Goal: Task Accomplishment & Management: Use online tool/utility

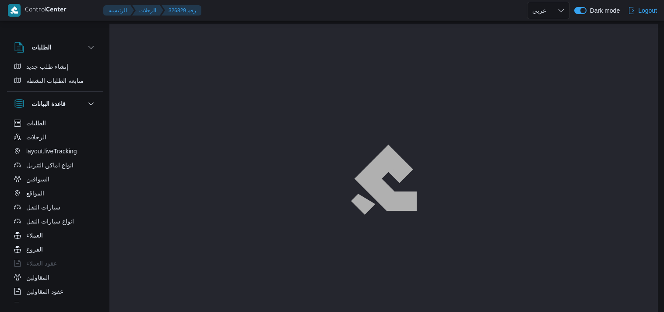
select select "ar"
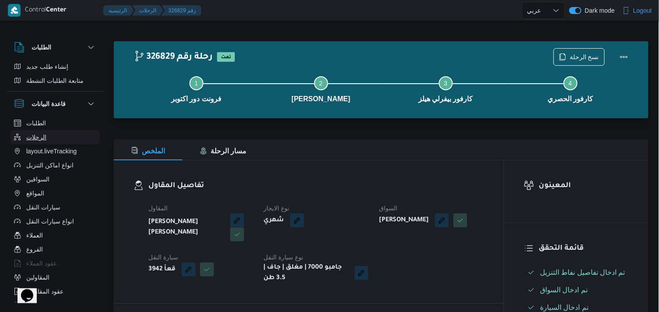
click at [60, 136] on button "الرحلات" at bounding box center [55, 137] width 89 height 14
select select "ar"
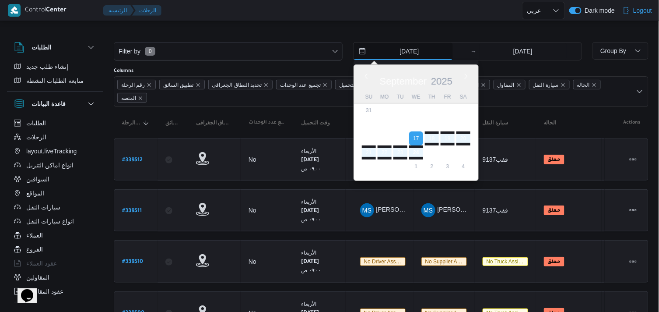
click at [389, 56] on input "17/9/2025" at bounding box center [403, 51] width 99 height 18
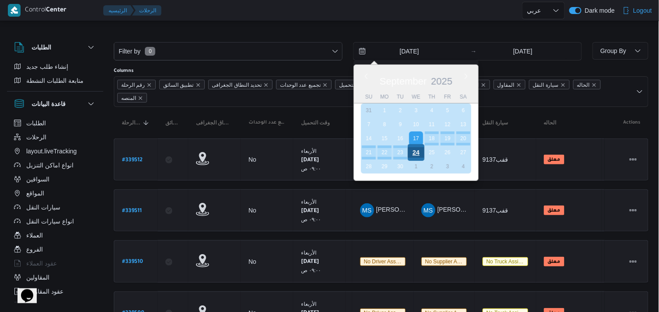
click at [417, 151] on div "24" at bounding box center [416, 152] width 17 height 17
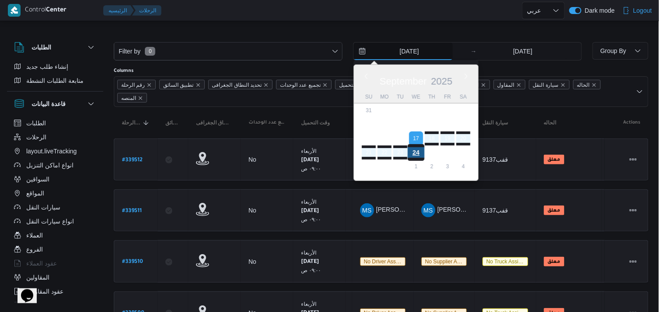
type input "24/9/2025"
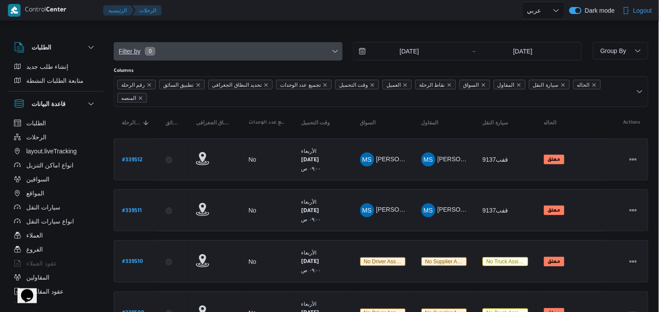
click at [275, 59] on span "Filter by 0" at bounding box center [228, 51] width 228 height 18
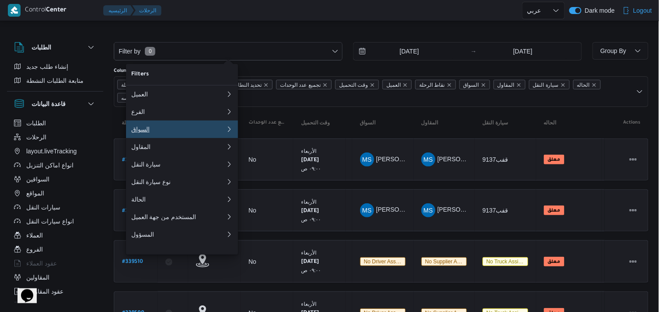
click at [209, 123] on button "السواق" at bounding box center [182, 129] width 112 height 18
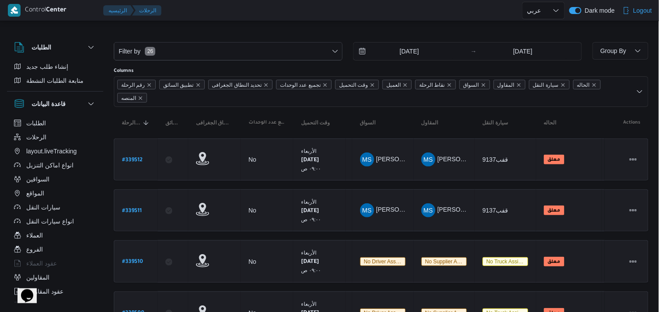
click at [228, 31] on div at bounding box center [381, 35] width 535 height 14
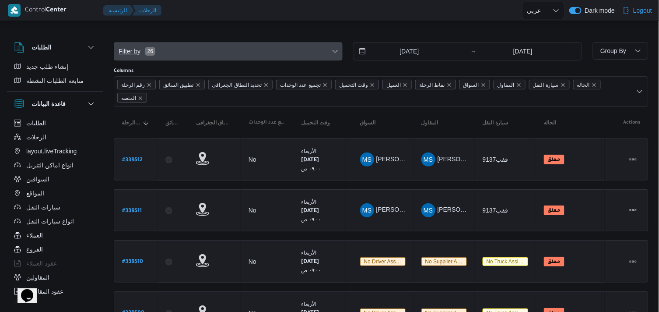
click at [209, 50] on span "Filter by 26" at bounding box center [228, 51] width 228 height 18
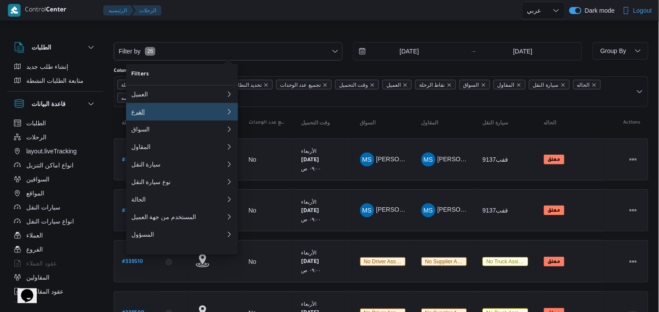
click at [179, 115] on div "الفرع" at bounding box center [178, 111] width 95 height 7
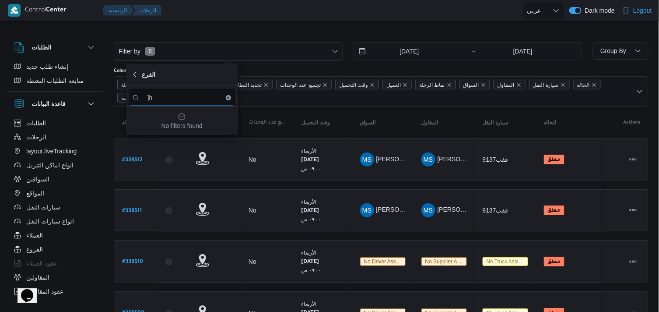
type input "]"
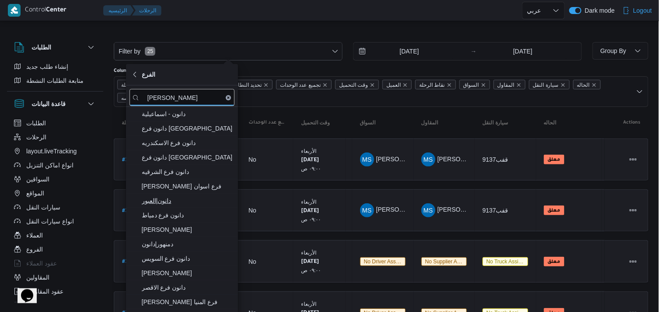
type input "دانون"
click at [185, 198] on span "دانون|العبور" at bounding box center [187, 200] width 91 height 11
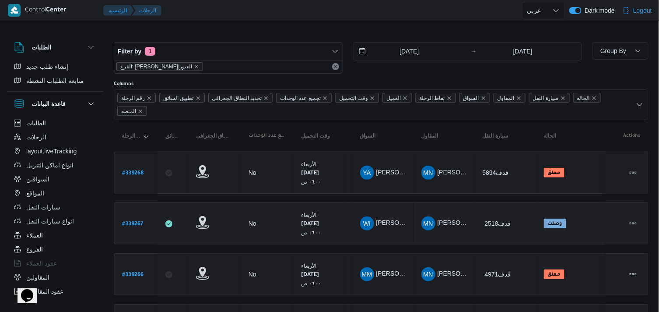
drag, startPoint x: 252, startPoint y: 25, endPoint x: 368, endPoint y: 210, distance: 218.2
click at [368, 210] on div "Filter by 1 الفرع: دانون|العبور 24/9/2025 → 24/9/2025 Group By Columns رقم الرح…" at bounding box center [324, 275] width 659 height 505
click at [608, 51] on span "Group By" at bounding box center [613, 50] width 26 height 7
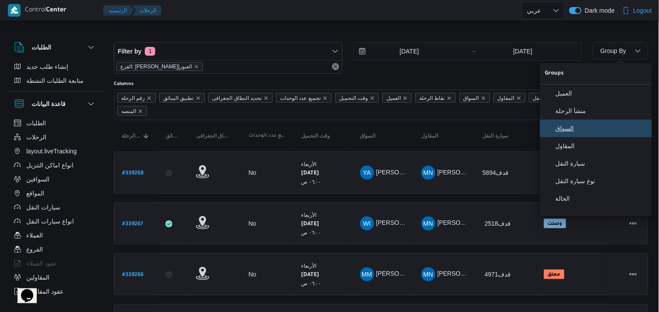
click at [585, 137] on button "السواق" at bounding box center [596, 128] width 112 height 18
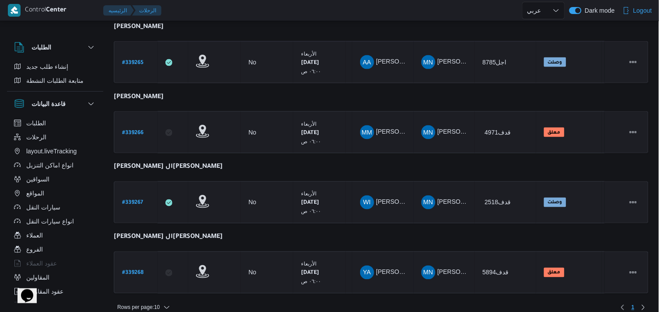
scroll to position [347, 0]
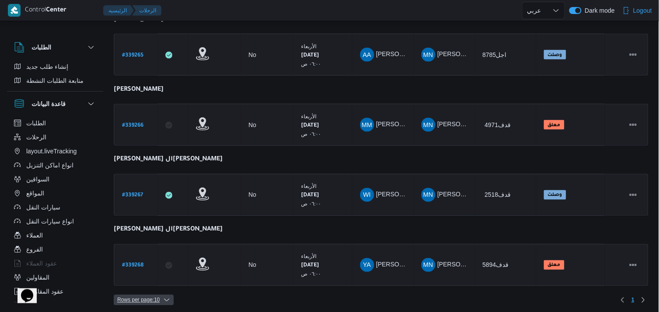
click at [134, 295] on span "Rows per page : 10" at bounding box center [138, 300] width 42 height 11
click at [142, 281] on button "20 rows" at bounding box center [149, 275] width 49 height 18
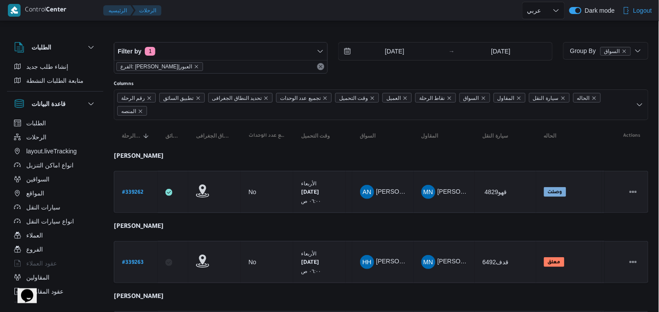
drag, startPoint x: 436, startPoint y: 29, endPoint x: 414, endPoint y: 29, distance: 21.4
click at [414, 29] on div at bounding box center [381, 35] width 535 height 14
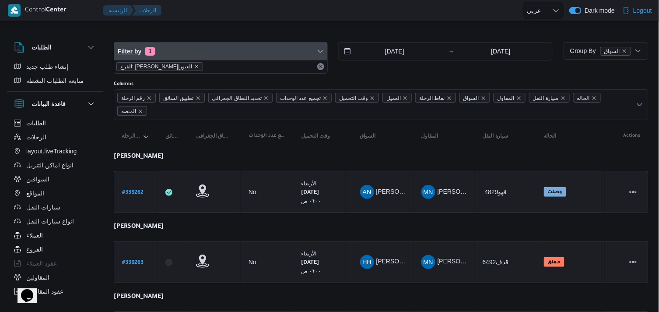
click at [173, 53] on span "Filter by 1" at bounding box center [220, 51] width 213 height 18
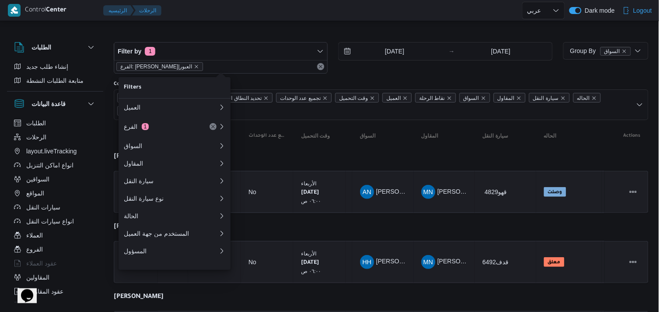
click at [193, 39] on div "Filter by 1 الفرع: دانون|العبور 24/9/2025 → 24/9/2025" at bounding box center [333, 58] width 449 height 42
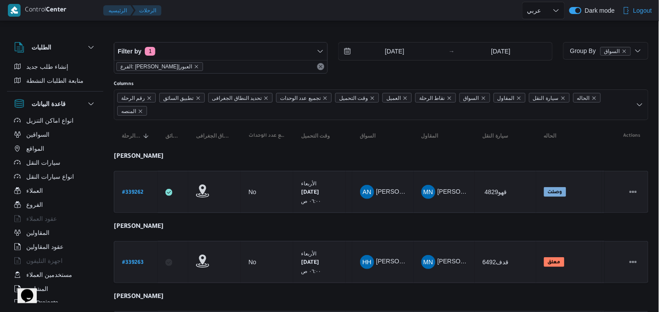
scroll to position [44, 0]
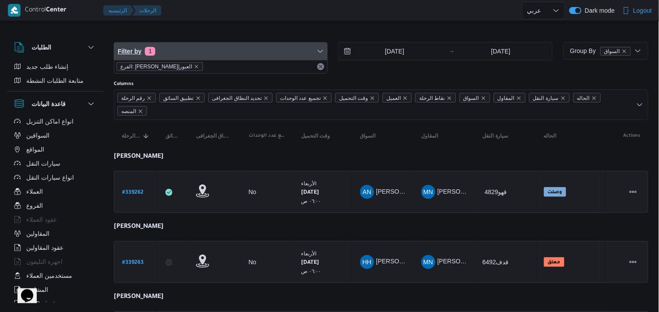
click at [237, 47] on span "Filter by 1" at bounding box center [220, 51] width 213 height 18
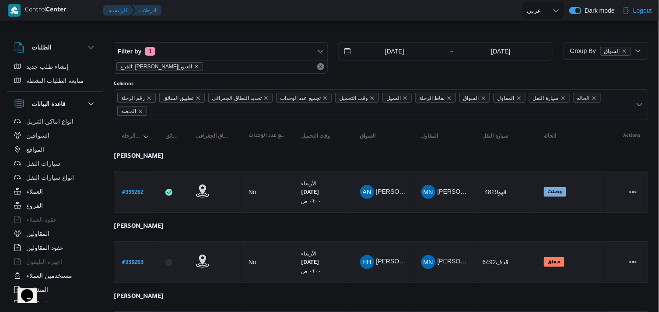
click at [439, 12] on div at bounding box center [343, 10] width 357 height 21
drag, startPoint x: 403, startPoint y: 35, endPoint x: 377, endPoint y: 26, distance: 27.7
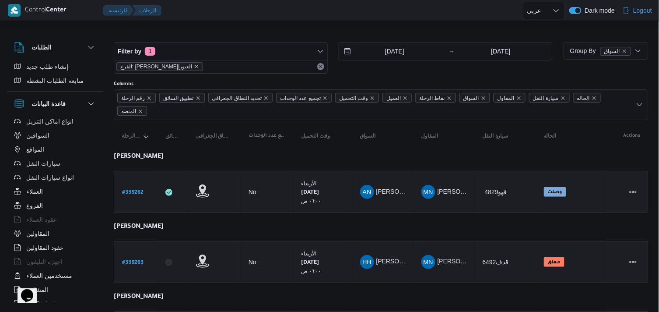
click at [349, 70] on div "24/9/2025 → 24/9/2025" at bounding box center [445, 58] width 214 height 32
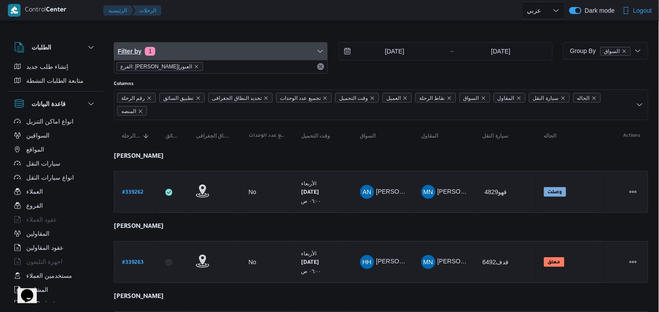
click at [303, 56] on span "Filter by 1" at bounding box center [220, 51] width 213 height 18
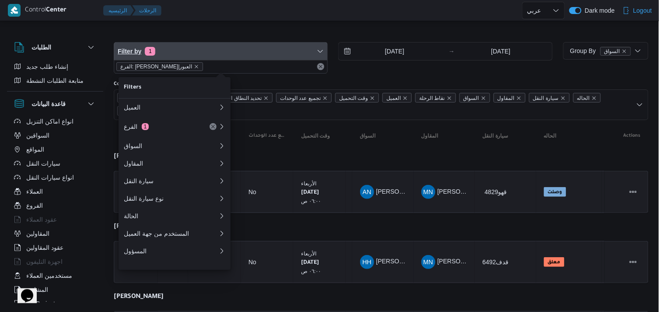
click at [303, 56] on span "Filter by 1" at bounding box center [220, 51] width 213 height 18
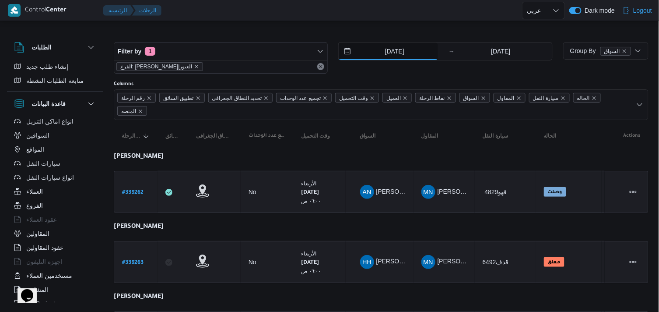
click at [389, 59] on input "24/9/2025" at bounding box center [388, 51] width 99 height 18
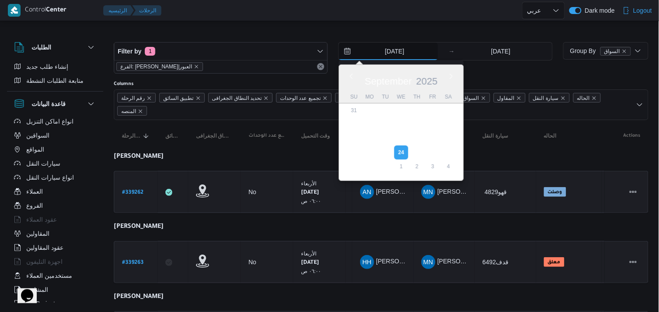
click at [353, 42] on input "24/9/2025" at bounding box center [388, 51] width 99 height 18
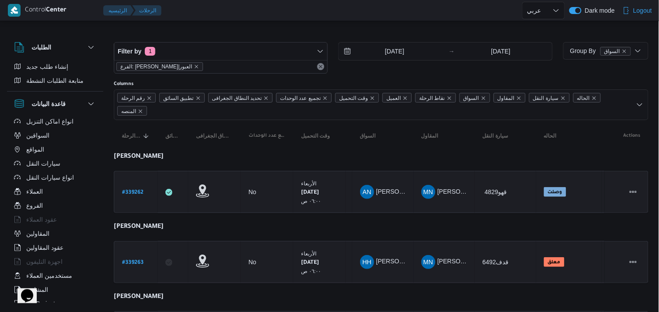
click at [325, 28] on div at bounding box center [381, 35] width 535 height 14
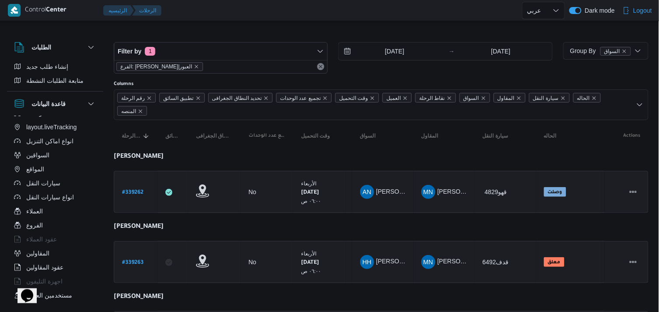
scroll to position [66, 0]
drag, startPoint x: 92, startPoint y: 166, endPoint x: 96, endPoint y: 165, distance: 4.6
click at [96, 165] on div "الطلبات الرحلات layout.liveTracking انواع اماكن التنزيل السواقين المواقع سيارات…" at bounding box center [55, 209] width 89 height 186
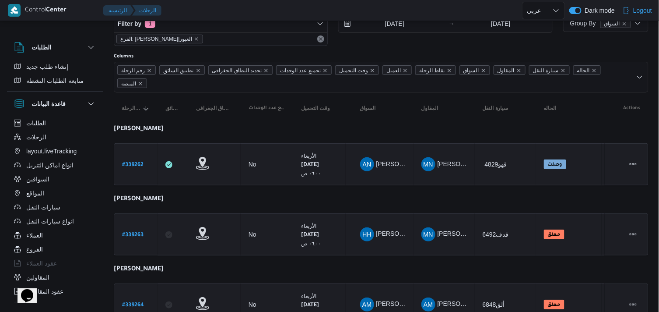
scroll to position [25, 0]
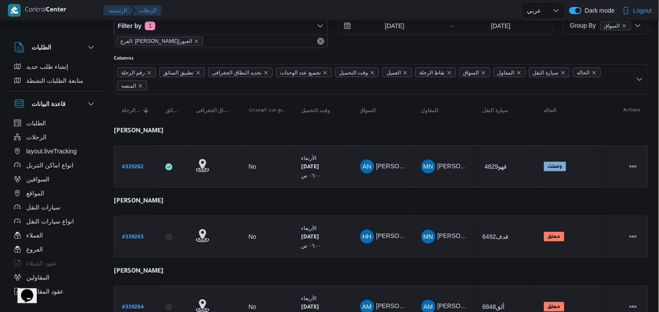
drag, startPoint x: 658, startPoint y: 21, endPoint x: 663, endPoint y: 46, distance: 25.2
click at [659, 46] on html "Control Center الرئيسيه الرحلات English عربي Dark mode Logout الطلبات إنشاء طلب…" at bounding box center [329, 131] width 659 height 312
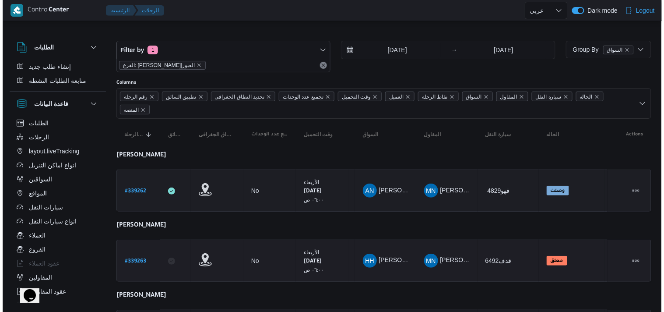
scroll to position [0, 0]
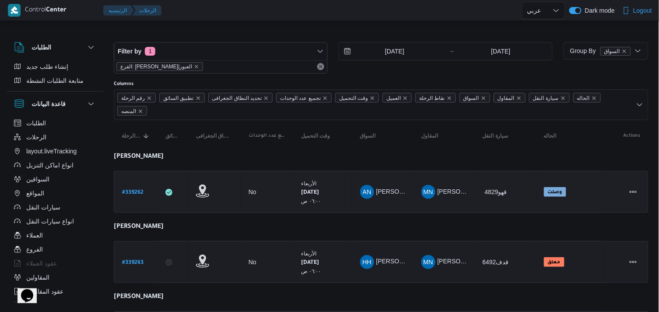
click at [139, 191] on b "# 339262" at bounding box center [132, 192] width 21 height 6
select select "ar"
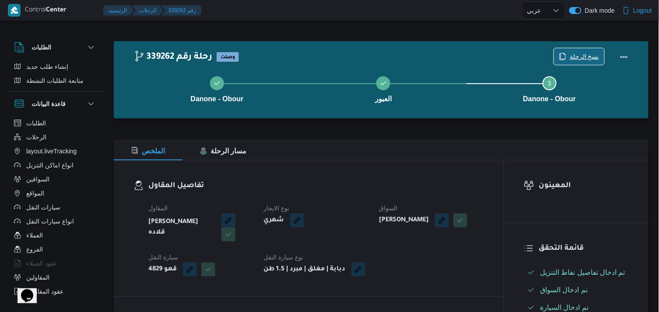
click at [571, 53] on span "نسخ الرحلة" at bounding box center [579, 56] width 50 height 17
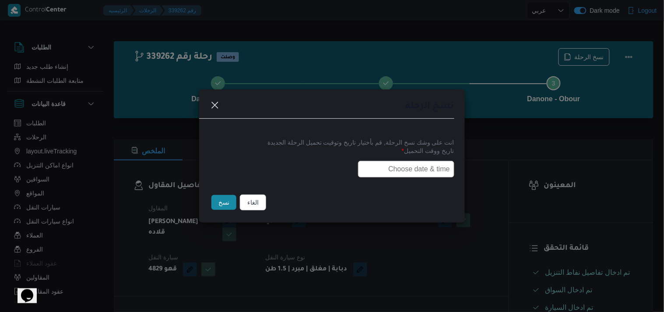
click at [431, 168] on input "text" at bounding box center [406, 169] width 96 height 17
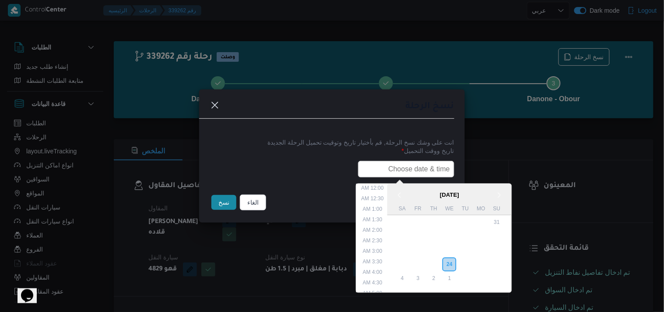
scroll to position [182, 0]
click at [437, 259] on div "25" at bounding box center [433, 264] width 17 height 17
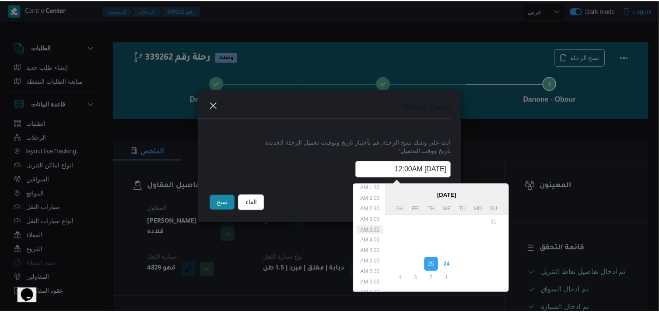
scroll to position [49, 0]
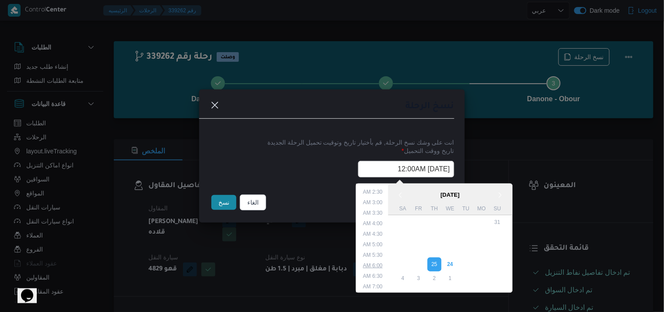
click at [382, 267] on li "6:00 AM" at bounding box center [373, 265] width 27 height 9
type input "25/09/2025 6:00AM"
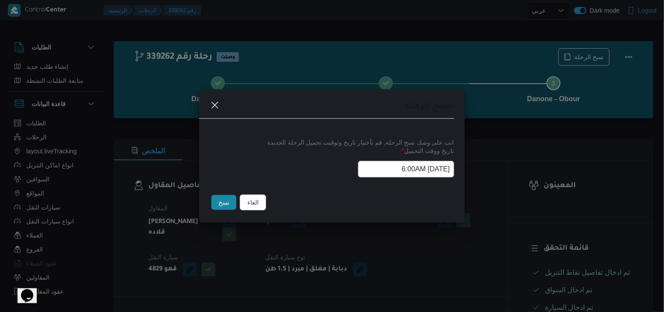
click at [219, 200] on button "نسخ" at bounding box center [223, 202] width 25 height 15
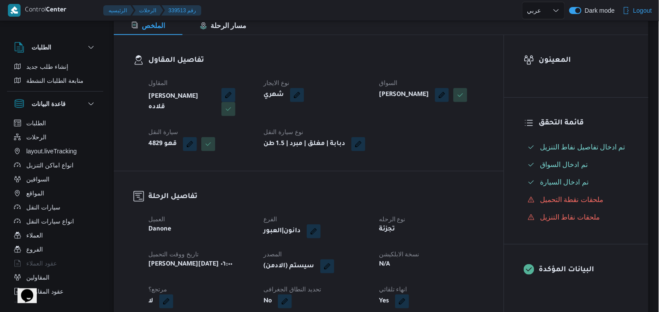
scroll to position [194, 0]
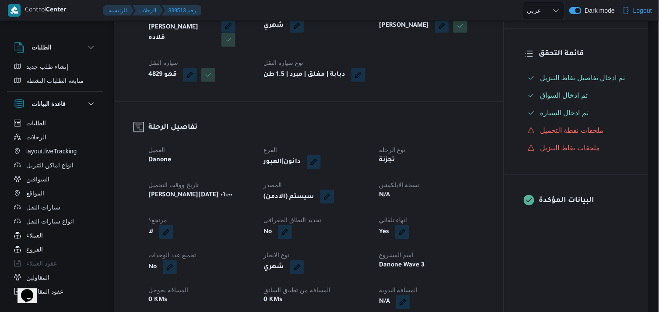
click at [333, 203] on button "button" at bounding box center [327, 196] width 14 height 14
click at [383, 231] on span "تاكيد" at bounding box center [388, 229] width 11 height 11
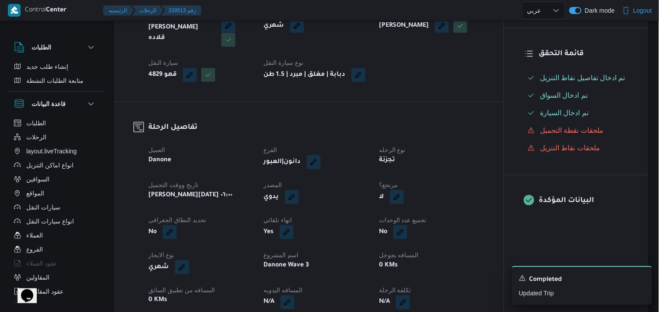
click at [393, 190] on dt "مرتجع؟" at bounding box center [431, 184] width 105 height 11
click at [395, 200] on button "button" at bounding box center [397, 196] width 14 height 14
click at [376, 234] on label "هل هناك مرتجع؟" at bounding box center [370, 230] width 53 height 11
checkbox input "true"
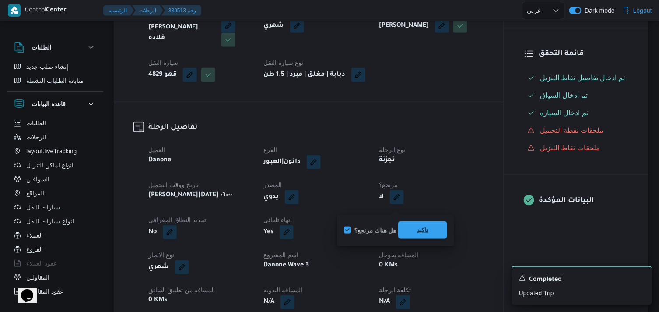
click at [423, 226] on span "تاكيد" at bounding box center [422, 229] width 11 height 11
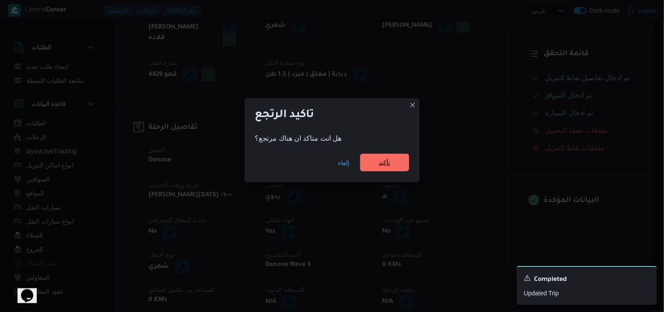
click at [375, 164] on span "تأكيد" at bounding box center [384, 163] width 49 height 18
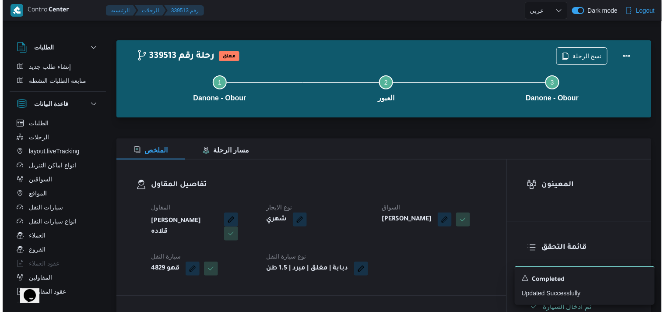
scroll to position [0, 0]
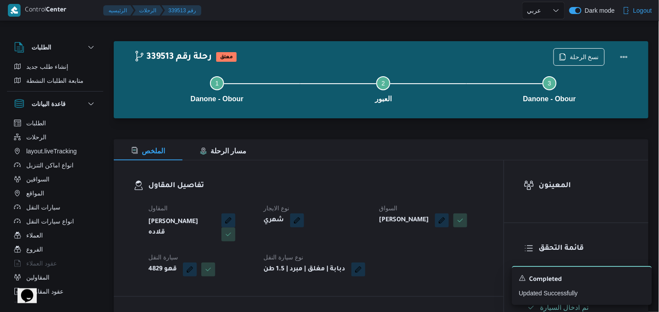
select select "ar"
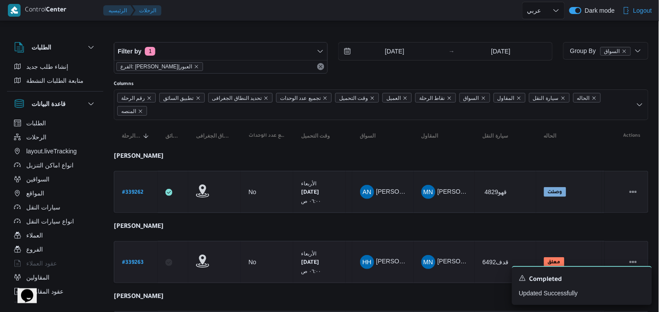
click at [137, 256] on link "# 339263" at bounding box center [132, 262] width 21 height 12
select select "ar"
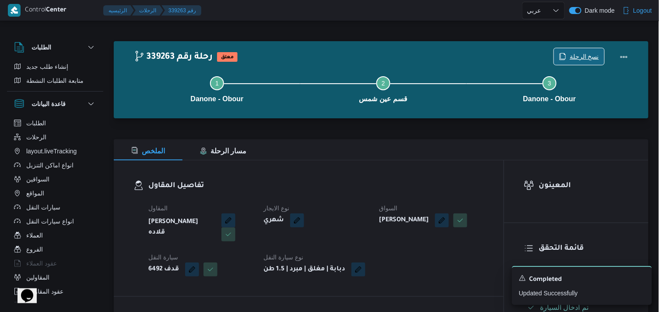
click at [574, 54] on span "نسخ الرحلة" at bounding box center [584, 56] width 29 height 11
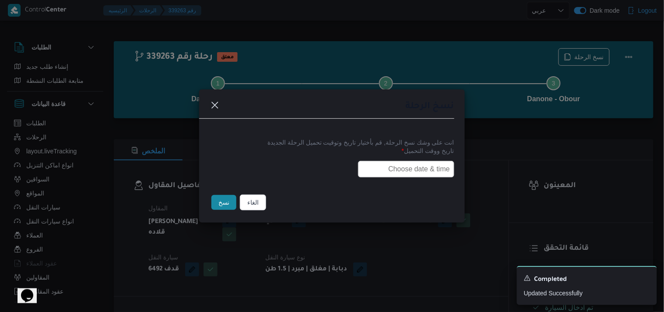
click at [396, 172] on input "text" at bounding box center [406, 169] width 96 height 17
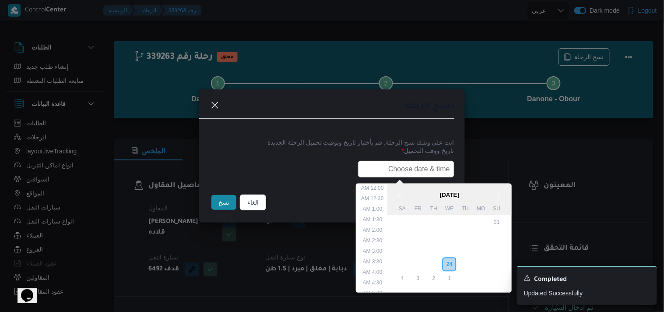
scroll to position [182, 0]
click at [433, 257] on div "25" at bounding box center [433, 264] width 17 height 17
click at [382, 274] on li "6:00 AM" at bounding box center [373, 277] width 27 height 9
type input "25/09/2025 6:00AM"
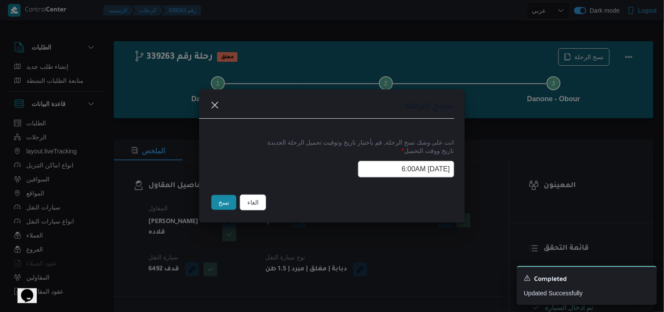
click at [374, 168] on input "25/09/2025 6:00AM" at bounding box center [406, 169] width 96 height 17
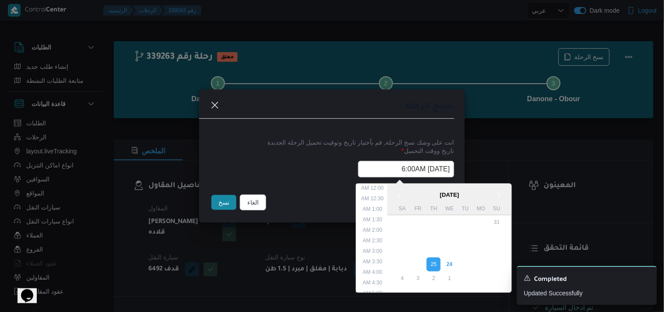
click at [374, 168] on input "25/09/2025 6:00AM" at bounding box center [406, 169] width 96 height 17
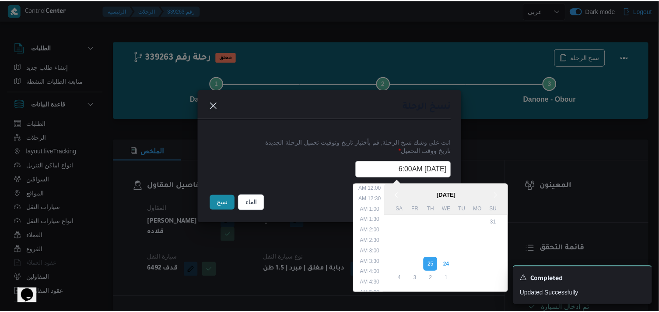
scroll to position [77, 0]
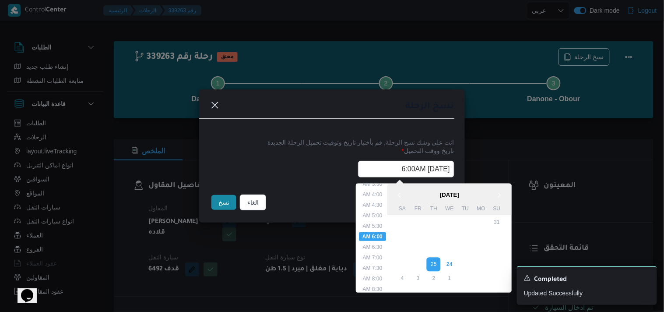
click at [374, 168] on input "25/09/2025 6:00AM" at bounding box center [406, 169] width 96 height 17
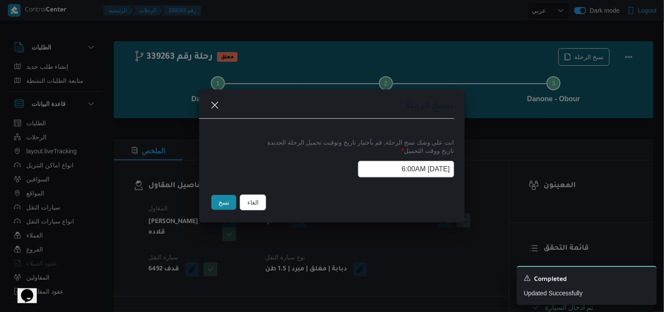
click at [224, 203] on button "نسخ" at bounding box center [223, 202] width 25 height 15
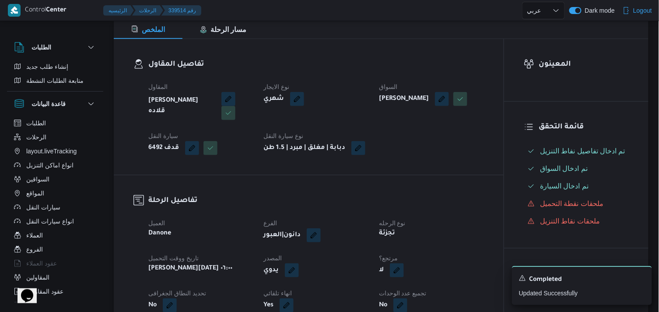
scroll to position [146, 0]
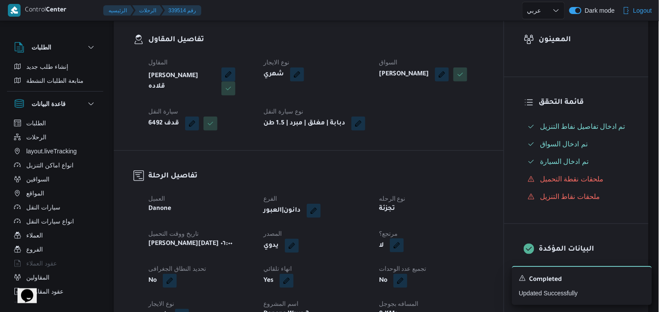
click at [403, 252] on button "button" at bounding box center [397, 245] width 14 height 14
click at [386, 277] on label "هل هناك مرتجع؟" at bounding box center [370, 278] width 53 height 11
checkbox input "true"
click at [406, 278] on span "تاكيد" at bounding box center [422, 279] width 49 height 18
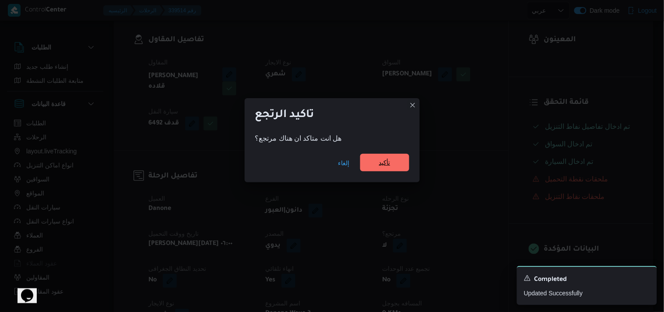
click at [387, 156] on span "تأكيد" at bounding box center [384, 163] width 49 height 18
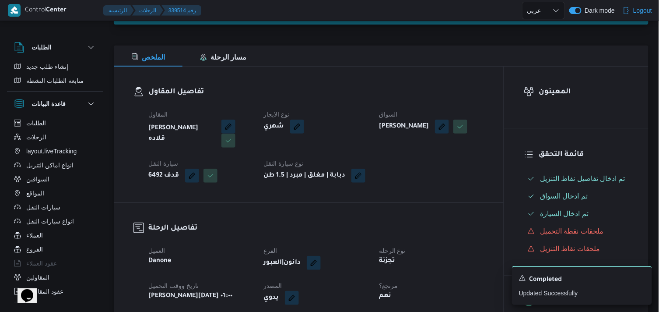
scroll to position [97, 0]
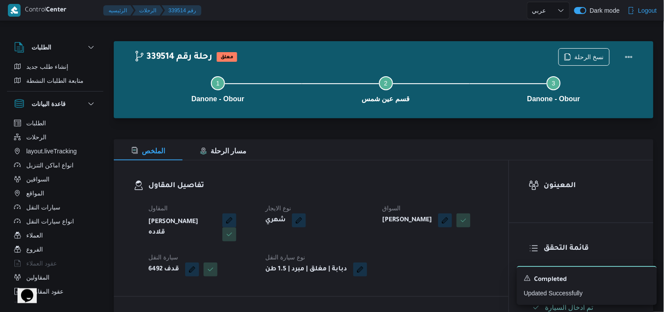
select select "ar"
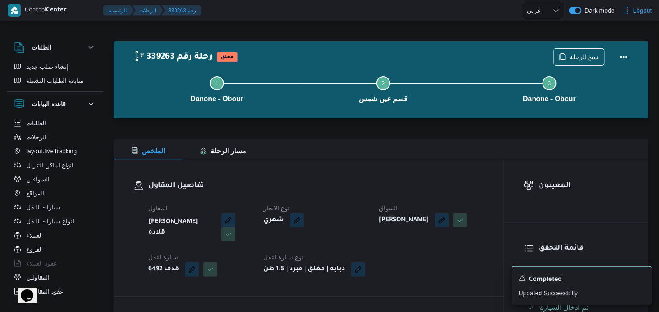
select select "ar"
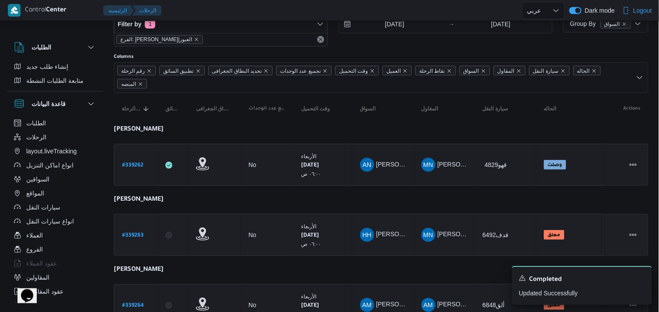
scroll to position [49, 0]
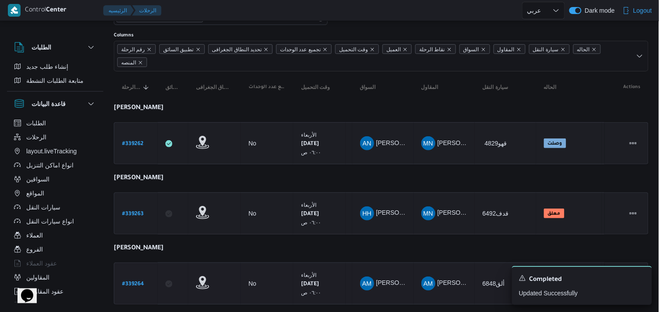
drag, startPoint x: 145, startPoint y: 279, endPoint x: 140, endPoint y: 281, distance: 5.3
click at [144, 279] on div "# 339264" at bounding box center [136, 283] width 35 height 19
click at [138, 282] on b "# 339264" at bounding box center [133, 284] width 22 height 6
select select "ar"
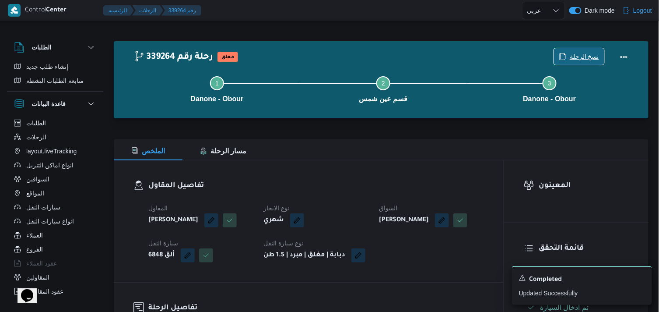
click at [582, 57] on span "نسخ الرحلة" at bounding box center [584, 56] width 29 height 11
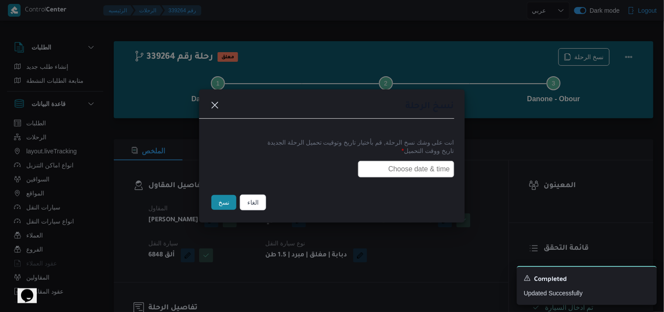
click at [413, 172] on input "text" at bounding box center [406, 169] width 96 height 17
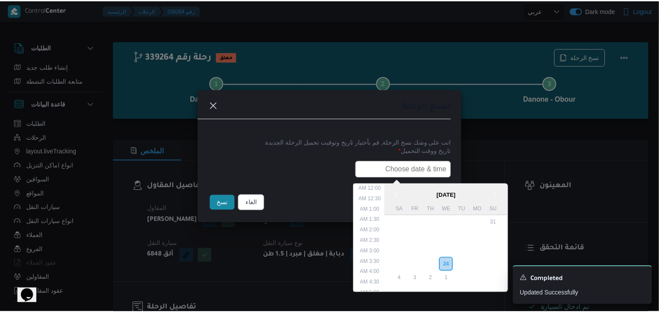
scroll to position [182, 0]
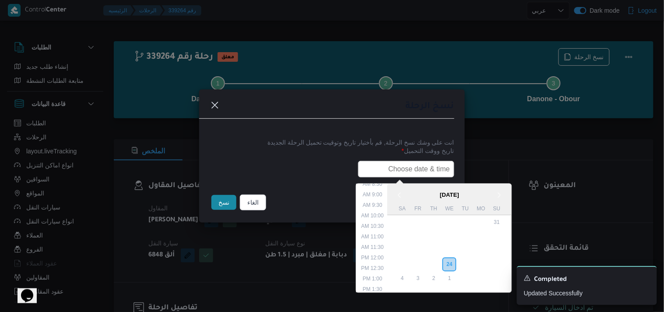
paste input "25/09/2025 6:00AM"
type input "25/09/2025 6:00AM"
click at [224, 203] on button "نسخ" at bounding box center [223, 202] width 25 height 15
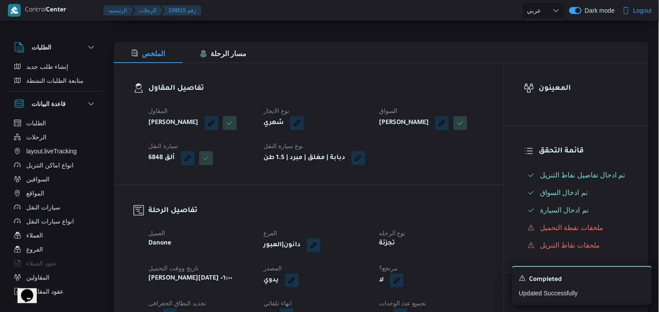
scroll to position [146, 0]
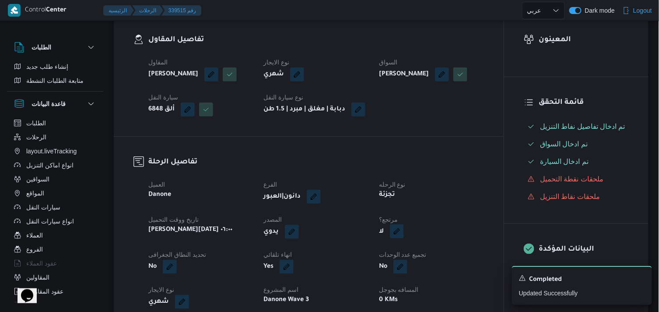
click at [397, 238] on button "button" at bounding box center [397, 231] width 14 height 14
click at [377, 280] on label "هل هناك مرتجع؟" at bounding box center [370, 278] width 53 height 11
checkbox input "true"
click at [410, 283] on span "تاكيد" at bounding box center [422, 279] width 49 height 18
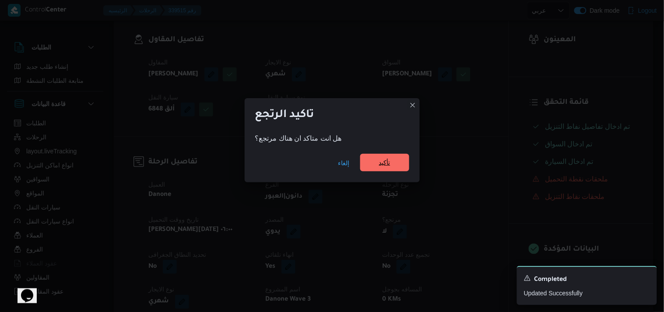
click at [374, 171] on span "تأكيد" at bounding box center [384, 163] width 49 height 18
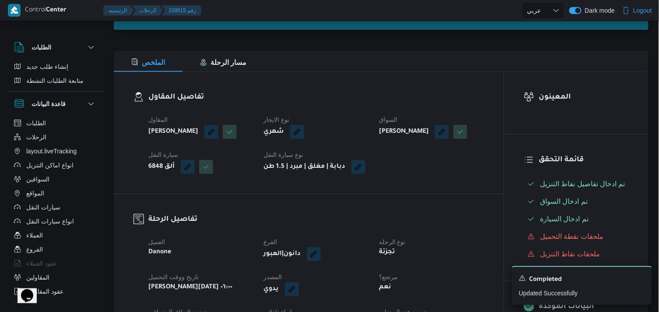
scroll to position [0, 0]
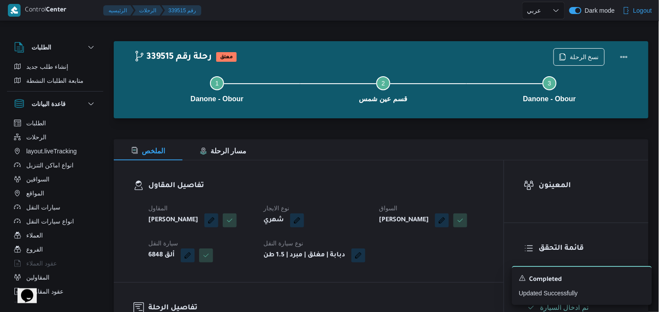
select select "ar"
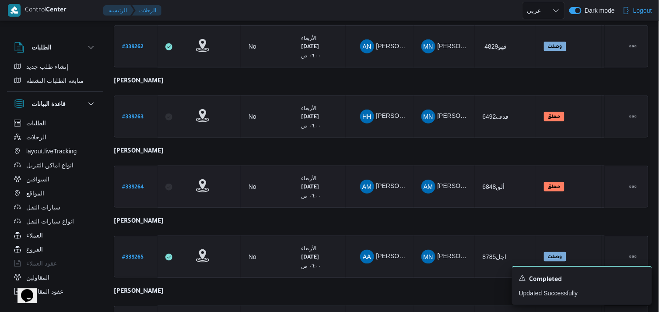
scroll to position [146, 0]
click at [128, 254] on b "# 339265" at bounding box center [132, 257] width 21 height 6
select select "ar"
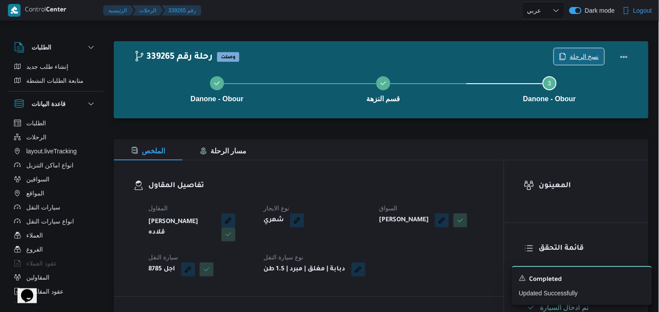
click at [561, 55] on icon "button" at bounding box center [562, 56] width 7 height 7
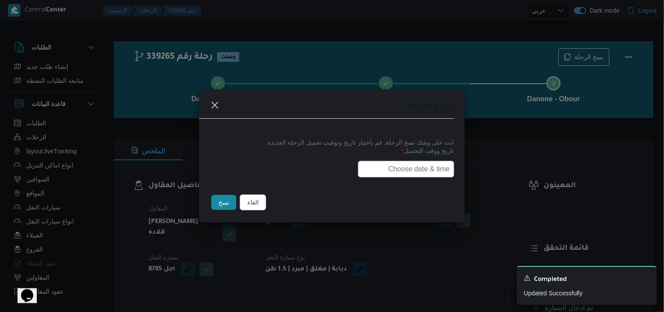
click at [406, 168] on input "text" at bounding box center [406, 169] width 96 height 17
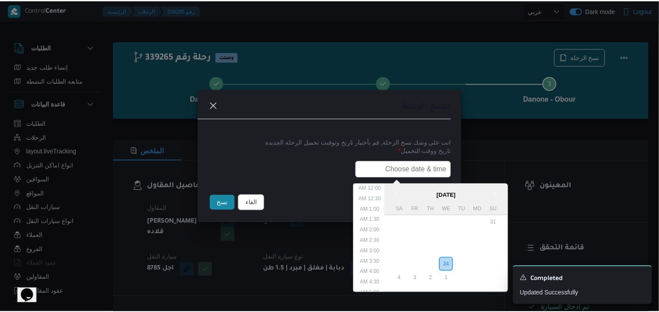
scroll to position [182, 0]
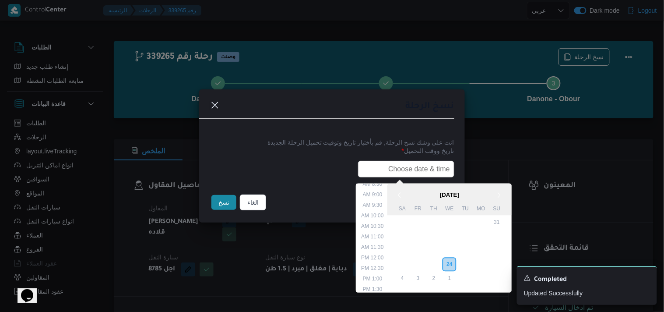
type input "25/09/2025 6:00AM"
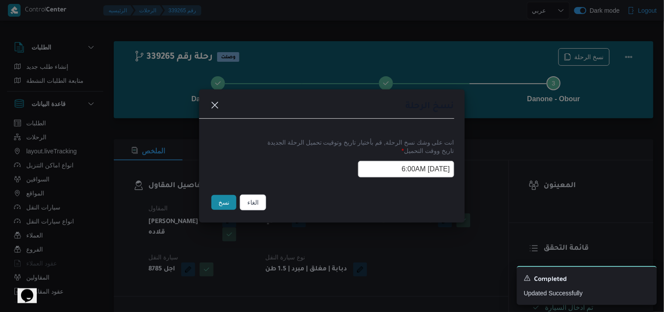
click at [226, 203] on button "نسخ" at bounding box center [223, 202] width 25 height 15
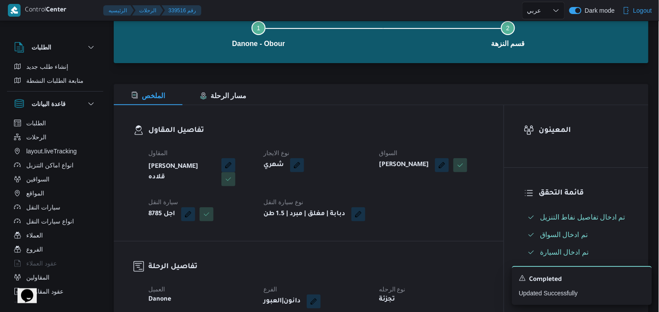
scroll to position [146, 0]
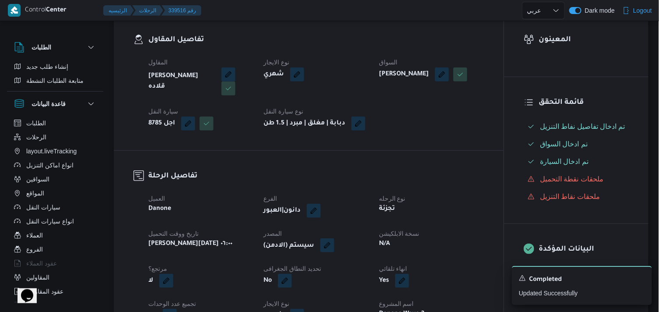
click at [327, 252] on button "button" at bounding box center [327, 245] width 14 height 14
click at [368, 277] on span "تاكيد" at bounding box center [388, 279] width 49 height 18
click at [402, 252] on button "button" at bounding box center [397, 245] width 14 height 14
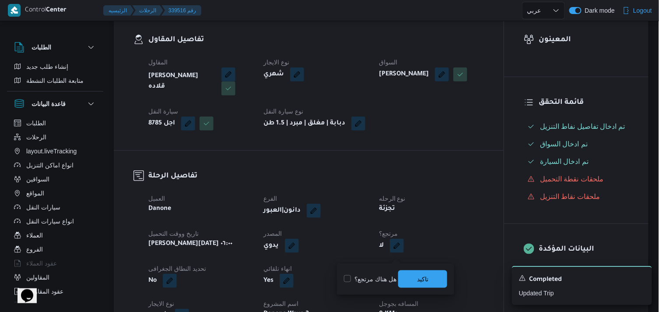
click at [377, 283] on label "هل هناك مرتجع؟" at bounding box center [370, 278] width 53 height 11
checkbox input "true"
click at [427, 281] on span "تاكيد" at bounding box center [422, 278] width 11 height 11
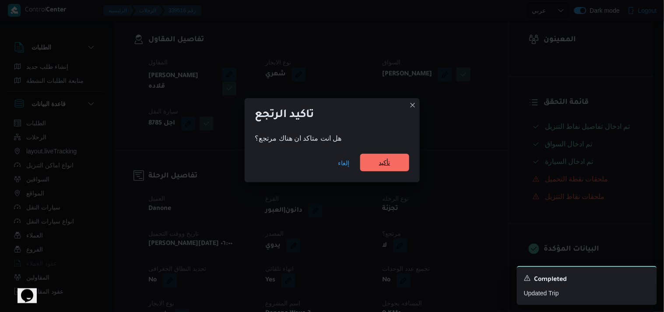
click at [379, 169] on span "تأكيد" at bounding box center [384, 163] width 49 height 18
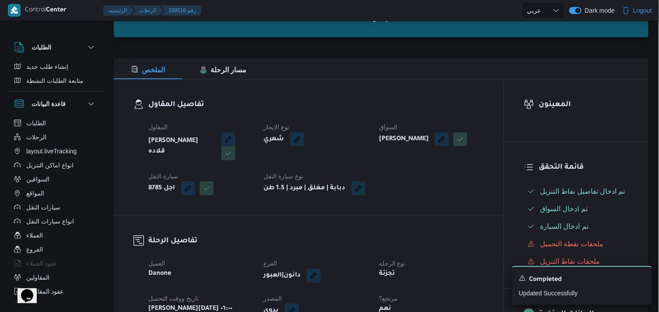
scroll to position [0, 0]
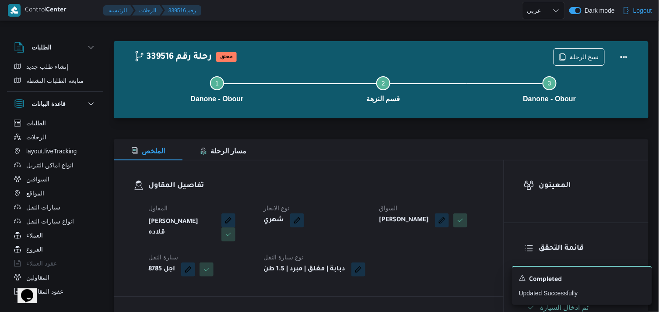
select select "ar"
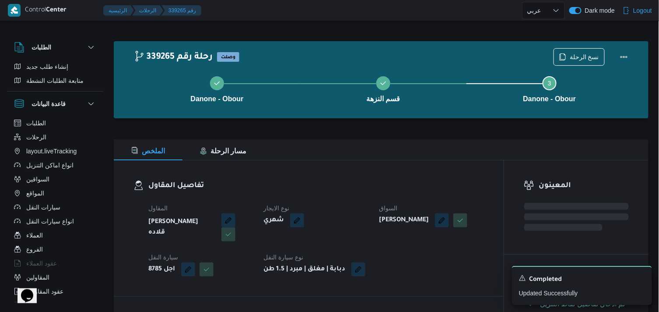
select select "ar"
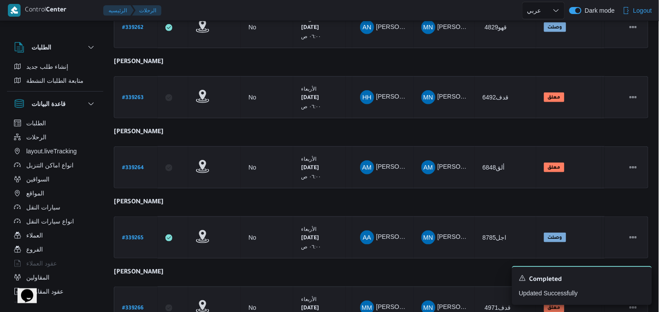
scroll to position [213, 0]
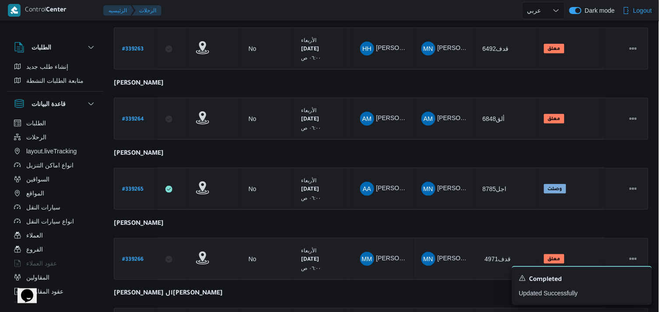
click at [137, 257] on b "# 339266" at bounding box center [132, 259] width 21 height 6
select select "ar"
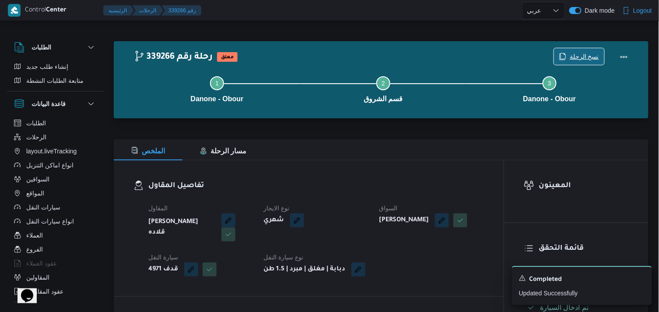
click at [566, 59] on icon "button" at bounding box center [562, 56] width 7 height 7
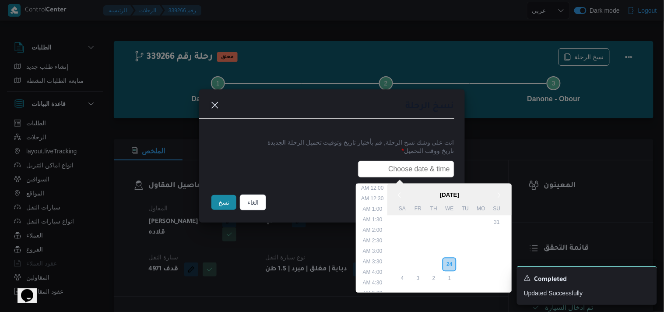
drag, startPoint x: 432, startPoint y: 163, endPoint x: 430, endPoint y: 169, distance: 6.5
click at [432, 163] on input "text" at bounding box center [406, 169] width 96 height 17
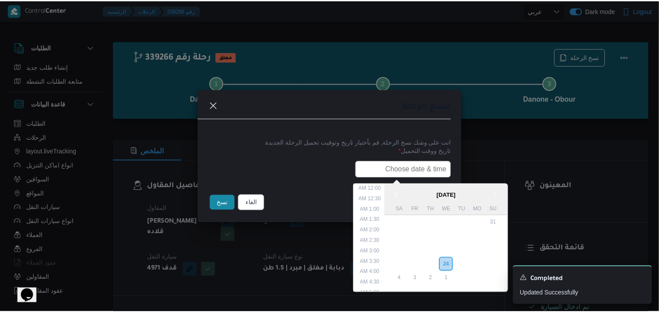
scroll to position [182, 0]
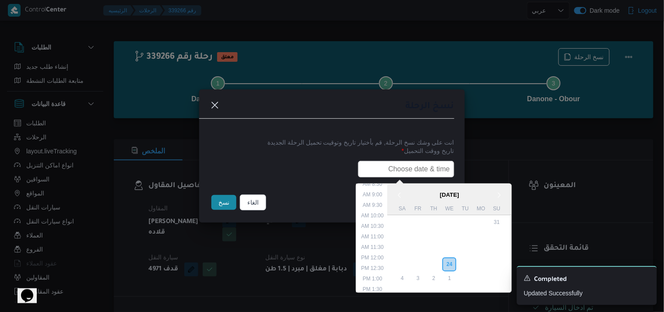
type input "25/09/2025 6:00AM"
click at [221, 203] on button "نسخ" at bounding box center [223, 202] width 25 height 15
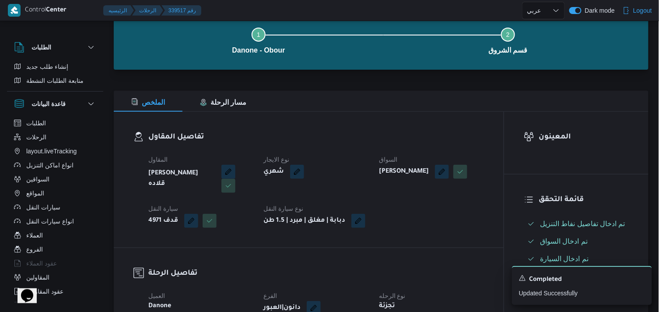
scroll to position [97, 0]
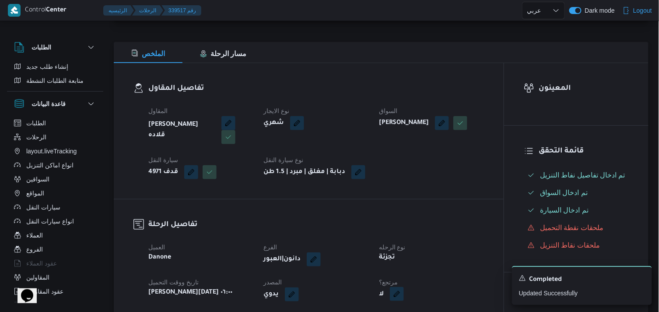
click at [396, 301] on button "button" at bounding box center [397, 294] width 14 height 14
click at [408, 274] on span "تاكيد" at bounding box center [422, 275] width 49 height 18
click at [399, 298] on button "button" at bounding box center [397, 294] width 14 height 14
click at [373, 273] on label "هل هناك مرتجع؟" at bounding box center [370, 275] width 53 height 11
click at [381, 273] on label "هل هناك مرتجع؟" at bounding box center [370, 275] width 53 height 11
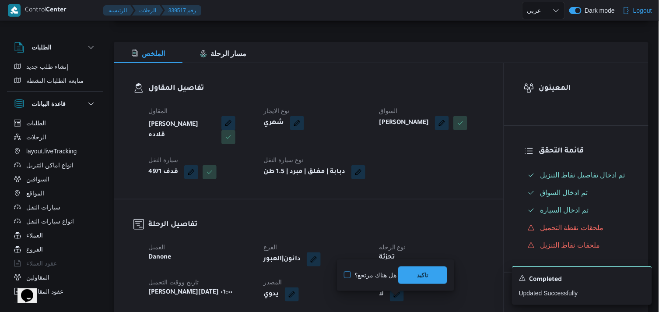
checkbox input "true"
click at [406, 272] on span "تاكيد" at bounding box center [422, 275] width 49 height 18
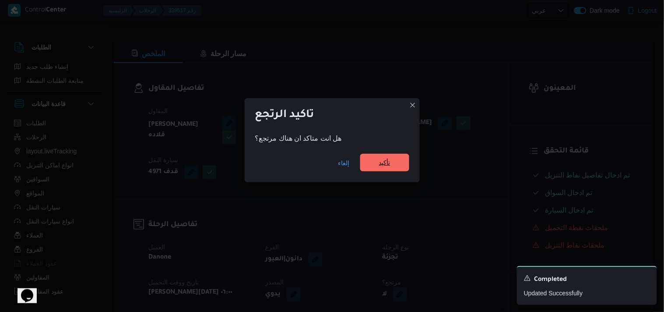
click at [382, 169] on span "تأكيد" at bounding box center [384, 163] width 49 height 18
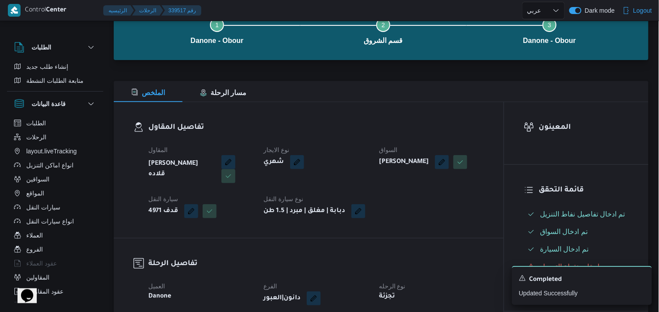
scroll to position [0, 0]
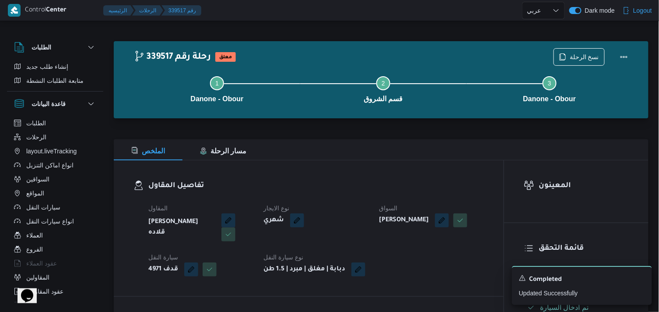
select select "ar"
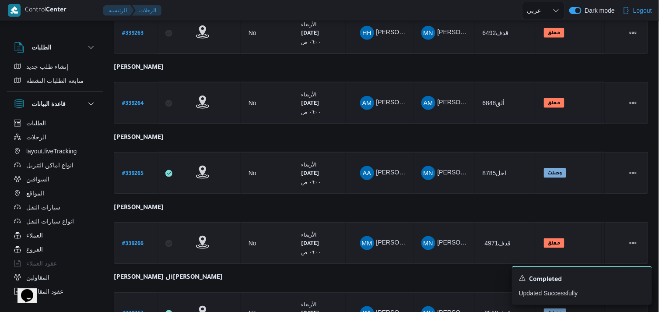
scroll to position [250, 0]
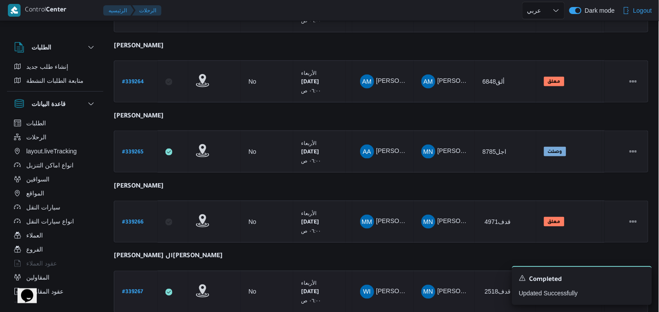
click at [132, 289] on b "# 339267" at bounding box center [132, 292] width 21 height 6
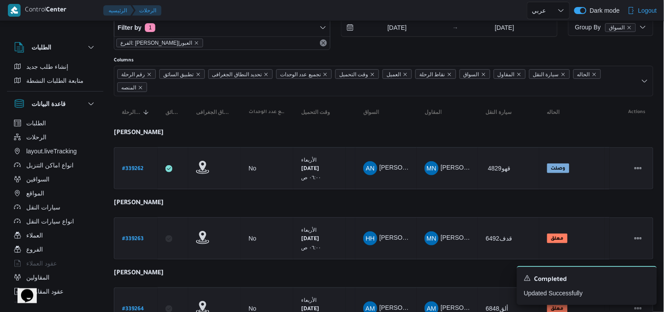
select select "ar"
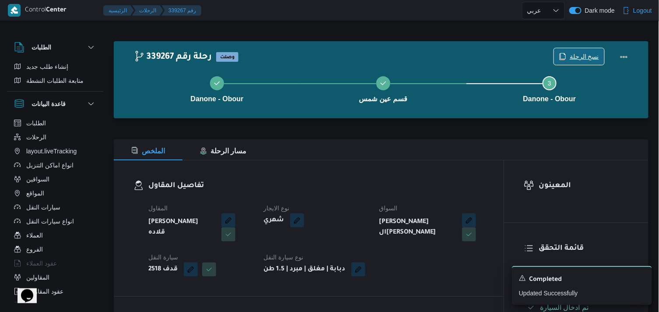
click at [588, 58] on span "نسخ الرحلة" at bounding box center [584, 56] width 29 height 11
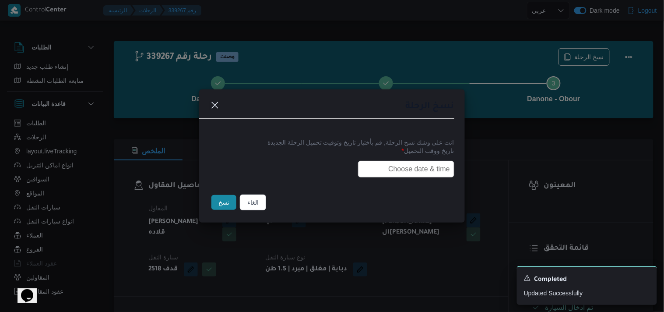
click at [410, 167] on input "text" at bounding box center [406, 169] width 96 height 17
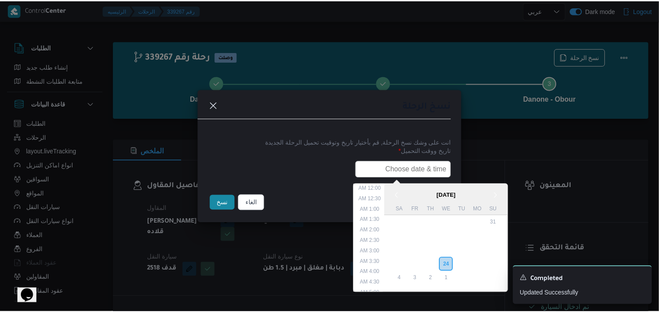
scroll to position [182, 0]
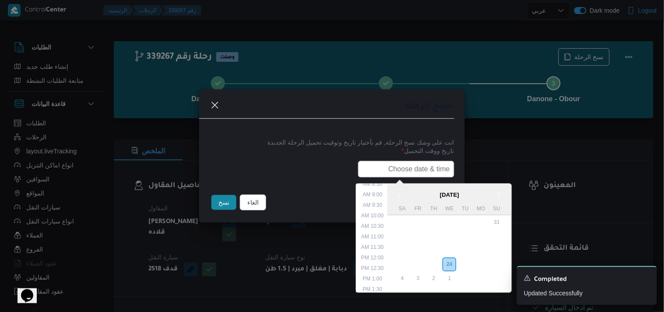
type input "25/09/2025 6:00AM"
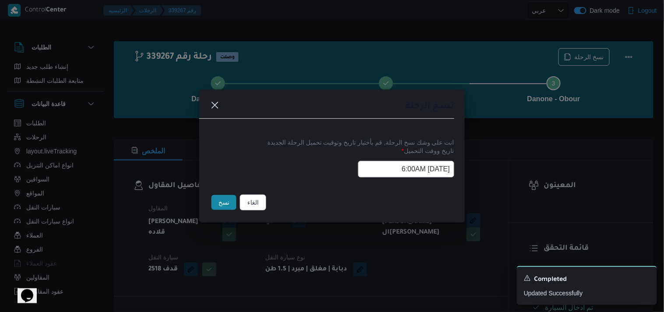
click at [226, 198] on button "نسخ" at bounding box center [223, 202] width 25 height 15
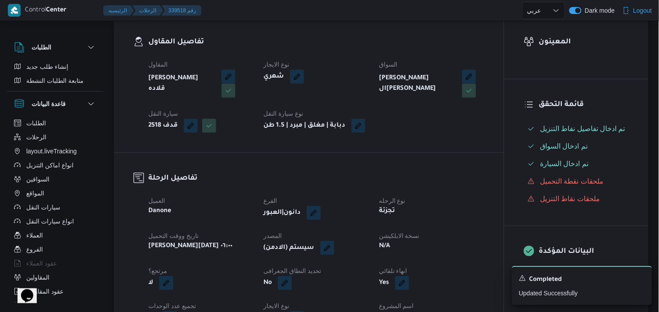
scroll to position [146, 0]
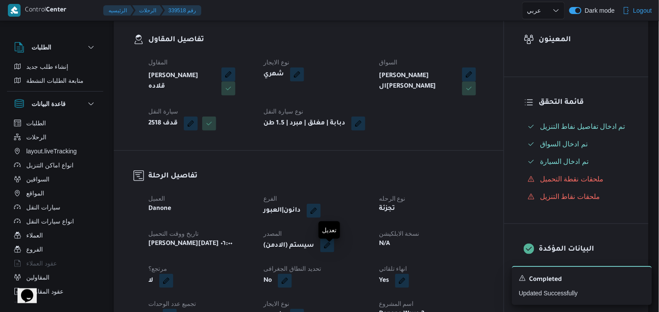
click at [331, 247] on button "button" at bounding box center [327, 245] width 14 height 14
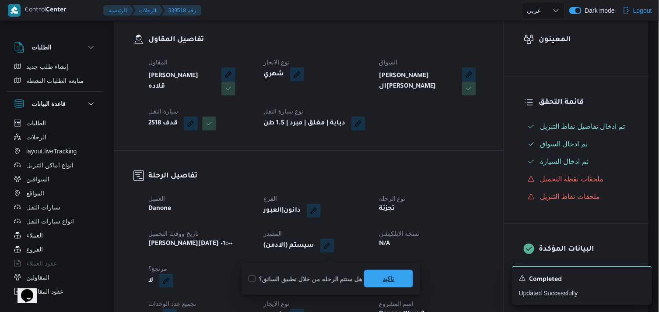
click at [383, 279] on span "تاكيد" at bounding box center [388, 278] width 11 height 11
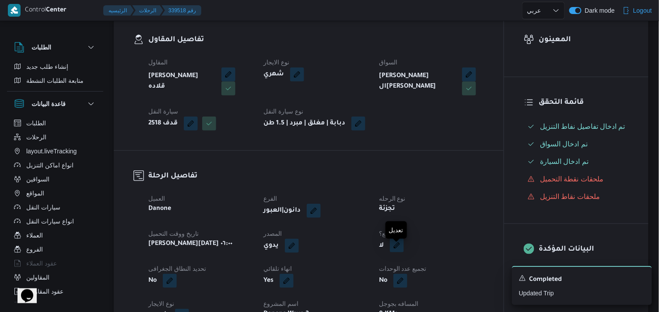
click at [395, 252] on button "button" at bounding box center [397, 245] width 14 height 14
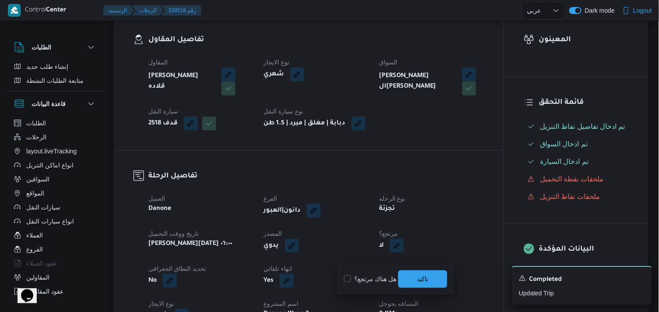
click at [382, 275] on label "هل هناك مرتجع؟" at bounding box center [370, 278] width 53 height 11
checkbox input "true"
drag, startPoint x: 414, startPoint y: 283, endPoint x: 394, endPoint y: 238, distance: 48.8
click at [394, 237] on span "مرتجع؟" at bounding box center [388, 233] width 19 height 7
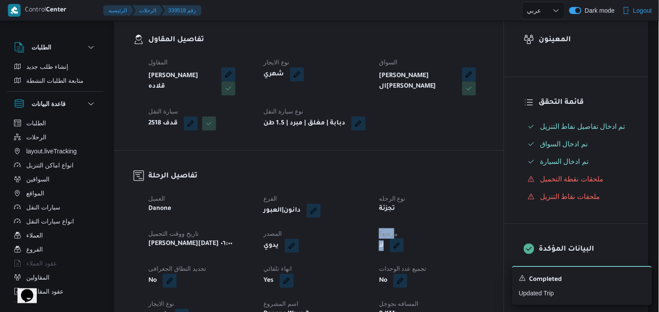
click at [396, 245] on dl "مرتجع؟ لا" at bounding box center [431, 240] width 105 height 25
click at [396, 249] on button "button" at bounding box center [397, 245] width 14 height 14
click at [387, 277] on label "هل هناك مرتجع؟" at bounding box center [370, 278] width 53 height 11
checkbox input "true"
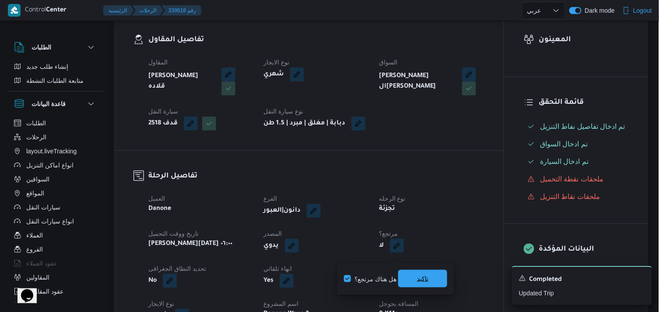
click at [410, 284] on span "تاكيد" at bounding box center [422, 279] width 49 height 18
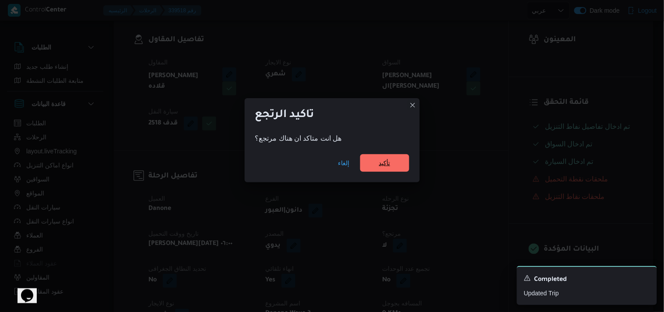
click at [384, 168] on span "تأكيد" at bounding box center [384, 163] width 49 height 18
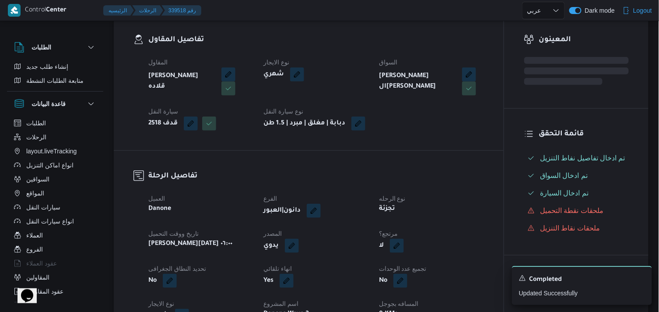
drag, startPoint x: 384, startPoint y: 168, endPoint x: 351, endPoint y: 178, distance: 34.2
click at [351, 178] on h3 "تفاصيل الرحلة" at bounding box center [316, 176] width 336 height 12
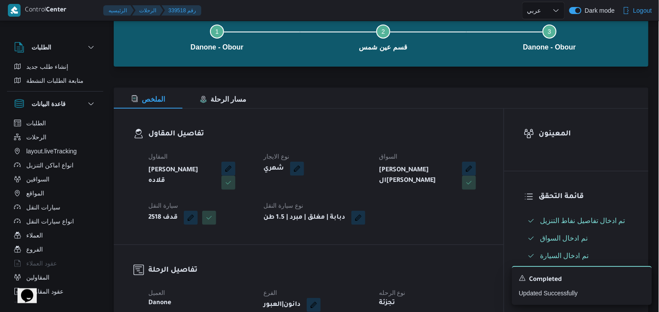
scroll to position [0, 0]
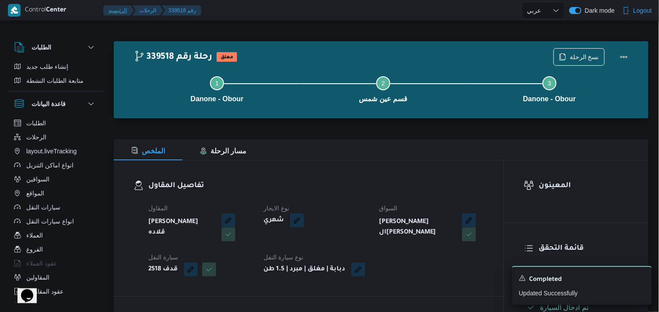
select select "ar"
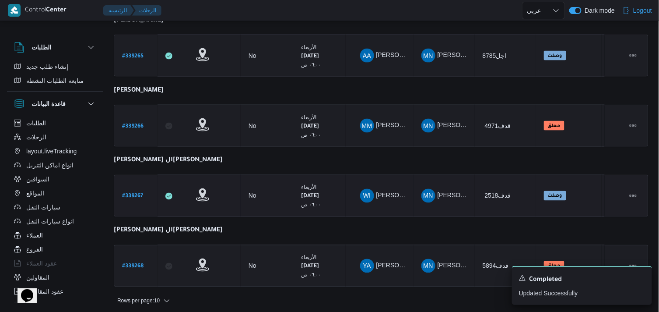
scroll to position [347, 0]
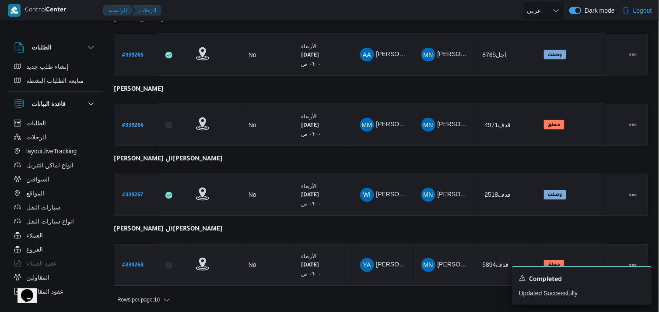
click at [134, 266] on link "# 339268" at bounding box center [132, 265] width 21 height 12
select select "ar"
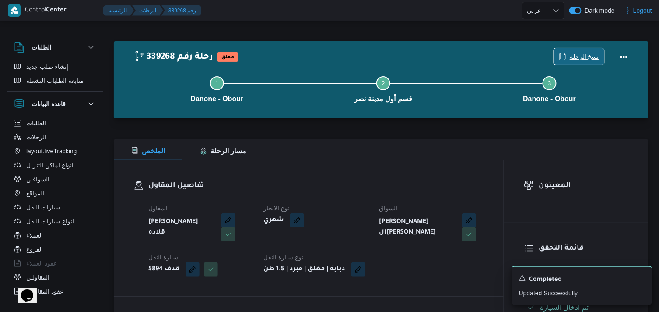
click at [570, 57] on span "نسخ الرحلة" at bounding box center [579, 56] width 50 height 17
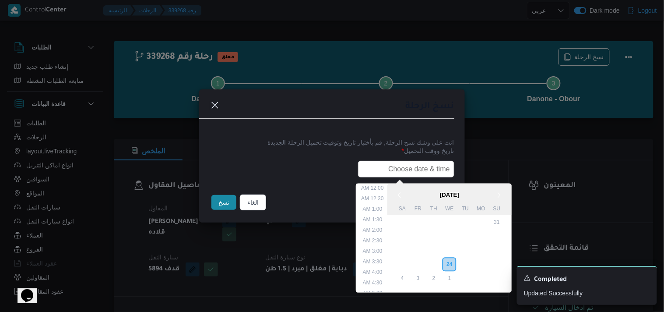
click at [399, 165] on input "text" at bounding box center [406, 169] width 96 height 17
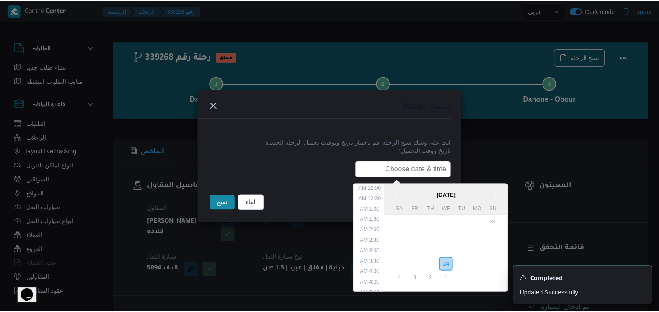
scroll to position [182, 0]
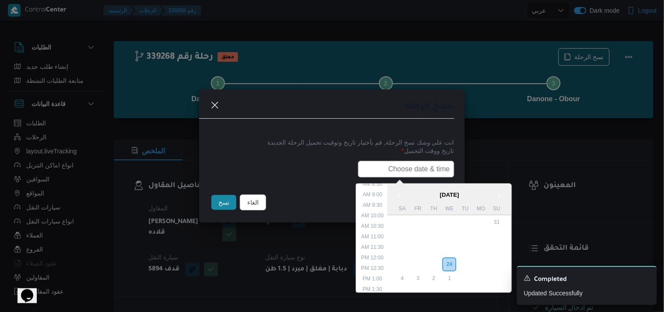
type input "25/09/2025 6:00AM"
drag, startPoint x: 217, startPoint y: 203, endPoint x: 185, endPoint y: 200, distance: 32.1
click at [216, 203] on button "نسخ" at bounding box center [223, 202] width 25 height 15
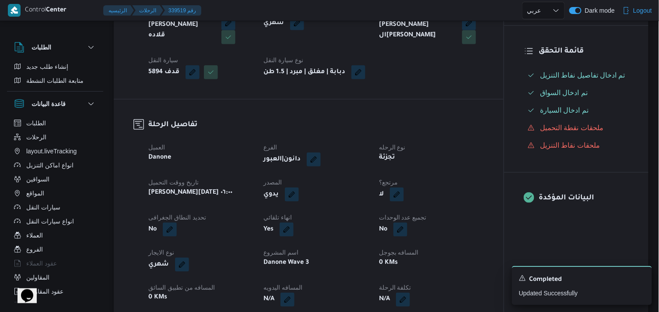
scroll to position [243, 0]
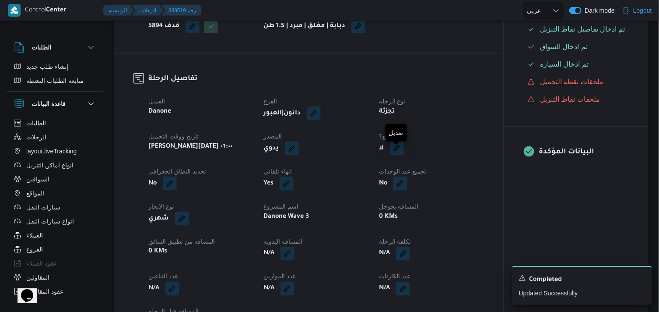
click at [403, 155] on button "button" at bounding box center [397, 148] width 14 height 14
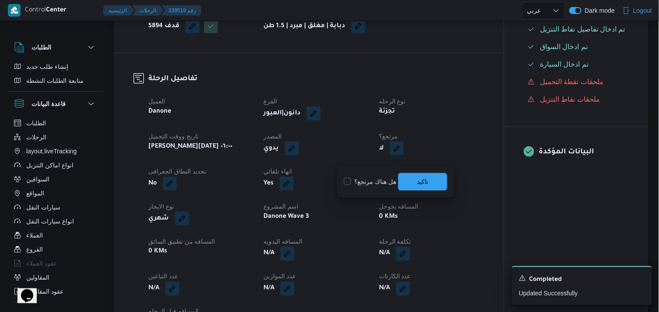
click at [382, 181] on label "هل هناك مرتجع؟" at bounding box center [370, 181] width 53 height 11
checkbox input "true"
click at [410, 180] on span "تاكيد" at bounding box center [422, 181] width 49 height 18
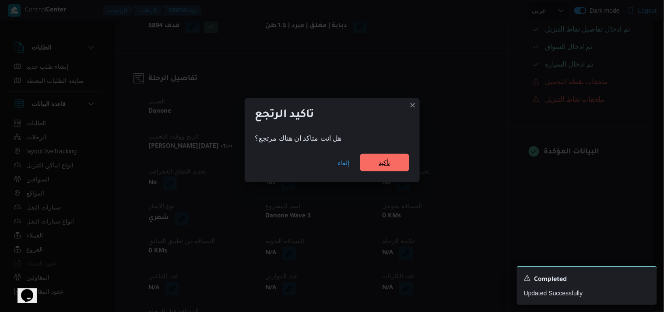
click at [390, 161] on span "تأكيد" at bounding box center [384, 162] width 11 height 11
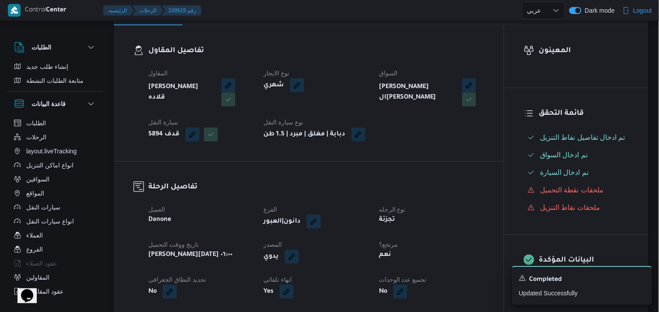
scroll to position [49, 0]
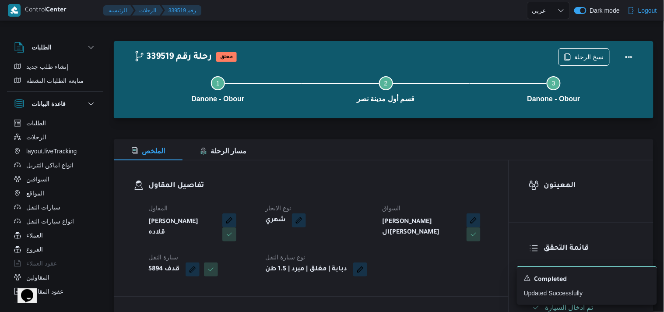
select select "ar"
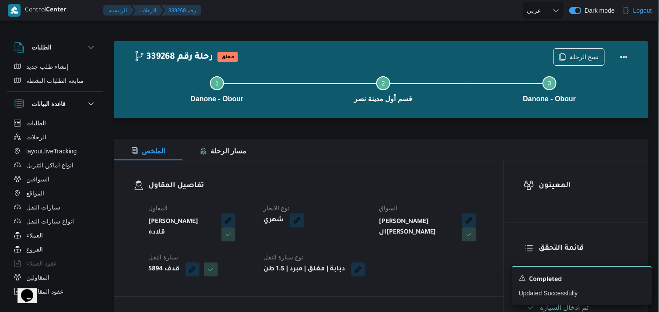
select select "ar"
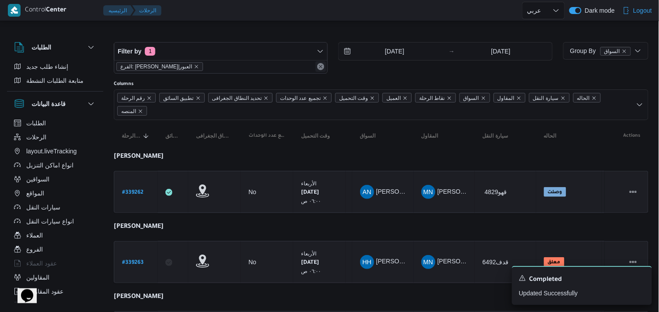
click at [320, 68] on button "Remove" at bounding box center [321, 66] width 11 height 11
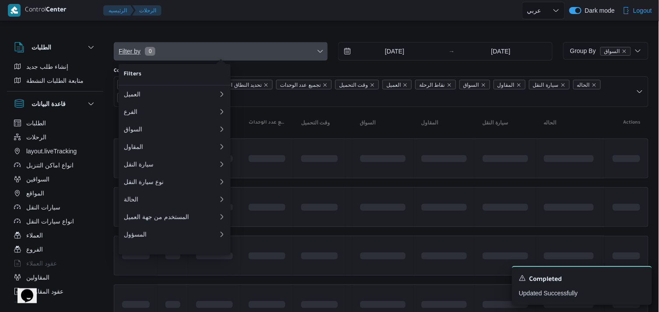
click at [323, 50] on icon "button" at bounding box center [320, 51] width 7 height 7
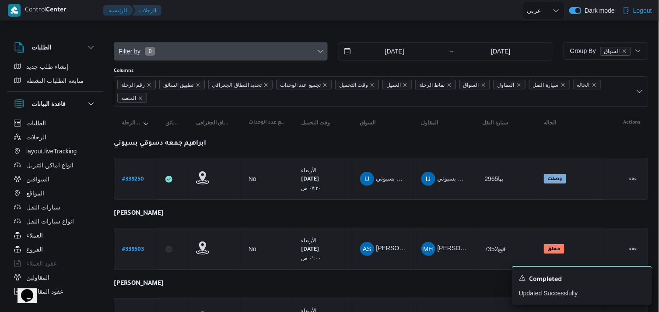
click at [308, 55] on span "Filter by 0" at bounding box center [220, 51] width 213 height 18
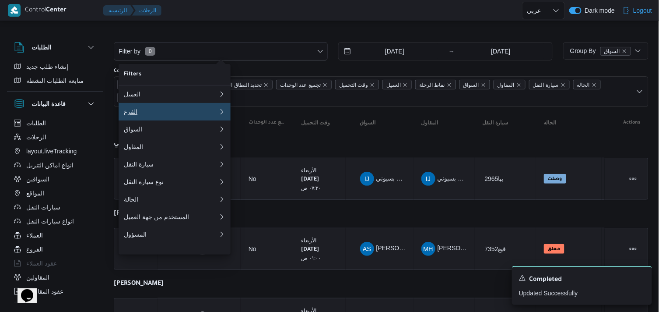
click at [216, 120] on button "الفرع 0" at bounding box center [175, 112] width 112 height 18
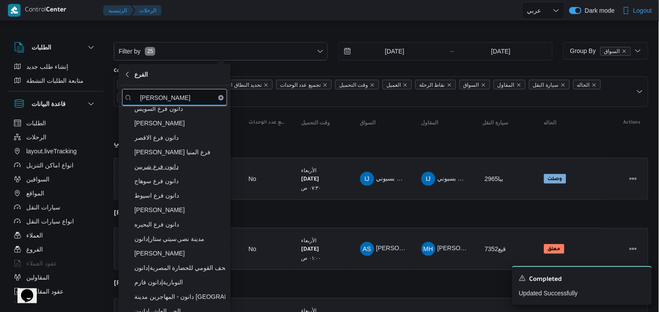
scroll to position [152, 0]
type input "[PERSON_NAME]"
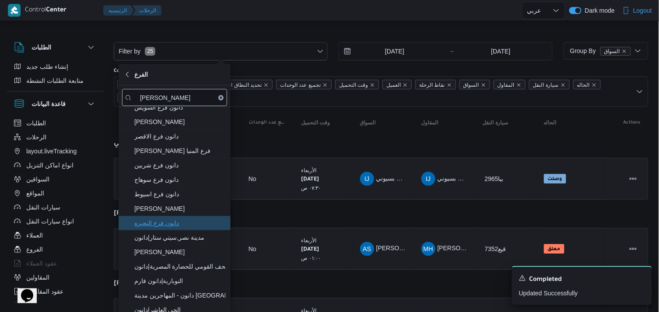
click at [185, 227] on span "دانون فرع البحيره" at bounding box center [179, 222] width 91 height 11
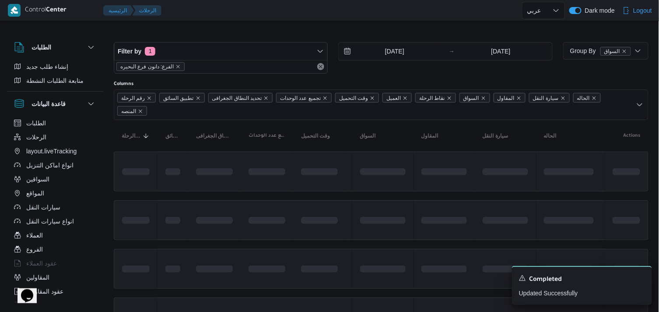
click at [358, 37] on div "Filter by 1 الفرع: دانون فرع البحيره 24/9/2025 → 24/9/2025" at bounding box center [333, 58] width 449 height 42
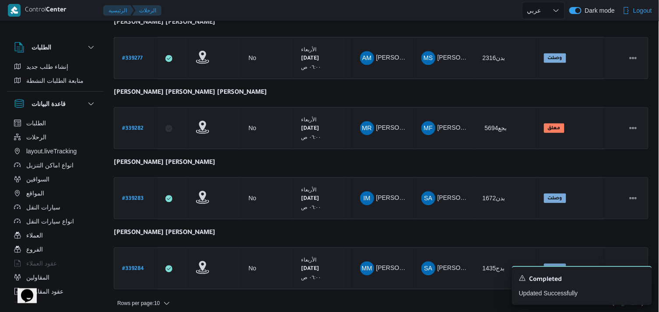
scroll to position [555, 0]
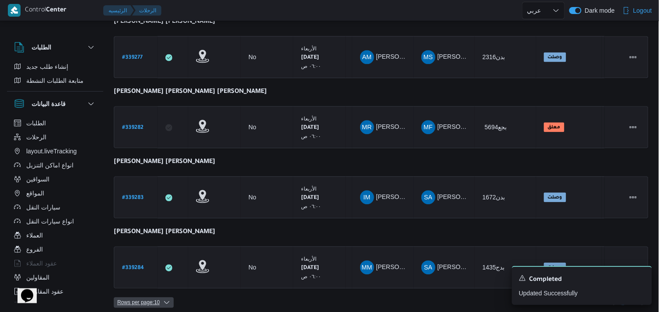
click at [163, 297] on span "Rows per page : 10" at bounding box center [144, 302] width 60 height 11
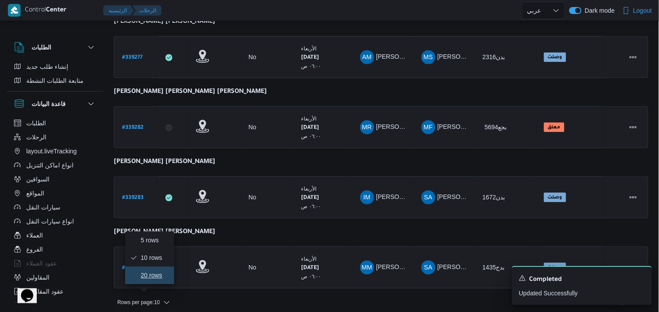
click at [158, 272] on button "20 rows" at bounding box center [149, 275] width 49 height 18
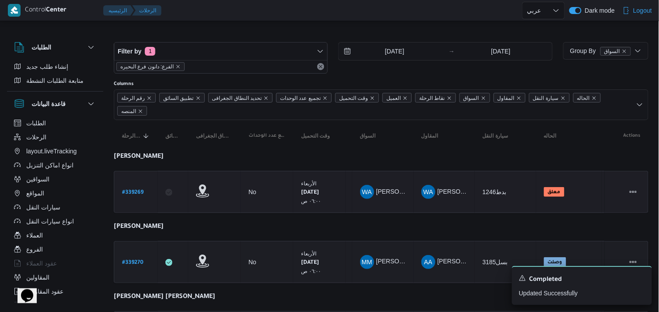
click at [137, 193] on b "# 339269" at bounding box center [132, 192] width 21 height 6
select select "ar"
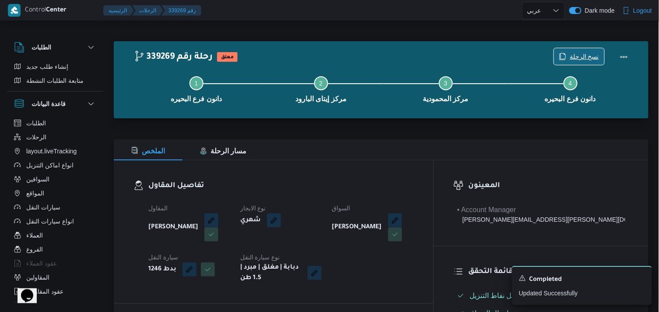
click at [583, 58] on span "نسخ الرحلة" at bounding box center [584, 56] width 29 height 11
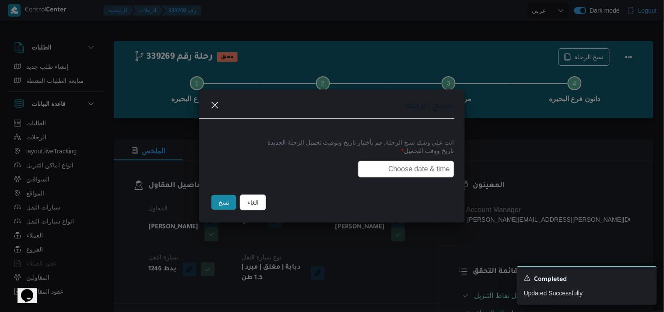
click at [409, 163] on input "text" at bounding box center [406, 169] width 96 height 17
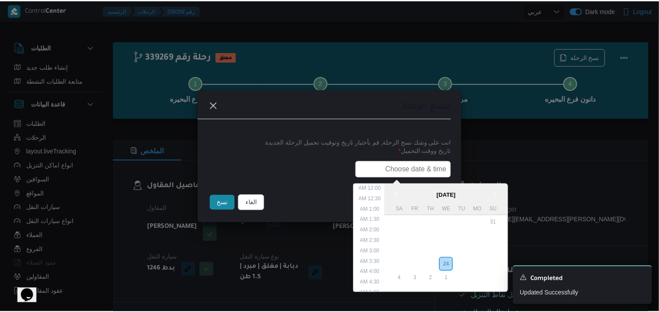
scroll to position [182, 0]
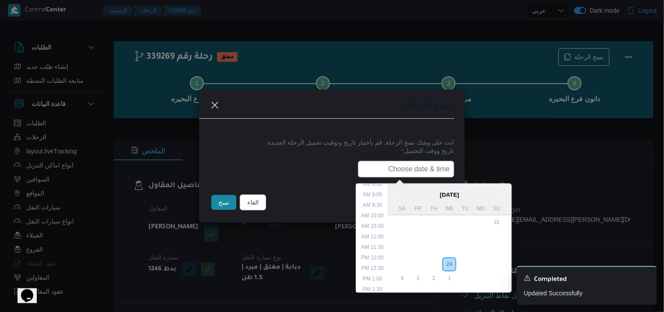
type input "25/09/2025 6:00AM"
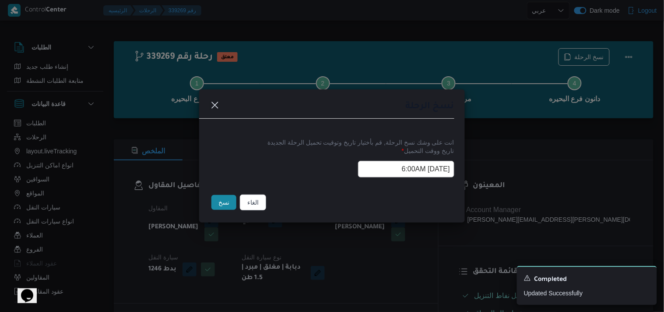
click at [217, 209] on button "نسخ" at bounding box center [223, 202] width 25 height 15
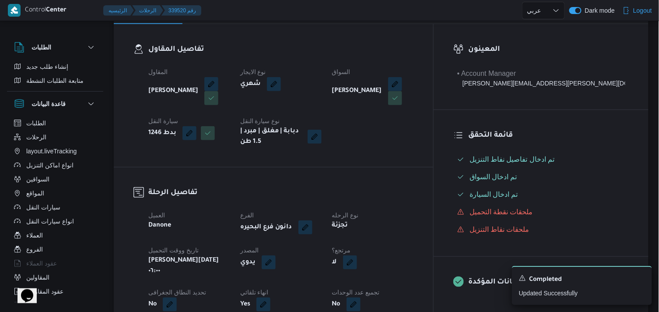
scroll to position [146, 0]
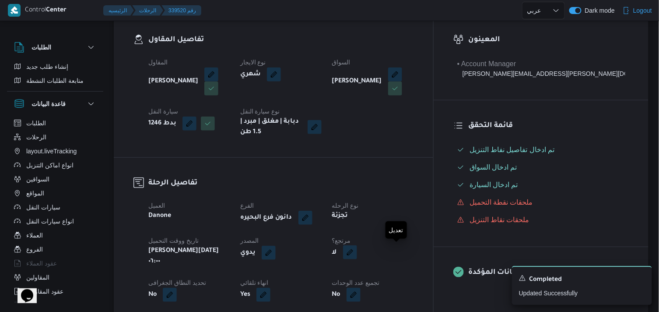
click at [357, 249] on button "button" at bounding box center [350, 252] width 14 height 14
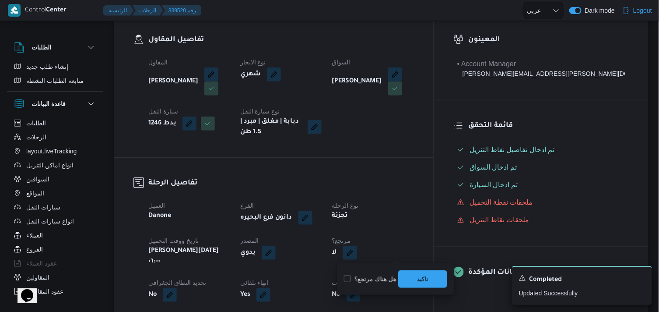
click at [365, 274] on label "هل هناك مرتجع؟" at bounding box center [370, 278] width 53 height 11
checkbox input "true"
click at [406, 274] on span "تاكيد" at bounding box center [422, 279] width 49 height 18
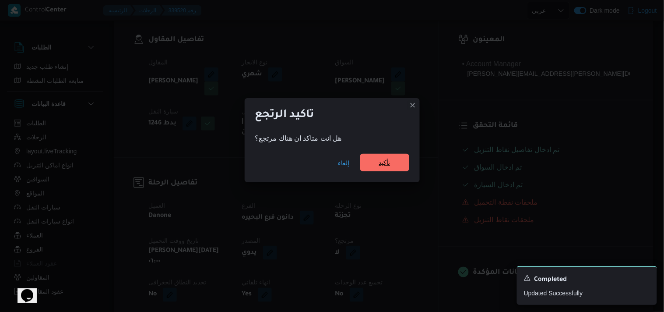
click at [400, 160] on span "تأكيد" at bounding box center [384, 163] width 49 height 18
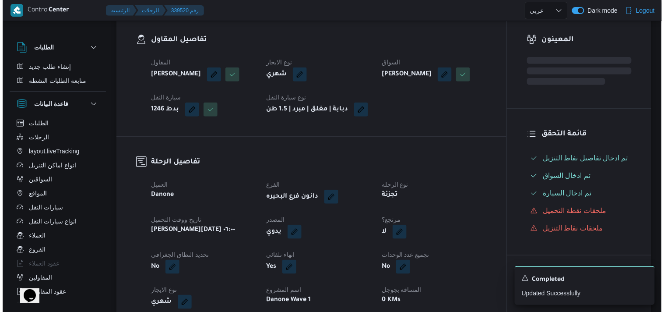
scroll to position [0, 0]
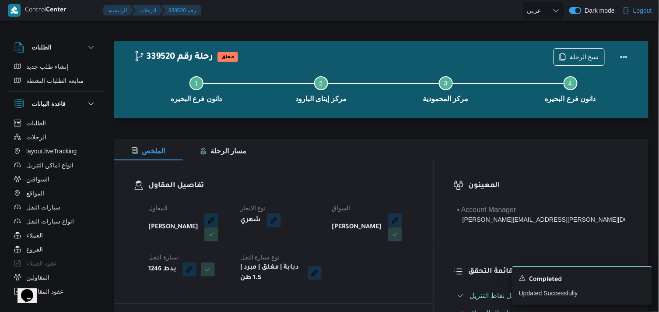
select select "ar"
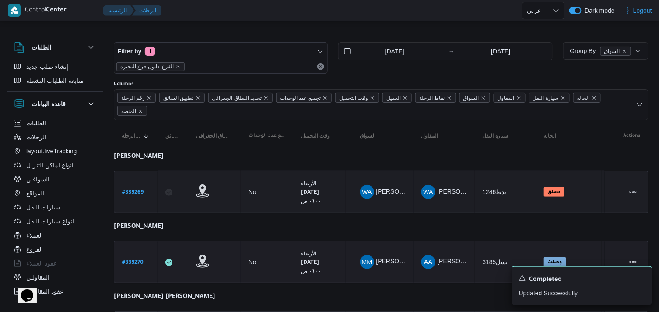
click at [133, 265] on link "# 339270" at bounding box center [132, 262] width 21 height 12
select select "ar"
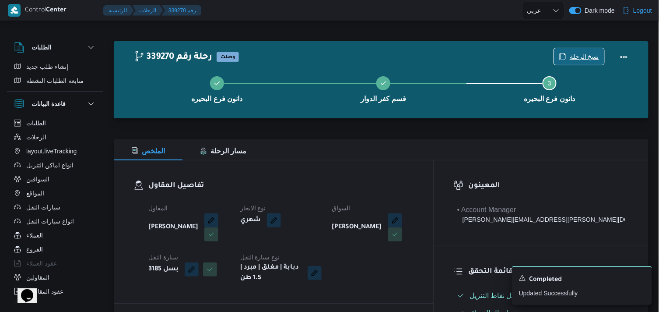
click at [574, 57] on span "نسخ الرحلة" at bounding box center [584, 56] width 29 height 11
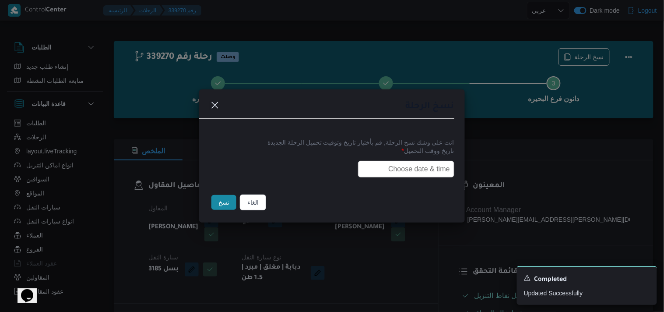
click at [419, 164] on input "text" at bounding box center [406, 169] width 96 height 17
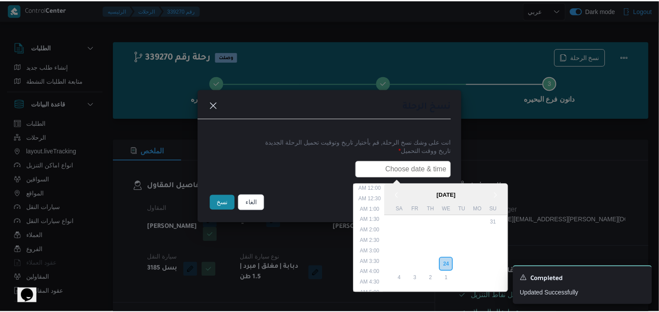
scroll to position [182, 0]
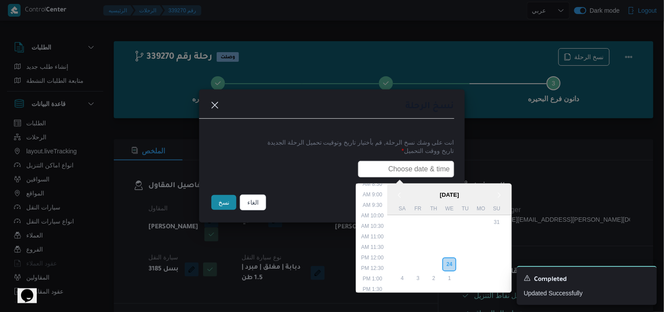
type input "25/09/2025 6:00AM"
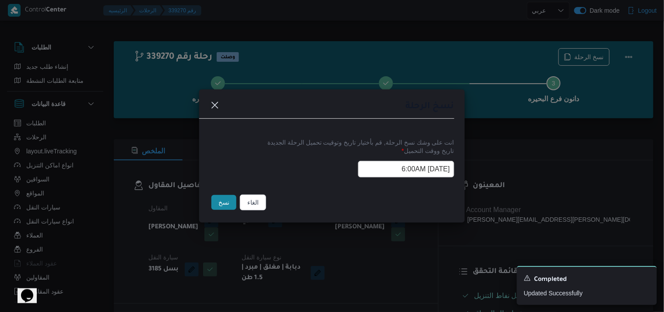
click at [229, 203] on button "نسخ" at bounding box center [223, 202] width 25 height 15
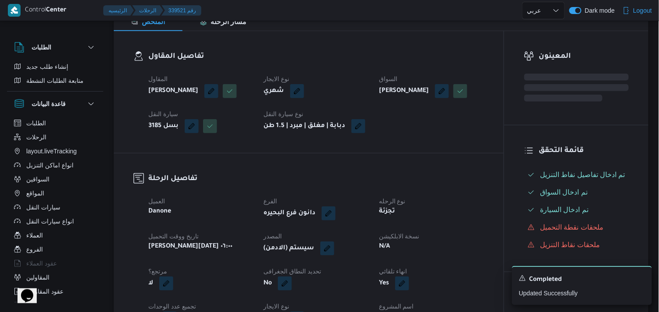
scroll to position [146, 0]
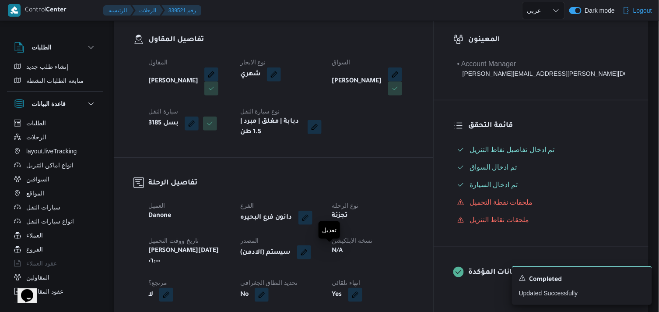
click at [311, 252] on button "button" at bounding box center [304, 252] width 14 height 14
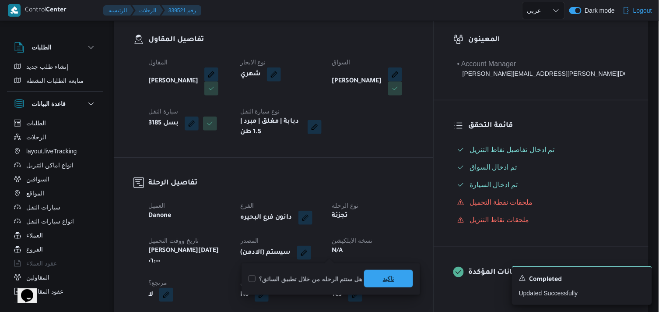
click at [372, 274] on span "تاكيد" at bounding box center [388, 279] width 49 height 18
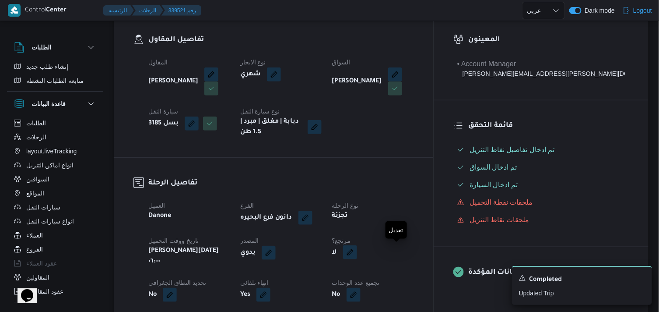
click at [357, 252] on button "button" at bounding box center [350, 252] width 14 height 14
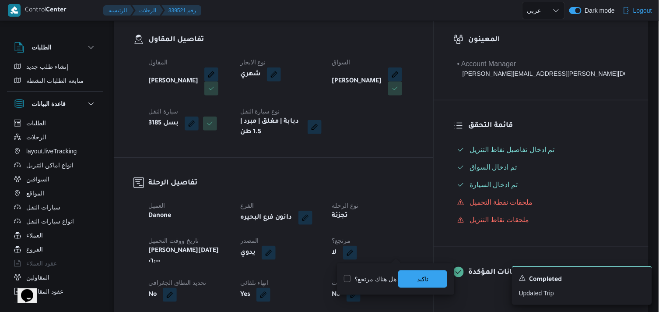
click at [384, 283] on label "هل هناك مرتجع؟" at bounding box center [370, 278] width 53 height 11
checkbox input "true"
click at [414, 282] on span "تاكيد" at bounding box center [422, 279] width 49 height 18
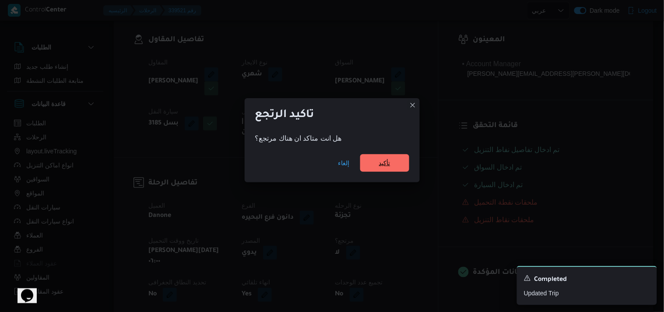
click at [395, 165] on span "تأكيد" at bounding box center [384, 163] width 49 height 18
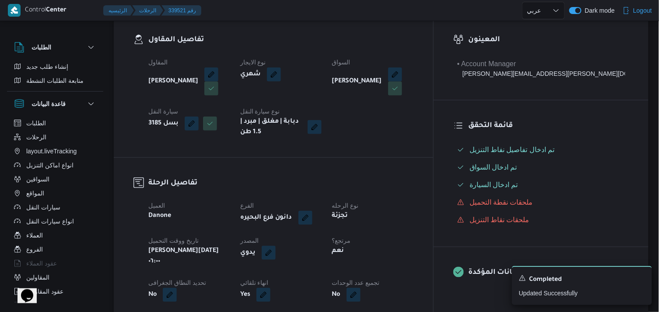
select select "ar"
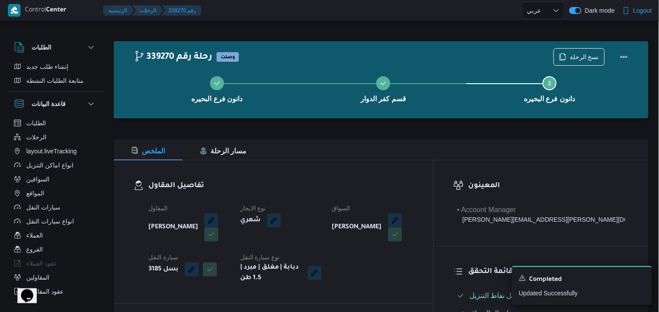
select select "ar"
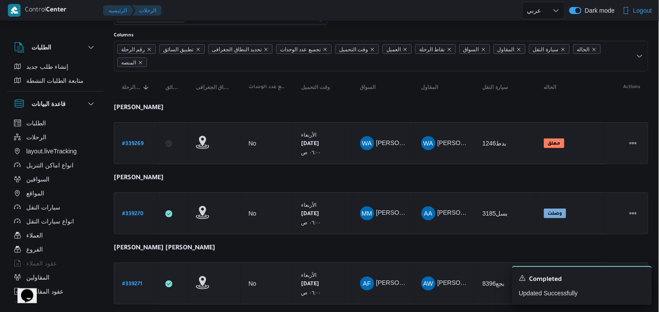
click at [137, 282] on b "# 339271" at bounding box center [132, 284] width 20 height 6
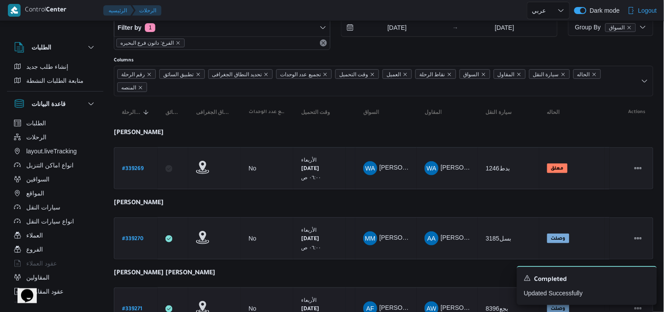
select select "ar"
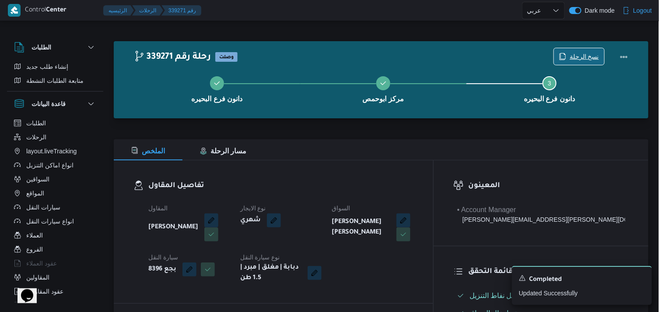
click at [577, 51] on span "نسخ الرحلة" at bounding box center [579, 56] width 50 height 17
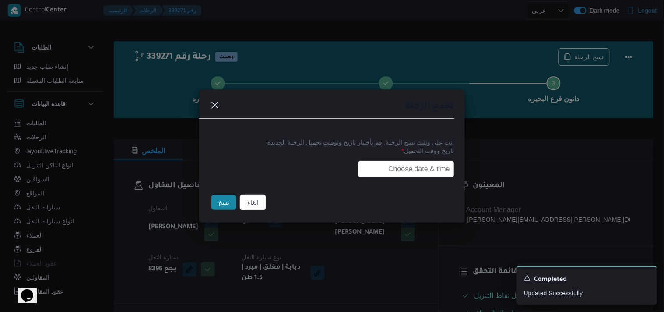
click at [436, 161] on input "text" at bounding box center [406, 169] width 96 height 17
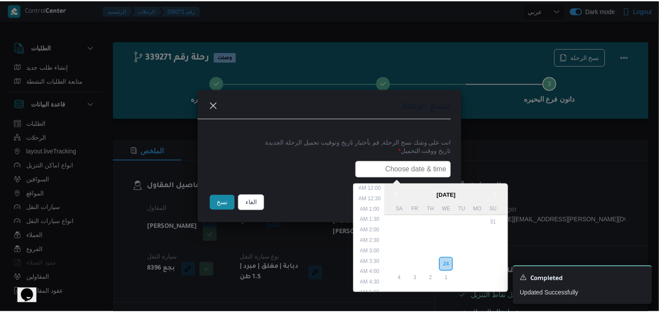
scroll to position [182, 0]
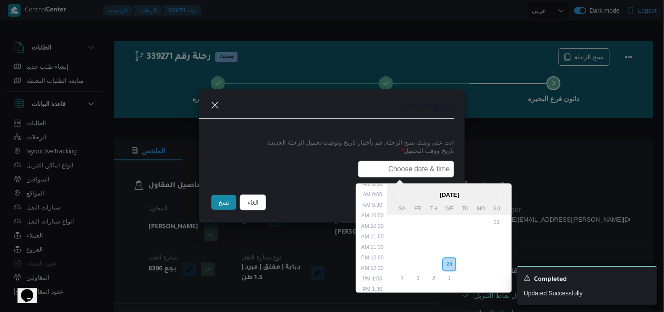
type input "25/09/2025 6:00AM"
click at [227, 208] on button "نسخ" at bounding box center [223, 202] width 25 height 15
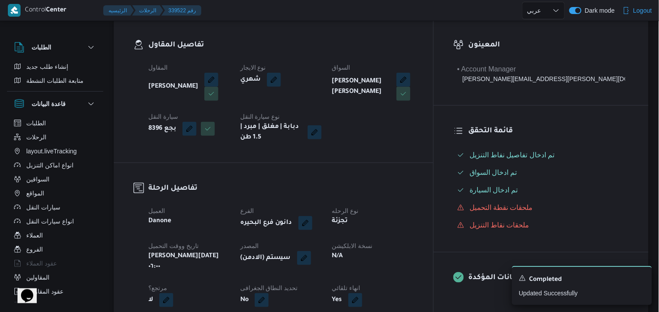
scroll to position [146, 0]
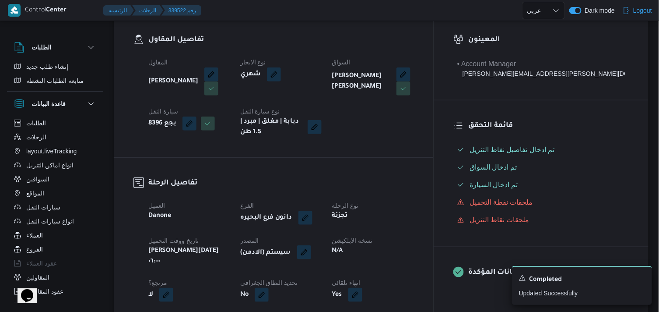
click at [311, 246] on button "button" at bounding box center [304, 252] width 14 height 14
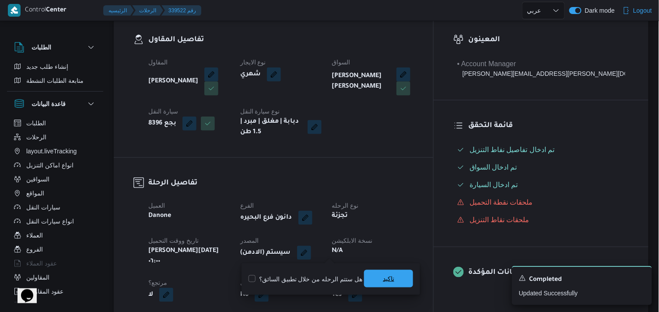
click at [379, 276] on span "تاكيد" at bounding box center [388, 279] width 49 height 18
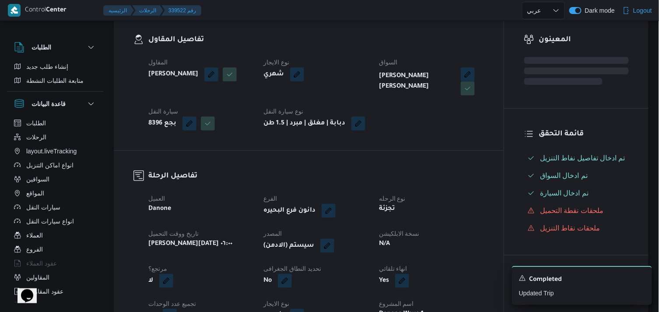
click at [393, 250] on div "N/A" at bounding box center [431, 244] width 106 height 12
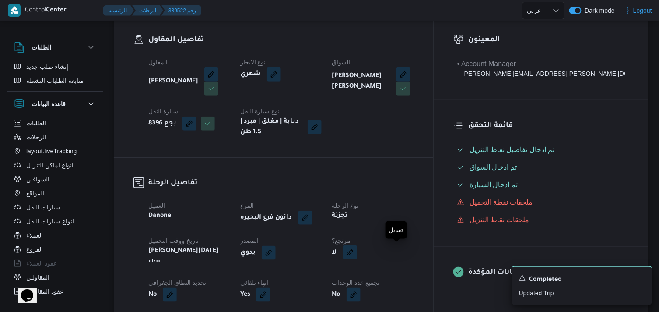
click at [357, 250] on button "button" at bounding box center [350, 252] width 14 height 14
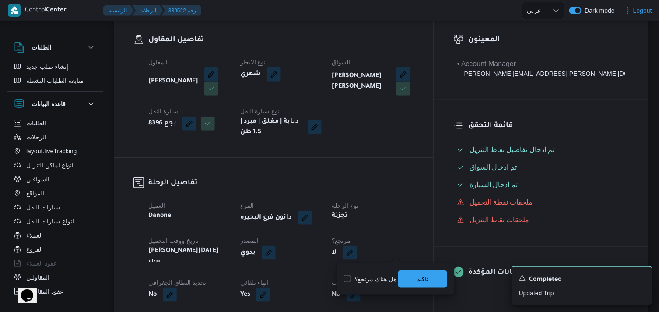
click at [382, 275] on label "هل هناك مرتجع؟" at bounding box center [370, 278] width 53 height 11
checkbox input "true"
click at [401, 280] on span "تاكيد" at bounding box center [422, 279] width 49 height 18
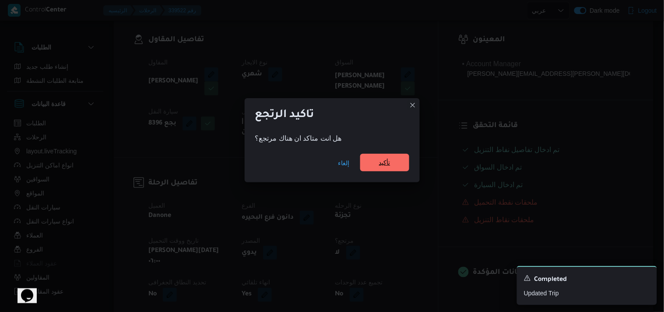
click at [400, 168] on span "تأكيد" at bounding box center [384, 163] width 49 height 18
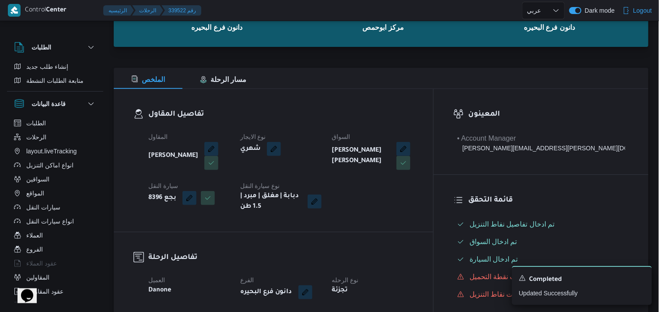
scroll to position [0, 0]
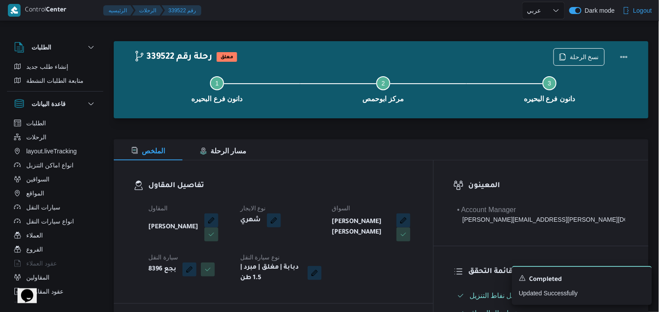
select select "ar"
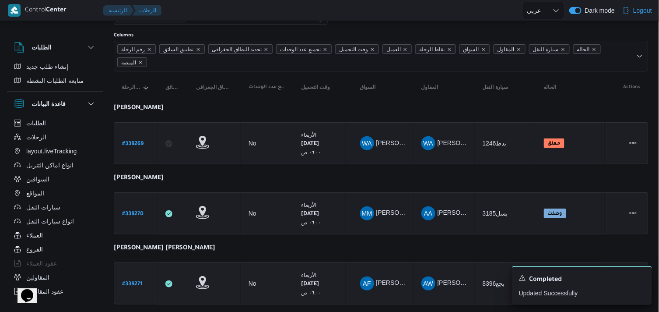
scroll to position [97, 0]
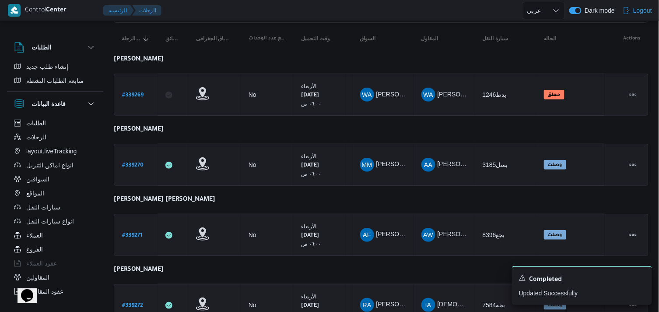
click at [132, 302] on b "# 339272" at bounding box center [132, 305] width 21 height 6
select select "ar"
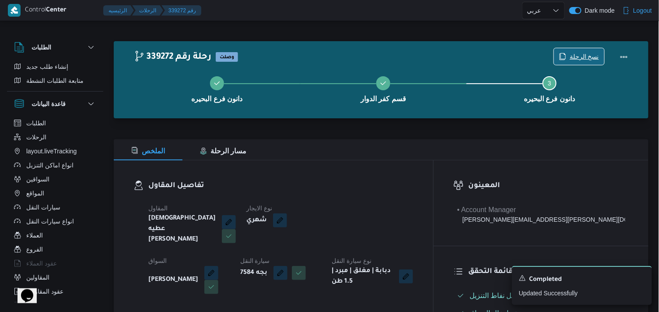
click at [582, 57] on span "نسخ الرحلة" at bounding box center [584, 56] width 29 height 11
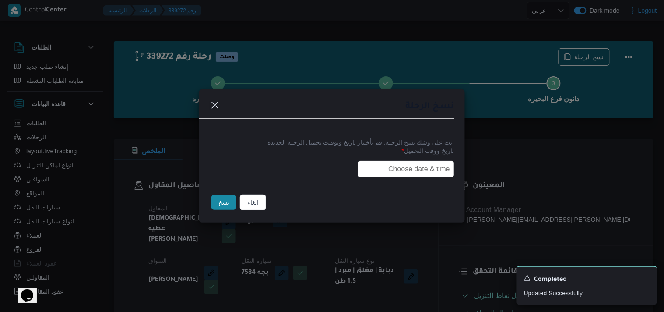
click at [417, 173] on input "text" at bounding box center [406, 169] width 96 height 17
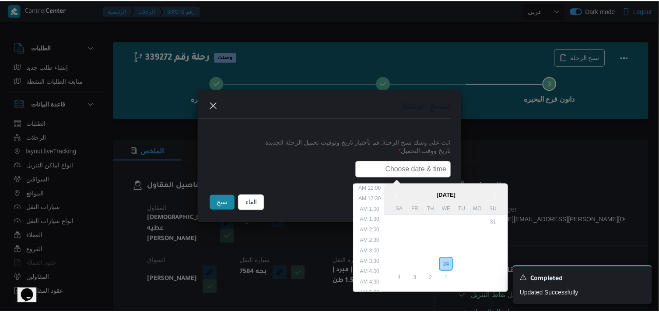
scroll to position [182, 0]
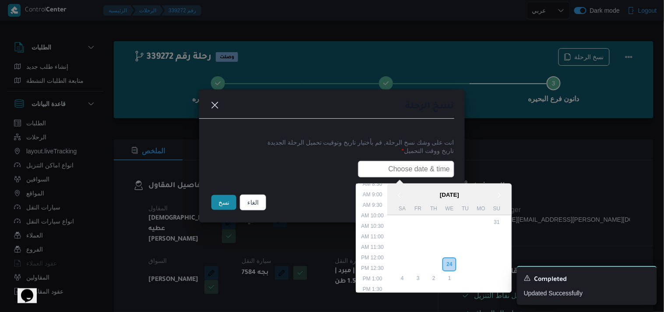
type input "25/09/2025 6:00AM"
drag, startPoint x: 219, startPoint y: 200, endPoint x: 224, endPoint y: 189, distance: 12.0
click at [220, 200] on button "نسخ" at bounding box center [223, 202] width 25 height 15
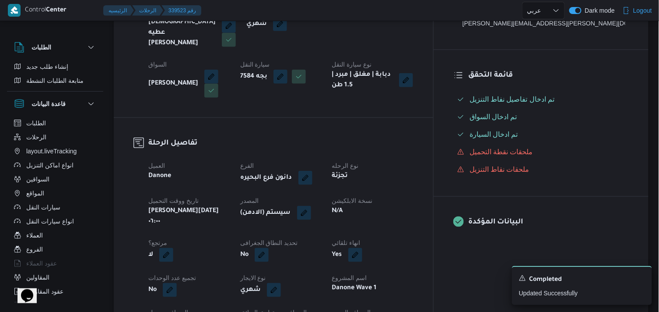
scroll to position [243, 0]
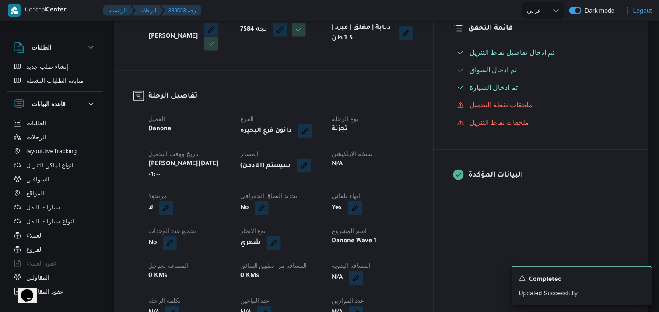
click at [311, 158] on button "button" at bounding box center [304, 165] width 14 height 14
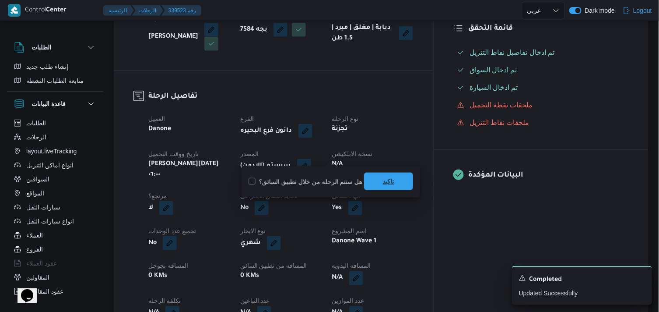
click at [365, 182] on span "تاكيد" at bounding box center [388, 181] width 49 height 18
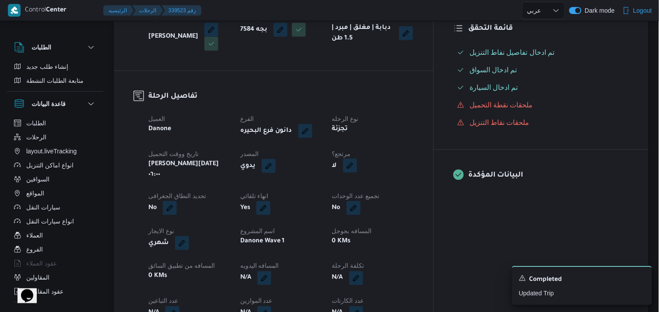
click at [357, 158] on button "button" at bounding box center [350, 165] width 14 height 14
click at [371, 179] on label "هل هناك مرتجع؟" at bounding box center [370, 181] width 53 height 11
checkbox input "true"
click at [423, 186] on span "تاكيد" at bounding box center [422, 181] width 49 height 18
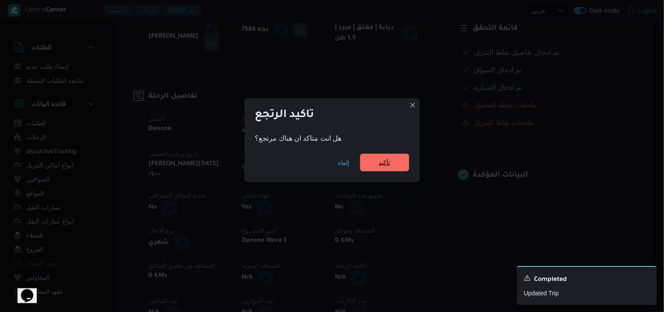
click at [400, 160] on span "تأكيد" at bounding box center [384, 163] width 49 height 18
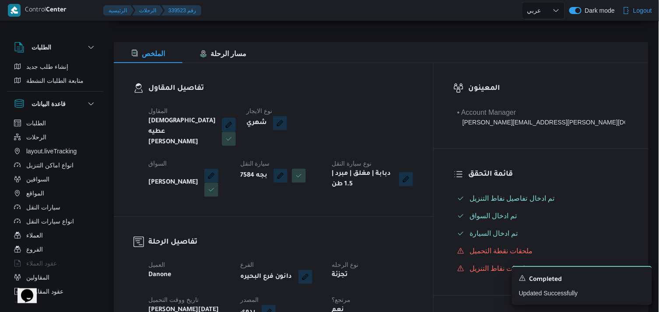
scroll to position [0, 0]
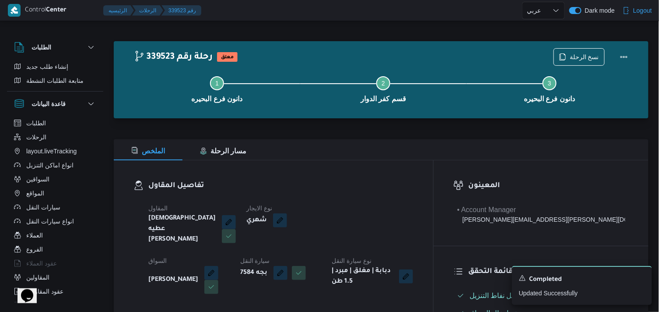
select select "ar"
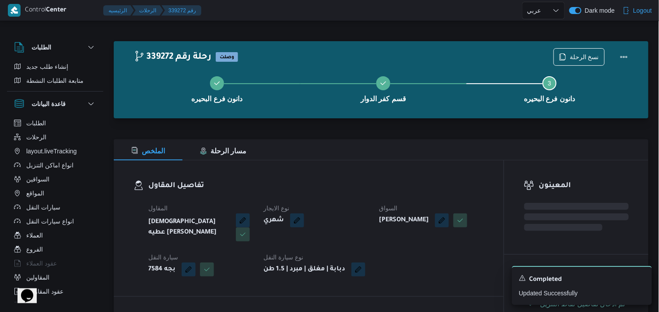
select select "ar"
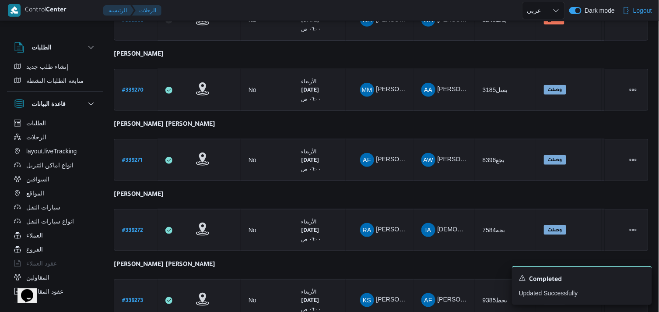
scroll to position [194, 0]
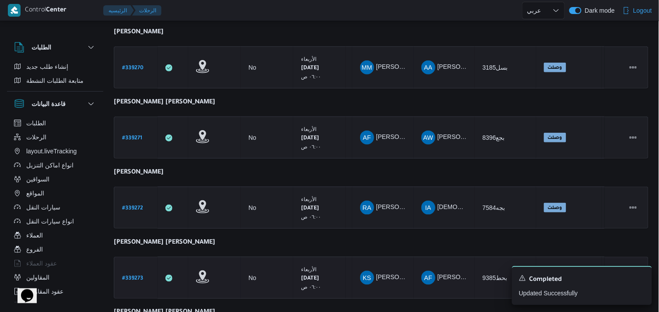
click at [136, 275] on b "# 339273" at bounding box center [132, 278] width 21 height 6
select select "ar"
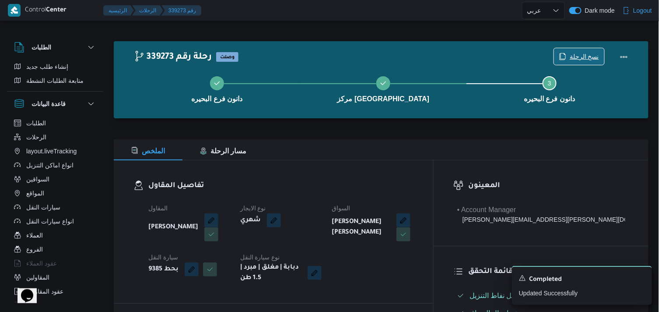
click at [571, 56] on span "نسخ الرحلة" at bounding box center [584, 56] width 29 height 11
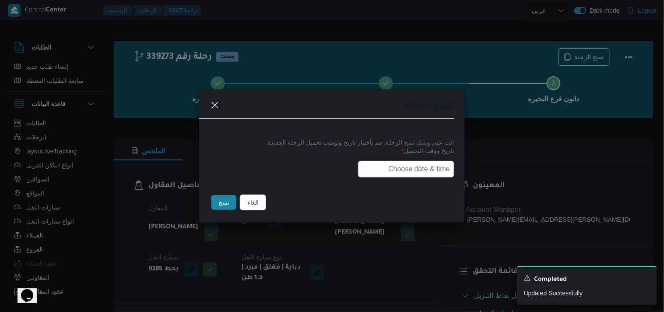
click at [387, 164] on input "text" at bounding box center [406, 169] width 96 height 17
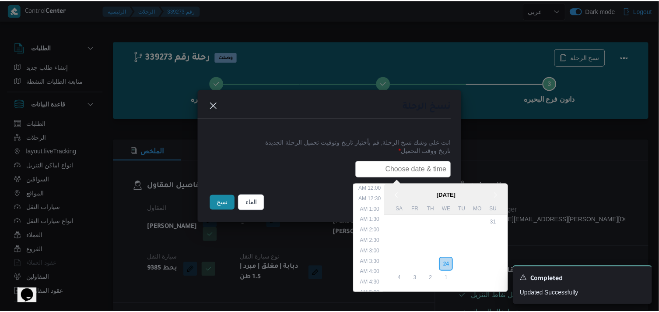
scroll to position [182, 0]
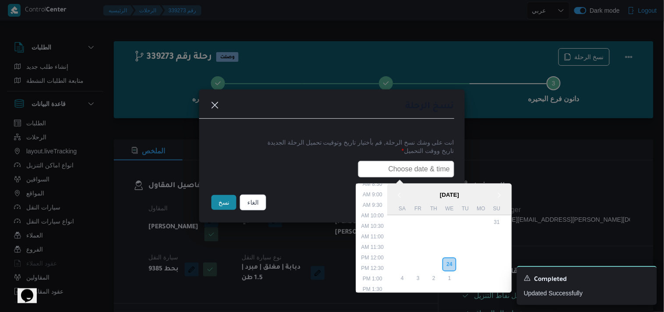
type input "25/09/2025 6:00AM"
click at [232, 206] on button "نسخ" at bounding box center [223, 202] width 25 height 15
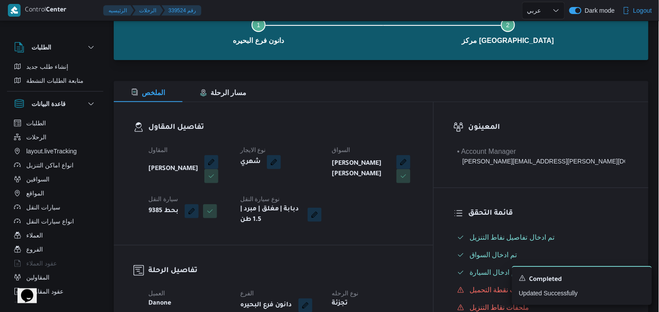
scroll to position [146, 0]
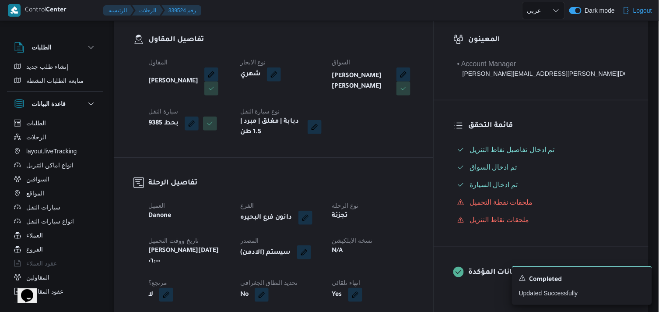
click at [311, 250] on button "button" at bounding box center [304, 252] width 14 height 14
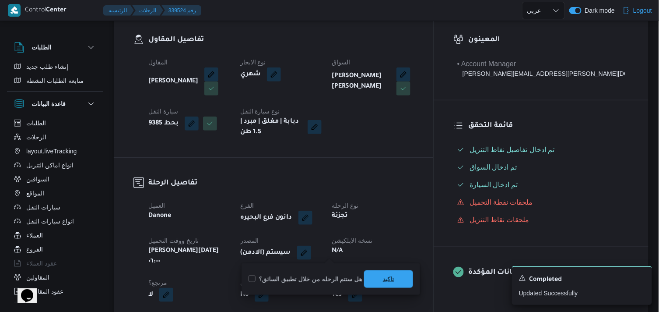
click at [383, 277] on span "تاكيد" at bounding box center [388, 278] width 11 height 11
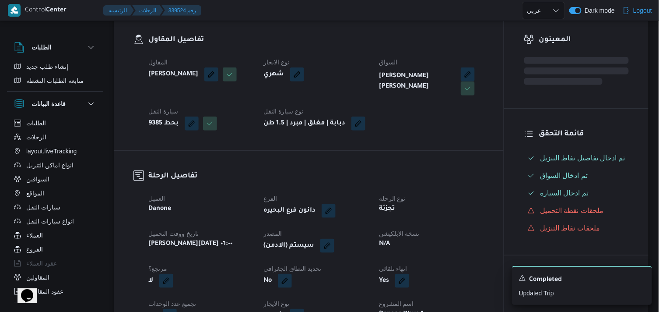
click at [395, 250] on div "N/A" at bounding box center [431, 244] width 106 height 12
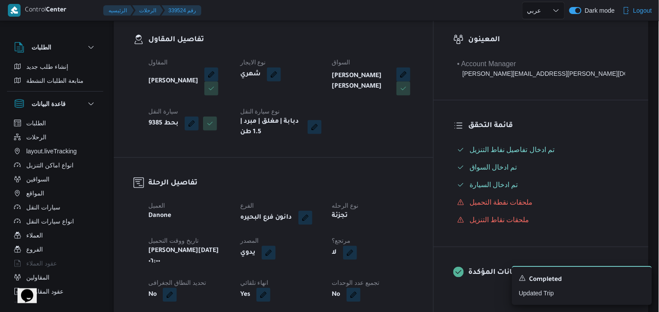
click at [357, 256] on button "button" at bounding box center [350, 252] width 14 height 14
click at [378, 281] on label "هل هناك مرتجع؟" at bounding box center [370, 278] width 53 height 11
checkbox input "true"
click at [406, 281] on span "تاكيد" at bounding box center [422, 279] width 49 height 18
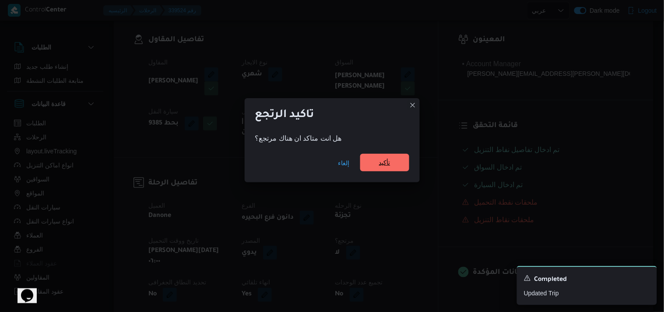
click at [388, 168] on span "تأكيد" at bounding box center [384, 163] width 49 height 18
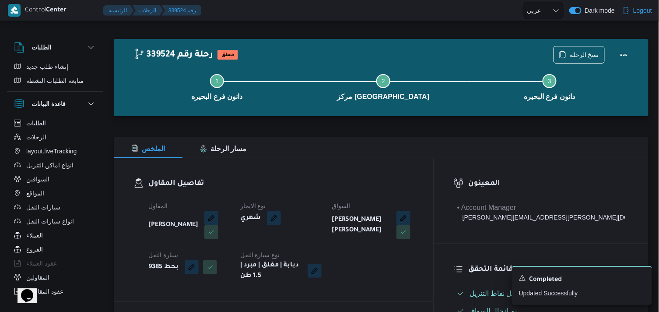
scroll to position [0, 0]
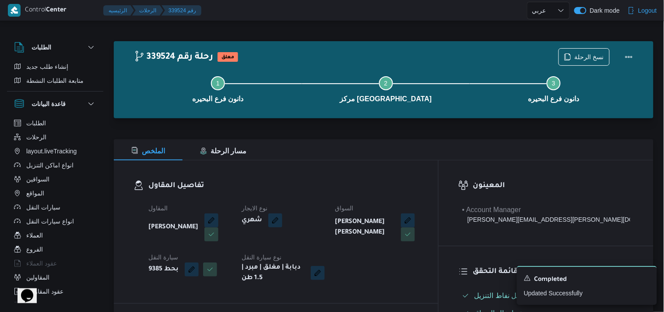
select select "ar"
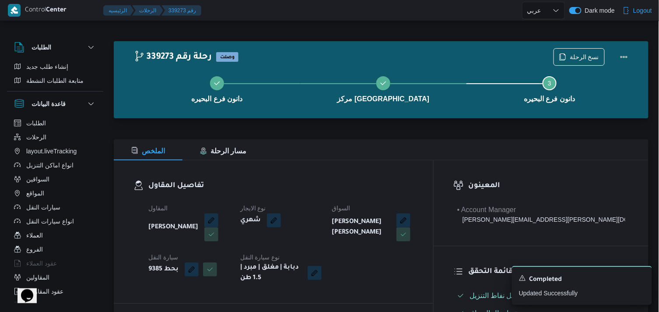
select select "ar"
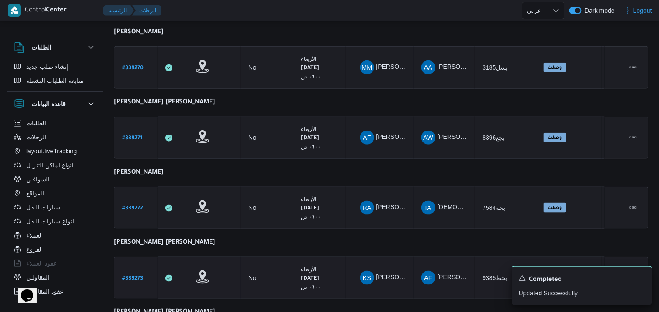
scroll to position [234, 0]
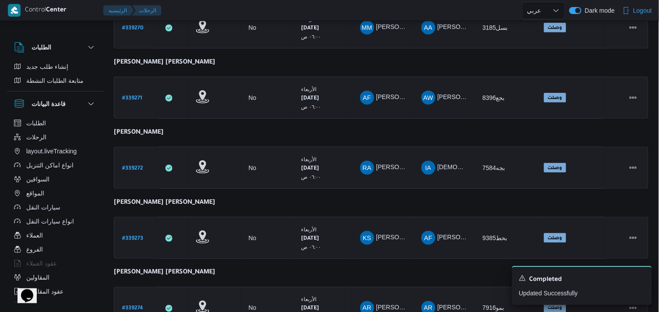
click at [128, 305] on b "# 339274" at bounding box center [132, 308] width 21 height 6
select select "ar"
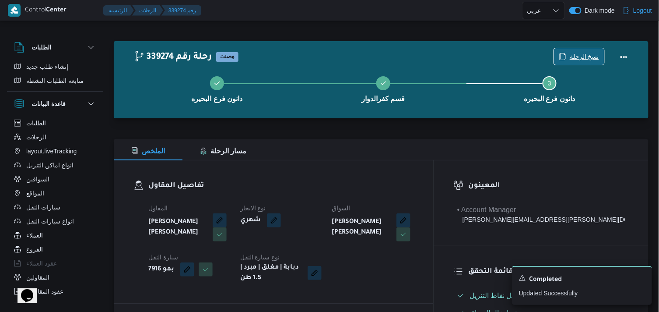
click at [586, 57] on span "نسخ الرحلة" at bounding box center [584, 56] width 29 height 11
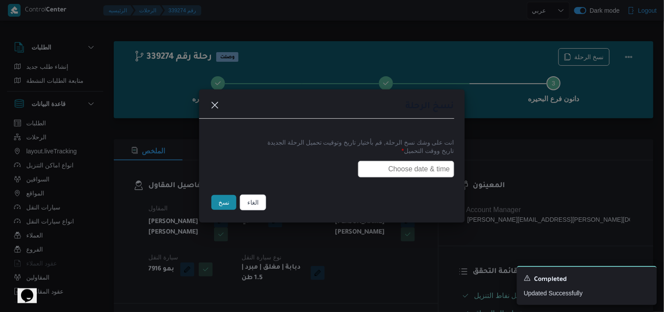
click at [439, 168] on input "text" at bounding box center [406, 169] width 96 height 17
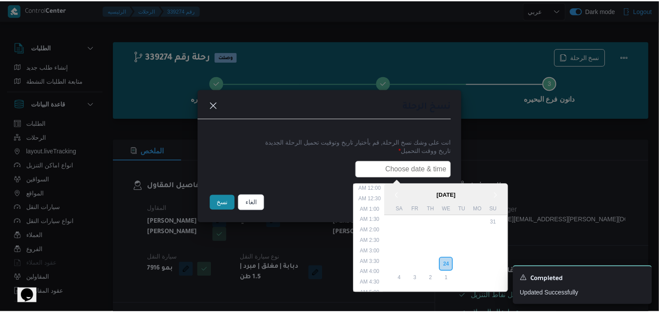
scroll to position [182, 0]
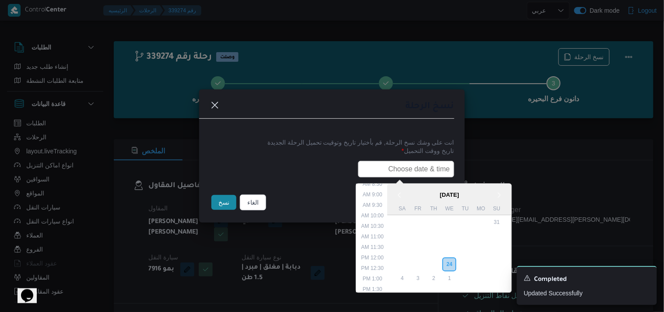
type input "25/09/2025 6:00AM"
click at [214, 207] on button "نسخ" at bounding box center [223, 202] width 25 height 15
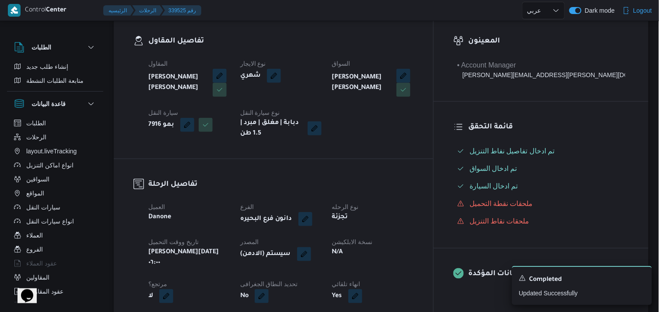
scroll to position [146, 0]
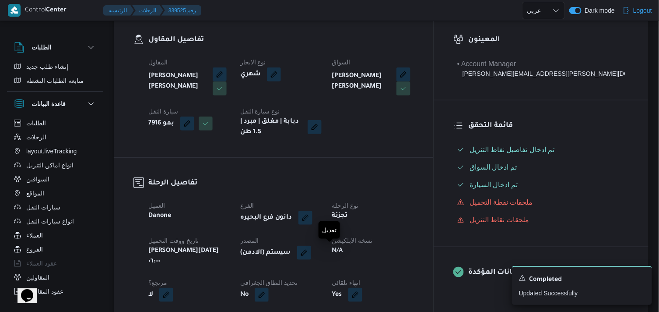
drag, startPoint x: 329, startPoint y: 250, endPoint x: 350, endPoint y: 262, distance: 24.5
click at [311, 251] on button "button" at bounding box center [304, 252] width 14 height 14
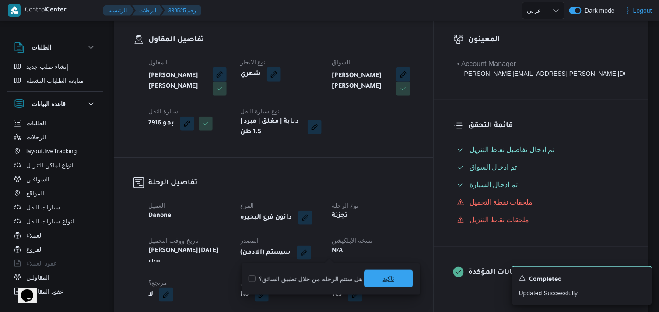
click at [373, 283] on span "تاكيد" at bounding box center [388, 279] width 49 height 18
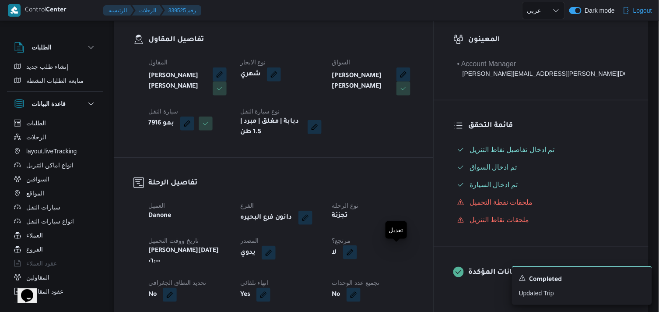
click at [357, 255] on button "button" at bounding box center [350, 252] width 14 height 14
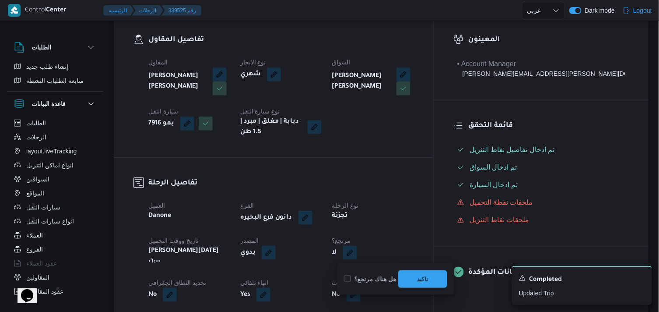
click at [382, 282] on label "هل هناك مرتجع؟" at bounding box center [370, 278] width 53 height 11
checkbox input "true"
click at [414, 277] on span "تاكيد" at bounding box center [422, 279] width 49 height 18
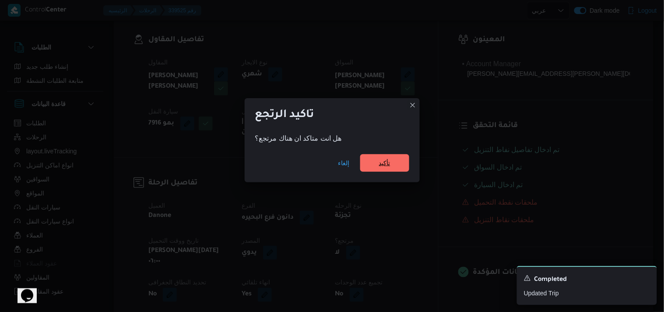
click at [388, 165] on span "تأكيد" at bounding box center [384, 163] width 11 height 11
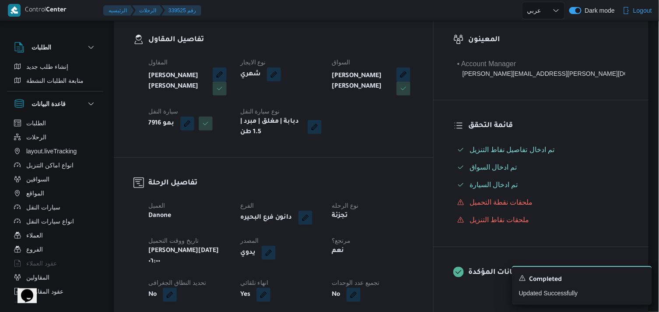
select select "ar"
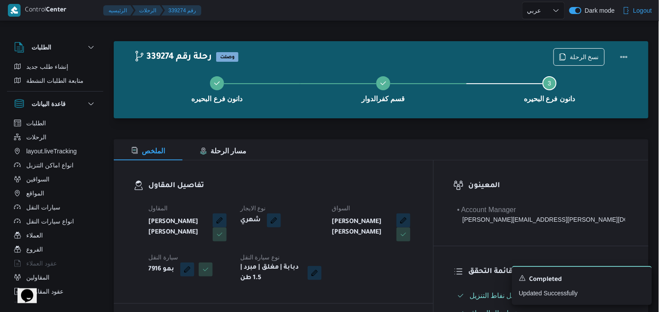
scroll to position [234, 0]
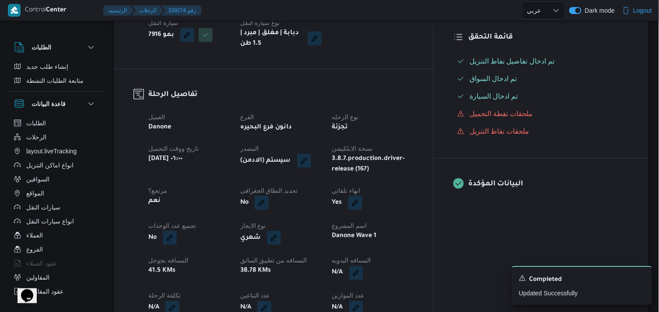
select select "ar"
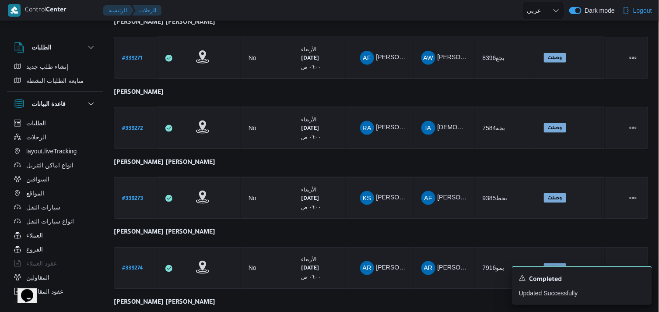
scroll to position [371, 0]
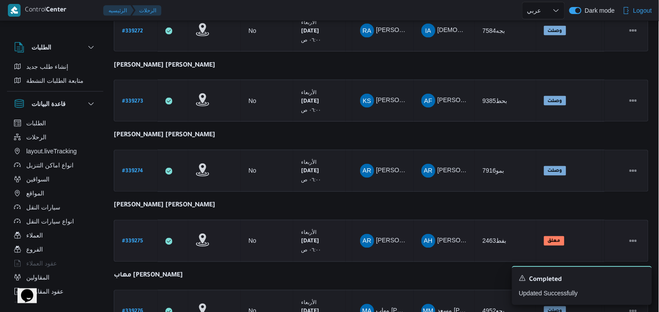
click at [138, 238] on b "# 339275" at bounding box center [132, 241] width 21 height 6
select select "ar"
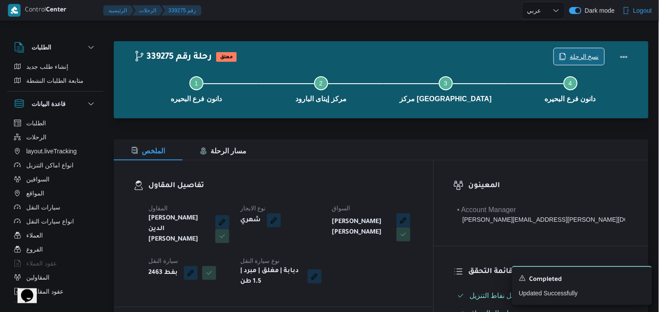
click at [571, 58] on span "نسخ الرحلة" at bounding box center [579, 56] width 50 height 17
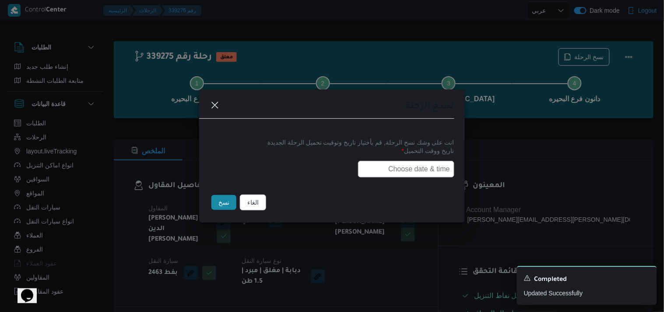
click at [394, 165] on input "text" at bounding box center [406, 169] width 96 height 17
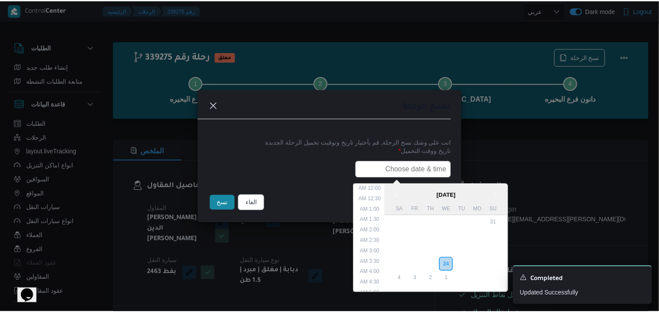
scroll to position [182, 0]
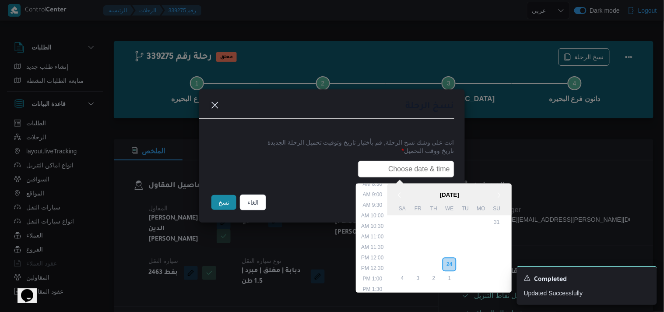
type input "25/09/2025 6:00AM"
click at [221, 197] on button "نسخ" at bounding box center [223, 202] width 25 height 15
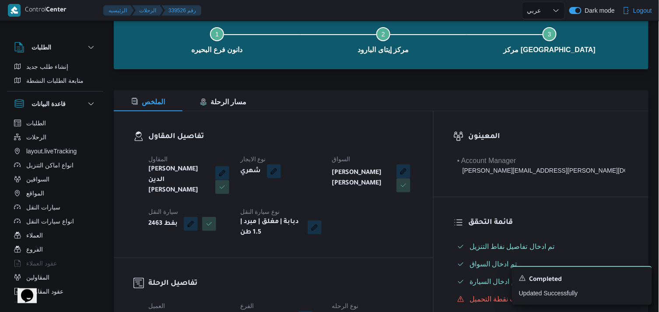
scroll to position [97, 0]
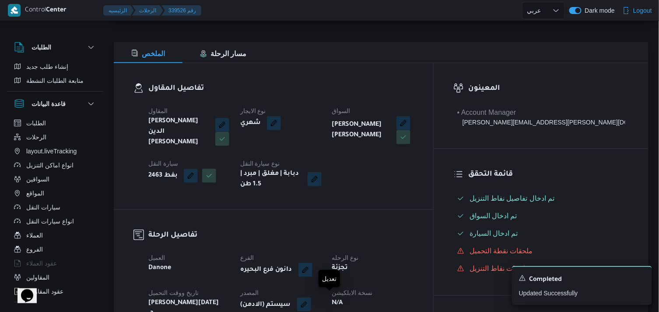
click at [311, 298] on button "button" at bounding box center [304, 304] width 14 height 14
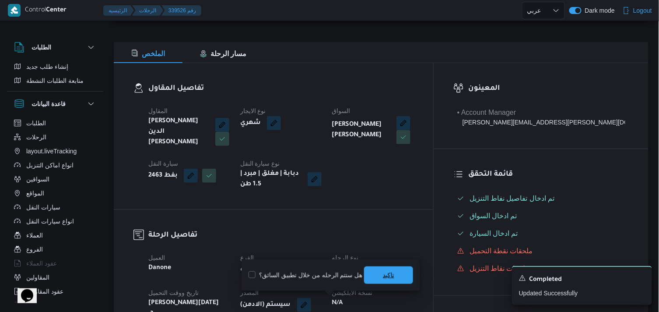
drag, startPoint x: 368, startPoint y: 277, endPoint x: 363, endPoint y: 278, distance: 5.4
click at [365, 278] on span "تاكيد" at bounding box center [388, 275] width 49 height 18
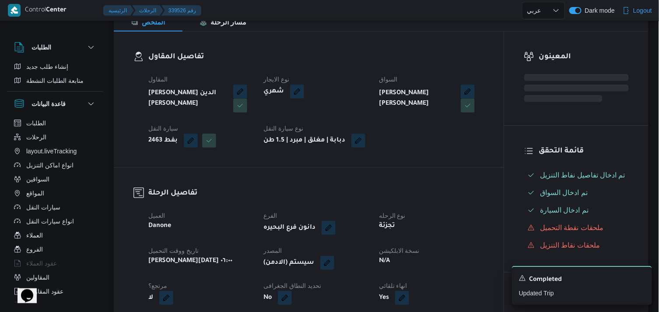
scroll to position [146, 0]
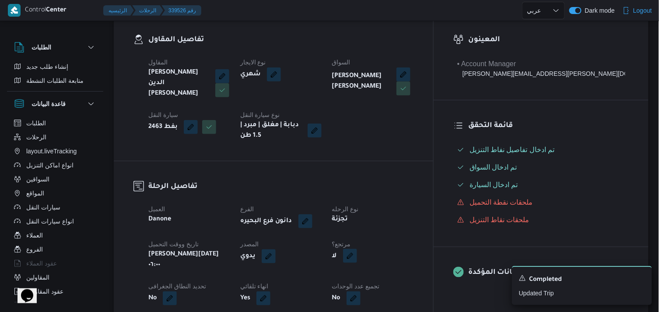
click at [357, 258] on button "button" at bounding box center [350, 256] width 14 height 14
click at [387, 280] on label "هل هناك مرتجع؟" at bounding box center [370, 278] width 53 height 11
checkbox input "true"
click at [428, 287] on span "تاكيد" at bounding box center [422, 279] width 49 height 18
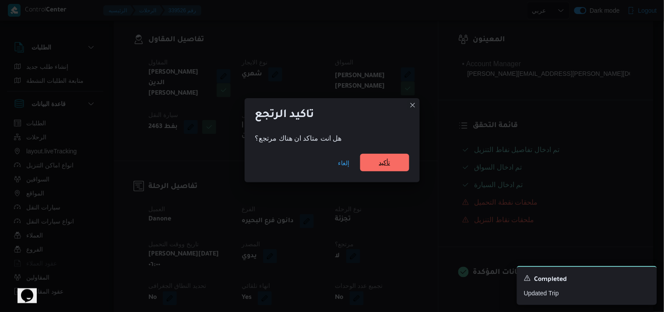
click at [392, 165] on span "تأكيد" at bounding box center [384, 163] width 49 height 18
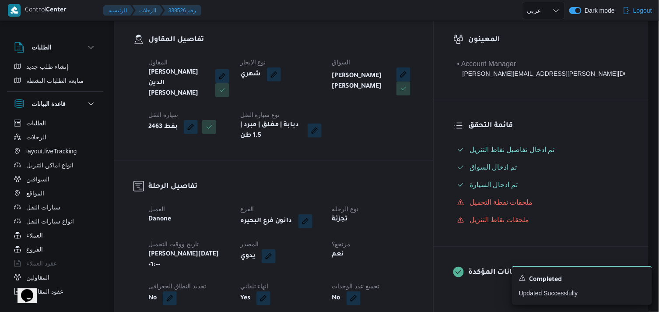
select select "ar"
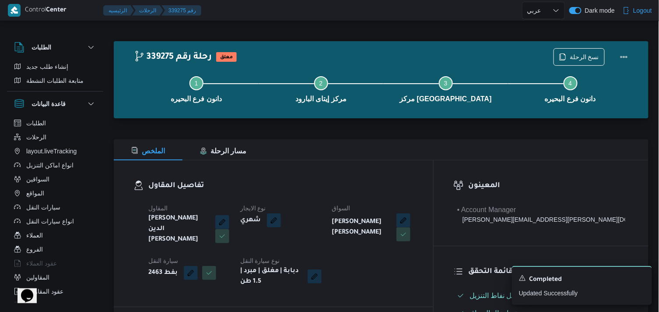
select select "ar"
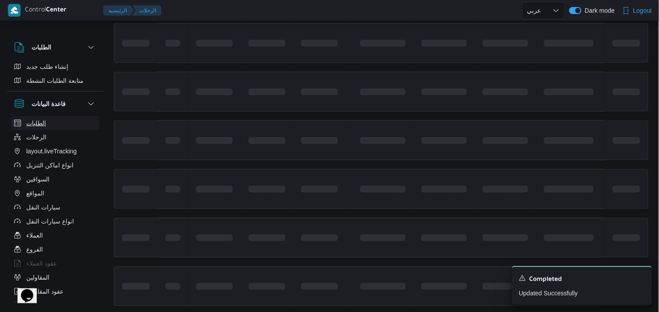
scroll to position [472, 0]
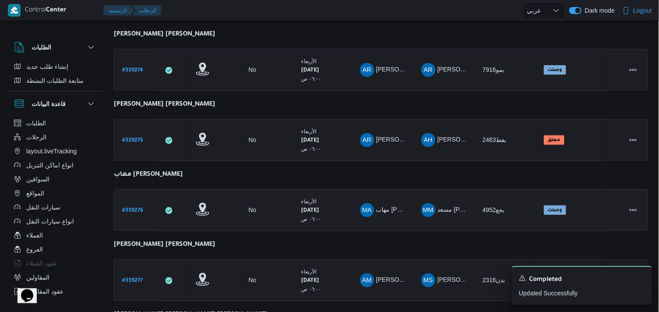
click at [133, 208] on b "# 339276" at bounding box center [132, 211] width 21 height 6
select select "ar"
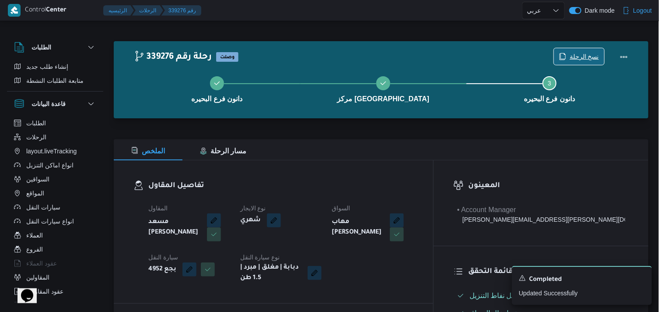
click at [566, 58] on icon "button" at bounding box center [562, 56] width 7 height 7
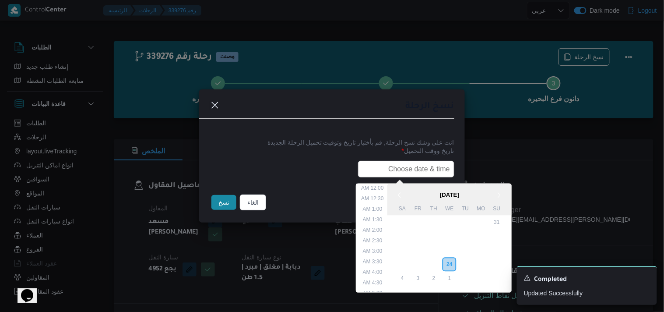
click at [377, 165] on input "text" at bounding box center [406, 169] width 96 height 17
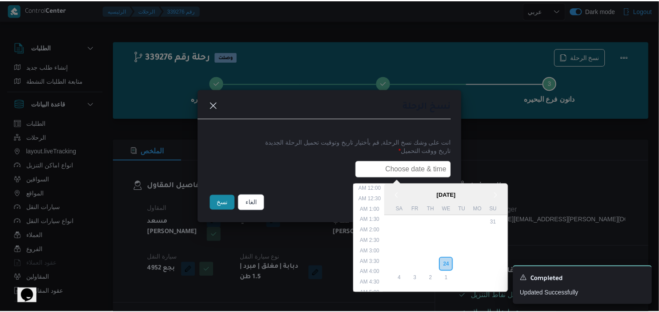
scroll to position [182, 0]
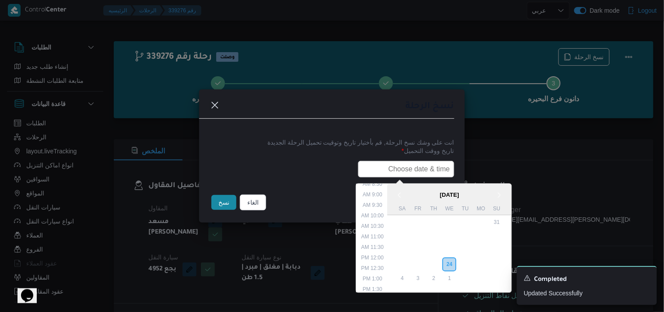
type input "25/09/2025 6:00AM"
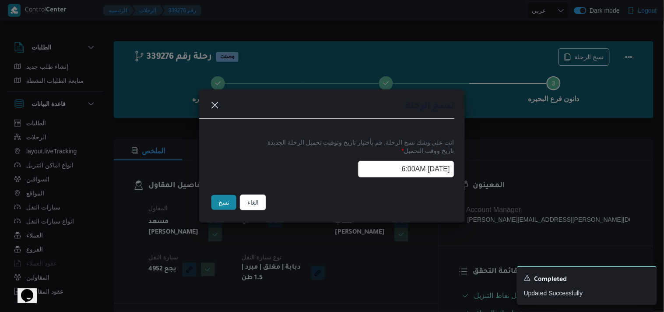
click at [228, 199] on button "نسخ" at bounding box center [223, 202] width 25 height 15
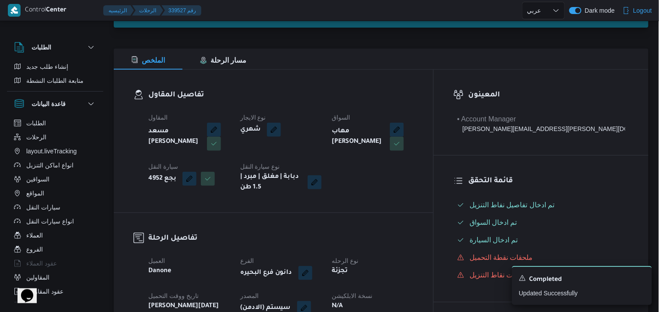
scroll to position [146, 0]
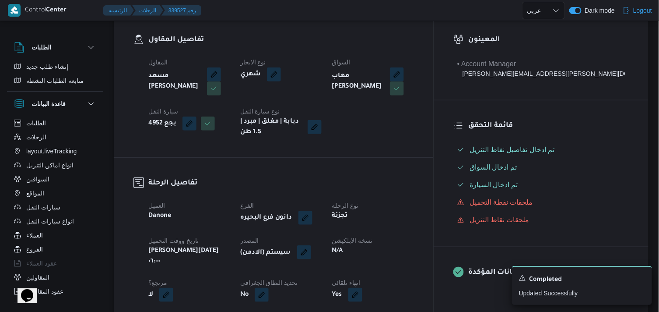
click at [311, 248] on button "button" at bounding box center [304, 252] width 14 height 14
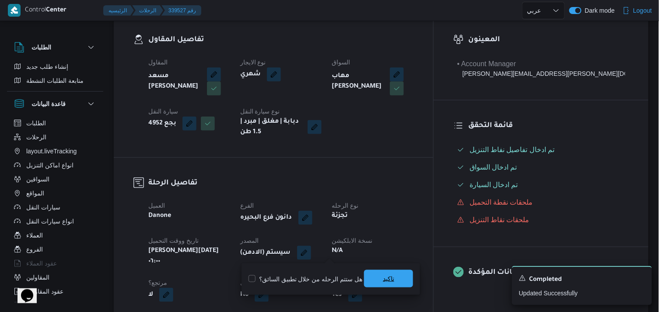
click at [387, 274] on span "تاكيد" at bounding box center [388, 278] width 11 height 11
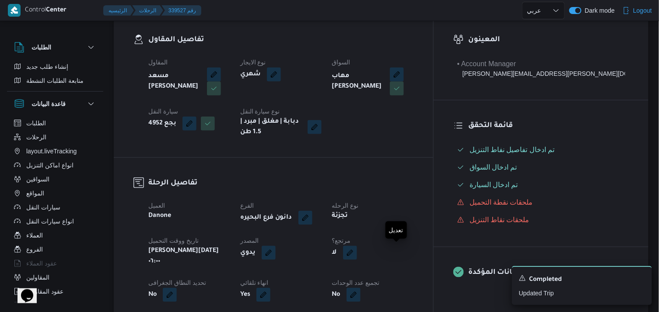
click at [357, 252] on button "button" at bounding box center [350, 252] width 14 height 14
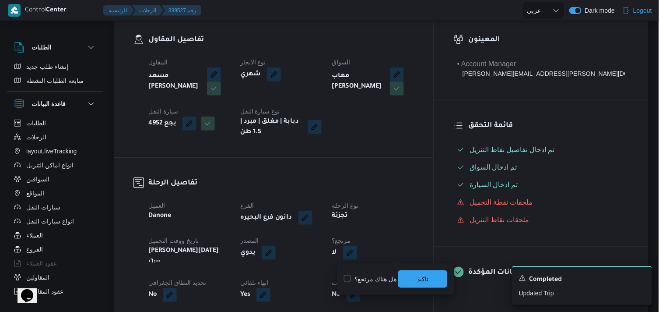
click at [366, 279] on label "هل هناك مرتجع؟" at bounding box center [370, 278] width 53 height 11
checkbox input "true"
click at [410, 282] on span "تاكيد" at bounding box center [422, 279] width 49 height 18
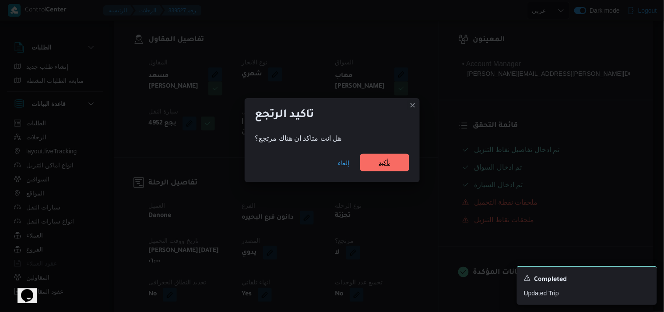
click at [368, 167] on span "تأكيد" at bounding box center [384, 163] width 49 height 18
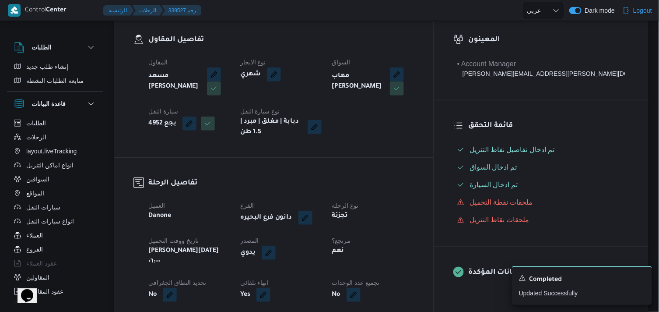
select select "ar"
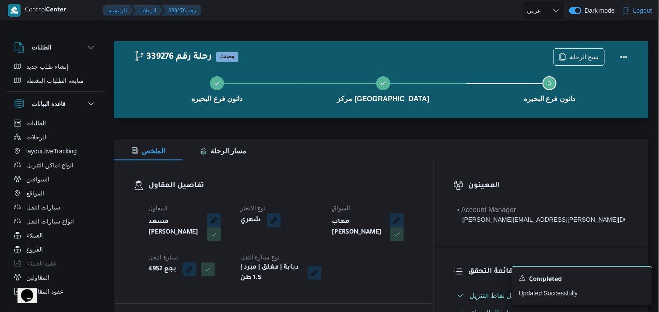
select select "ar"
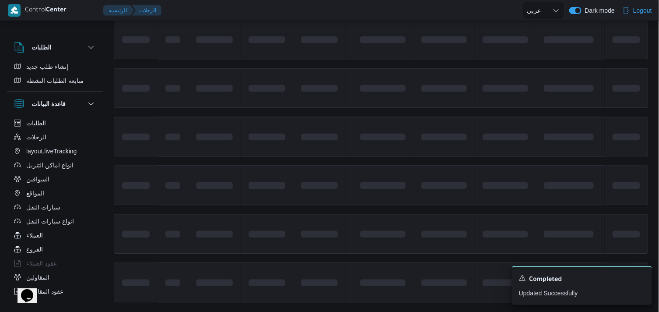
scroll to position [616, 0]
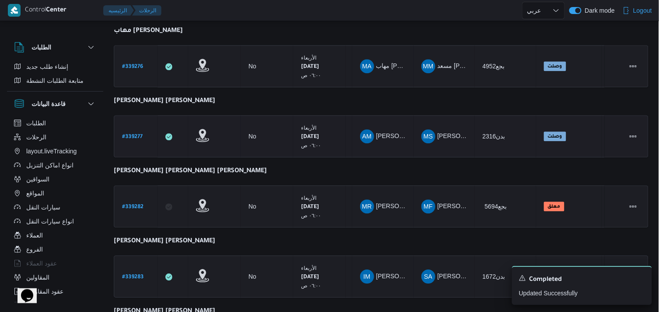
click at [137, 134] on b "# 339277" at bounding box center [132, 137] width 21 height 6
select select "ar"
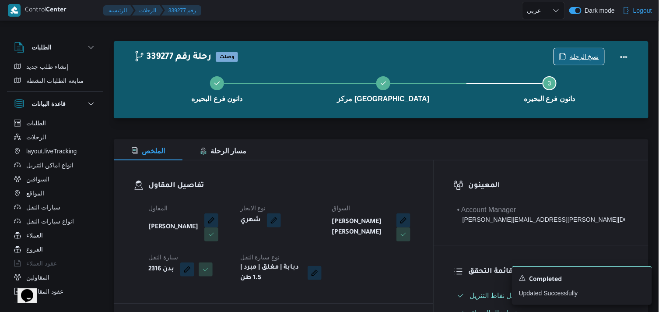
click at [585, 51] on span "نسخ الرحلة" at bounding box center [579, 56] width 50 height 17
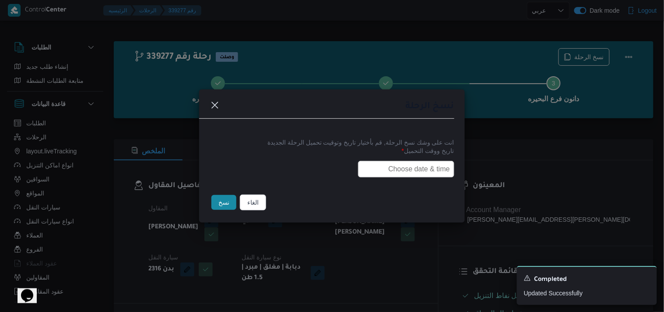
click at [378, 172] on input "text" at bounding box center [406, 169] width 96 height 17
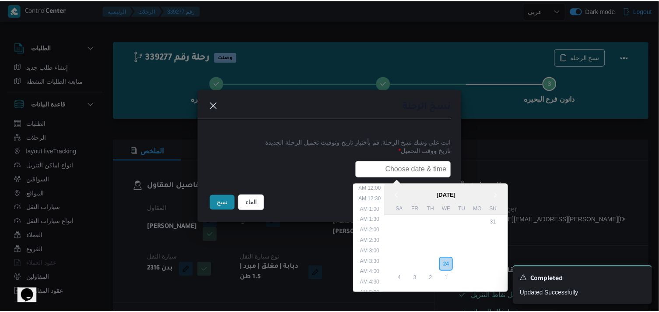
scroll to position [182, 0]
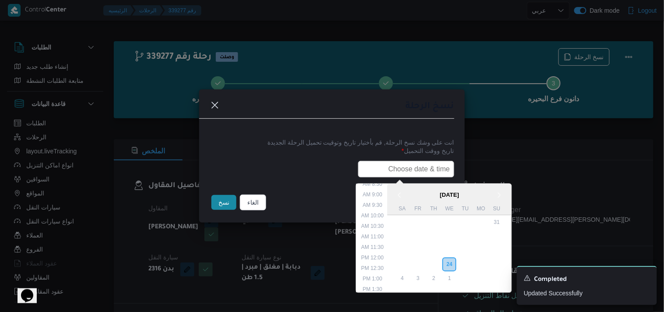
type input "25/09/2025 6:00AM"
click at [213, 208] on button "نسخ" at bounding box center [223, 202] width 25 height 15
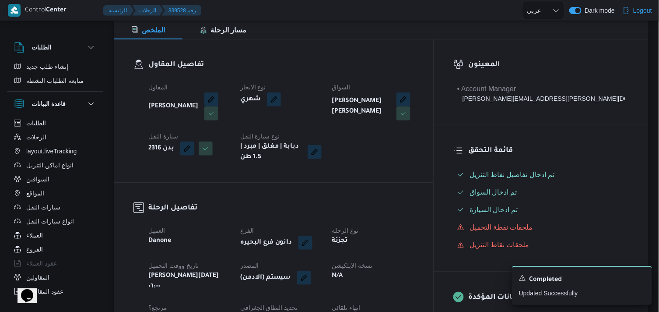
scroll to position [146, 0]
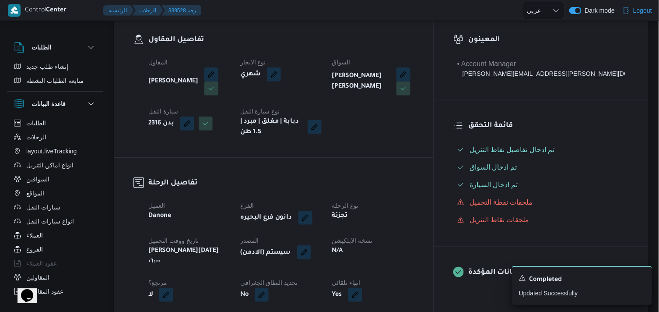
click at [311, 252] on button "button" at bounding box center [304, 252] width 14 height 14
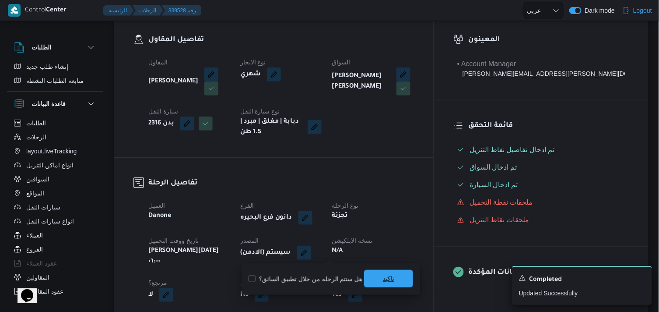
click at [364, 274] on span "تاكيد" at bounding box center [388, 279] width 49 height 18
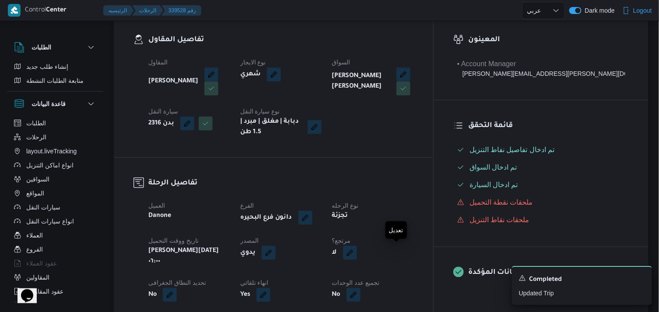
click at [357, 252] on button "button" at bounding box center [350, 252] width 14 height 14
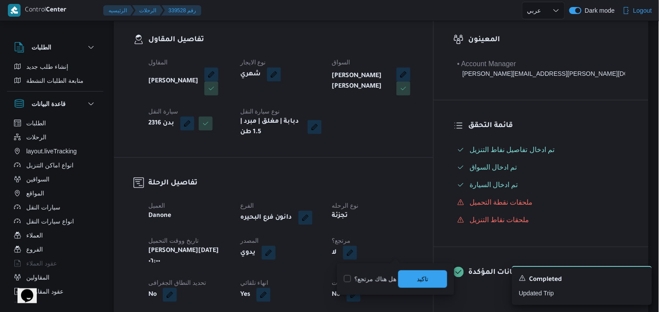
click at [382, 275] on label "هل هناك مرتجع؟" at bounding box center [370, 278] width 53 height 11
checkbox input "true"
click at [417, 279] on span "تاكيد" at bounding box center [422, 278] width 11 height 11
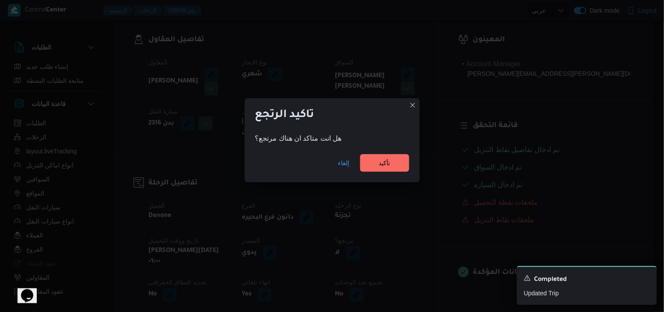
click at [382, 151] on div "إلغاء تأكيد" at bounding box center [332, 164] width 175 height 35
click at [384, 158] on span "تأكيد" at bounding box center [384, 162] width 11 height 11
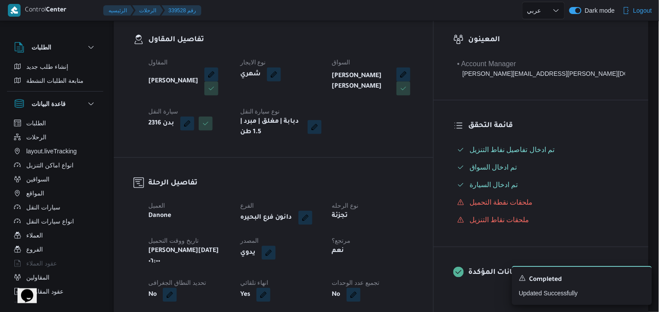
select select "ar"
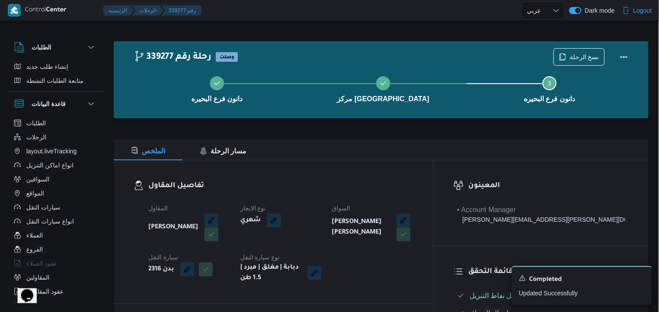
select select "ar"
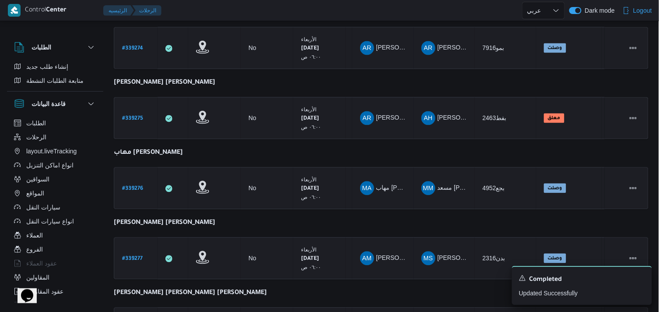
scroll to position [657, 0]
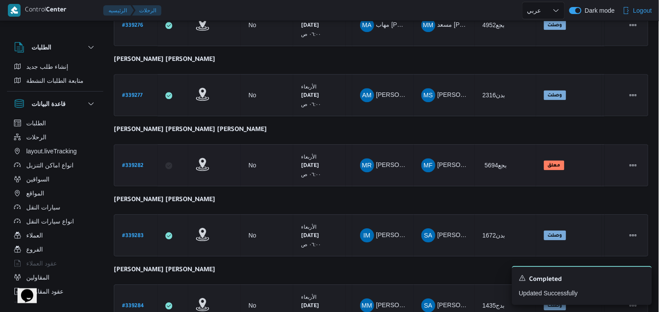
click at [130, 168] on div "# 339282" at bounding box center [136, 165] width 35 height 19
click at [130, 165] on link "# 339282" at bounding box center [132, 165] width 21 height 12
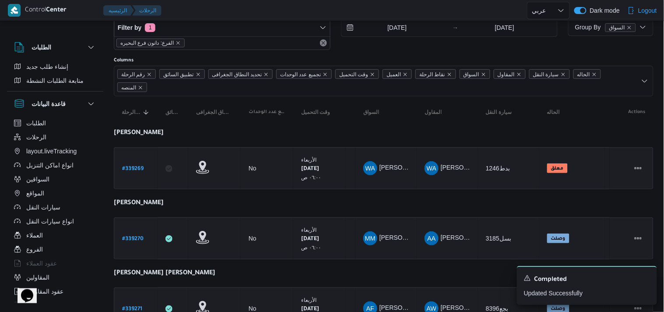
select select "ar"
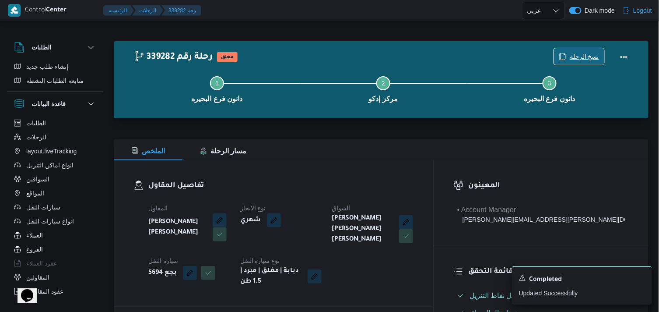
click at [580, 58] on span "نسخ الرحلة" at bounding box center [584, 56] width 29 height 11
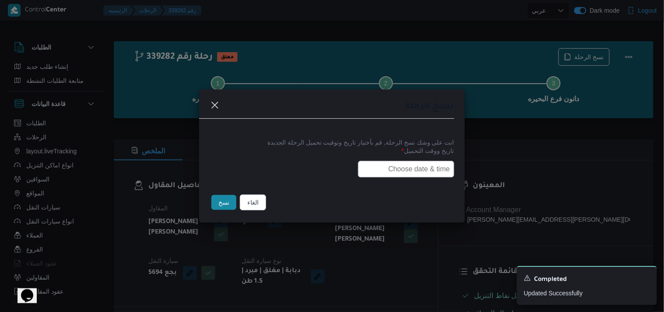
click at [414, 170] on input "text" at bounding box center [406, 169] width 96 height 17
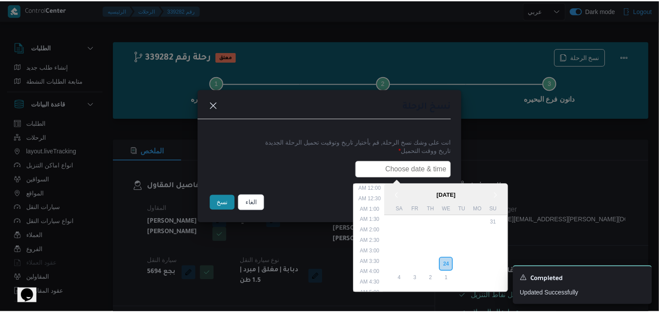
scroll to position [182, 0]
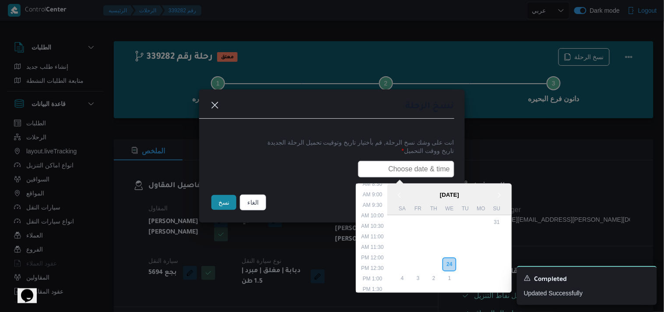
type input "25/09/2025 6:00AM"
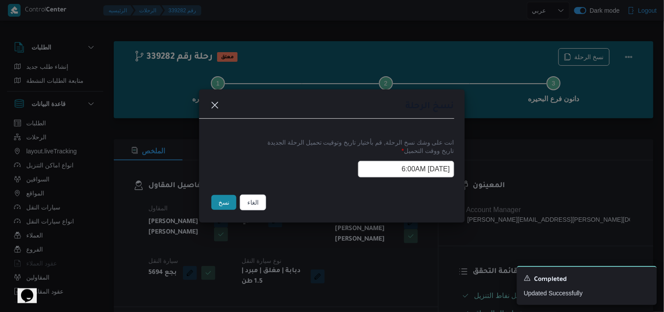
click at [228, 200] on button "نسخ" at bounding box center [223, 202] width 25 height 15
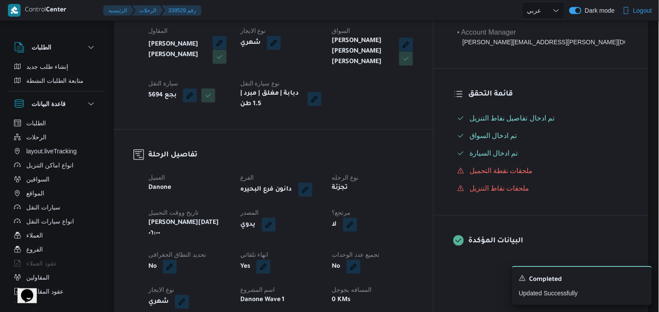
scroll to position [194, 0]
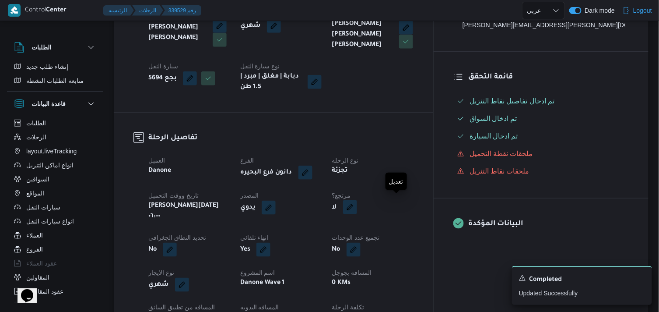
click at [357, 203] on button "button" at bounding box center [350, 207] width 14 height 14
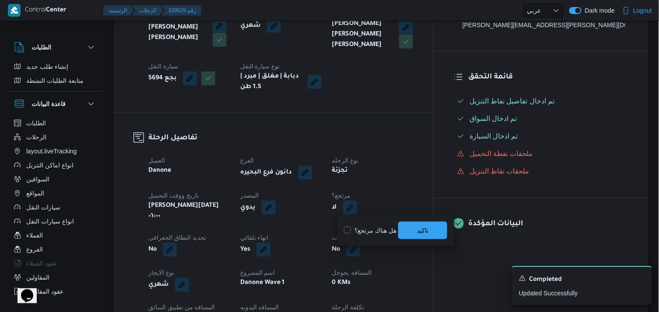
click at [374, 229] on label "هل هناك مرتجع؟" at bounding box center [370, 230] width 53 height 11
checkbox input "true"
click at [406, 227] on span "تاكيد" at bounding box center [422, 230] width 49 height 18
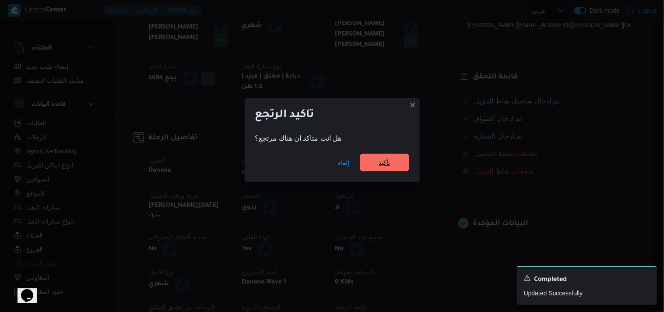
click at [389, 160] on span "تأكيد" at bounding box center [384, 162] width 11 height 11
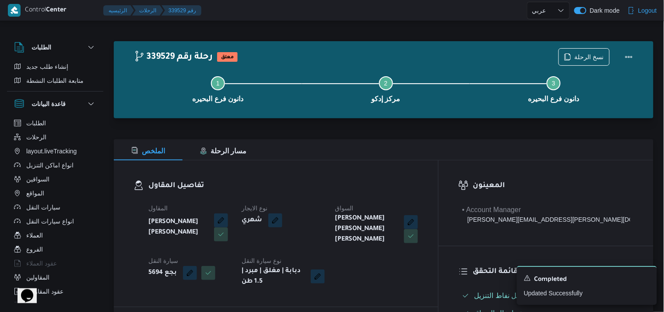
select select "ar"
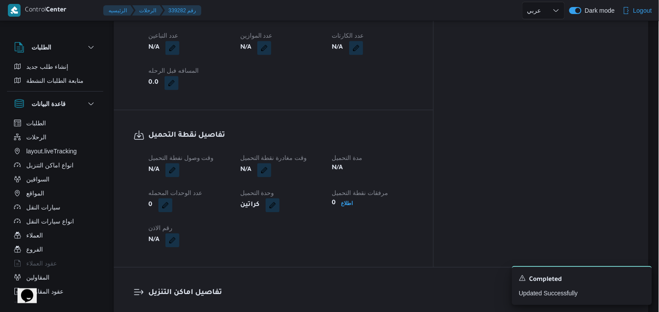
select select "ar"
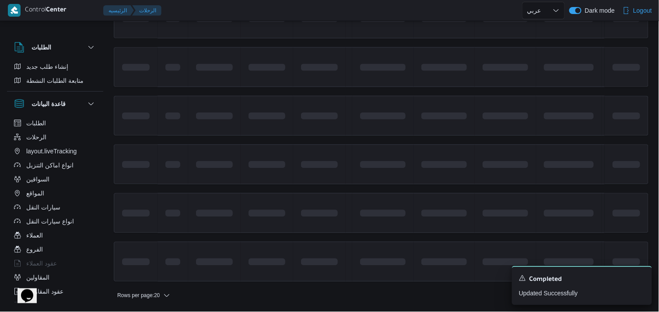
scroll to position [657, 0]
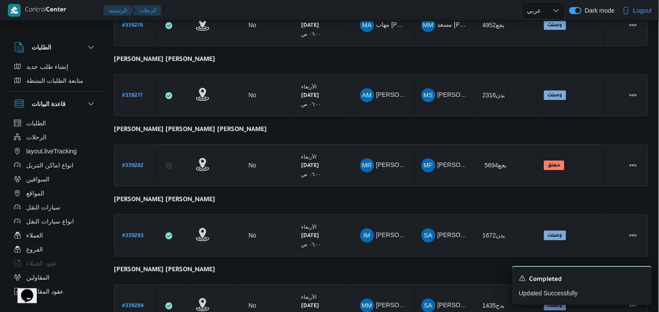
click at [130, 233] on b "# 339283" at bounding box center [132, 236] width 21 height 6
select select "ar"
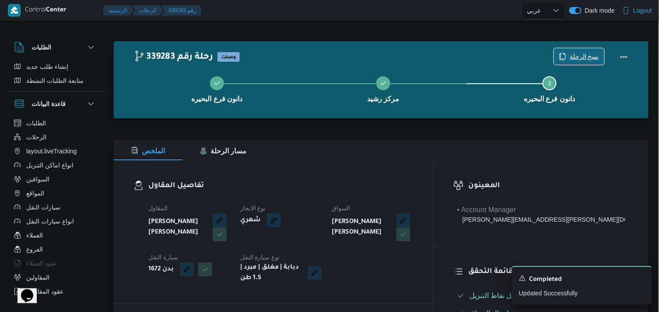
click at [557, 49] on span "نسخ الرحلة" at bounding box center [579, 56] width 50 height 17
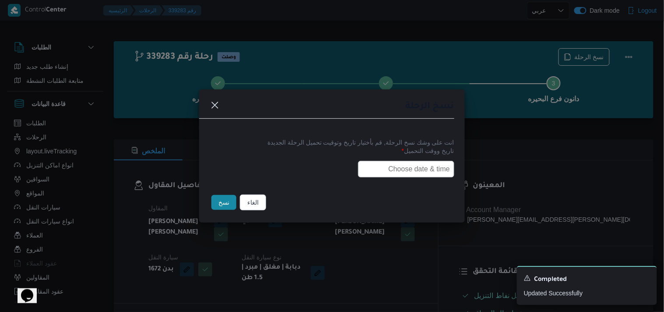
click at [419, 161] on input "text" at bounding box center [406, 169] width 96 height 17
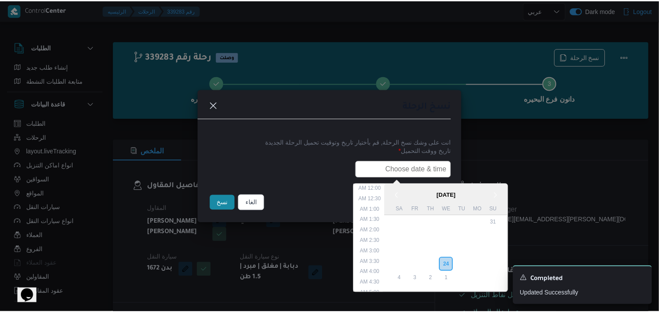
scroll to position [182, 0]
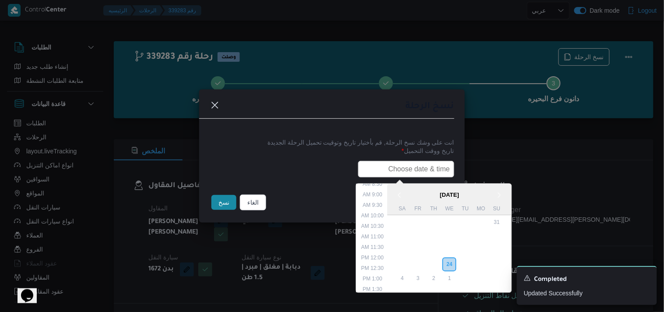
type input "25/09/2025 6:00AM"
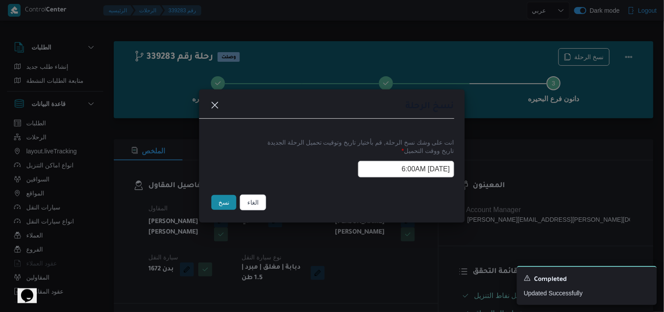
click at [224, 197] on button "نسخ" at bounding box center [223, 202] width 25 height 15
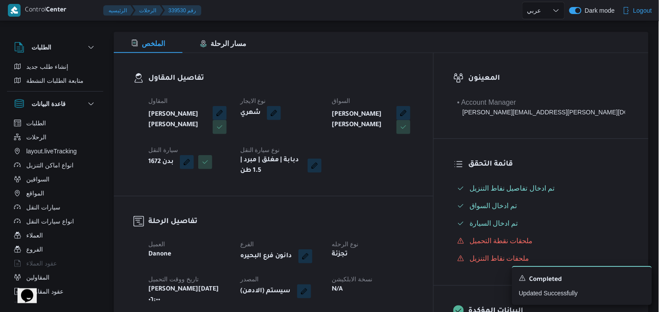
scroll to position [194, 0]
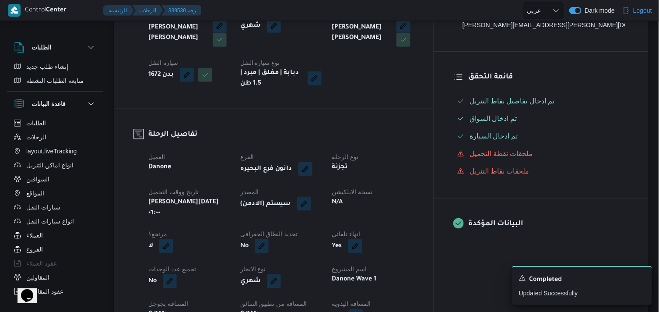
click at [311, 202] on button "button" at bounding box center [304, 203] width 14 height 14
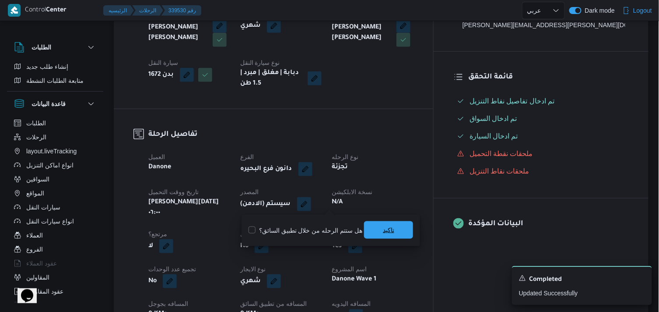
click at [368, 231] on span "تاكيد" at bounding box center [388, 230] width 49 height 18
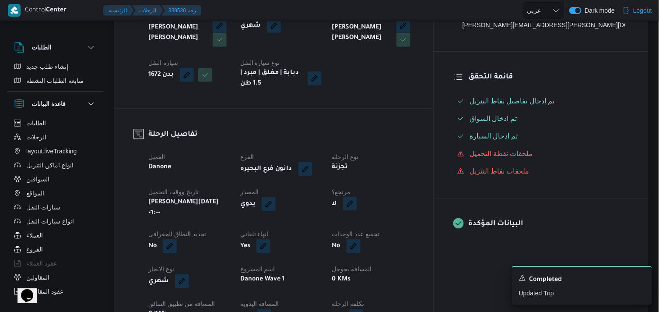
click at [357, 203] on button "button" at bounding box center [350, 203] width 14 height 14
click at [384, 230] on label "هل هناك مرتجع؟" at bounding box center [370, 230] width 53 height 11
checkbox input "true"
click at [404, 224] on span "تاكيد" at bounding box center [422, 230] width 49 height 18
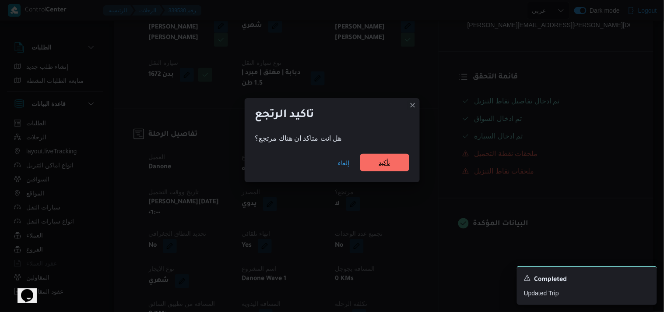
click at [383, 163] on span "تأكيد" at bounding box center [384, 162] width 11 height 11
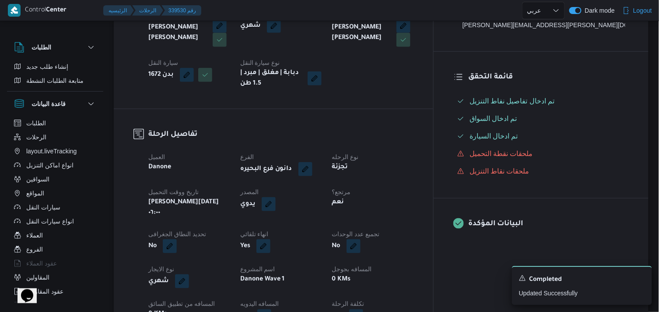
select select "ar"
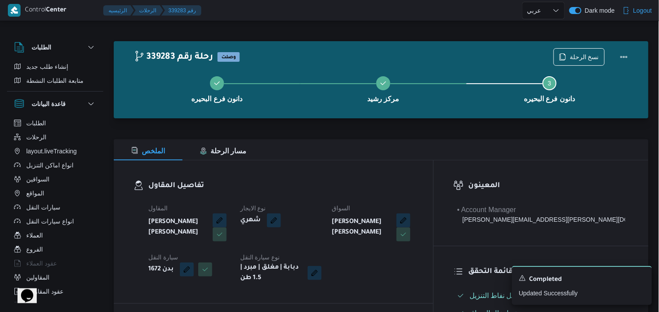
select select "ar"
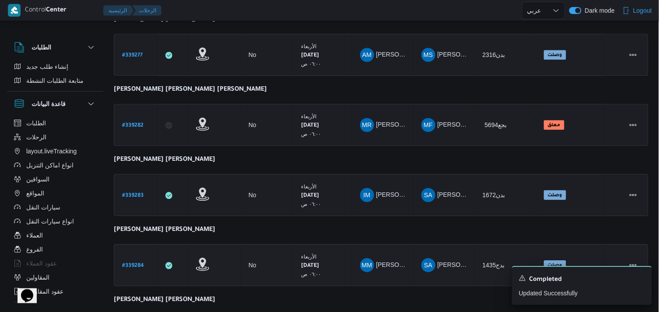
scroll to position [764, 0]
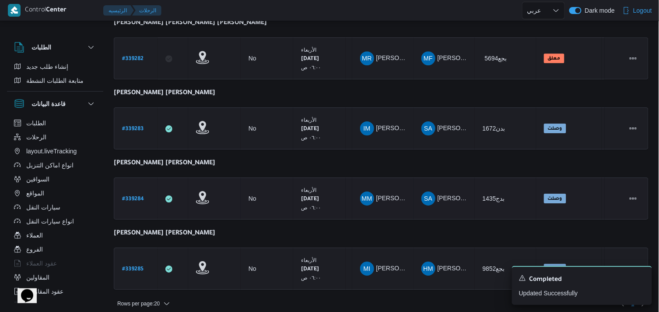
click at [142, 196] on b "# 339284" at bounding box center [133, 199] width 22 height 6
select select "ar"
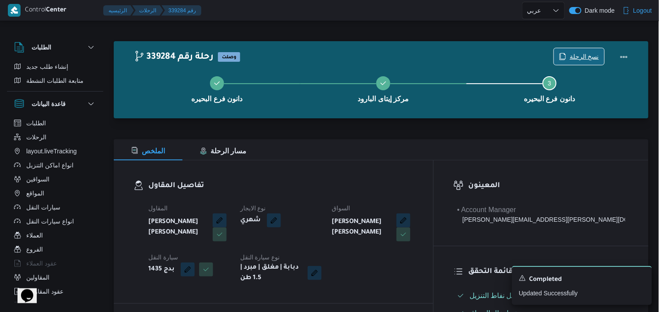
click at [584, 54] on span "نسخ الرحلة" at bounding box center [584, 56] width 29 height 11
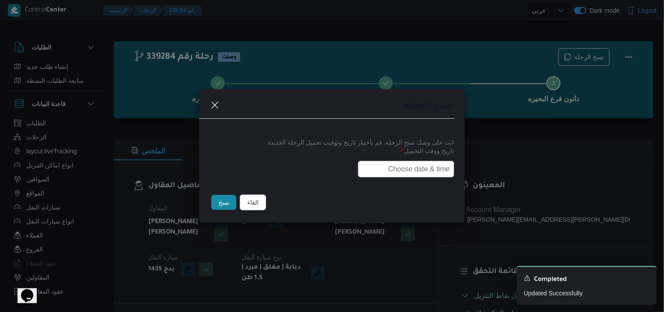
click at [449, 174] on div "انت على وشك نسخ الرحلة, قم بأختيار تاريخ وتوقيت تحميل الرحلة الجديدة تاريخ ووقت…" at bounding box center [332, 157] width 266 height 56
click at [440, 175] on input "text" at bounding box center [406, 169] width 96 height 17
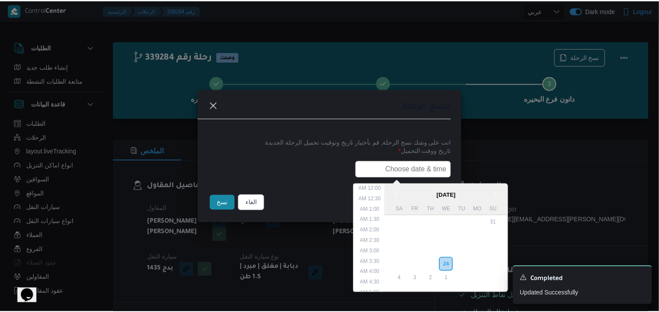
scroll to position [182, 0]
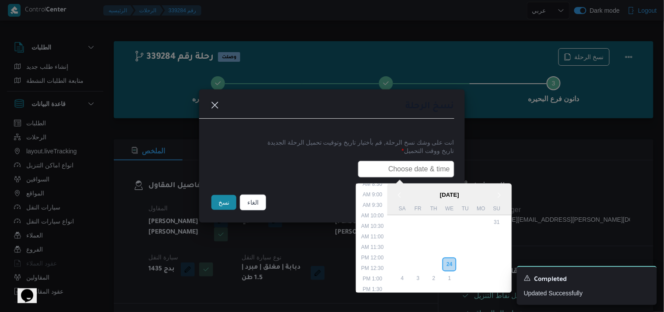
type input "25/09/2025 6:00AM"
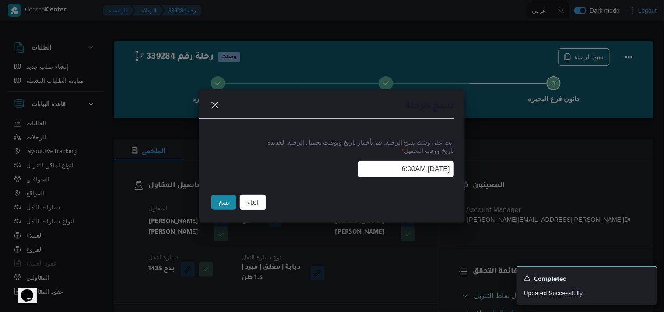
click at [232, 204] on button "نسخ" at bounding box center [223, 202] width 25 height 15
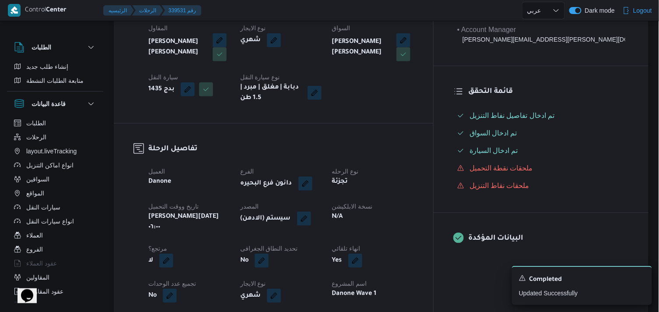
scroll to position [194, 0]
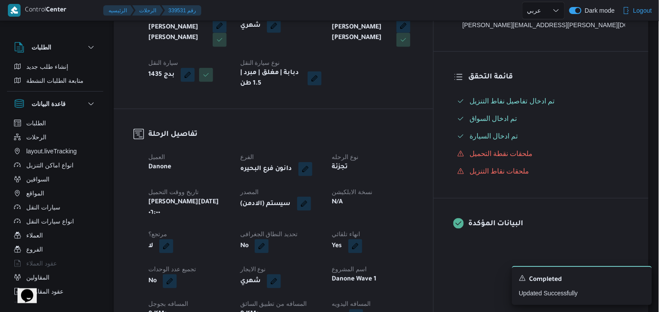
click at [311, 206] on button "button" at bounding box center [304, 203] width 14 height 14
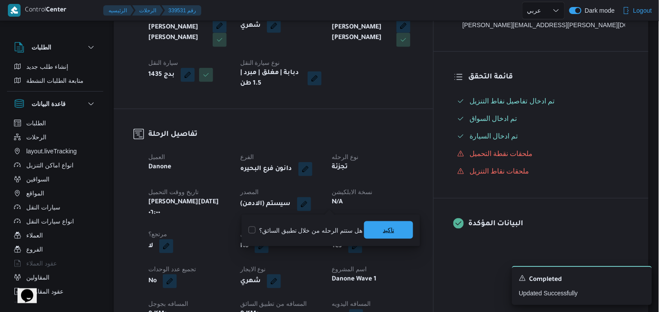
click at [398, 237] on span "تاكيد" at bounding box center [388, 230] width 49 height 18
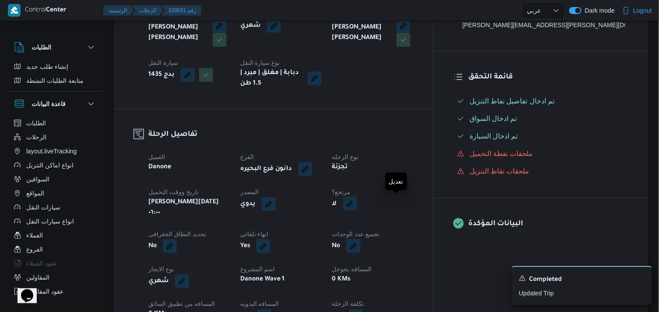
click at [357, 206] on button "button" at bounding box center [350, 203] width 14 height 14
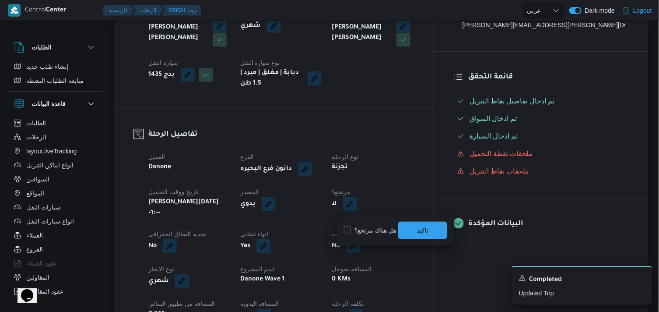
click at [388, 231] on label "هل هناك مرتجع؟" at bounding box center [370, 230] width 53 height 11
checkbox input "true"
click at [419, 226] on span "تاكيد" at bounding box center [422, 229] width 11 height 11
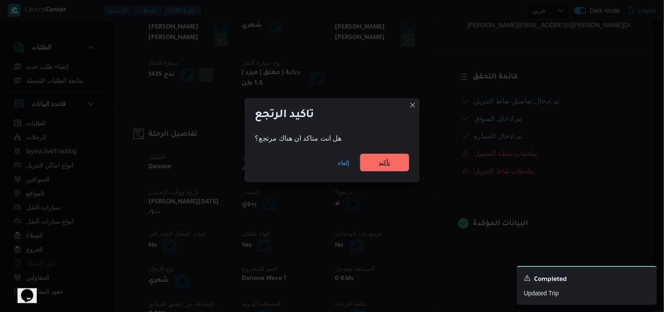
click at [388, 170] on span "تأكيد" at bounding box center [384, 163] width 49 height 18
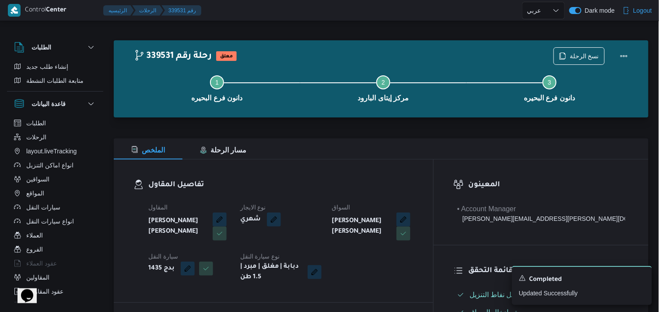
scroll to position [0, 0]
select select "ar"
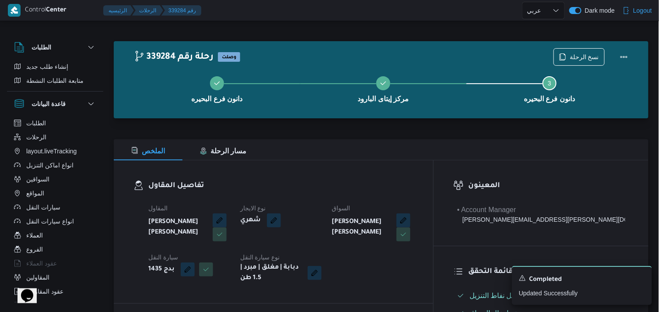
select select "ar"
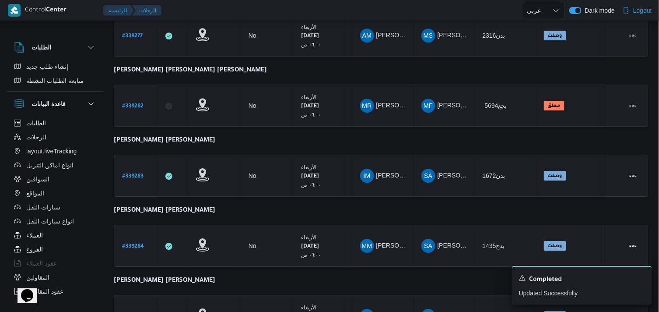
scroll to position [764, 0]
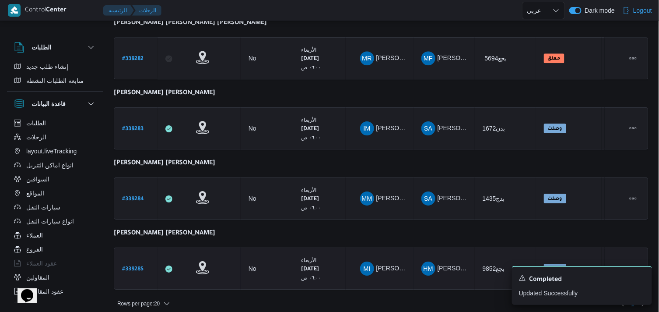
click at [136, 266] on b "# 339285" at bounding box center [132, 269] width 21 height 6
select select "ar"
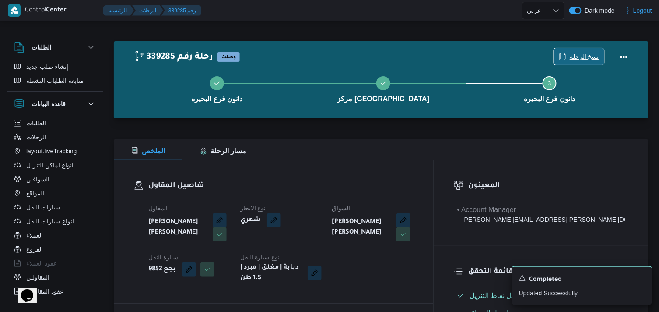
click at [563, 57] on icon "button" at bounding box center [563, 56] width 5 height 6
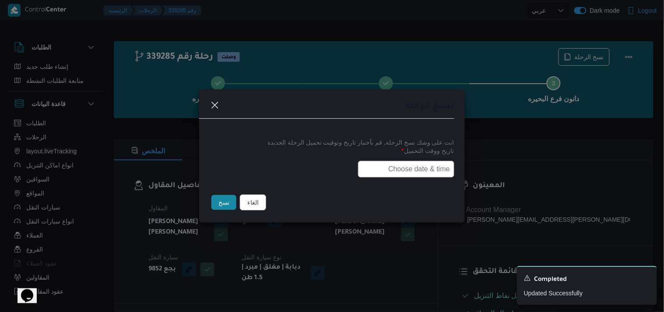
click at [354, 173] on div at bounding box center [332, 169] width 245 height 17
click at [358, 167] on input "text" at bounding box center [406, 169] width 96 height 17
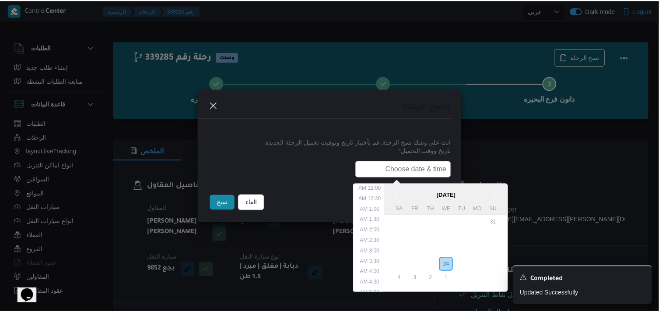
scroll to position [182, 0]
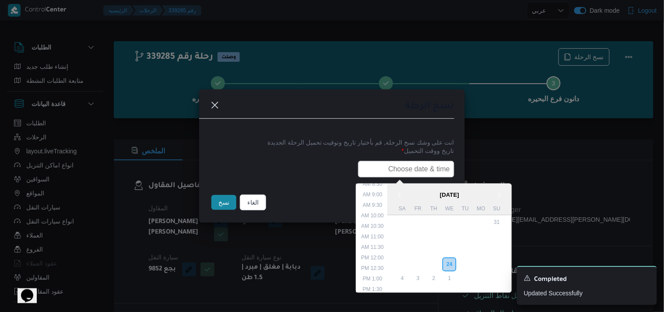
type input "25/09/2025 6:00AM"
click at [222, 202] on button "نسخ" at bounding box center [223, 202] width 25 height 15
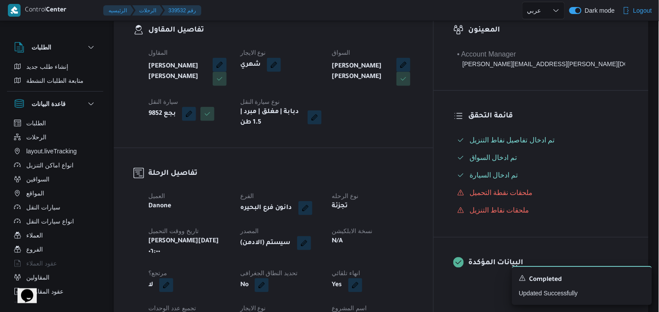
scroll to position [194, 0]
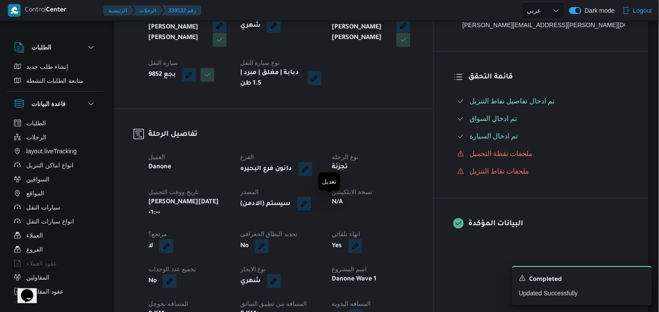
click at [311, 204] on button "button" at bounding box center [304, 203] width 14 height 14
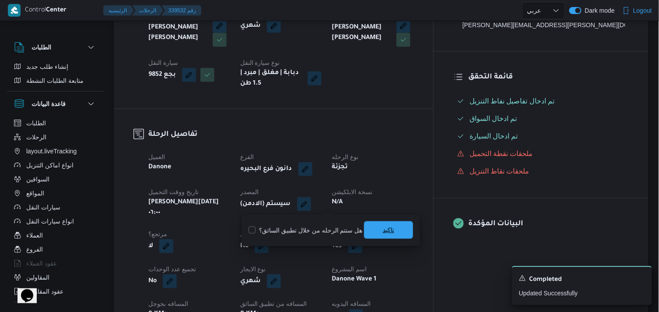
click at [390, 224] on span "تاكيد" at bounding box center [388, 229] width 11 height 11
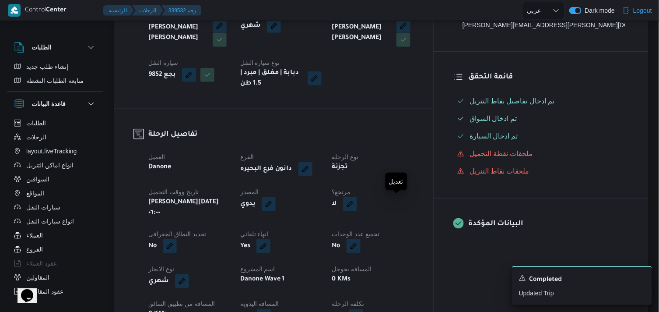
click at [357, 198] on button "button" at bounding box center [350, 204] width 14 height 14
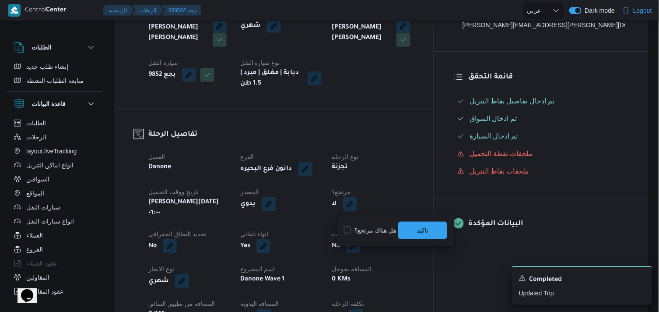
click at [382, 232] on label "هل هناك مرتجع؟" at bounding box center [370, 230] width 53 height 11
checkbox input "true"
click at [414, 232] on span "تاكيد" at bounding box center [422, 230] width 49 height 18
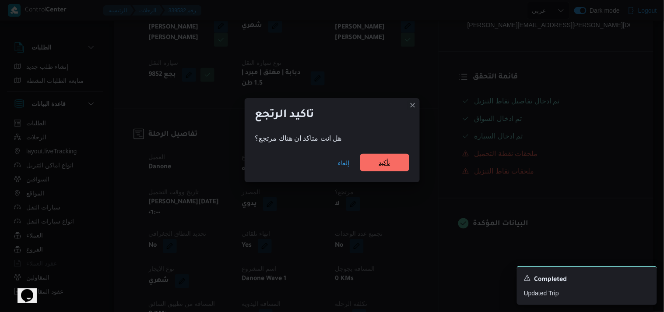
click at [379, 167] on span "تأكيد" at bounding box center [384, 162] width 11 height 11
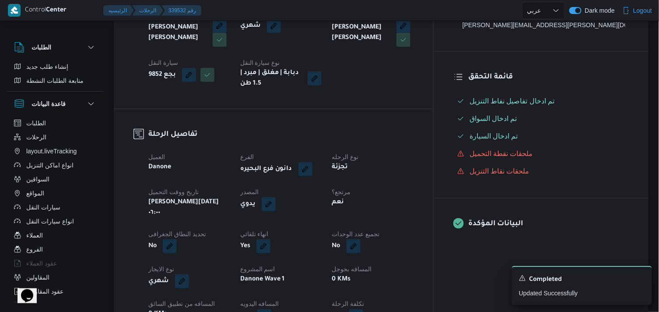
select select "ar"
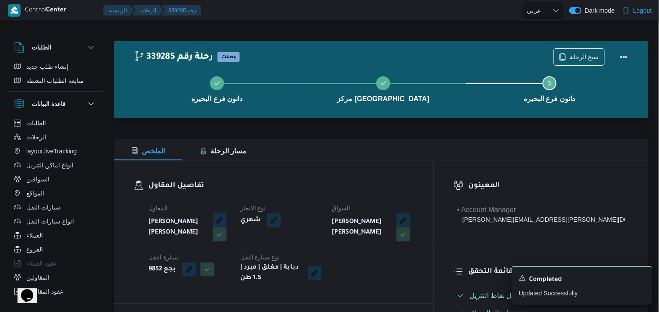
select select "ar"
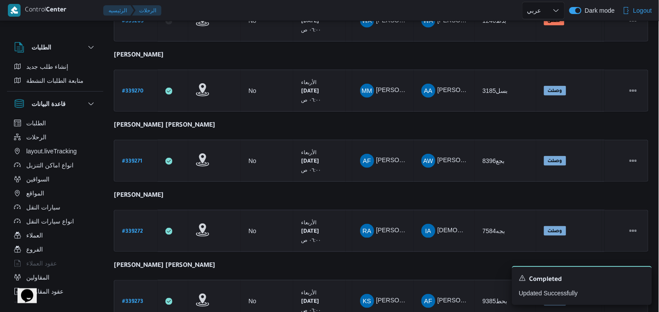
scroll to position [83, 0]
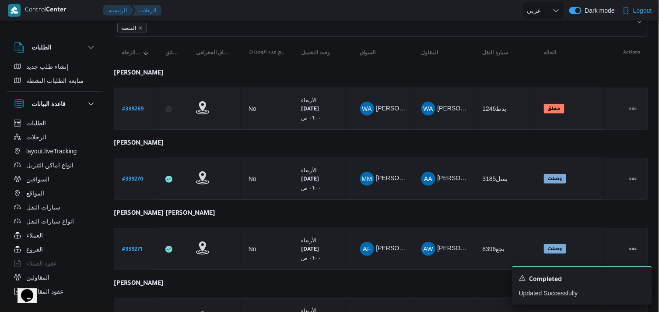
drag, startPoint x: 161, startPoint y: 72, endPoint x: 369, endPoint y: 105, distance: 210.9
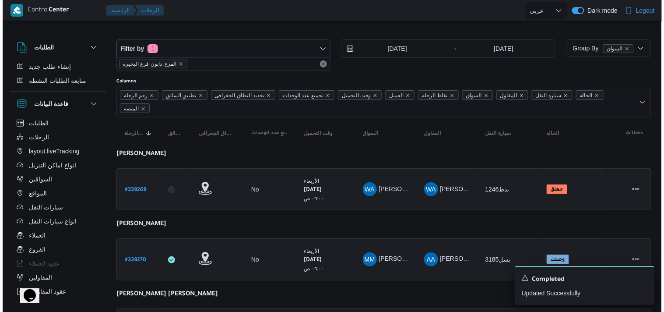
scroll to position [0, 0]
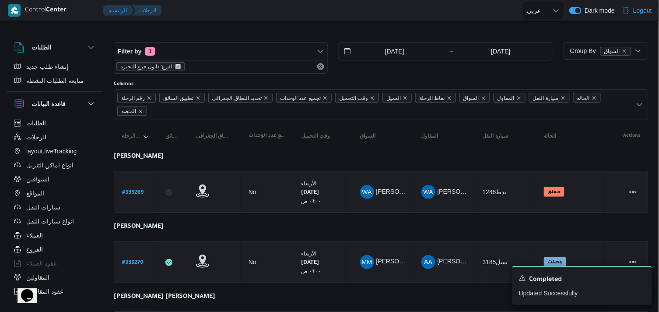
click at [175, 65] on icon "remove selected entity" at bounding box center [177, 66] width 5 height 5
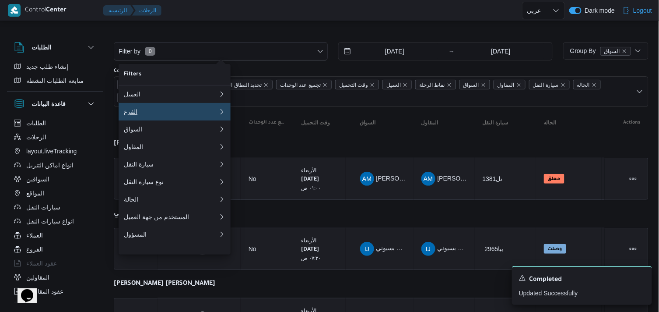
click at [149, 112] on div "الفرع" at bounding box center [169, 111] width 91 height 7
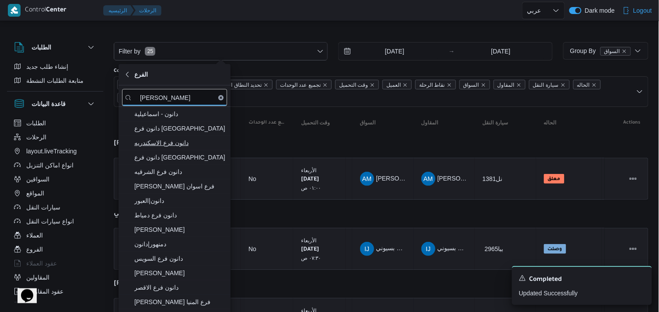
type input "[PERSON_NAME]"
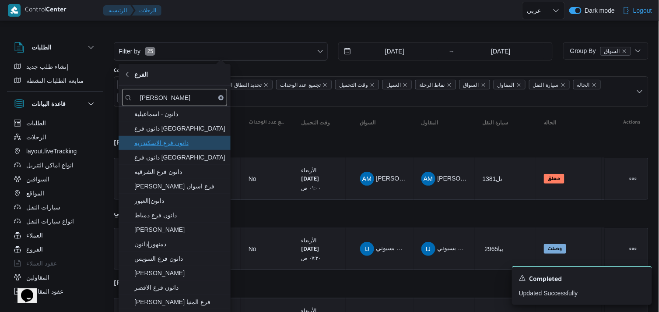
click at [204, 139] on span "دانون فرع الاسكندريه" at bounding box center [179, 142] width 91 height 11
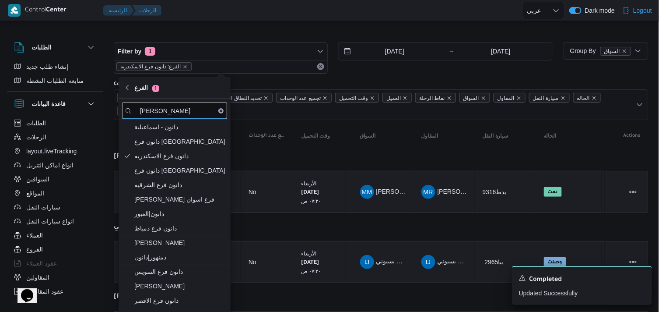
click at [281, 32] on div at bounding box center [381, 35] width 535 height 14
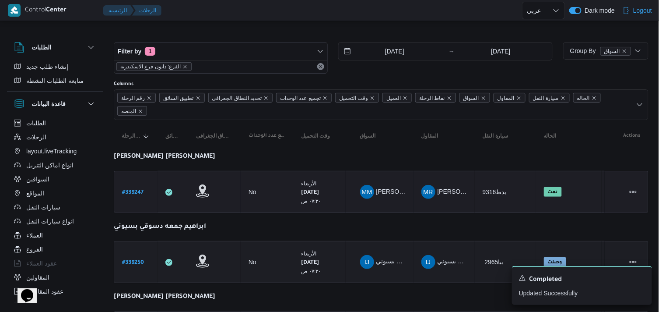
click at [127, 192] on b "# 339247" at bounding box center [132, 192] width 21 height 6
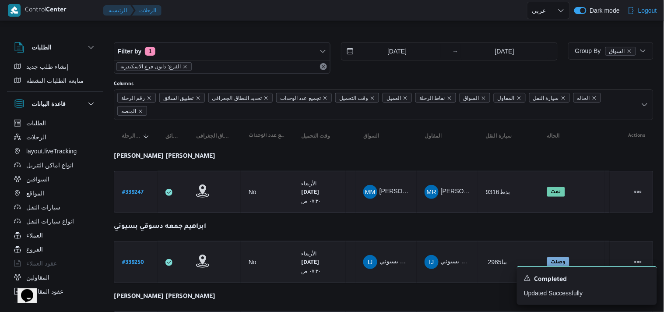
select select "ar"
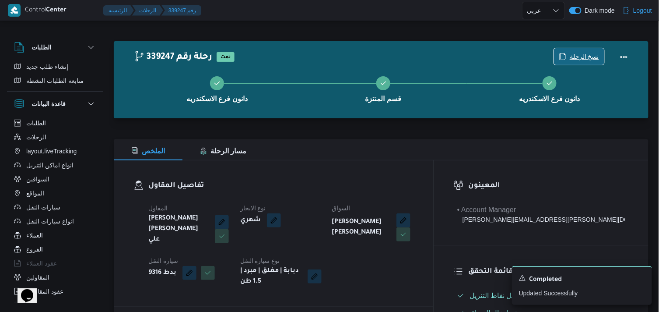
click at [580, 57] on span "نسخ الرحلة" at bounding box center [584, 56] width 29 height 11
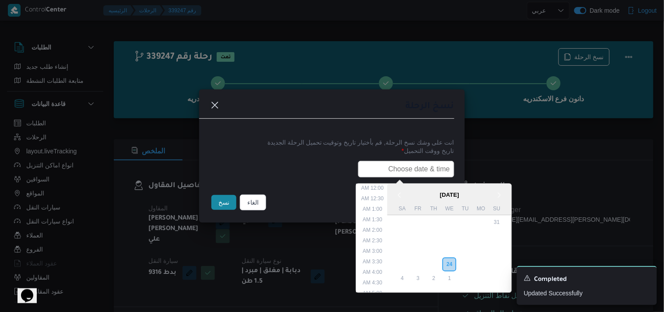
click at [421, 165] on input "text" at bounding box center [406, 169] width 96 height 17
click at [374, 207] on li "7:30 AM" at bounding box center [372, 211] width 27 height 9
type input "25/09/2025 7:30AM"
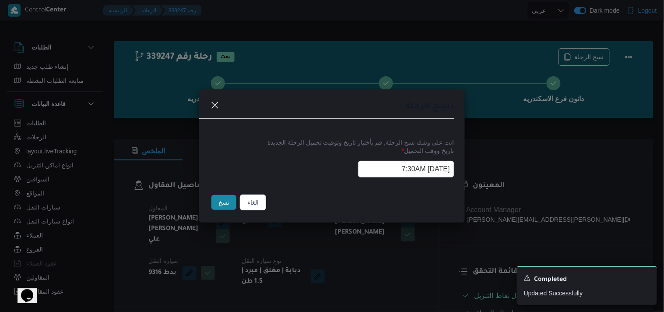
click at [381, 167] on input "25/09/2025 7:30AM" at bounding box center [406, 169] width 96 height 17
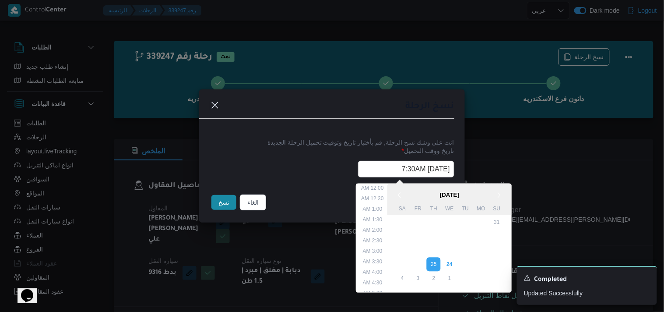
click at [381, 167] on input "25/09/2025 7:30AM" at bounding box center [406, 169] width 96 height 17
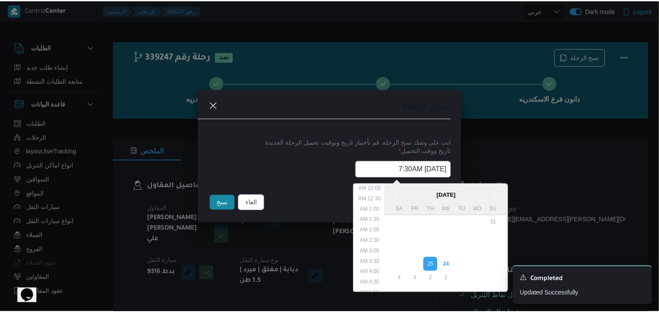
scroll to position [109, 0]
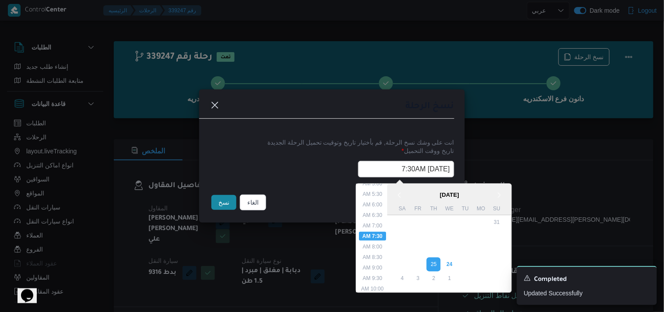
click at [381, 167] on input "25/09/2025 7:30AM" at bounding box center [406, 169] width 96 height 17
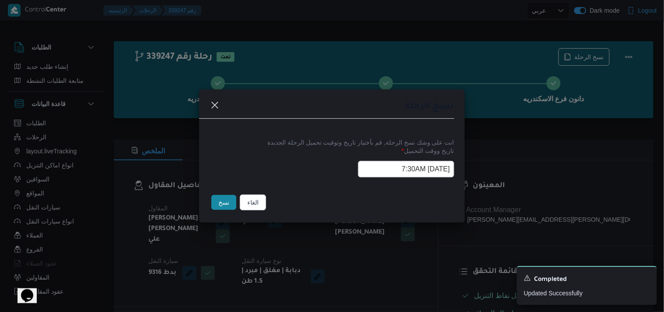
click at [231, 201] on button "نسخ" at bounding box center [223, 202] width 25 height 15
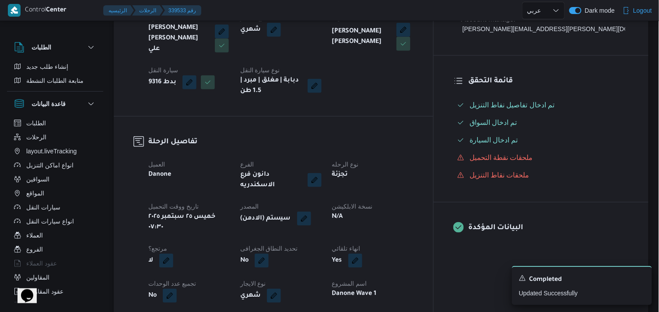
scroll to position [194, 0]
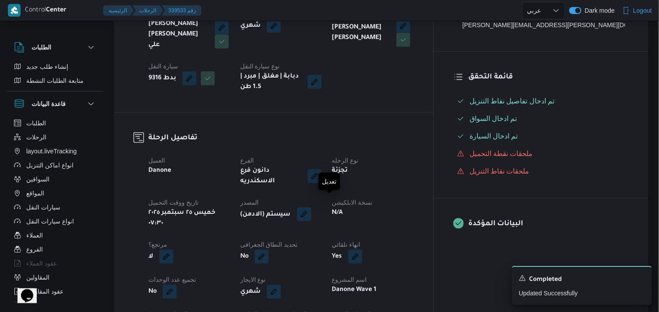
click at [311, 207] on button "button" at bounding box center [304, 214] width 14 height 14
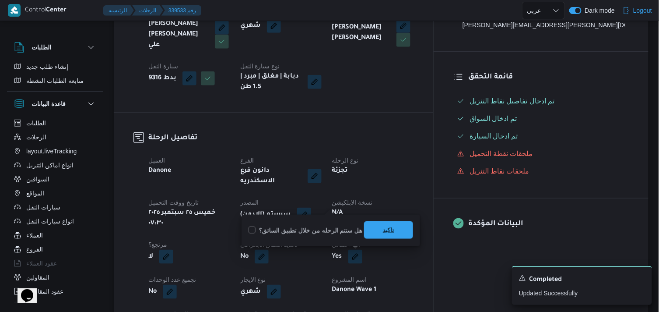
click at [377, 233] on span "تاكيد" at bounding box center [388, 230] width 49 height 18
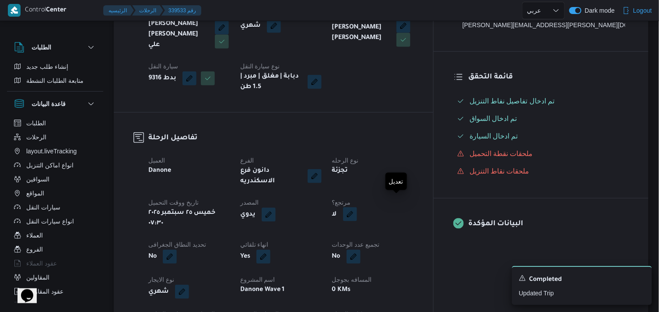
click at [357, 207] on button "button" at bounding box center [350, 214] width 14 height 14
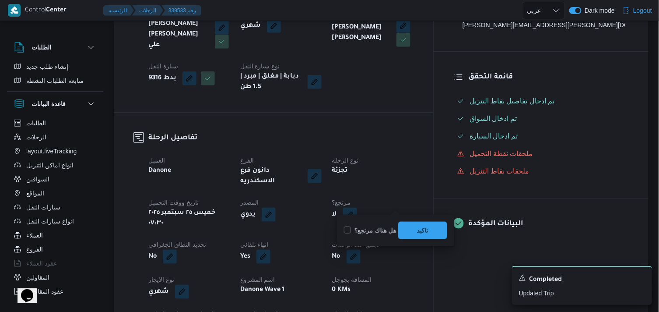
drag, startPoint x: 371, startPoint y: 225, endPoint x: 377, endPoint y: 225, distance: 6.1
click at [371, 225] on label "هل هناك مرتجع؟" at bounding box center [370, 230] width 53 height 11
checkbox input "true"
click at [412, 226] on span "تاكيد" at bounding box center [422, 230] width 49 height 18
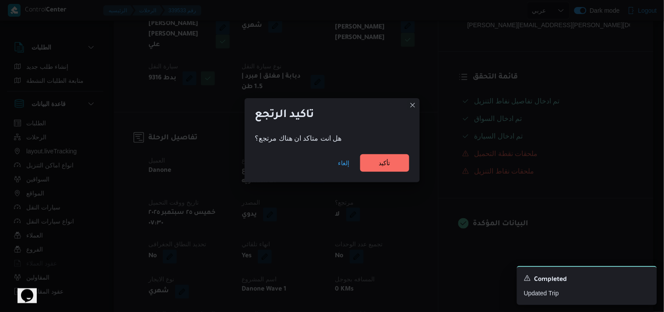
click at [380, 154] on div "إلغاء تأكيد" at bounding box center [332, 164] width 175 height 35
click at [380, 163] on span "تأكيد" at bounding box center [384, 162] width 11 height 11
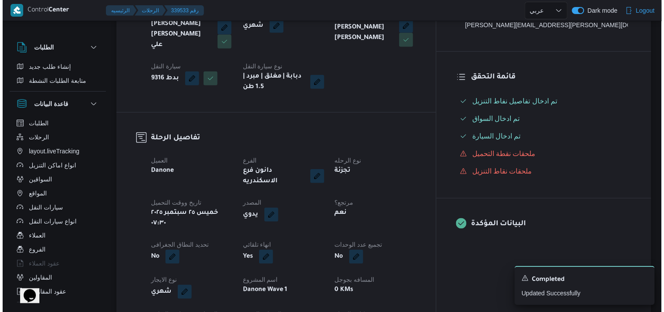
scroll to position [0, 0]
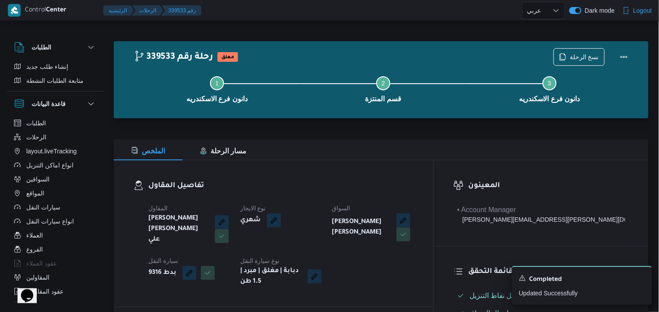
select select "ar"
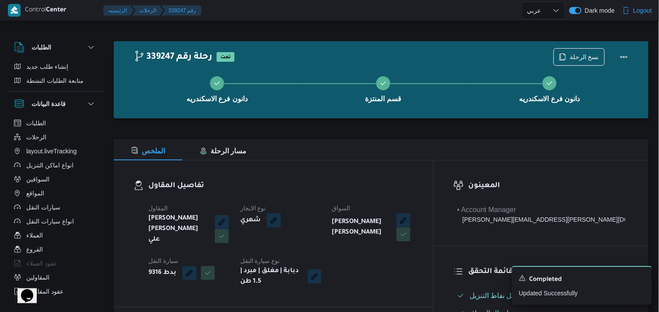
select select "ar"
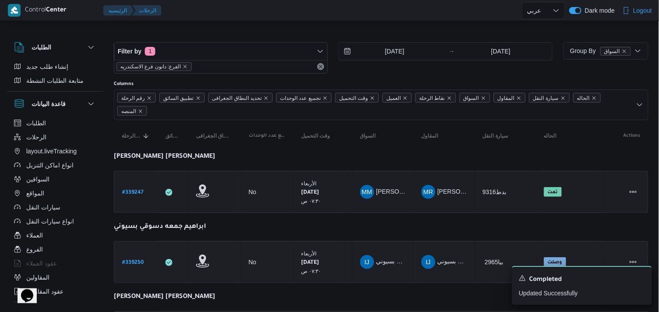
click at [143, 256] on link "# 339250" at bounding box center [133, 262] width 22 height 12
select select "ar"
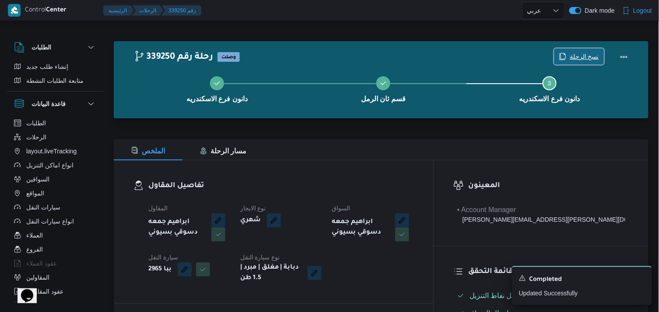
click at [581, 60] on span "نسخ الرحلة" at bounding box center [584, 56] width 29 height 11
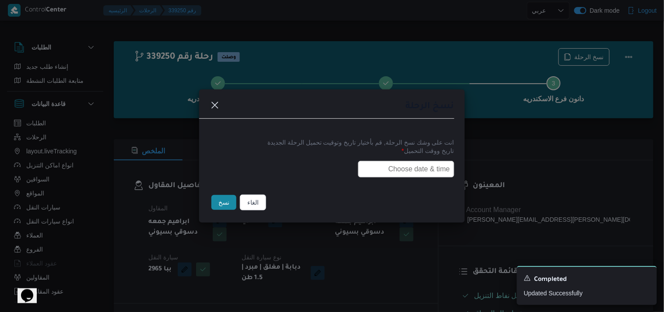
click at [424, 161] on input "text" at bounding box center [406, 169] width 96 height 17
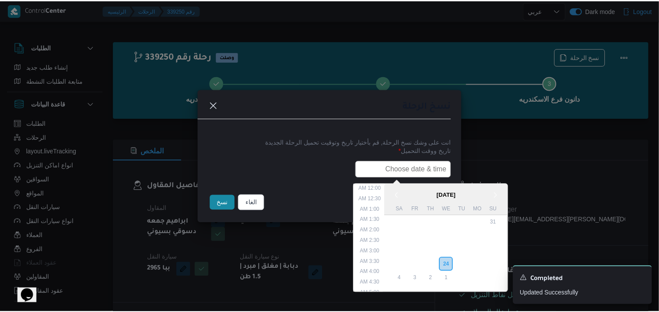
scroll to position [182, 0]
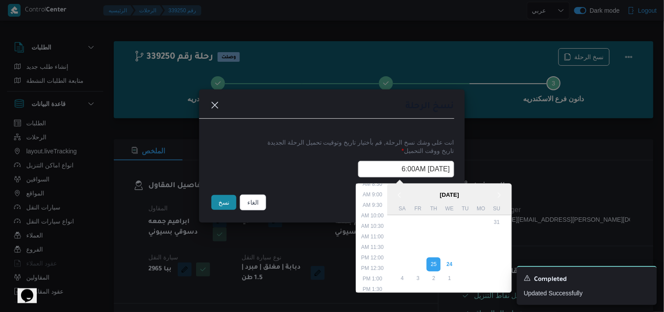
click at [375, 164] on input "25/09/2025 6:00AM" at bounding box center [406, 169] width 96 height 17
type input "25/09/2025 6:"
click at [379, 163] on input "25/09/2025 6:" at bounding box center [406, 169] width 96 height 17
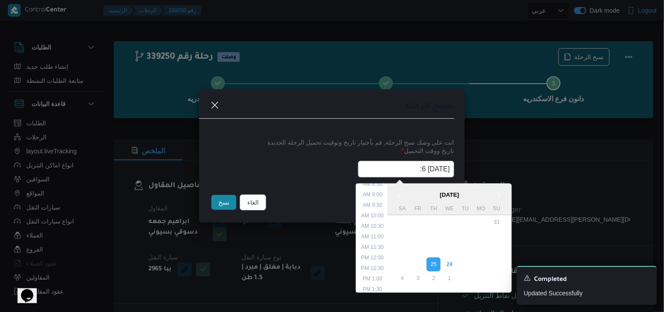
click at [379, 163] on input "25/09/2025 6:" at bounding box center [406, 169] width 96 height 17
click at [380, 163] on input "25/09/2025 6:" at bounding box center [406, 169] width 96 height 17
paste input "25/09/2025 7:30AM"
type input "25/09/2025 7:30AM"
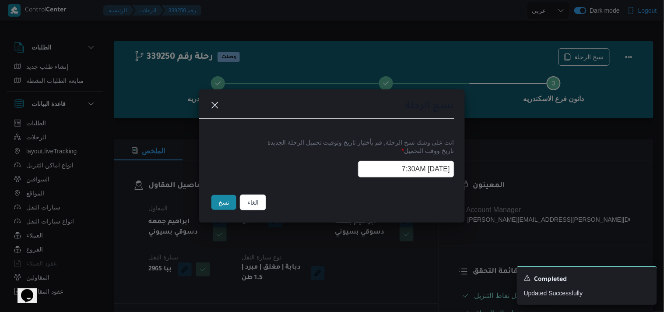
click at [224, 196] on button "نسخ" at bounding box center [223, 202] width 25 height 15
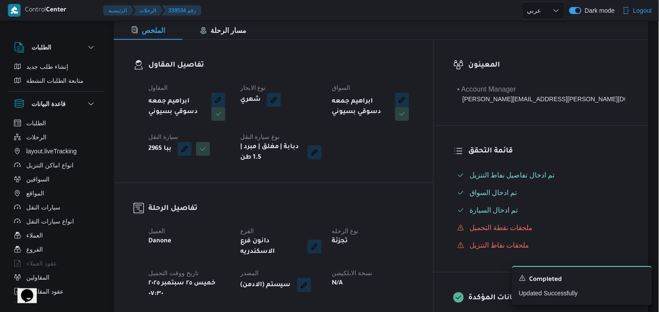
scroll to position [146, 0]
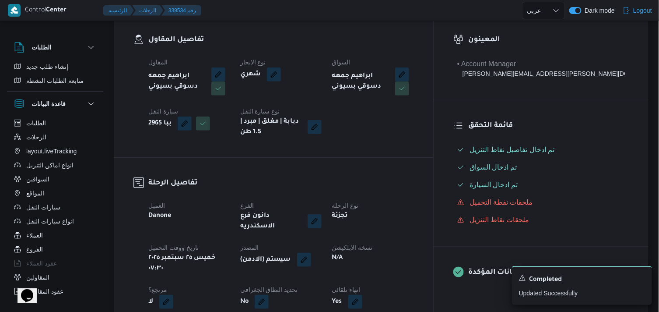
click at [323, 252] on div "(سيستم (الادمن" at bounding box center [280, 260] width 83 height 16
click at [311, 252] on button "button" at bounding box center [304, 259] width 14 height 14
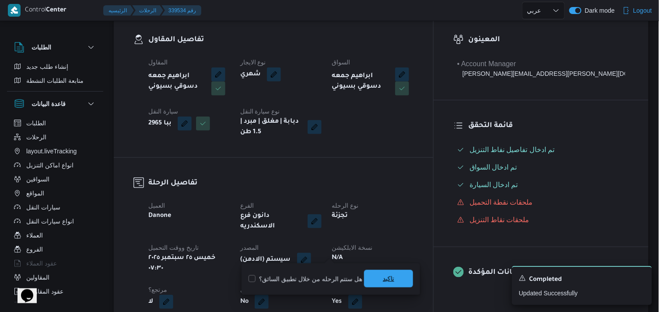
click at [370, 274] on span "تاكيد" at bounding box center [388, 279] width 49 height 18
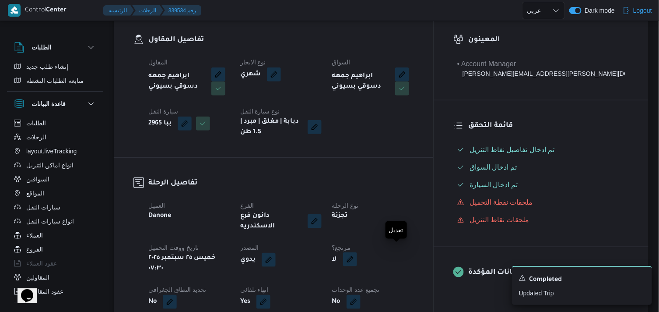
click at [357, 255] on button "button" at bounding box center [350, 259] width 14 height 14
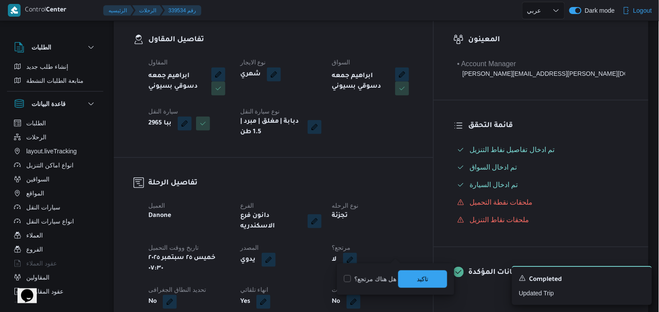
click at [372, 277] on label "هل هناك مرتجع؟" at bounding box center [370, 278] width 53 height 11
checkbox input "true"
click at [421, 270] on div "تاكيد" at bounding box center [422, 279] width 49 height 18
click at [420, 290] on div "You are in a dialog. To close this dialog, hit escape. هل هناك مرتجع؟ تاكيد" at bounding box center [395, 279] width 117 height 32
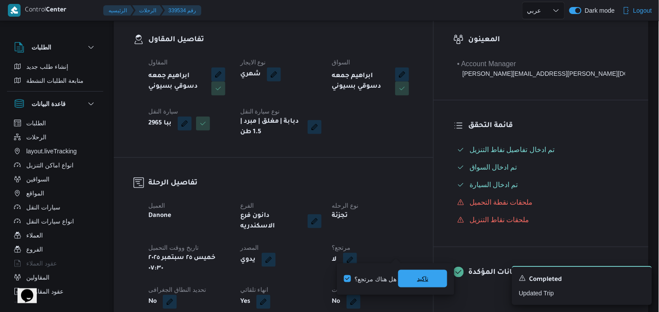
click at [417, 277] on span "تاكيد" at bounding box center [422, 278] width 11 height 11
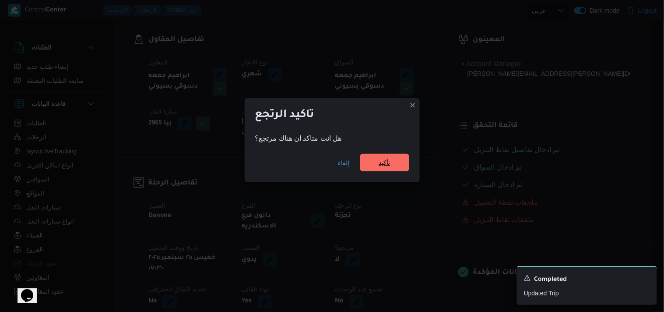
click at [382, 158] on span "تأكيد" at bounding box center [384, 162] width 11 height 11
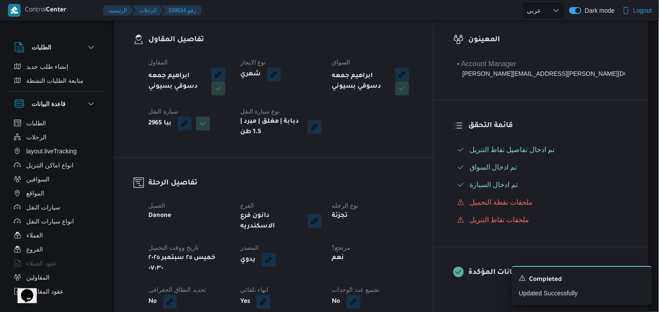
select select "ar"
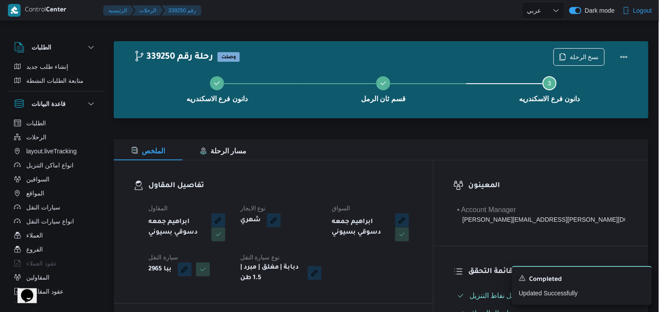
select select "ar"
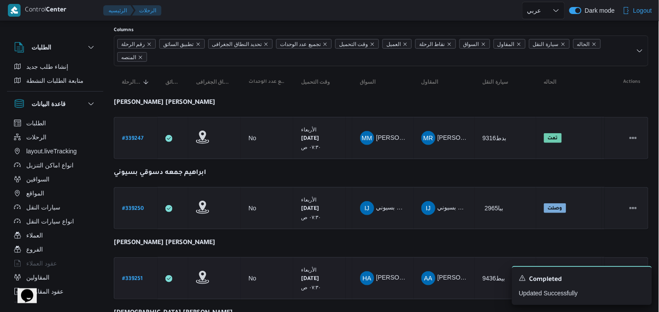
scroll to position [146, 0]
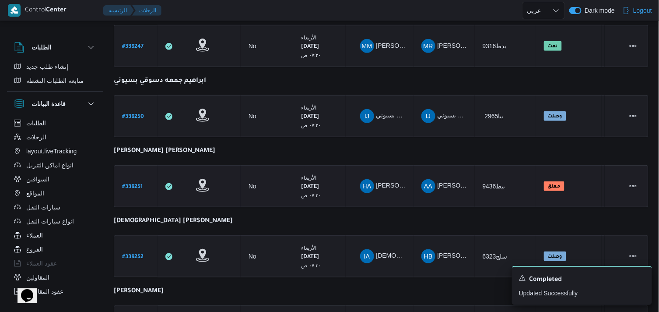
click at [142, 184] on b "# 339251" at bounding box center [132, 187] width 21 height 6
select select "ar"
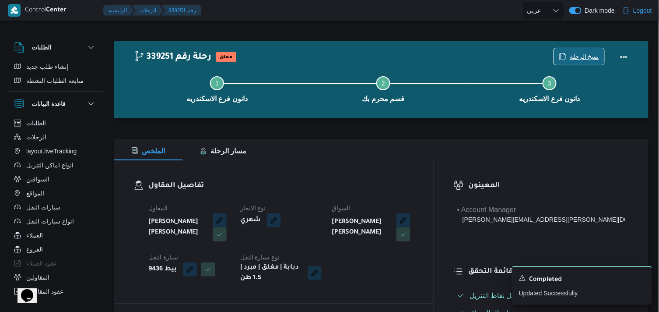
click at [578, 53] on span "نسخ الرحلة" at bounding box center [584, 56] width 29 height 11
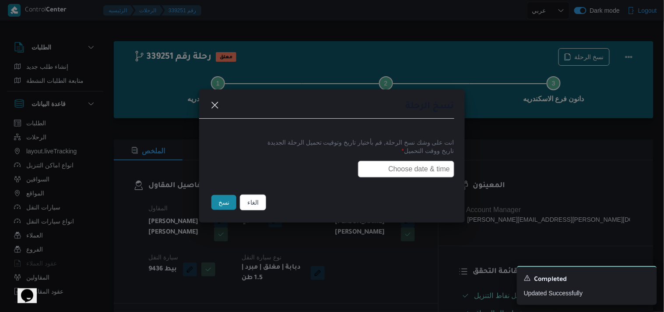
click at [426, 172] on input "text" at bounding box center [406, 169] width 96 height 17
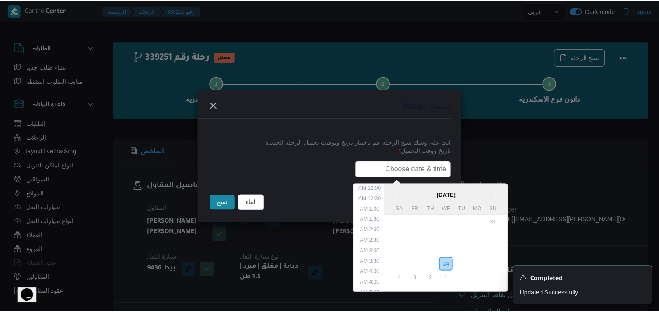
scroll to position [182, 0]
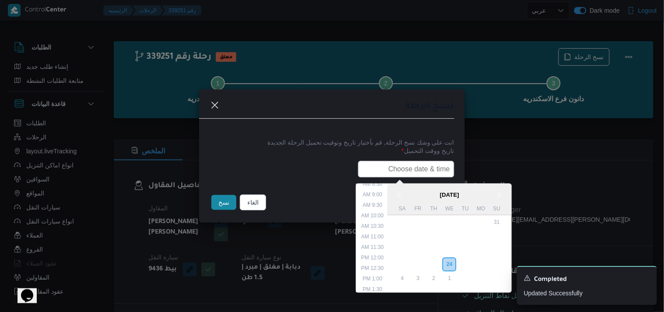
type input "25/09/2025 7:30AM"
click at [226, 198] on button "نسخ" at bounding box center [223, 202] width 25 height 15
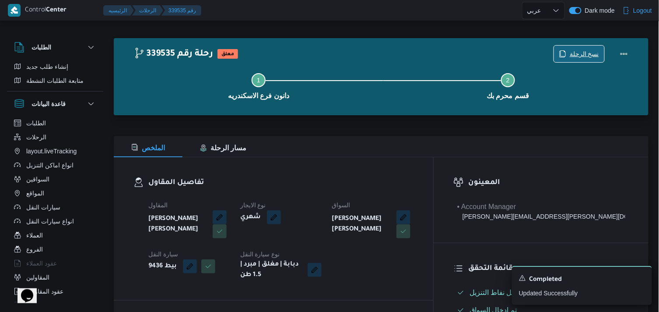
scroll to position [146, 0]
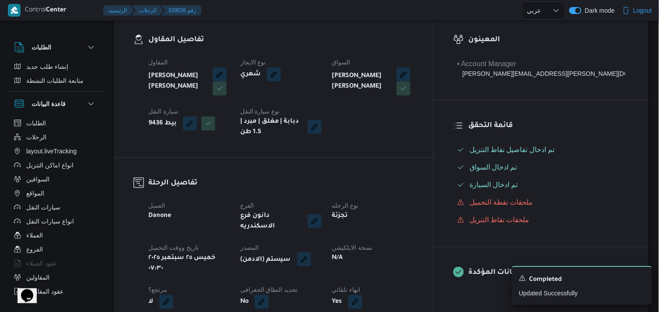
click at [311, 252] on button "button" at bounding box center [304, 259] width 14 height 14
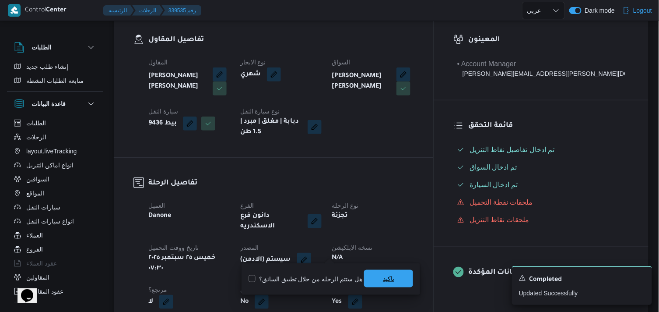
click at [386, 270] on span "تاكيد" at bounding box center [388, 279] width 49 height 18
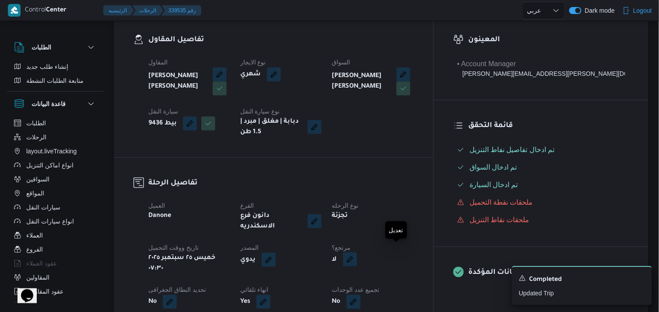
click at [357, 252] on button "button" at bounding box center [350, 259] width 14 height 14
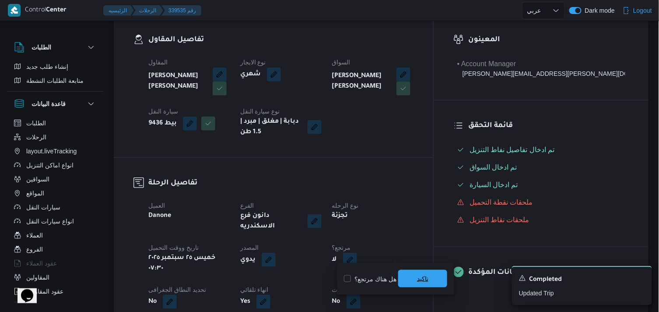
click at [406, 280] on span "تاكيد" at bounding box center [422, 279] width 49 height 18
click at [357, 252] on button "button" at bounding box center [350, 259] width 14 height 14
click at [379, 281] on label "هل هناك مرتجع؟" at bounding box center [370, 278] width 53 height 11
checkbox input "true"
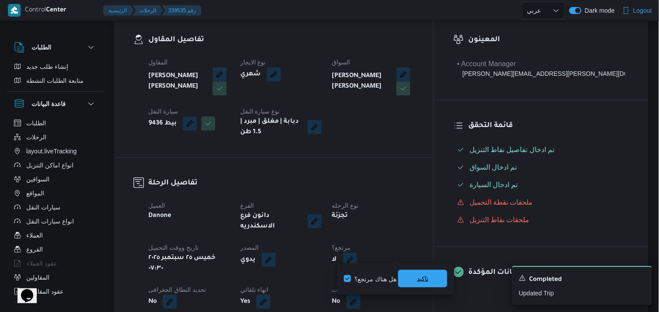
click at [403, 281] on span "تاكيد" at bounding box center [422, 279] width 49 height 18
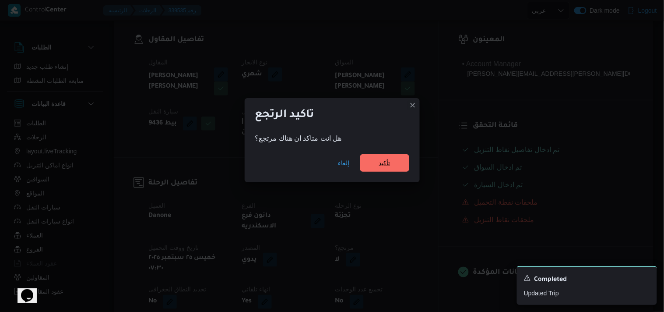
click at [381, 158] on span "تأكيد" at bounding box center [384, 163] width 49 height 18
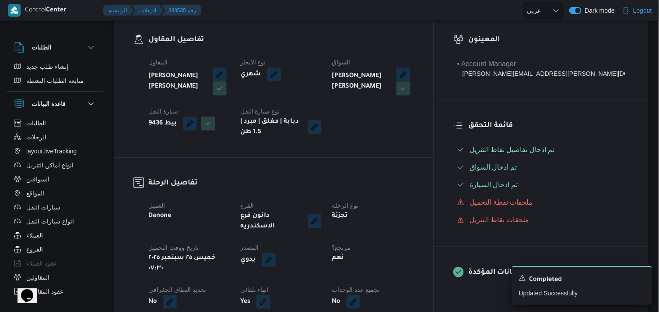
scroll to position [0, 0]
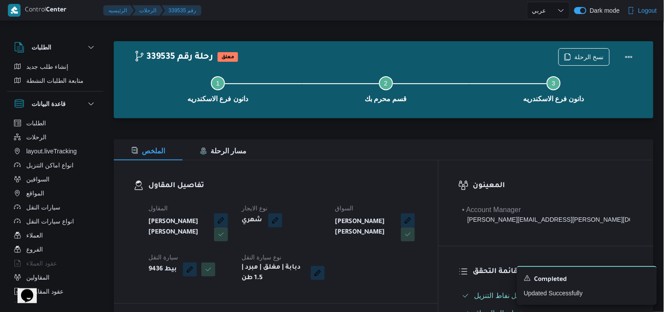
select select "ar"
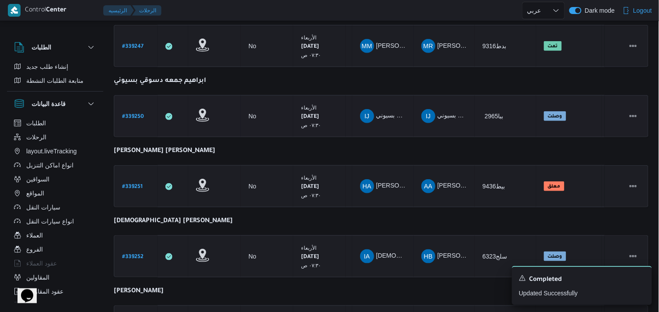
scroll to position [165, 0]
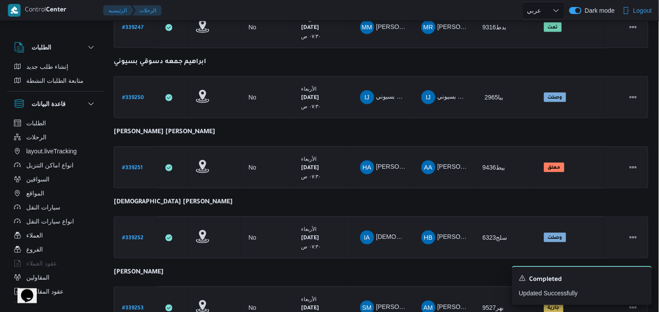
click at [131, 236] on b "# 339252" at bounding box center [132, 238] width 21 height 6
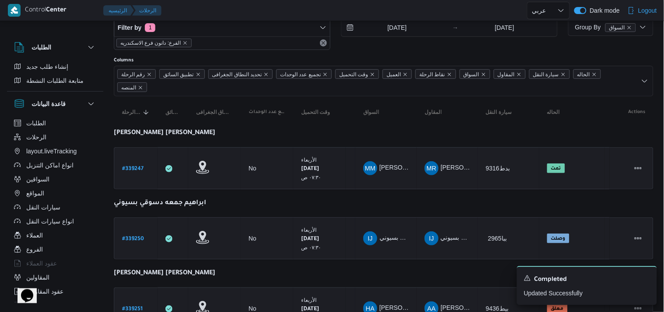
select select "ar"
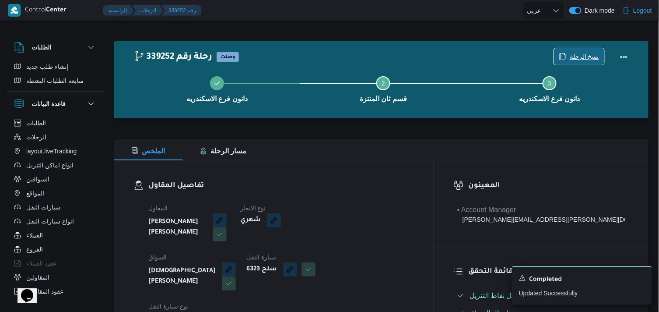
click at [580, 48] on div "نسخ الرحلة" at bounding box center [579, 57] width 51 height 18
click at [585, 52] on span "نسخ الرحلة" at bounding box center [584, 56] width 29 height 11
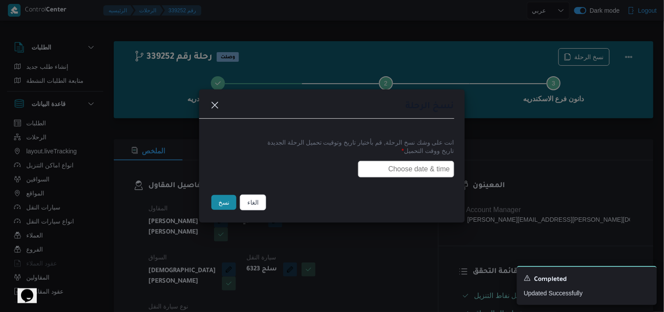
click at [421, 161] on input "text" at bounding box center [406, 169] width 96 height 17
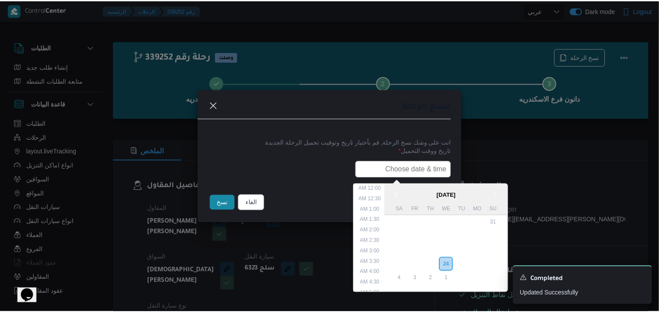
scroll to position [182, 0]
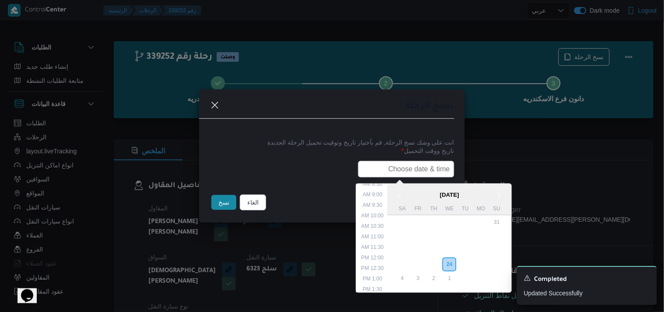
type input "25/09/2025 7:30AM"
click at [216, 209] on button "نسخ" at bounding box center [223, 202] width 25 height 15
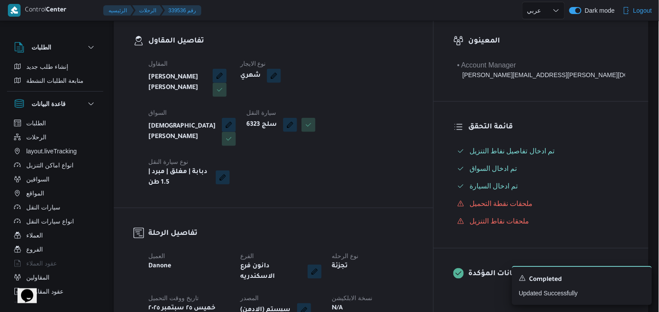
scroll to position [146, 0]
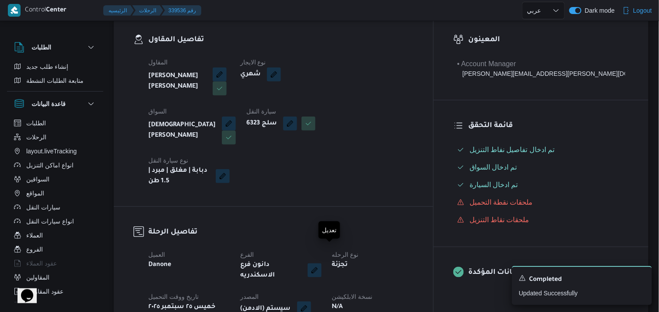
click at [311, 301] on button "button" at bounding box center [304, 308] width 14 height 14
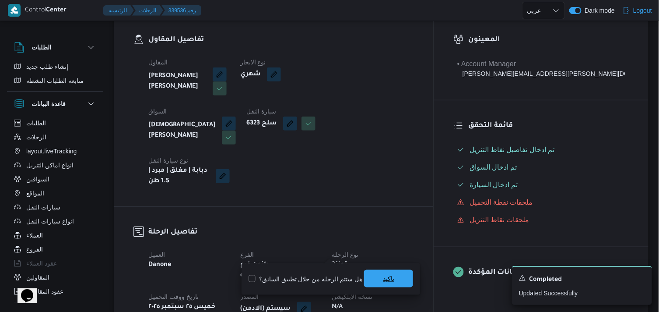
click at [397, 280] on span "تاكيد" at bounding box center [388, 279] width 49 height 18
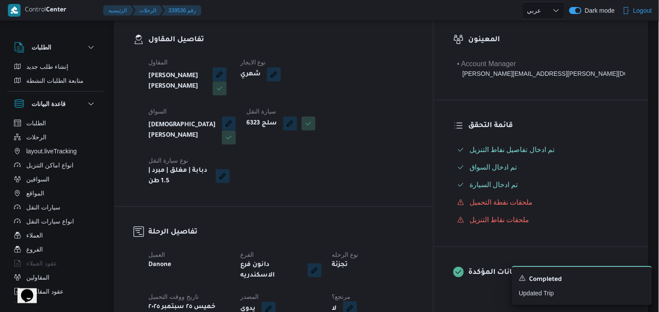
click at [357, 301] on button "button" at bounding box center [350, 308] width 14 height 14
click at [384, 276] on label "هل هناك مرتجع؟" at bounding box center [370, 278] width 53 height 11
checkbox input "true"
click at [418, 279] on span "تاكيد" at bounding box center [422, 278] width 11 height 11
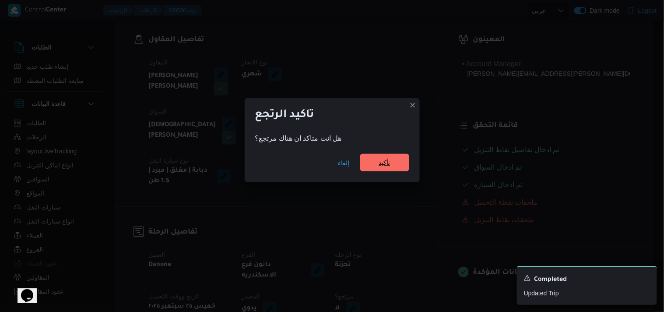
click at [391, 171] on span "تأكيد" at bounding box center [384, 163] width 49 height 18
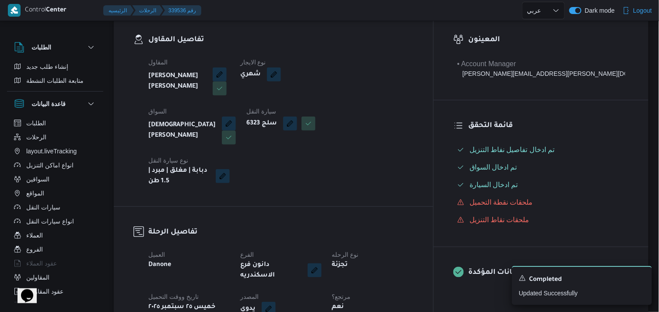
select select "ar"
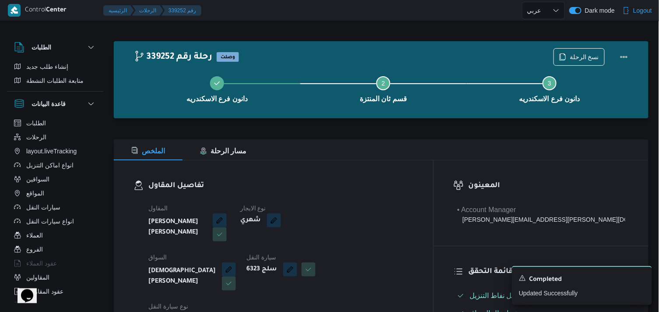
select select "ar"
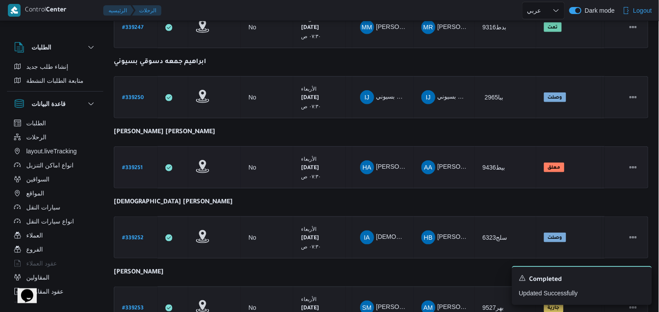
scroll to position [182, 0]
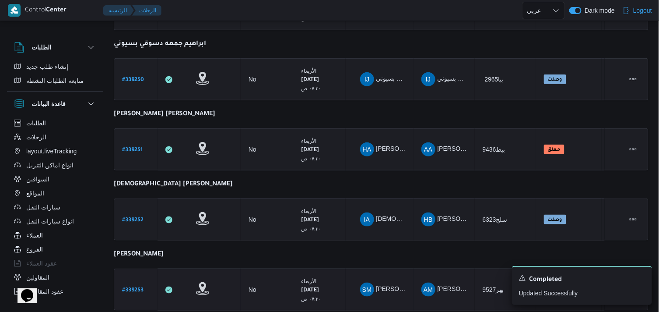
click at [132, 287] on b "# 339253" at bounding box center [132, 290] width 21 height 6
select select "ar"
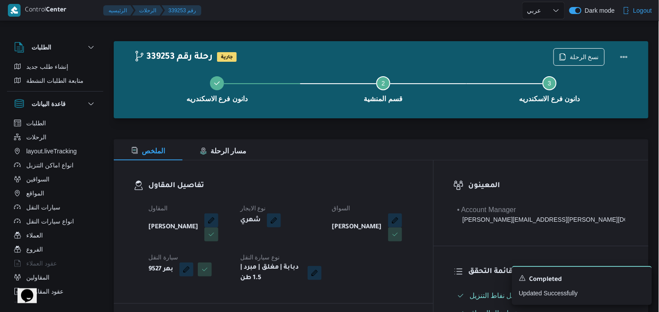
click at [574, 45] on div "نسخ الرحلة" at bounding box center [593, 57] width 90 height 28
click at [574, 51] on span "نسخ الرحلة" at bounding box center [579, 56] width 50 height 17
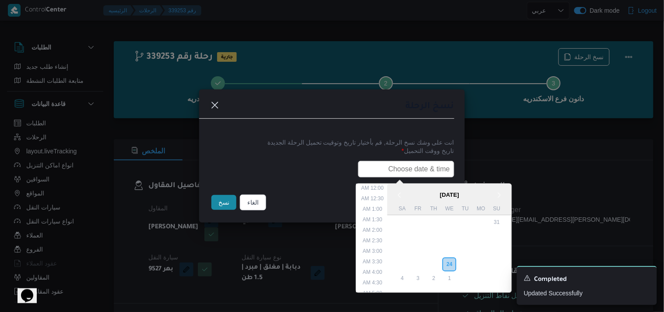
click at [384, 171] on input "text" at bounding box center [406, 169] width 96 height 17
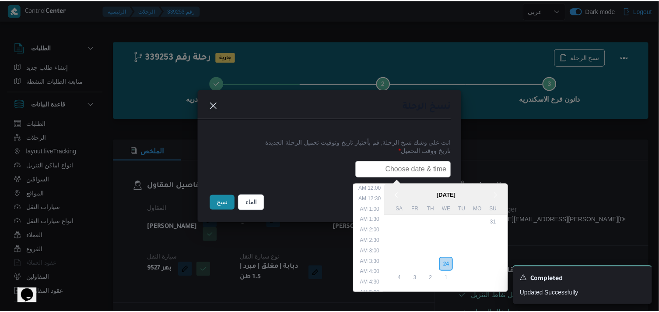
scroll to position [182, 0]
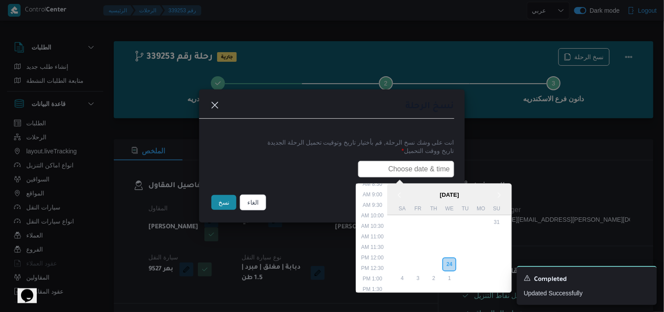
type input "25/09/2025 7:30AM"
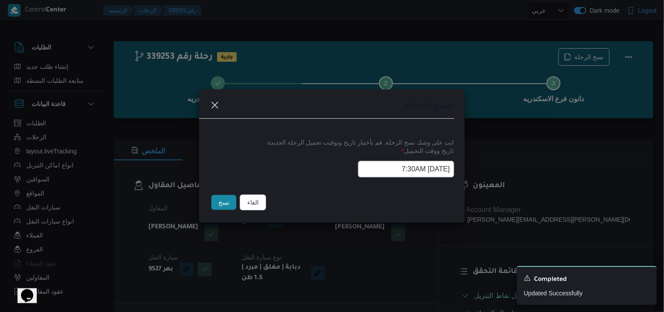
click at [232, 203] on button "نسخ" at bounding box center [223, 202] width 25 height 15
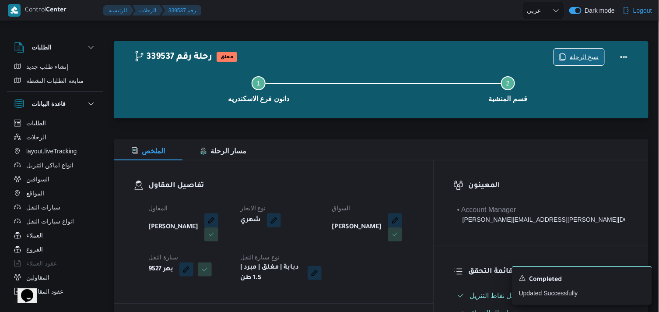
scroll to position [194, 0]
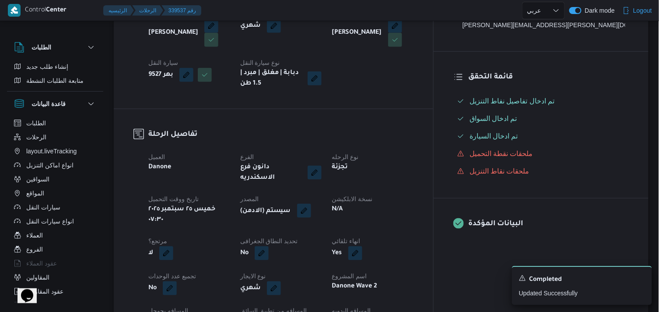
click at [311, 203] on button "button" at bounding box center [304, 210] width 14 height 14
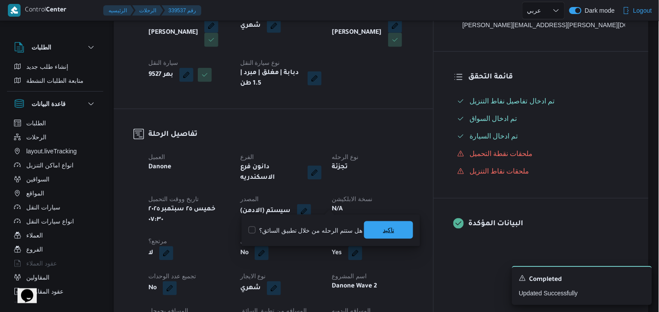
click at [403, 235] on span "تاكيد" at bounding box center [388, 230] width 49 height 18
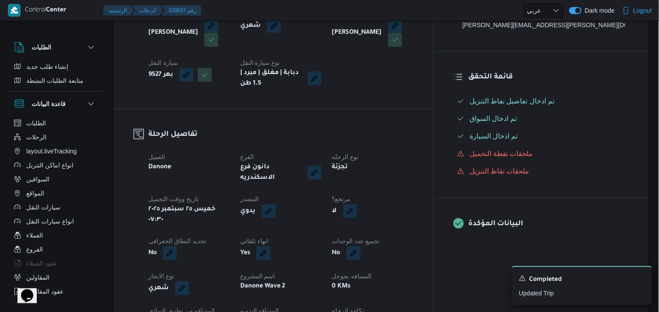
click at [357, 204] on button "button" at bounding box center [350, 211] width 14 height 14
click at [383, 228] on label "هل هناك مرتجع؟" at bounding box center [370, 230] width 53 height 11
checkbox input "true"
click at [406, 231] on span "تاكيد" at bounding box center [422, 230] width 49 height 18
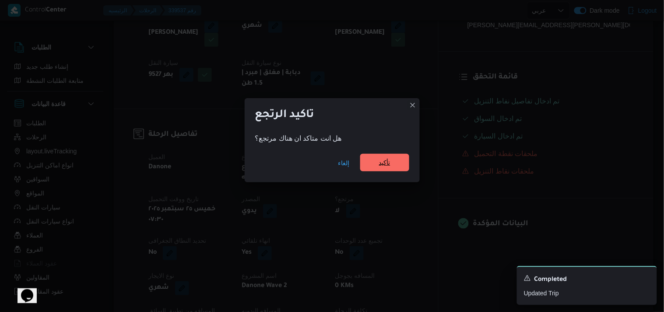
click at [384, 165] on span "تأكيد" at bounding box center [384, 162] width 11 height 11
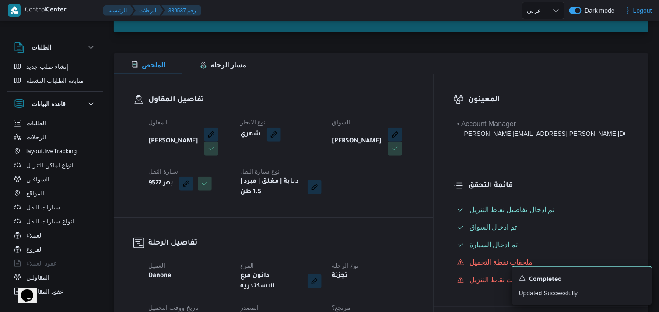
scroll to position [0, 0]
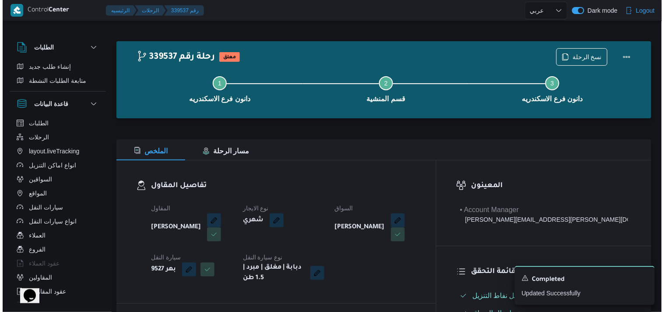
select select "ar"
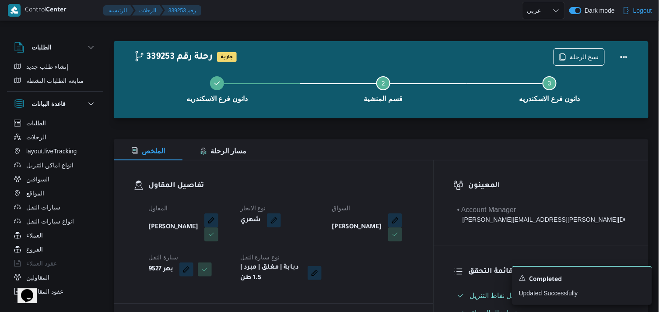
select select "ar"
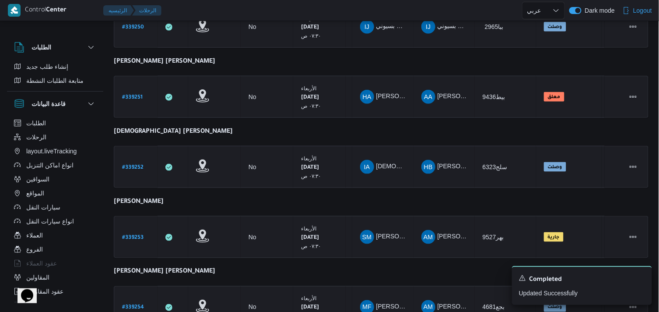
scroll to position [250, 0]
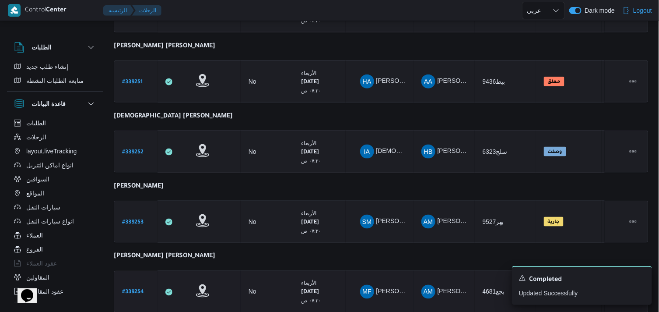
click at [126, 286] on link "# 339254" at bounding box center [133, 292] width 22 height 12
select select "ar"
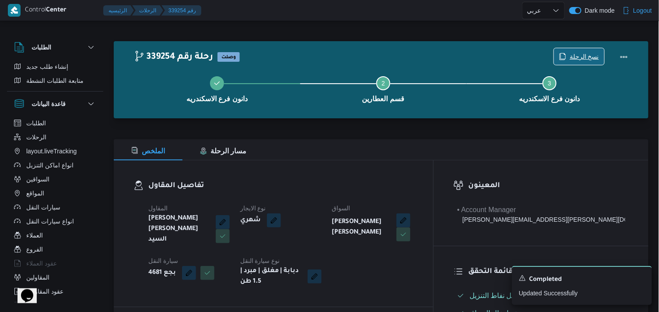
click at [575, 58] on span "نسخ الرحلة" at bounding box center [584, 56] width 29 height 11
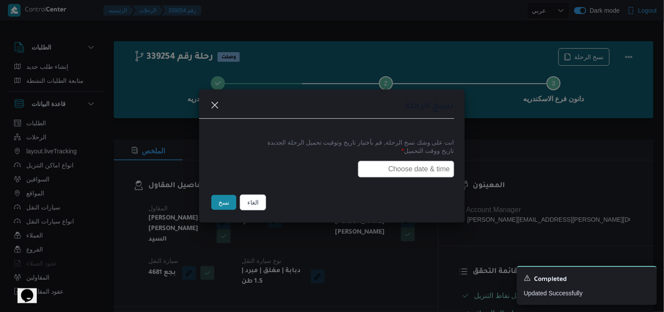
click at [370, 165] on input "text" at bounding box center [406, 169] width 96 height 17
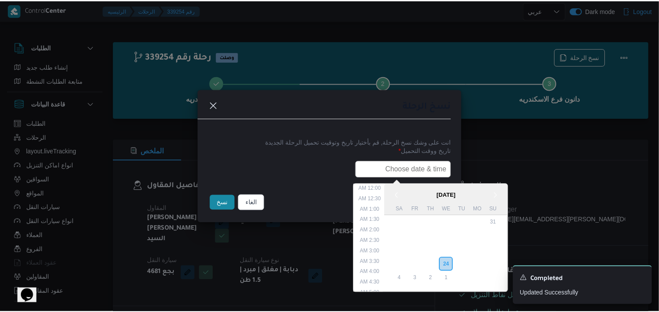
scroll to position [182, 0]
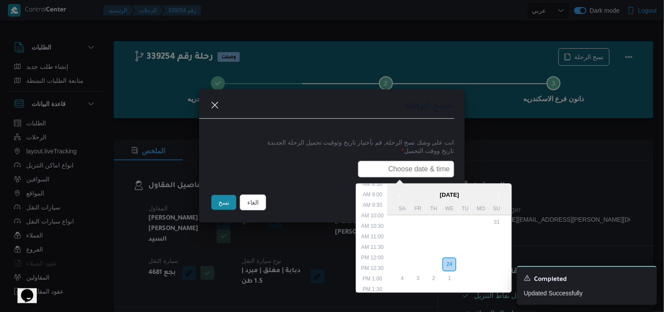
type input "25/09/2025 7:30AM"
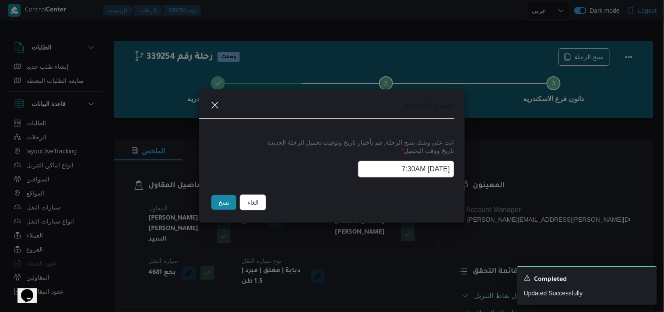
click at [225, 201] on button "نسخ" at bounding box center [223, 202] width 25 height 15
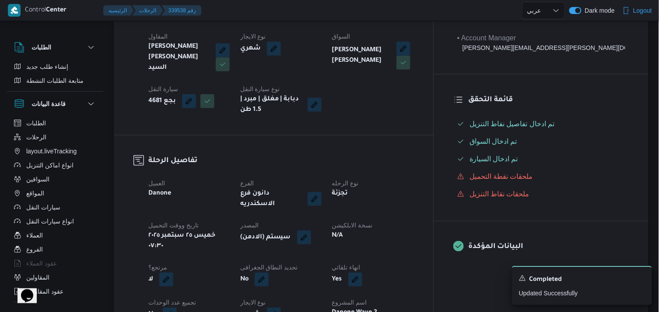
scroll to position [194, 0]
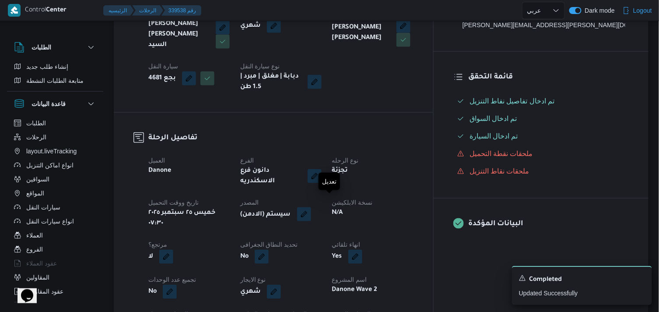
click at [311, 207] on button "button" at bounding box center [304, 214] width 14 height 14
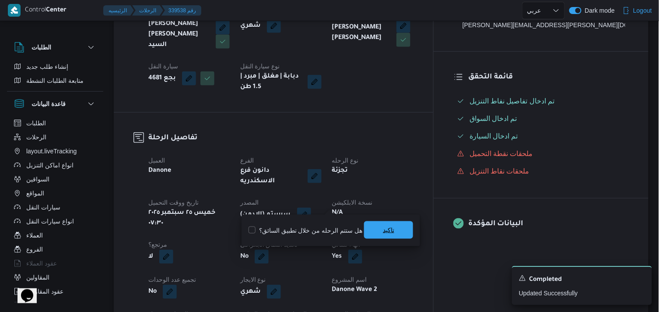
click at [367, 234] on span "تاكيد" at bounding box center [388, 230] width 49 height 18
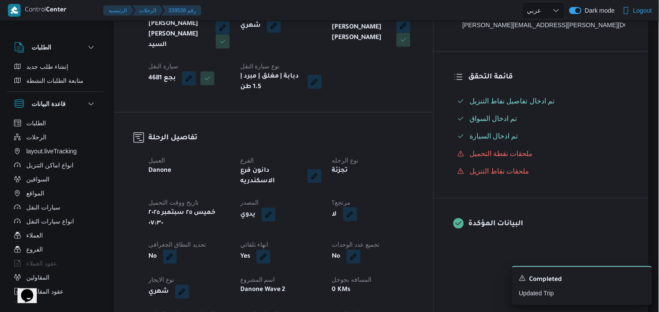
click at [357, 207] on button "button" at bounding box center [350, 214] width 14 height 14
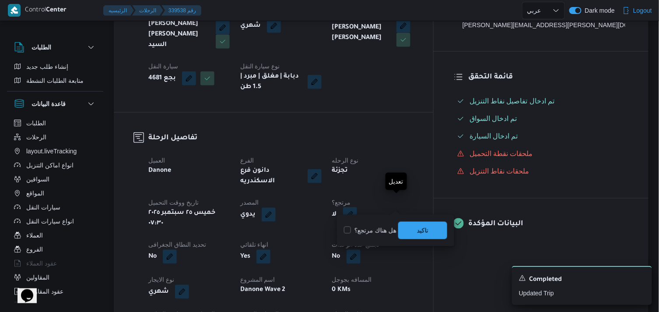
click at [357, 207] on button "button" at bounding box center [350, 214] width 14 height 14
click at [382, 228] on label "هل هناك مرتجع؟" at bounding box center [370, 230] width 53 height 11
checkbox input "true"
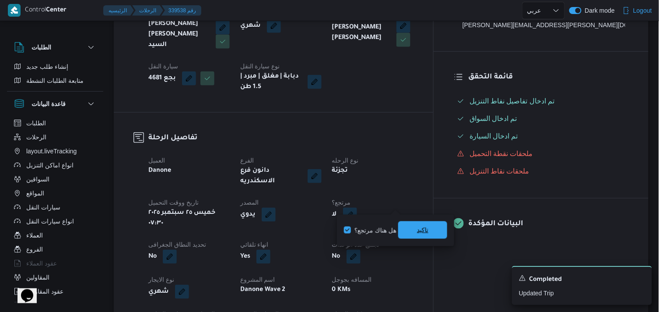
click at [408, 228] on span "تاكيد" at bounding box center [422, 230] width 49 height 18
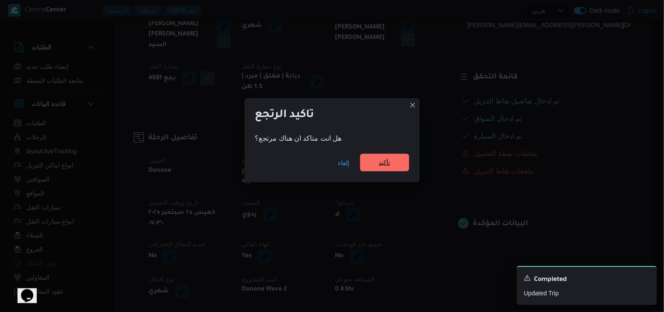
click at [375, 159] on span "تأكيد" at bounding box center [384, 163] width 49 height 18
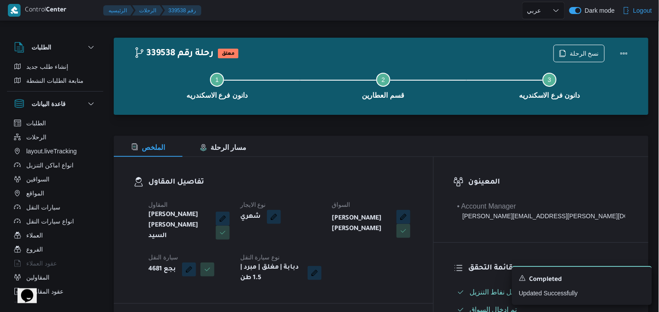
scroll to position [0, 0]
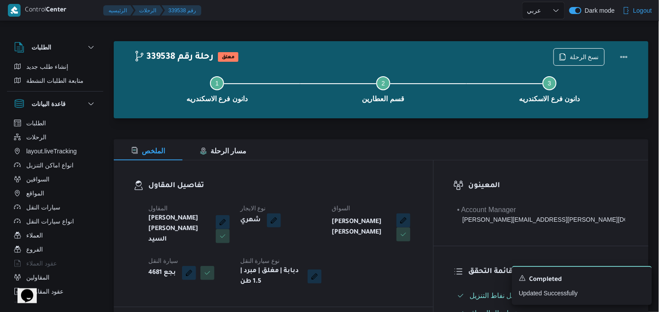
select select "ar"
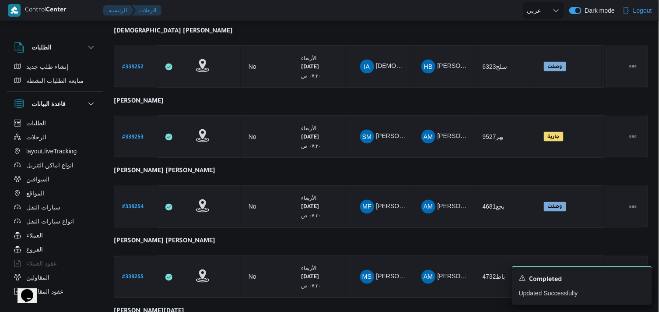
scroll to position [358, 0]
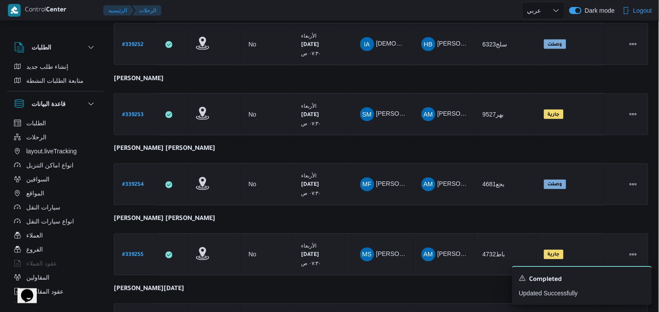
click at [127, 252] on b "# 339255" at bounding box center [132, 255] width 21 height 6
select select "ar"
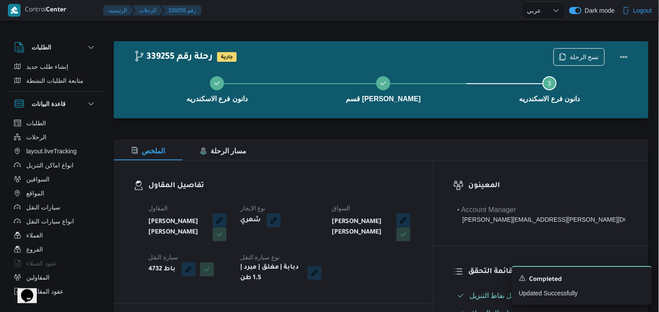
click at [582, 60] on div "دانون فرع الاسكندريه قسم سيدى جابر Step 3 is incomplete 3 دانون فرع الاسكندريه" at bounding box center [383, 88] width 509 height 56
click at [570, 57] on span "نسخ الرحلة" at bounding box center [579, 56] width 50 height 17
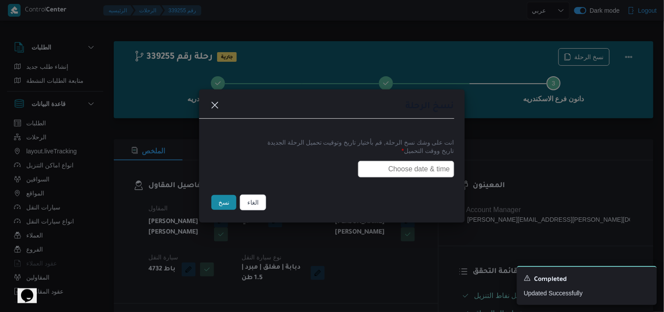
click at [436, 163] on input "text" at bounding box center [406, 169] width 96 height 17
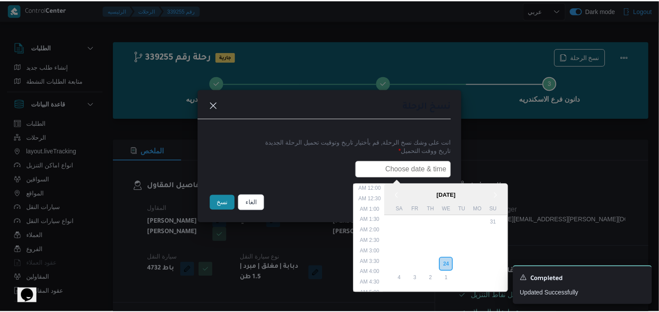
scroll to position [182, 0]
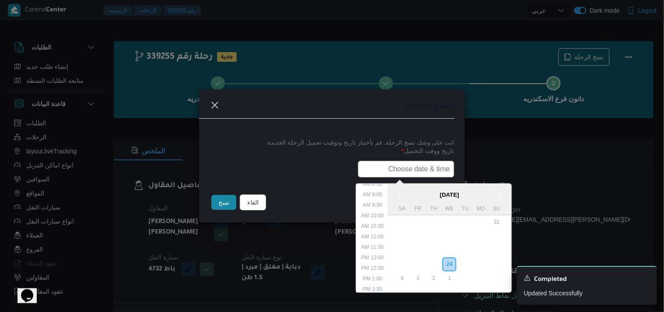
type input "25/09/2025 7:30AM"
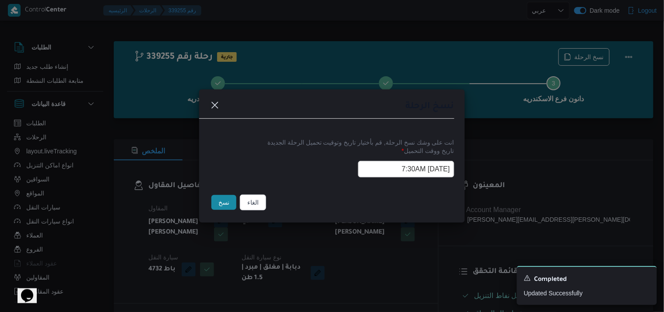
click at [221, 203] on button "نسخ" at bounding box center [223, 202] width 25 height 15
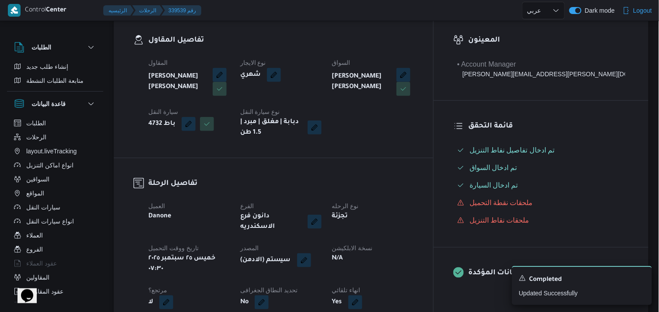
scroll to position [146, 0]
click at [311, 252] on button "button" at bounding box center [304, 259] width 14 height 14
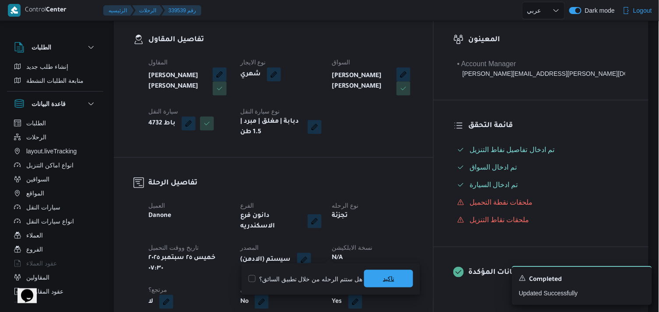
click at [384, 281] on span "تاكيد" at bounding box center [388, 278] width 11 height 11
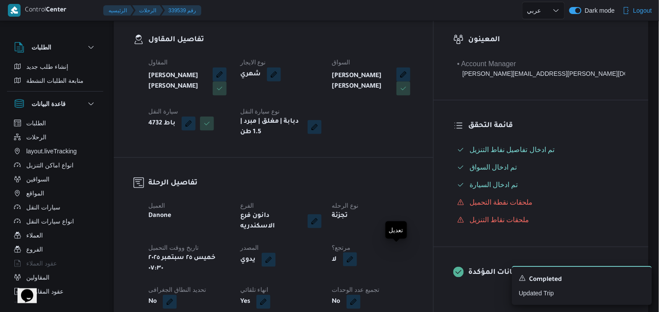
click at [357, 256] on button "button" at bounding box center [350, 259] width 14 height 14
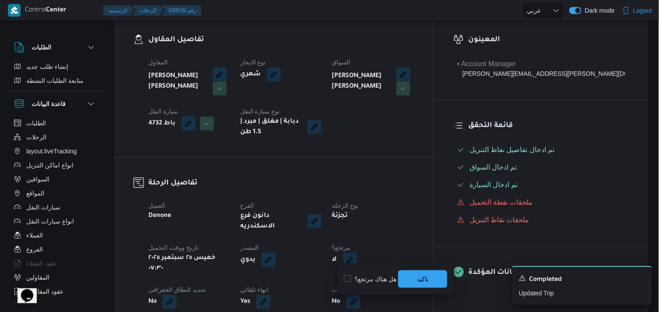
click at [370, 284] on div "هل هناك مرتجع؟ تاكيد" at bounding box center [395, 278] width 105 height 19
click at [370, 278] on label "هل هناك مرتجع؟" at bounding box center [370, 278] width 53 height 11
checkbox input "true"
click at [408, 276] on span "تاكيد" at bounding box center [422, 279] width 49 height 18
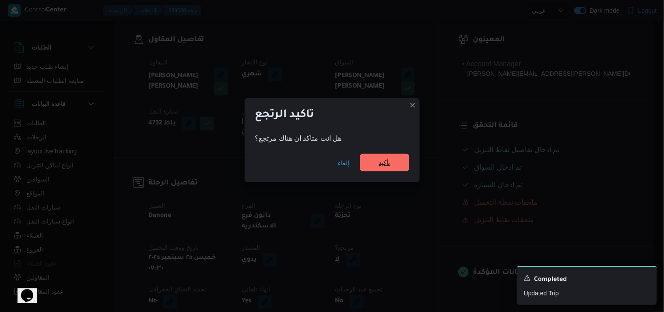
click at [389, 156] on span "تأكيد" at bounding box center [384, 163] width 49 height 18
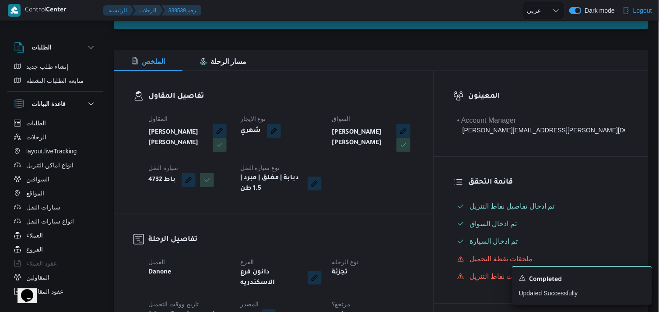
scroll to position [0, 0]
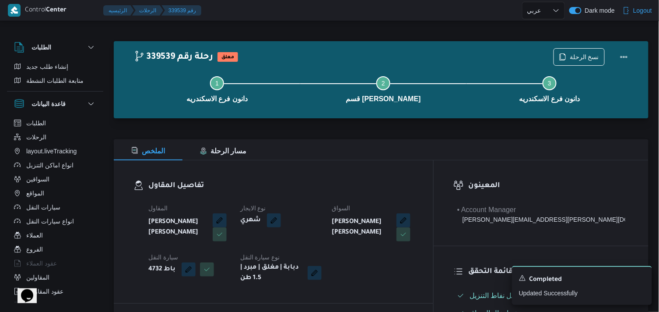
select select "ar"
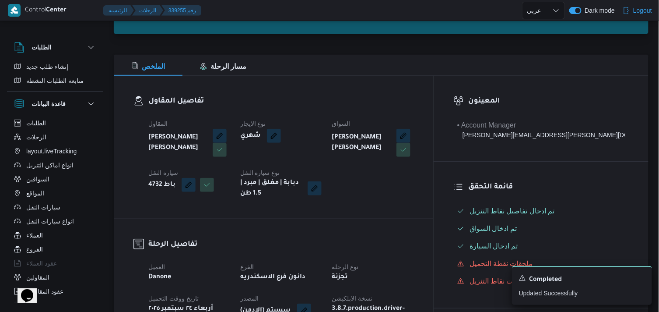
scroll to position [97, 0]
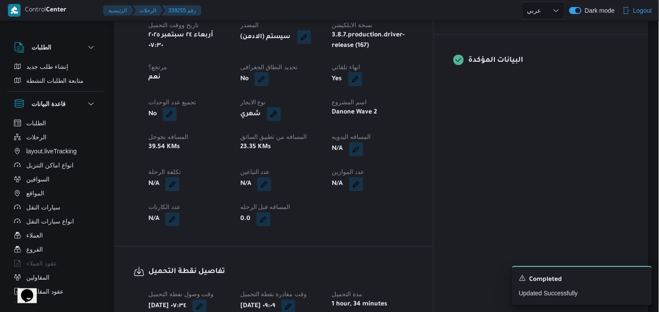
select select "ar"
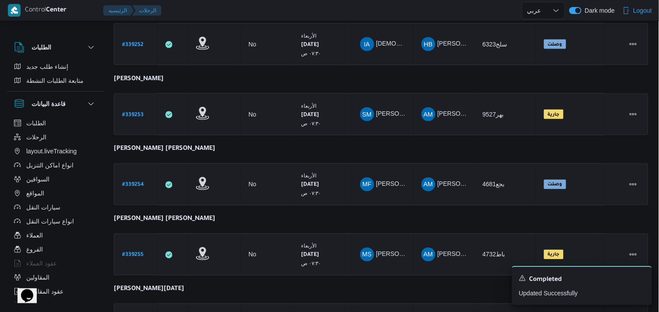
scroll to position [458, 0]
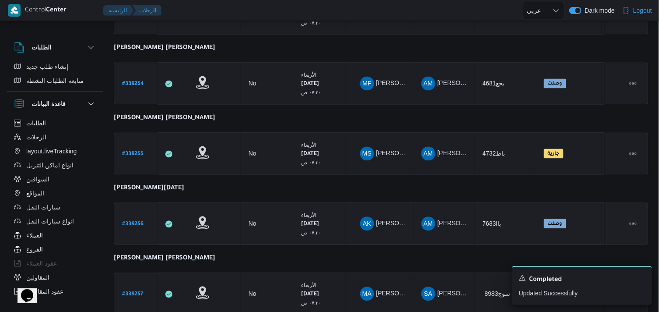
click at [142, 221] on b "# 339256" at bounding box center [132, 224] width 21 height 6
select select "ar"
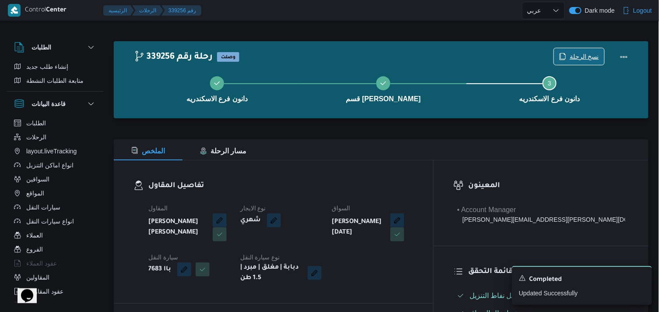
click at [588, 57] on span "نسخ الرحلة" at bounding box center [584, 56] width 29 height 11
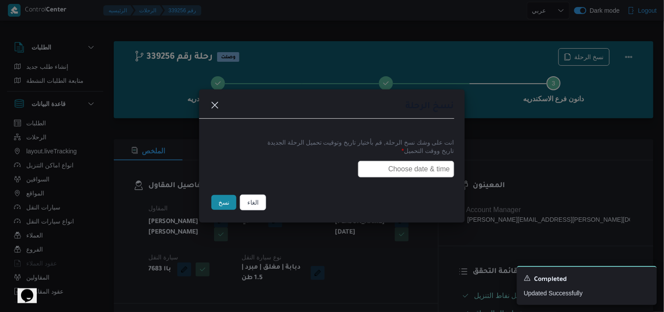
click at [427, 161] on input "text" at bounding box center [406, 169] width 96 height 17
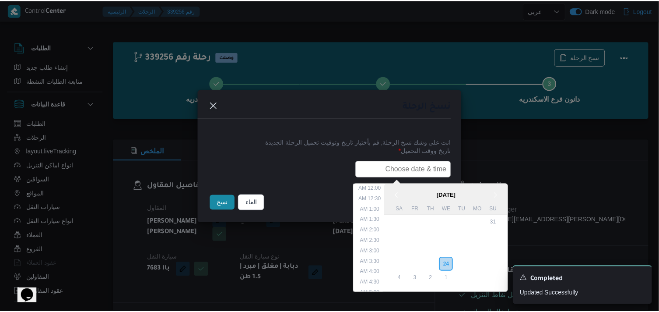
scroll to position [182, 0]
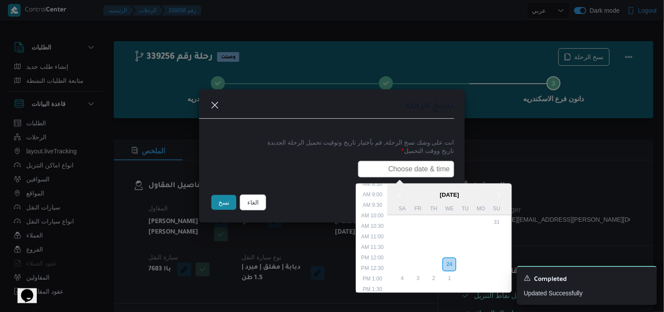
type input "25/09/2025 7:30AM"
click at [232, 202] on button "نسخ" at bounding box center [223, 202] width 25 height 15
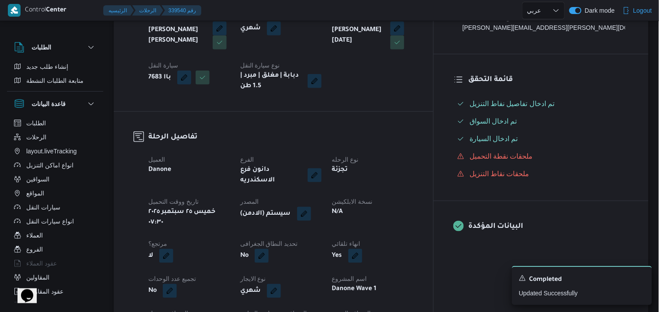
scroll to position [194, 0]
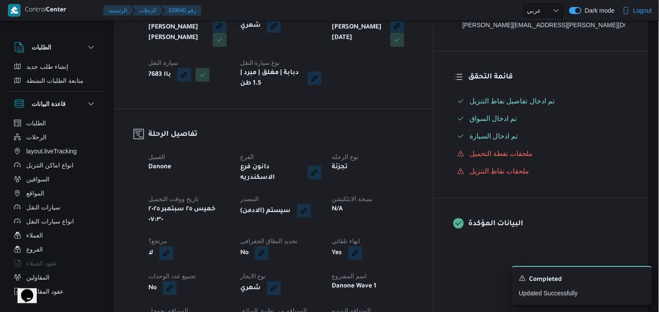
click at [311, 203] on button "button" at bounding box center [304, 210] width 14 height 14
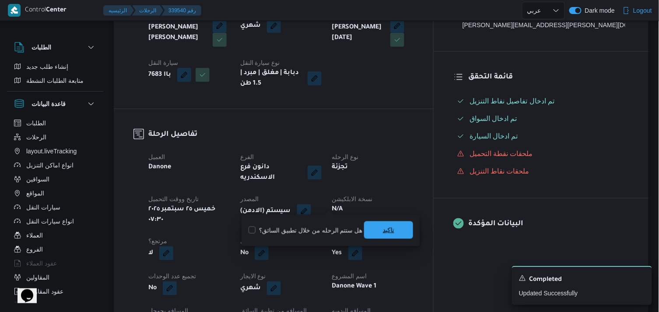
click at [390, 221] on span "تاكيد" at bounding box center [388, 230] width 49 height 18
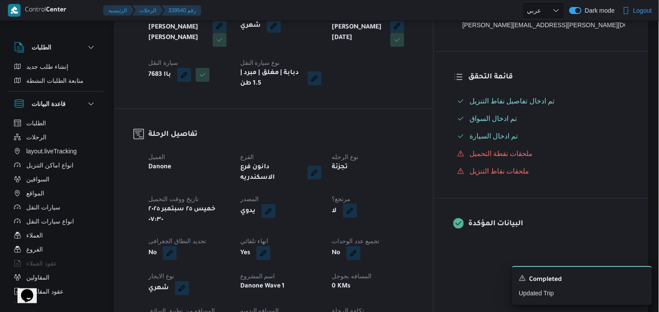
click at [357, 203] on button "button" at bounding box center [350, 210] width 14 height 14
click at [382, 230] on label "هل هناك مرتجع؟" at bounding box center [370, 230] width 53 height 11
click at [379, 226] on label "هل هناك مرتجع؟" at bounding box center [370, 230] width 53 height 11
checkbox input "true"
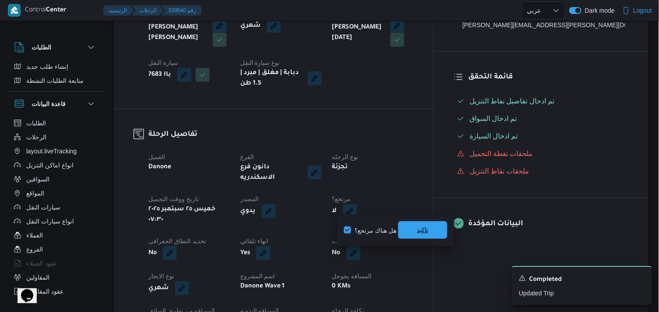
click at [406, 229] on span "تاكيد" at bounding box center [422, 230] width 49 height 18
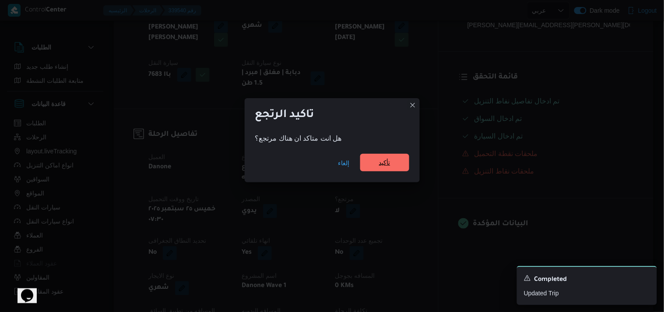
click at [390, 156] on span "تأكيد" at bounding box center [384, 163] width 49 height 18
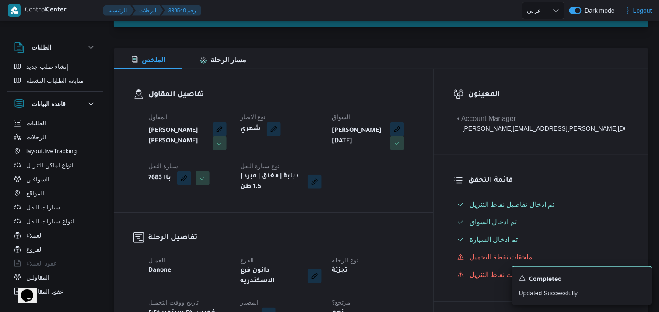
scroll to position [0, 0]
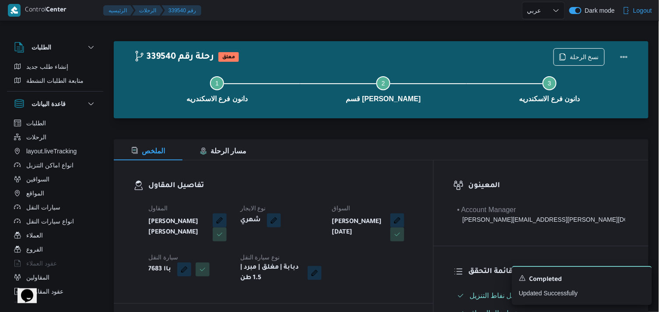
select select "ar"
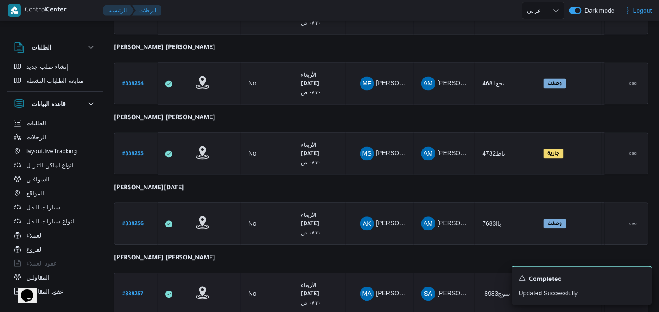
scroll to position [600, 0]
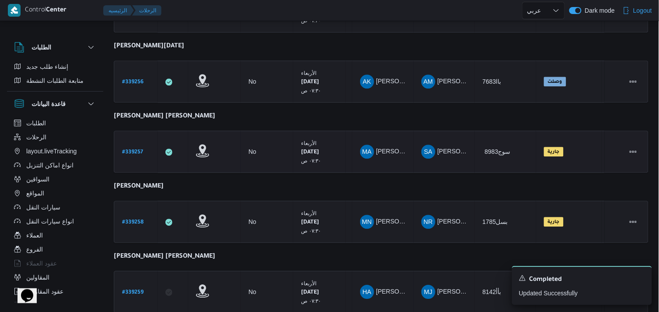
click at [138, 149] on b "# 339257" at bounding box center [132, 152] width 21 height 6
select select "ar"
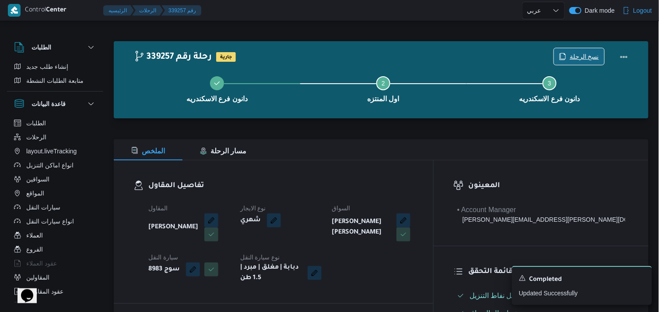
click at [565, 60] on span "نسخ الرحلة" at bounding box center [579, 56] width 50 height 17
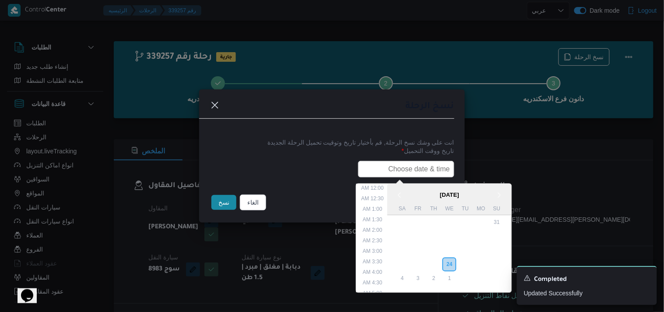
click at [434, 163] on input "text" at bounding box center [406, 169] width 96 height 17
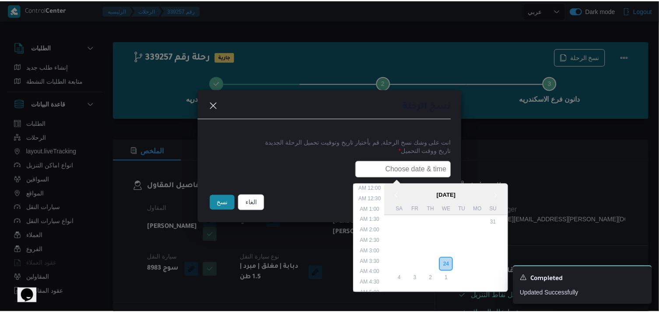
scroll to position [182, 0]
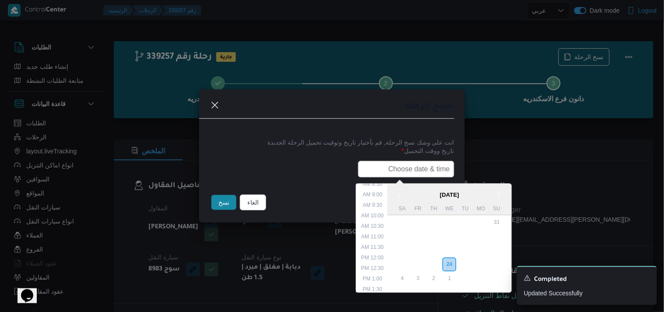
type input "25/09/2025 7:30AM"
click at [228, 211] on div "نسخ" at bounding box center [224, 202] width 28 height 18
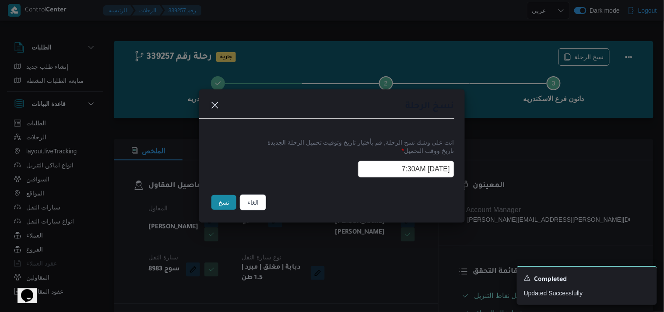
click at [225, 207] on button "نسخ" at bounding box center [223, 202] width 25 height 15
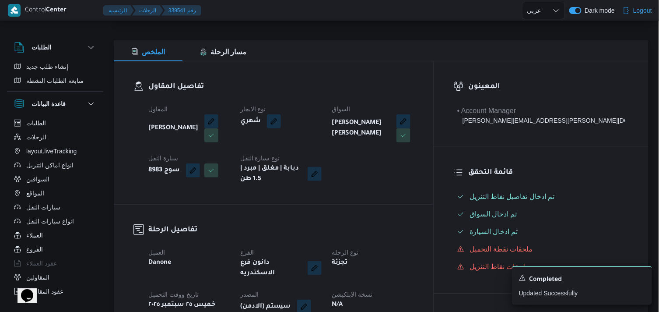
scroll to position [194, 0]
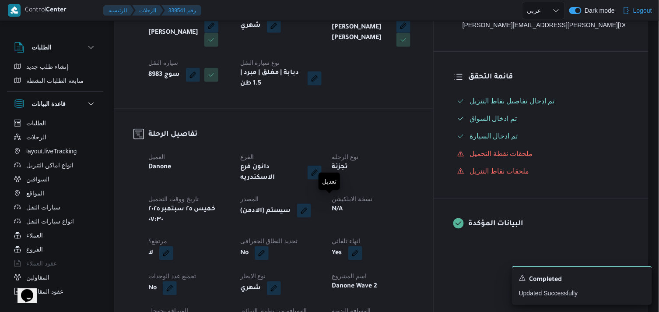
click at [311, 203] on button "button" at bounding box center [304, 210] width 14 height 14
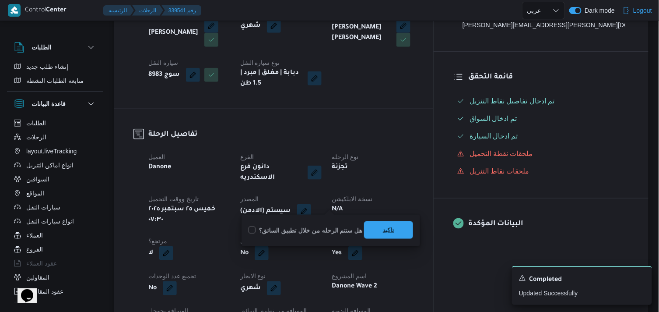
click at [384, 225] on span "تاكيد" at bounding box center [388, 229] width 11 height 11
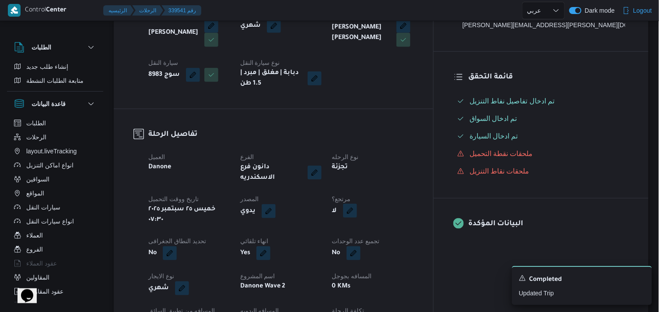
click at [357, 203] on button "button" at bounding box center [350, 210] width 14 height 14
click at [381, 228] on label "هل هناك مرتجع؟" at bounding box center [370, 230] width 53 height 11
checkbox input "true"
click at [409, 234] on span "تاكيد" at bounding box center [422, 230] width 49 height 18
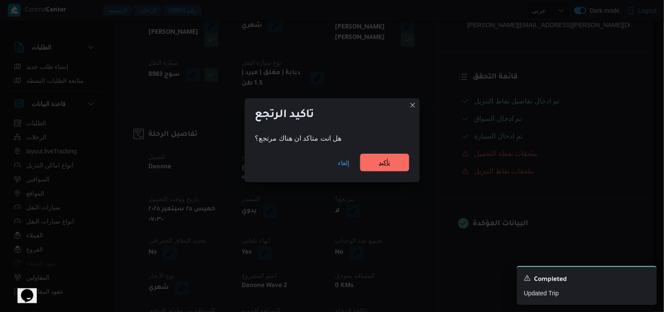
click at [392, 167] on span "تأكيد" at bounding box center [384, 163] width 49 height 18
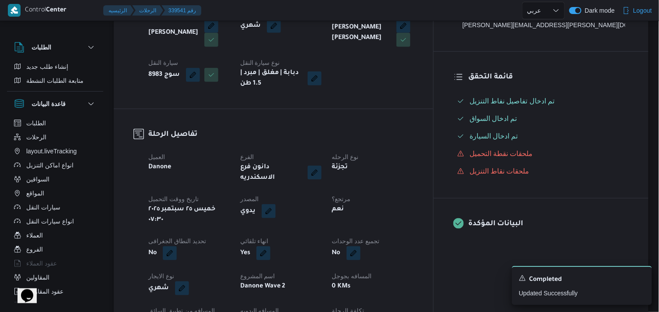
select select "ar"
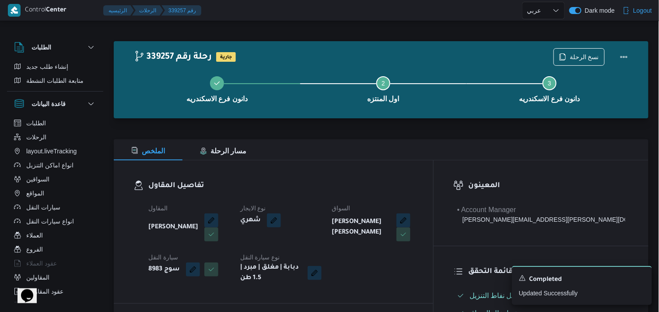
select select "ar"
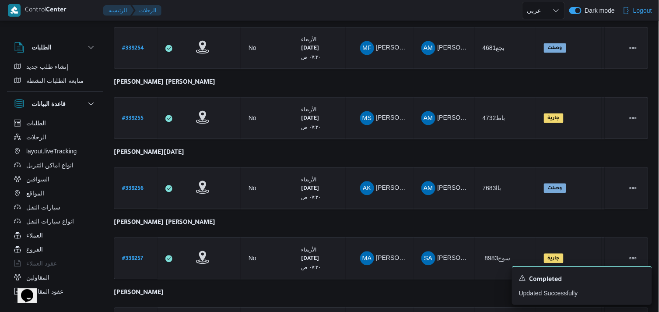
scroll to position [657, 0]
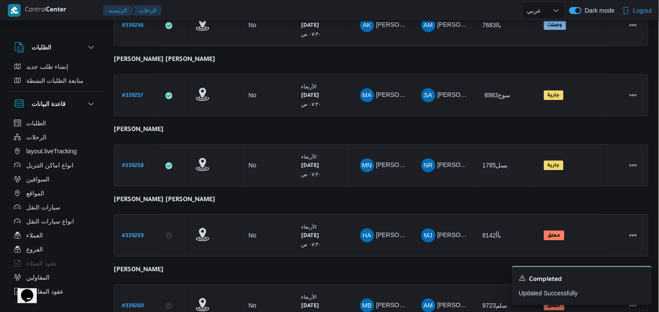
click at [130, 156] on div "# 339258" at bounding box center [136, 165] width 35 height 19
click at [130, 159] on link "# 339258" at bounding box center [132, 165] width 21 height 12
select select "ar"
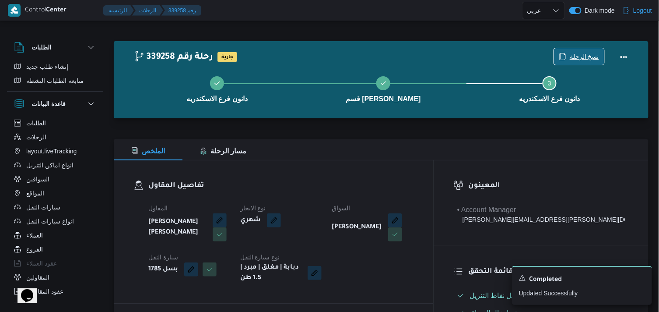
click at [565, 54] on icon "button" at bounding box center [562, 56] width 7 height 7
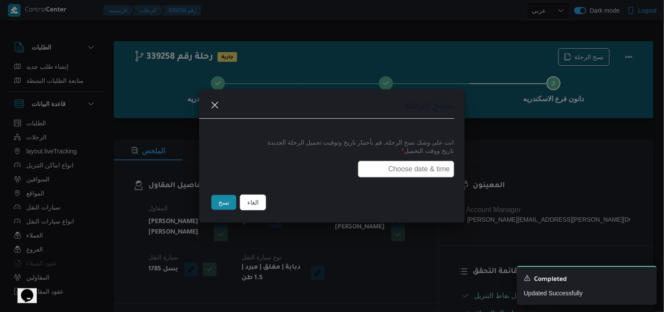
click at [426, 170] on input "text" at bounding box center [406, 169] width 96 height 17
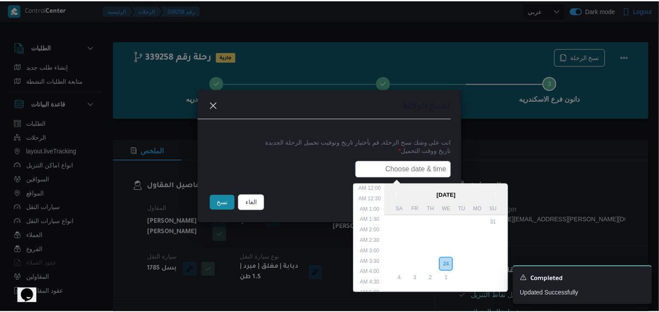
scroll to position [182, 0]
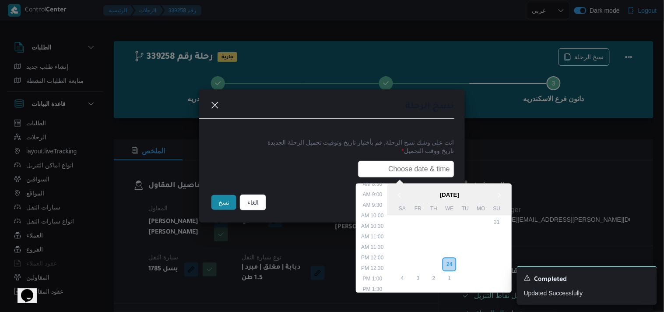
type input "25/09/2025 7:30AM"
click at [224, 199] on button "نسخ" at bounding box center [223, 202] width 25 height 15
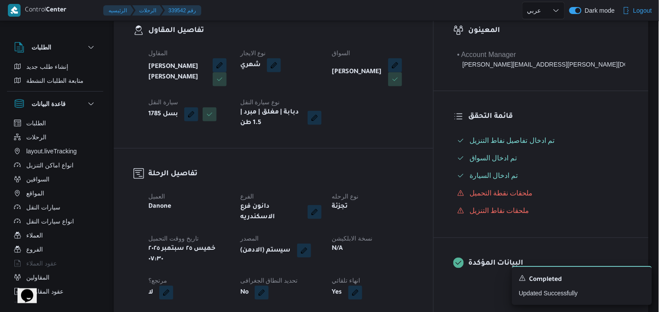
scroll to position [243, 0]
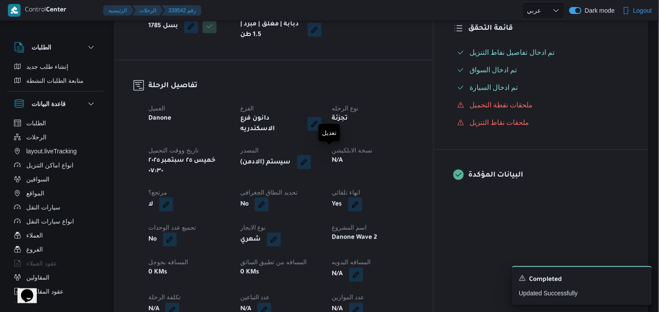
click at [311, 155] on button "button" at bounding box center [304, 162] width 14 height 14
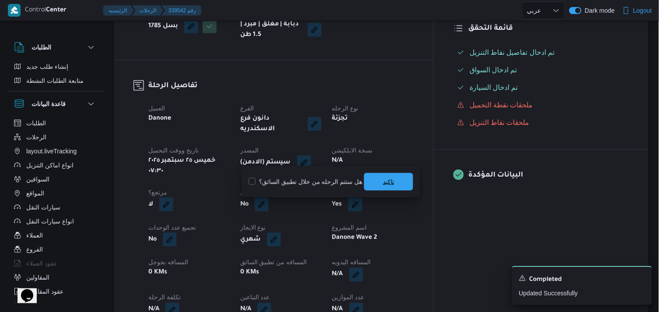
click at [365, 180] on span "تاكيد" at bounding box center [388, 182] width 49 height 18
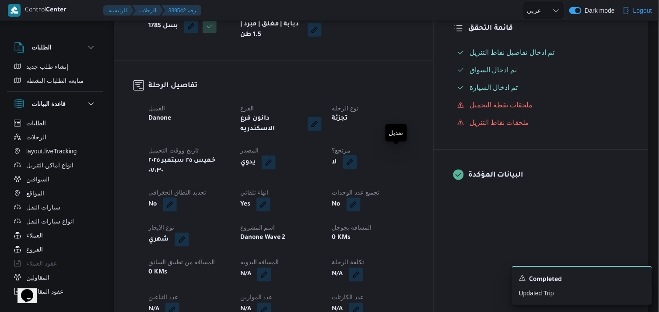
click at [357, 155] on button "button" at bounding box center [350, 162] width 14 height 14
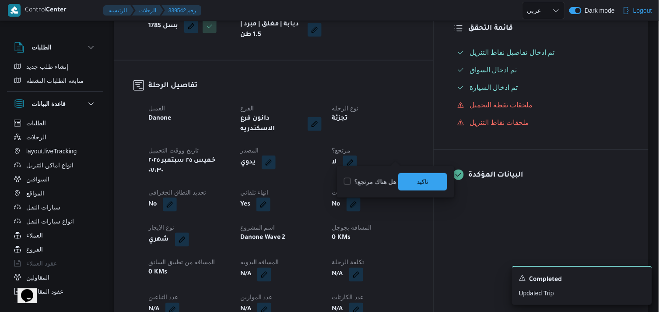
click at [378, 185] on label "هل هناك مرتجع؟" at bounding box center [370, 181] width 53 height 11
checkbox input "true"
click at [400, 181] on span "تاكيد" at bounding box center [422, 181] width 49 height 18
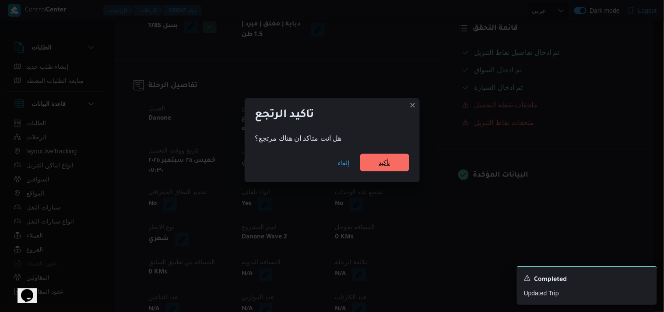
click at [382, 158] on span "تأكيد" at bounding box center [384, 163] width 49 height 18
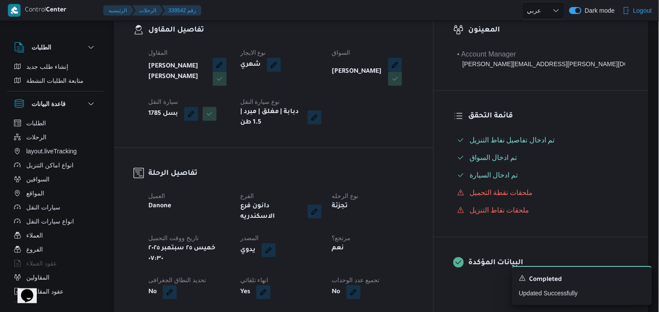
scroll to position [49, 0]
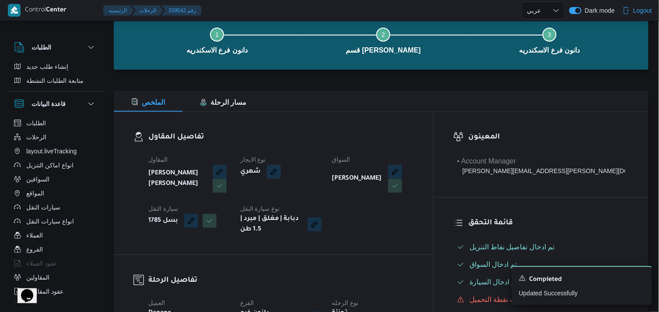
select select "ar"
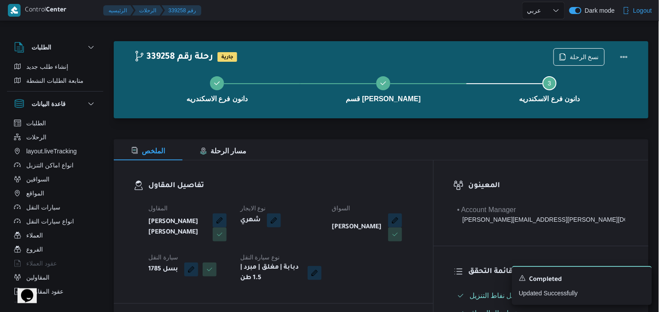
select select "ar"
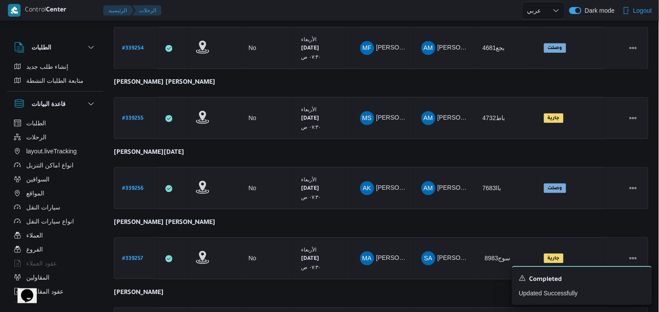
scroll to position [657, 0]
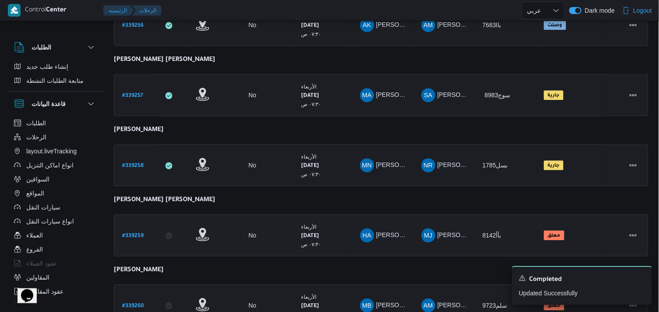
click at [142, 233] on b "# 339259" at bounding box center [132, 236] width 21 height 6
select select "ar"
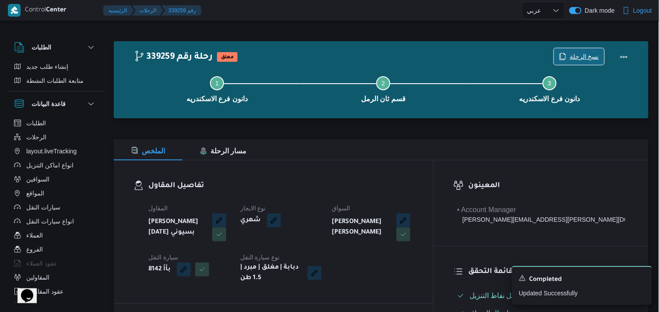
click at [596, 55] on span "نسخ الرحلة" at bounding box center [584, 56] width 29 height 11
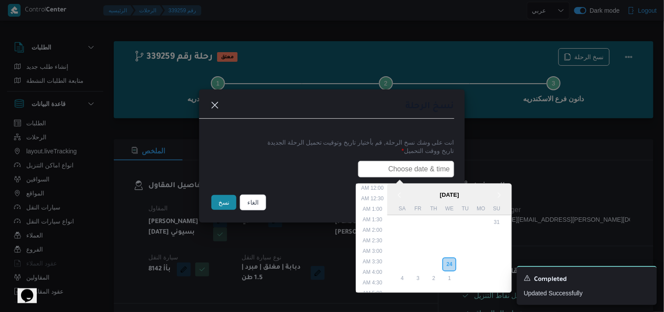
click at [374, 172] on input "text" at bounding box center [406, 169] width 96 height 17
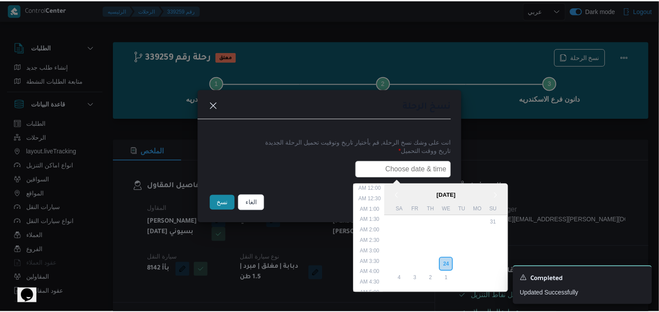
scroll to position [182, 0]
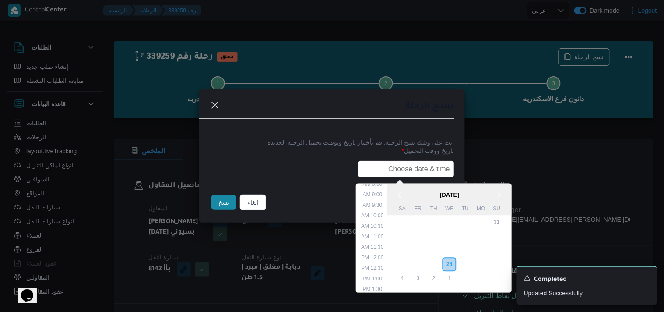
type input "25/09/2025 7:30AM"
click at [227, 198] on button "نسخ" at bounding box center [223, 202] width 25 height 15
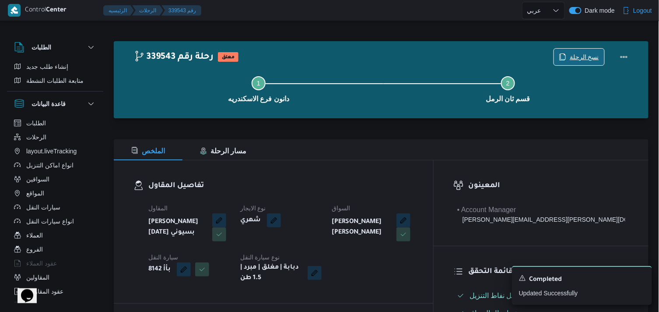
scroll to position [194, 0]
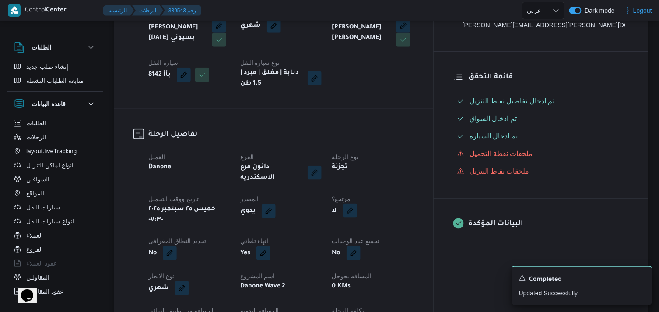
click at [357, 203] on button "button" at bounding box center [350, 210] width 14 height 14
click at [379, 225] on label "هل هناك مرتجع؟" at bounding box center [370, 230] width 53 height 11
checkbox input "true"
click at [403, 230] on span "تاكيد" at bounding box center [422, 230] width 49 height 18
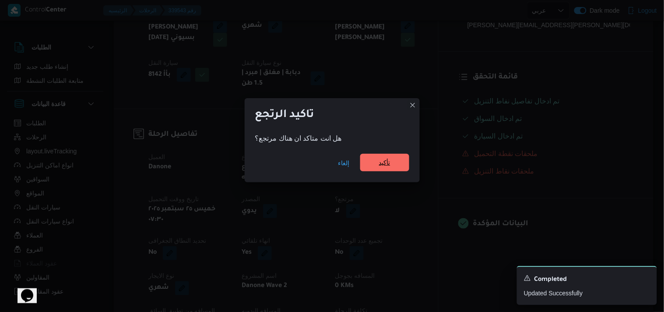
click at [395, 168] on span "تأكيد" at bounding box center [384, 163] width 49 height 18
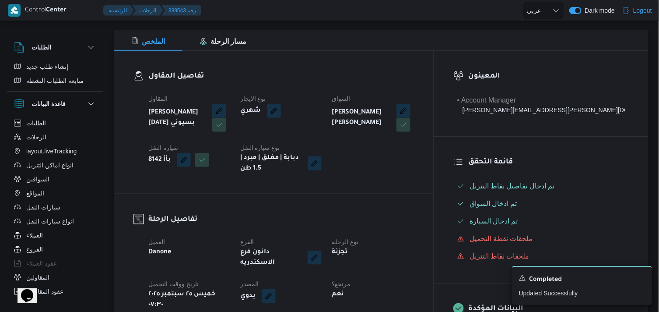
scroll to position [0, 0]
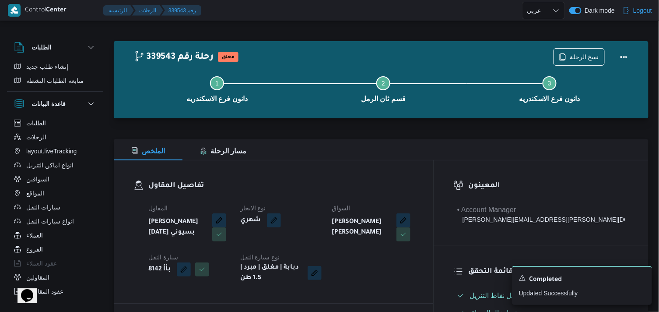
select select "ar"
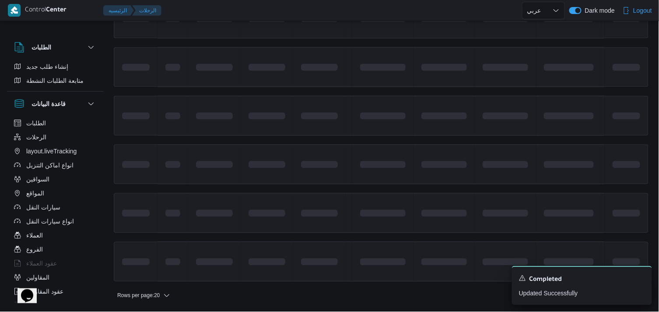
scroll to position [657, 0]
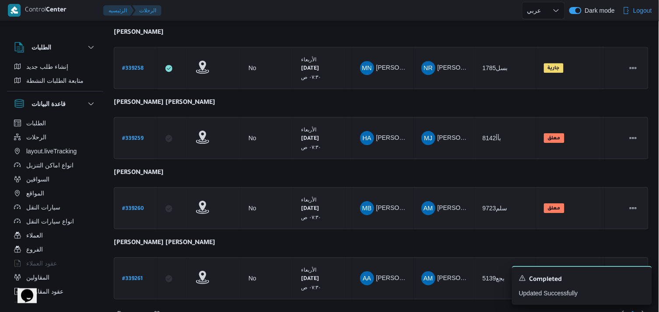
click at [124, 206] on b "# 339260" at bounding box center [133, 209] width 22 height 6
select select "ar"
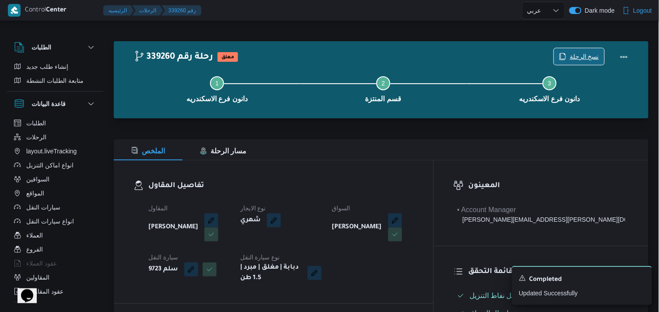
click at [575, 58] on span "نسخ الرحلة" at bounding box center [584, 56] width 29 height 11
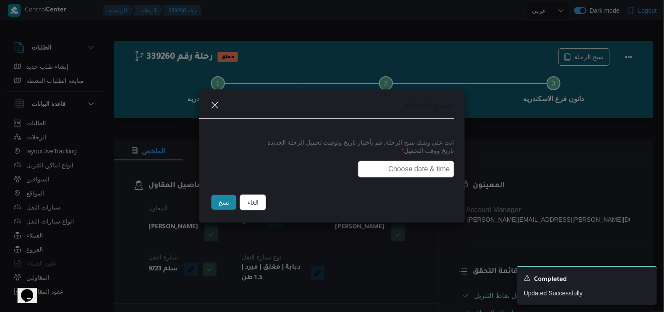
click at [420, 171] on input "text" at bounding box center [406, 169] width 96 height 17
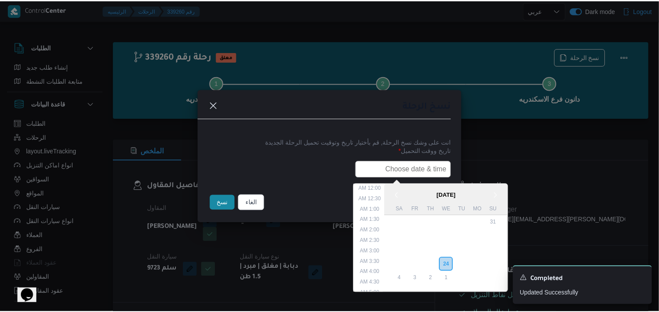
scroll to position [182, 0]
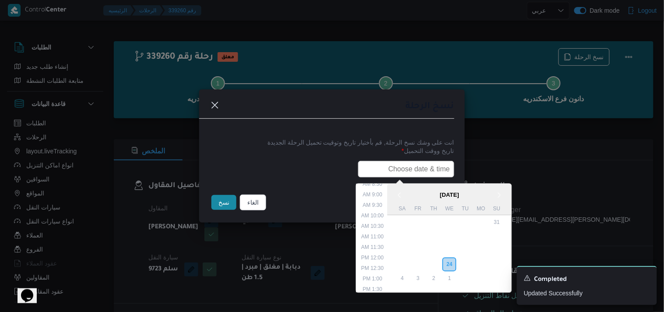
type input "25/09/2025 7:30AM"
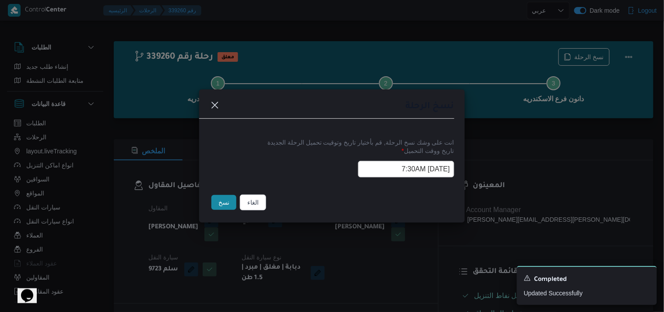
click at [229, 200] on button "نسخ" at bounding box center [223, 202] width 25 height 15
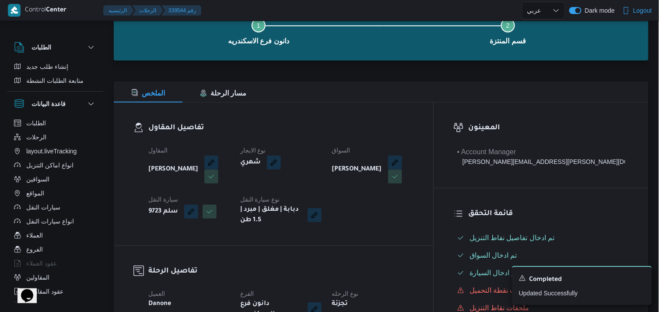
scroll to position [146, 0]
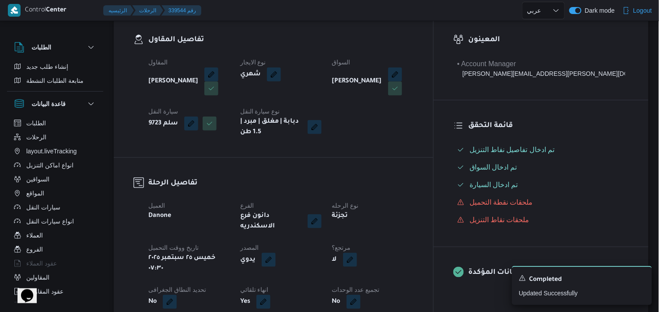
click at [407, 243] on dt "مرتجع؟" at bounding box center [372, 247] width 81 height 11
click at [406, 252] on div "لا" at bounding box center [372, 260] width 83 height 16
click at [357, 252] on button "button" at bounding box center [350, 259] width 14 height 14
click at [366, 282] on label "هل هناك مرتجع؟" at bounding box center [370, 278] width 53 height 11
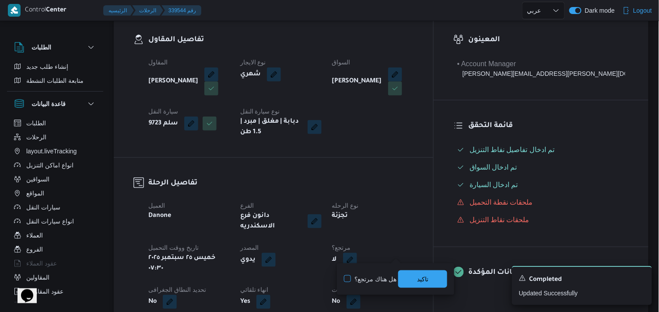
checkbox input "true"
click at [421, 274] on span "تاكيد" at bounding box center [422, 278] width 11 height 11
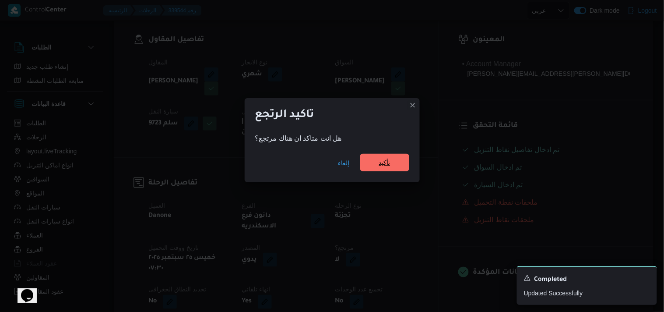
click at [382, 164] on span "تأكيد" at bounding box center [384, 162] width 11 height 11
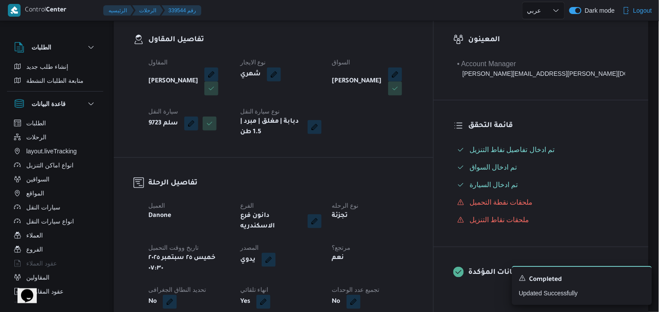
select select "ar"
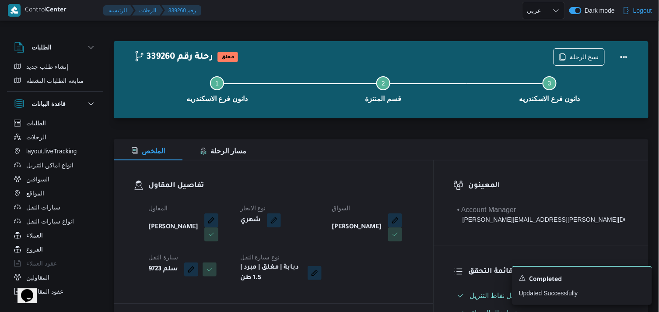
select select "ar"
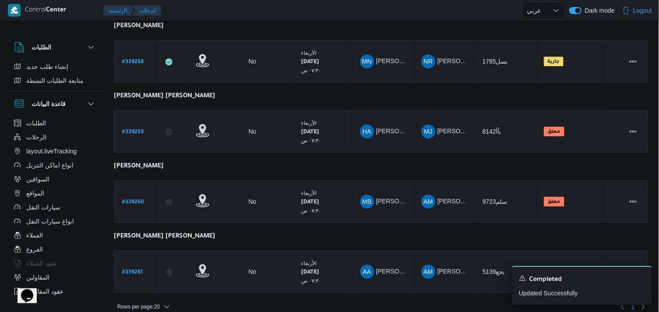
scroll to position [764, 0]
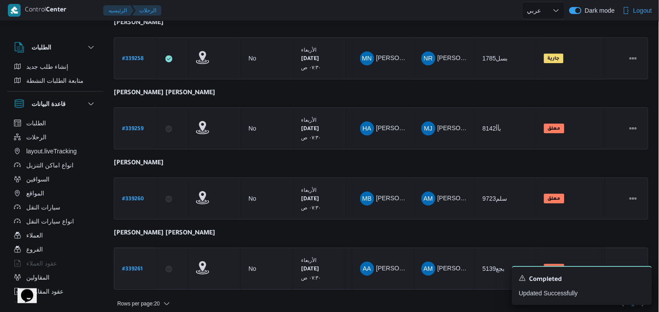
click at [140, 266] on b "# 339261" at bounding box center [132, 269] width 21 height 6
select select "ar"
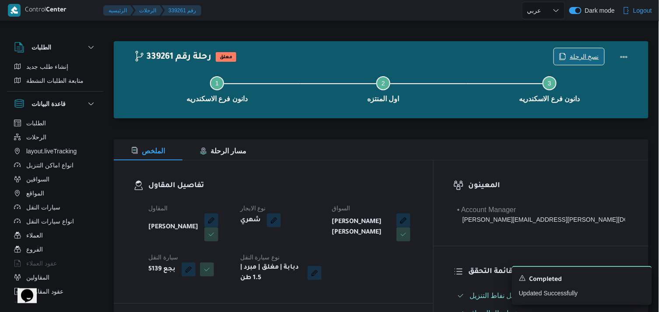
click at [568, 52] on span "نسخ الرحلة" at bounding box center [579, 56] width 50 height 17
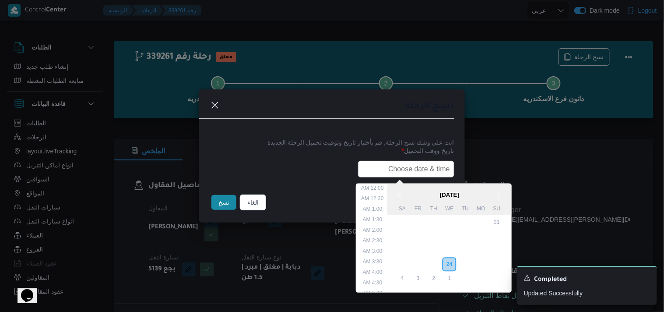
click at [397, 171] on input "text" at bounding box center [406, 169] width 96 height 17
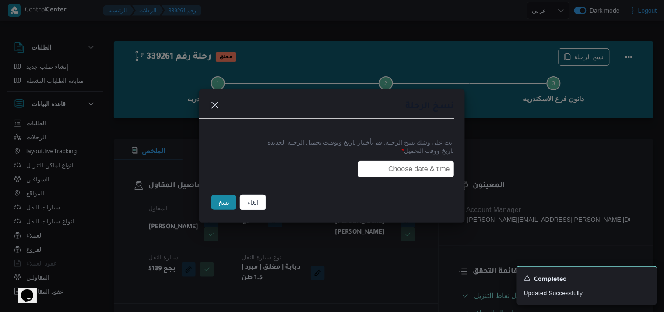
click at [400, 168] on input "text" at bounding box center [406, 169] width 96 height 17
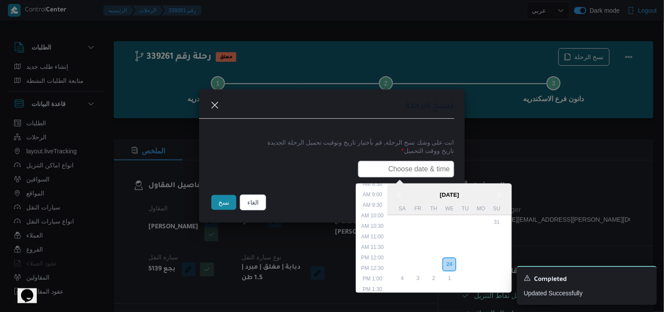
type input "25/09/2025 7:30AM"
click at [224, 200] on button "نسخ" at bounding box center [223, 202] width 25 height 15
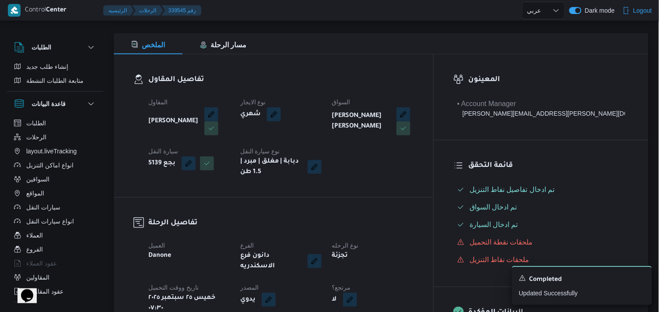
scroll to position [194, 0]
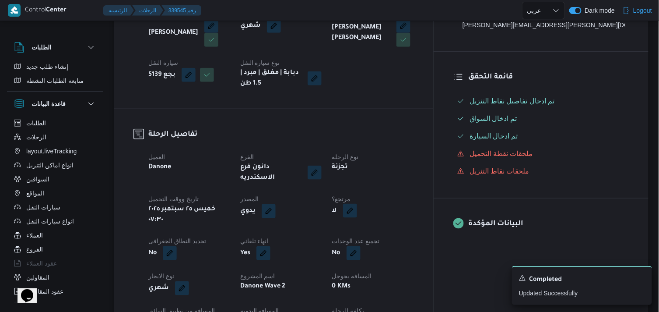
click at [357, 204] on button "button" at bounding box center [350, 210] width 14 height 14
click at [378, 228] on label "هل هناك مرتجع؟" at bounding box center [370, 230] width 53 height 11
checkbox input "true"
click at [416, 231] on span "تاكيد" at bounding box center [422, 230] width 49 height 18
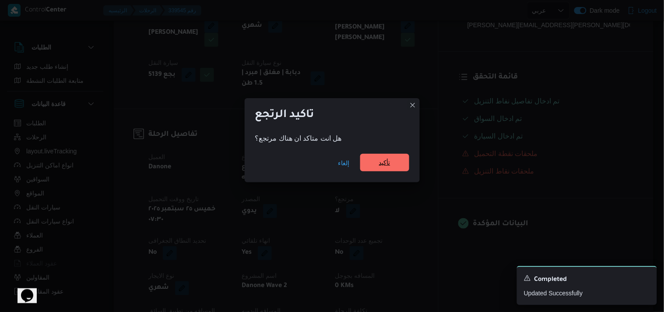
click at [393, 160] on span "تأكيد" at bounding box center [384, 163] width 49 height 18
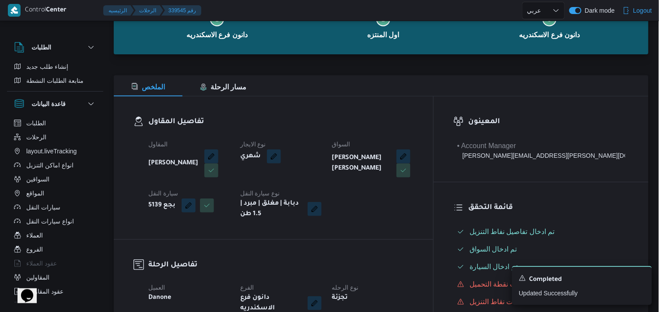
scroll to position [0, 0]
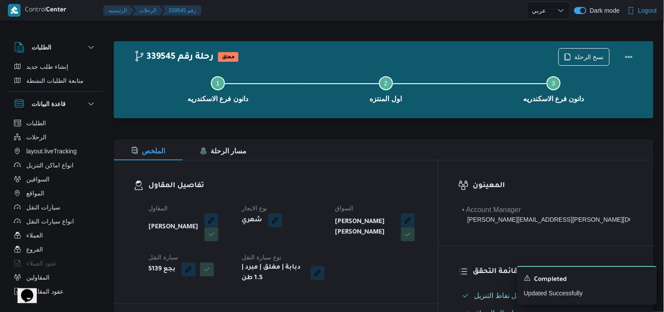
select select "ar"
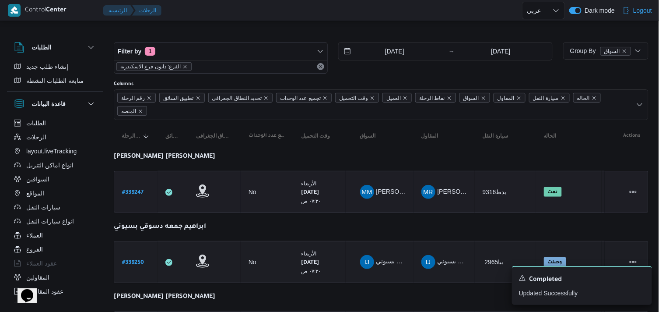
click at [123, 190] on b "# 339247" at bounding box center [132, 192] width 21 height 6
select select "ar"
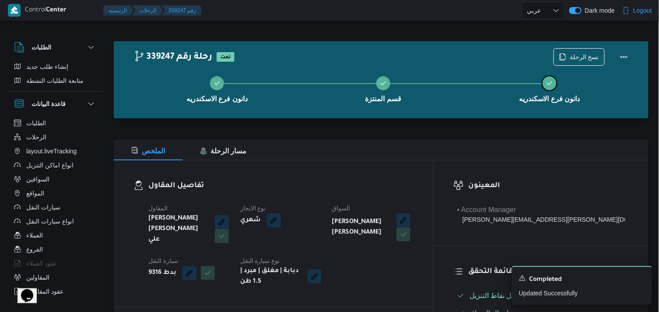
drag, startPoint x: 582, startPoint y: 74, endPoint x: 583, endPoint y: 67, distance: 6.3
click at [581, 74] on button "دانون فرع الاسكندريه" at bounding box center [549, 89] width 166 height 46
click at [584, 63] on div "دانون فرع الاسكندريه قسم المنتزة دانون فرع الاسكندريه" at bounding box center [383, 88] width 509 height 56
click at [585, 60] on div "دانون فرع الاسكندريه قسم المنتزة دانون فرع الاسكندريه" at bounding box center [383, 88] width 509 height 56
click at [586, 58] on span "نسخ الرحلة" at bounding box center [584, 56] width 29 height 11
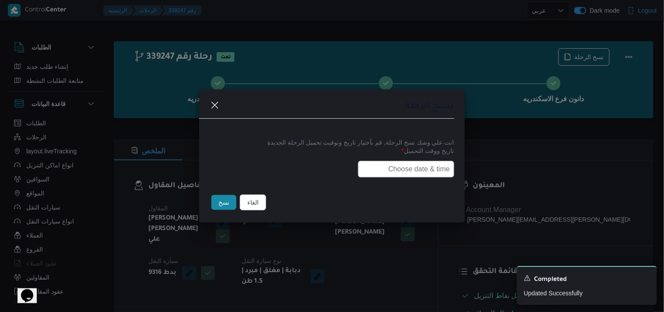
click at [421, 162] on input "text" at bounding box center [406, 169] width 96 height 17
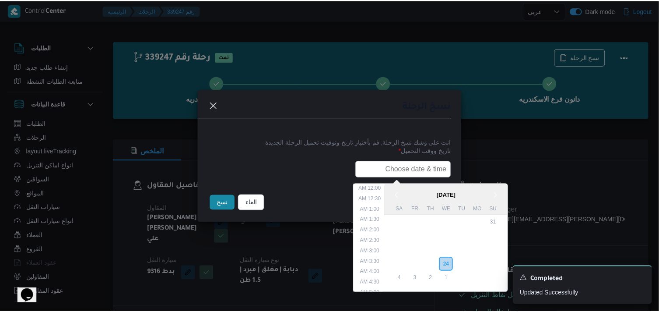
scroll to position [193, 0]
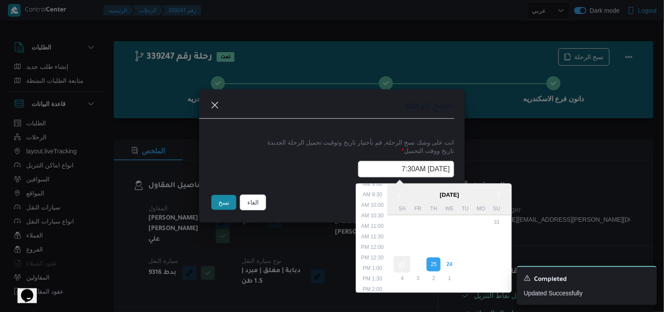
click at [405, 257] on div "27" at bounding box center [402, 264] width 17 height 17
type input "27/09/2025 7:30AM"
click at [380, 173] on input "27/09/2025 7:30AM" at bounding box center [406, 169] width 96 height 17
click at [381, 173] on input "27/09/2025 7:30AM" at bounding box center [406, 169] width 96 height 17
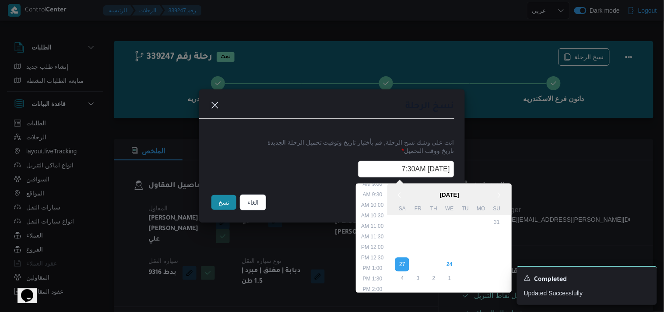
click at [382, 173] on input "27/09/2025 7:30AM" at bounding box center [406, 169] width 96 height 17
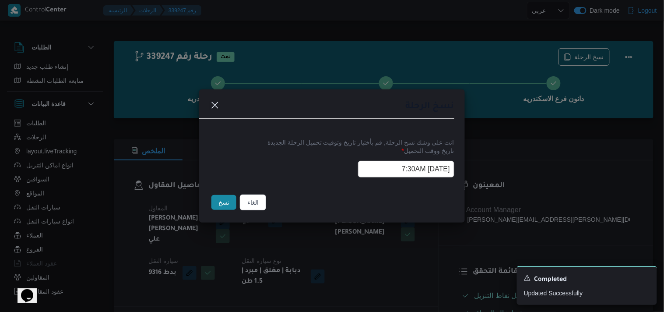
click at [230, 192] on div "الغاء نسخ" at bounding box center [332, 204] width 266 height 37
click at [228, 199] on button "نسخ" at bounding box center [223, 202] width 25 height 15
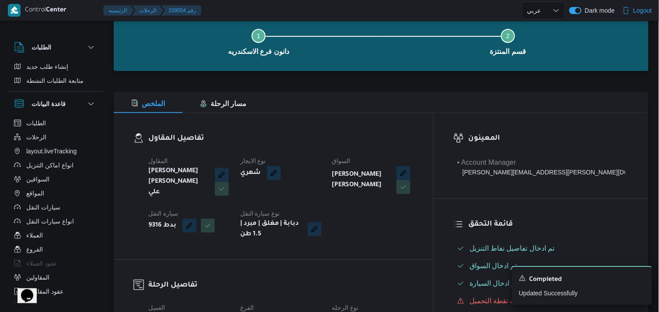
scroll to position [146, 0]
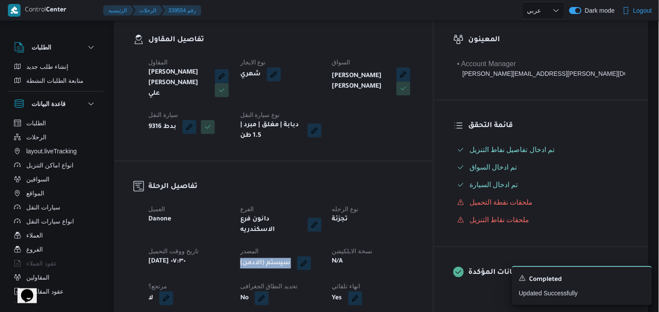
click at [322, 245] on dl "المصدر (سيستم (الادمن" at bounding box center [280, 257] width 81 height 25
click at [311, 256] on button "button" at bounding box center [304, 263] width 14 height 14
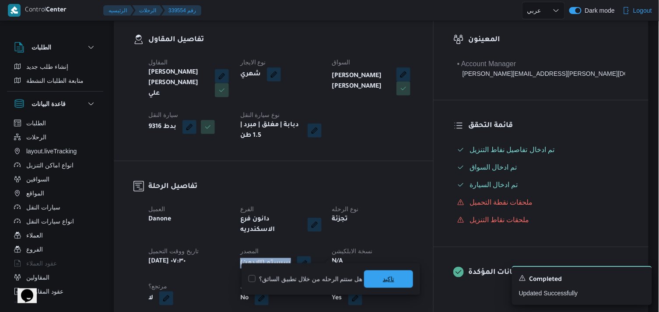
click at [371, 272] on span "تاكيد" at bounding box center [388, 279] width 49 height 18
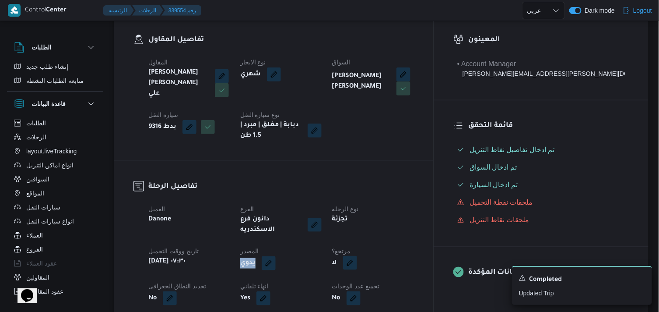
click at [357, 256] on button "button" at bounding box center [350, 263] width 14 height 14
click at [382, 276] on label "هل هناك مرتجع؟" at bounding box center [370, 278] width 53 height 11
checkbox input "true"
click at [412, 280] on span "تاكيد" at bounding box center [422, 279] width 49 height 18
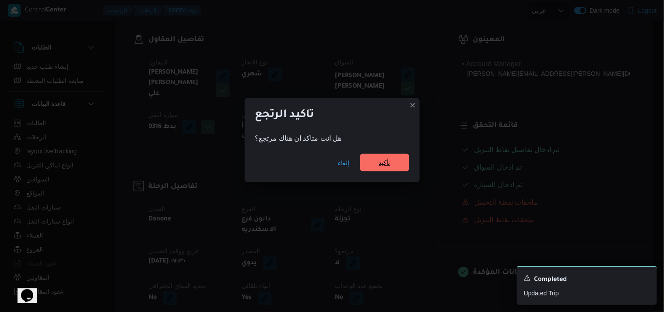
click at [381, 160] on span "تأكيد" at bounding box center [384, 162] width 11 height 11
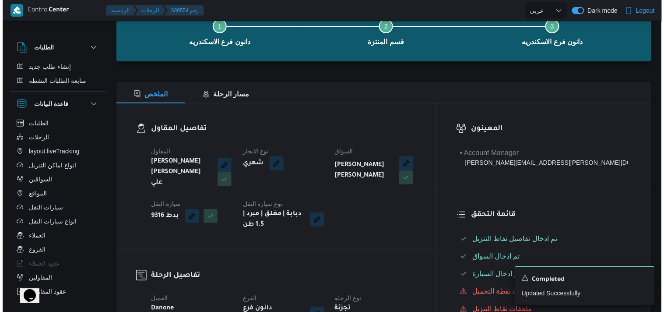
scroll to position [0, 0]
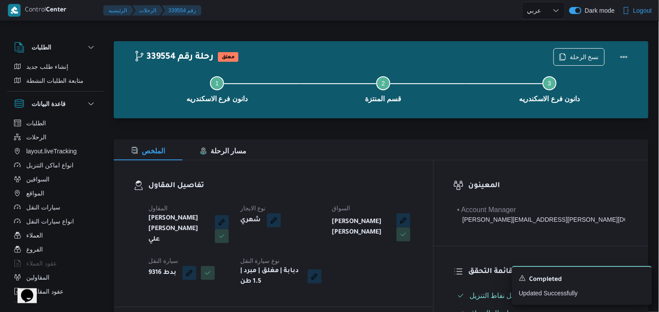
select select "ar"
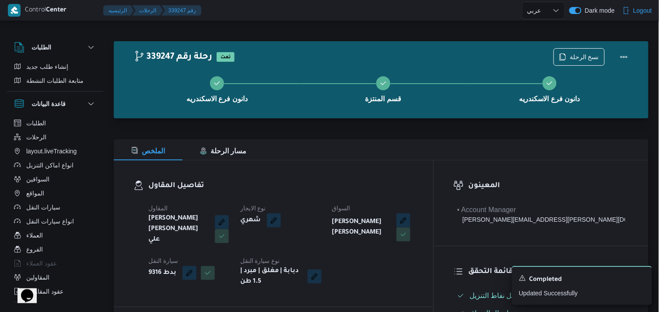
select select "ar"
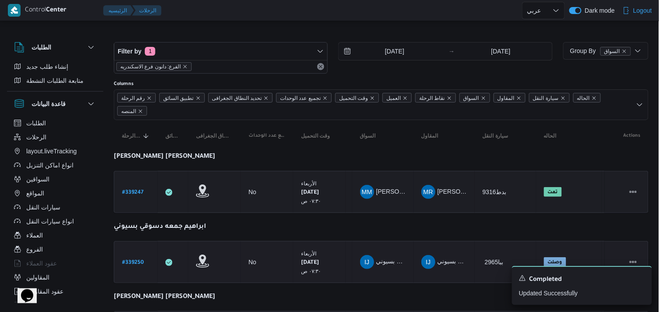
click at [125, 259] on b "# 339250" at bounding box center [133, 262] width 22 height 6
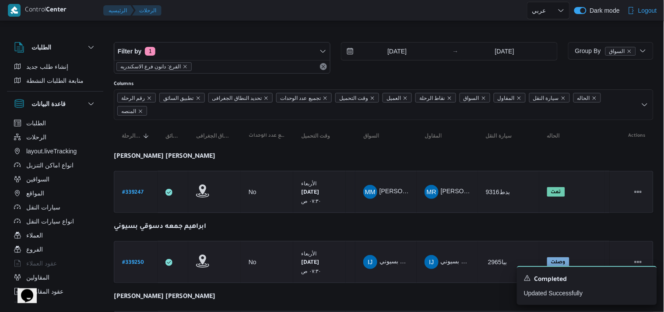
select select "ar"
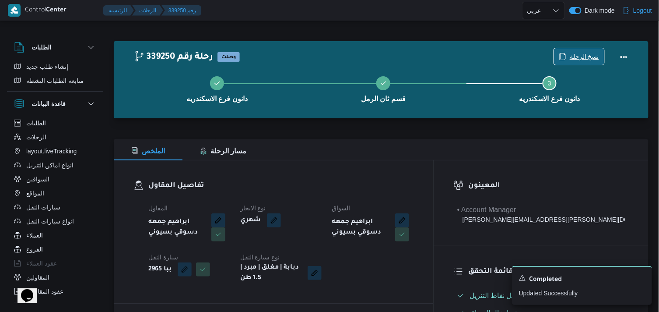
click at [562, 50] on span "نسخ الرحلة" at bounding box center [579, 56] width 50 height 17
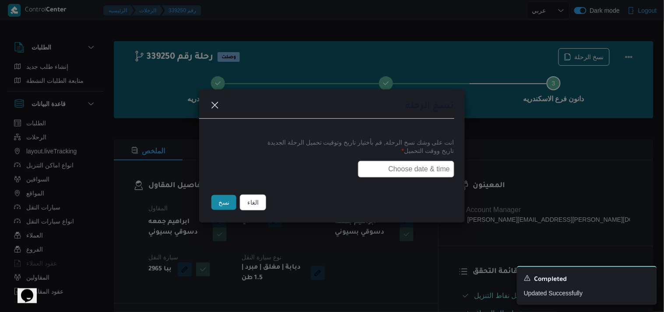
click at [358, 165] on input "text" at bounding box center [406, 169] width 96 height 17
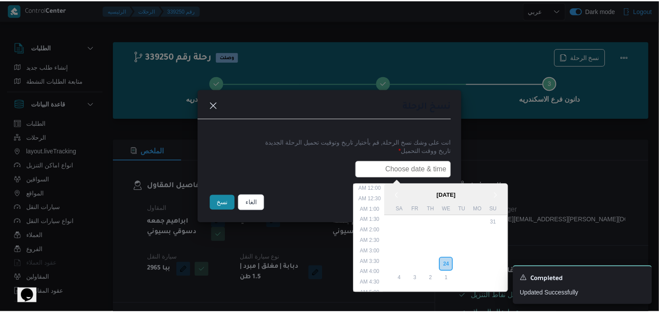
scroll to position [193, 0]
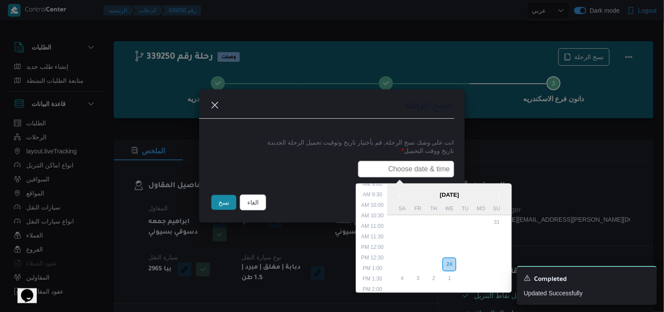
paste input "27/09/2025 7:30AM"
type input "27/09/2025 7:30AM"
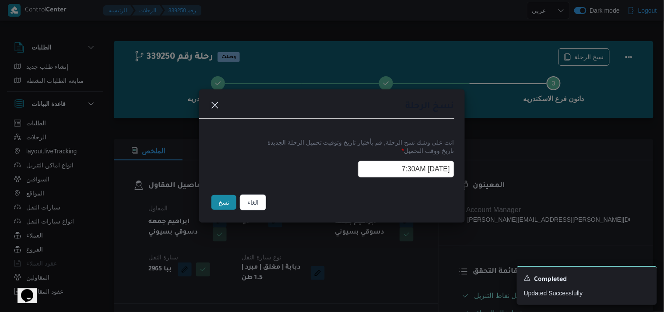
click at [235, 200] on button "نسخ" at bounding box center [223, 202] width 25 height 15
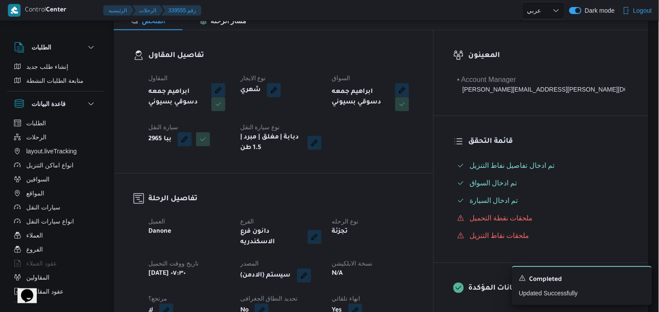
scroll to position [146, 0]
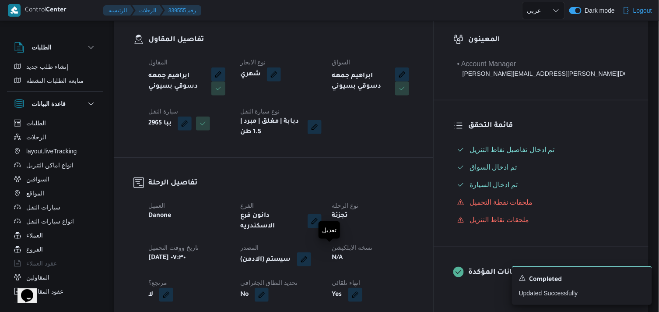
click at [311, 252] on button "button" at bounding box center [304, 259] width 14 height 14
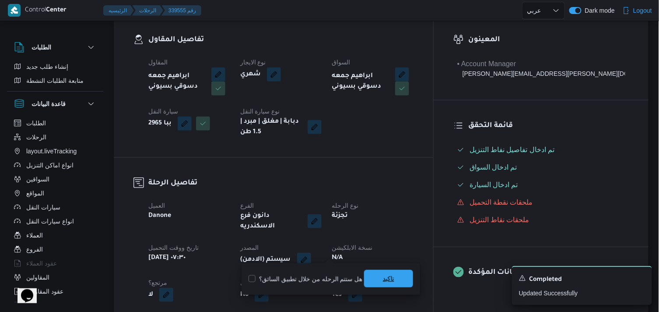
click at [367, 276] on span "تاكيد" at bounding box center [388, 279] width 49 height 18
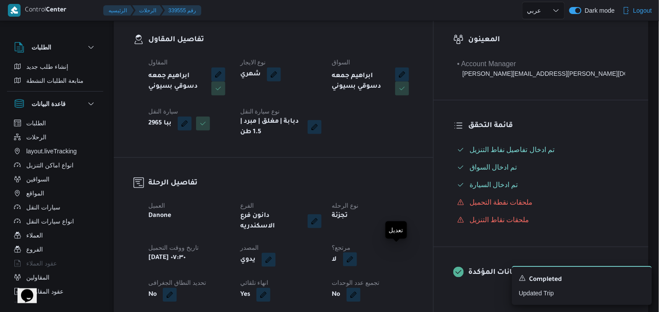
click at [357, 252] on button "button" at bounding box center [350, 259] width 14 height 14
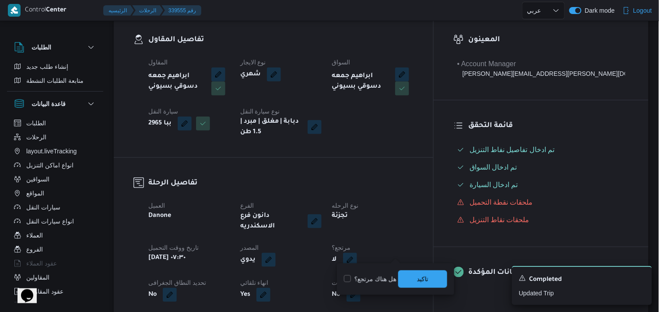
click at [371, 273] on label "هل هناك مرتجع؟" at bounding box center [370, 278] width 53 height 11
checkbox input "true"
click at [398, 273] on span "تاكيد" at bounding box center [422, 279] width 49 height 18
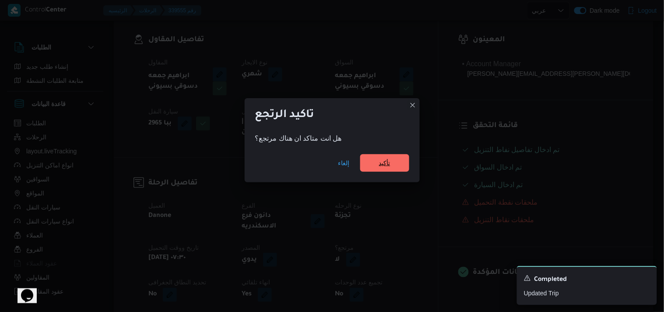
click at [374, 164] on span "تأكيد" at bounding box center [384, 163] width 49 height 18
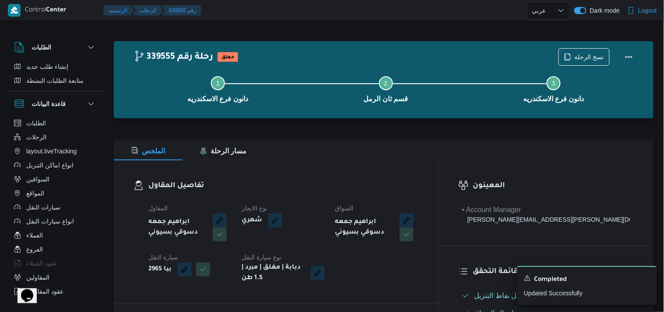
select select "ar"
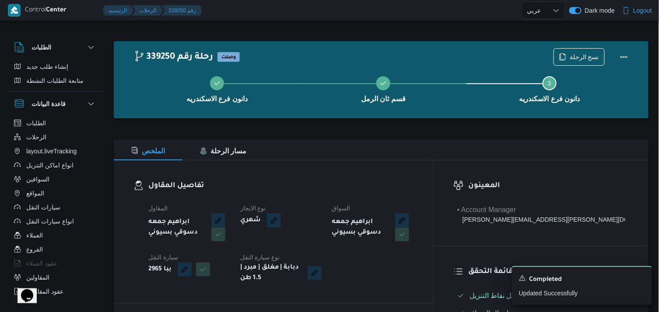
select select "ar"
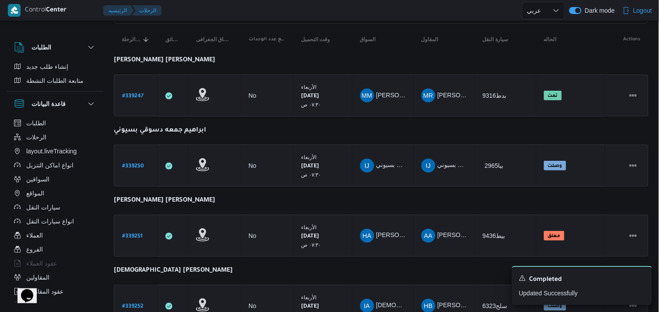
scroll to position [97, 0]
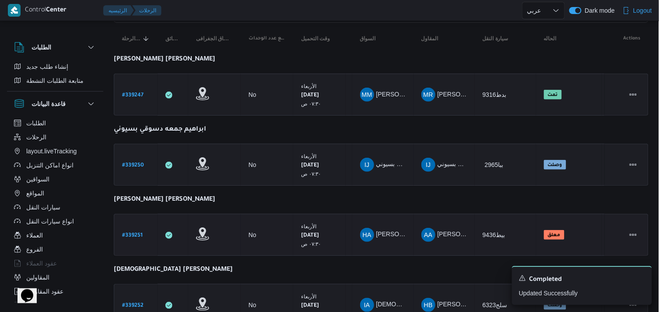
click at [137, 232] on b "# 339251" at bounding box center [132, 235] width 21 height 6
select select "ar"
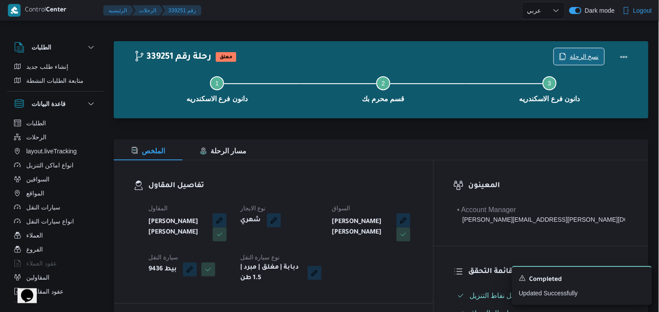
click at [566, 58] on icon "button" at bounding box center [562, 56] width 7 height 7
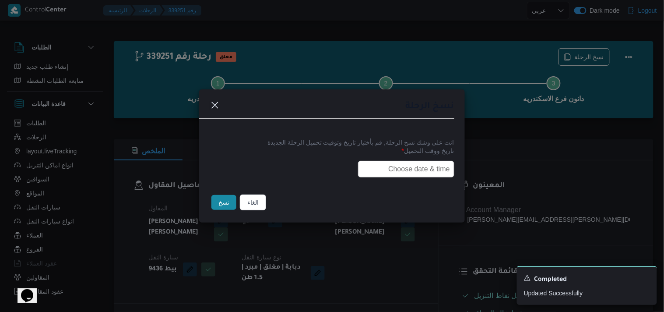
click at [400, 162] on input "text" at bounding box center [406, 169] width 96 height 17
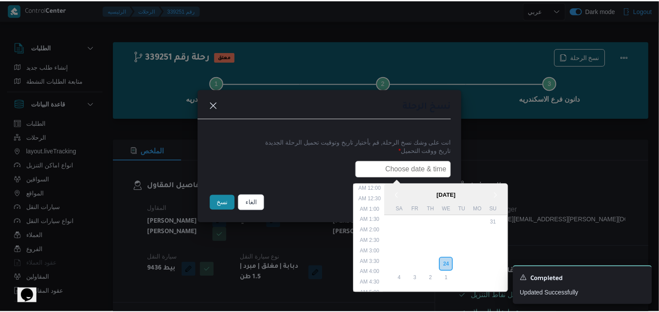
scroll to position [193, 0]
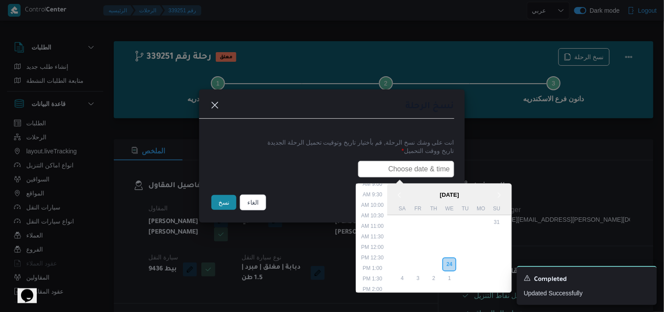
type input "27/09/2025 7:30AM"
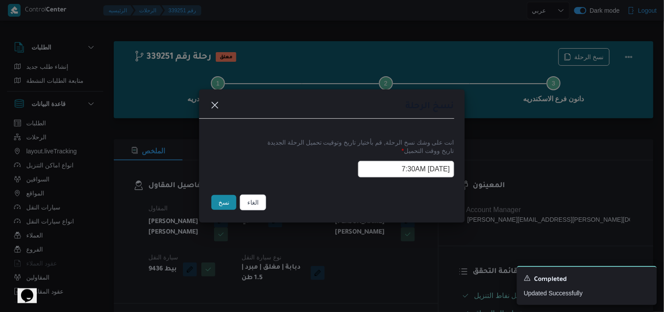
click at [216, 200] on button "نسخ" at bounding box center [223, 202] width 25 height 15
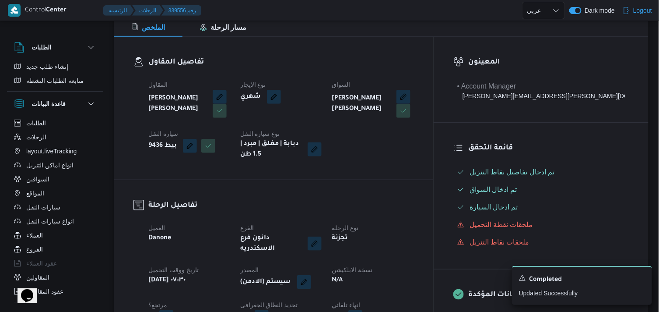
scroll to position [146, 0]
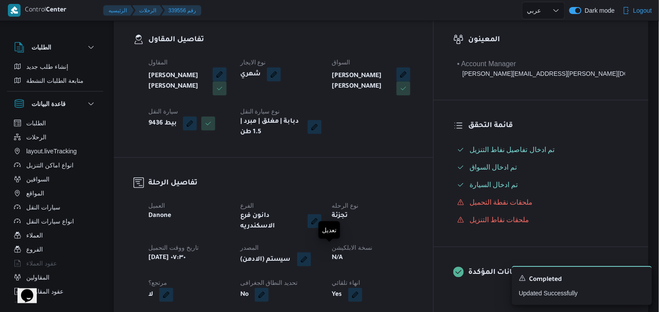
click at [311, 252] on button "button" at bounding box center [304, 259] width 14 height 14
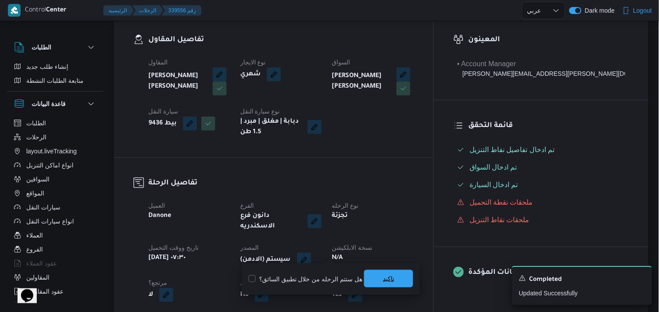
click at [385, 277] on span "تاكيد" at bounding box center [388, 278] width 11 height 11
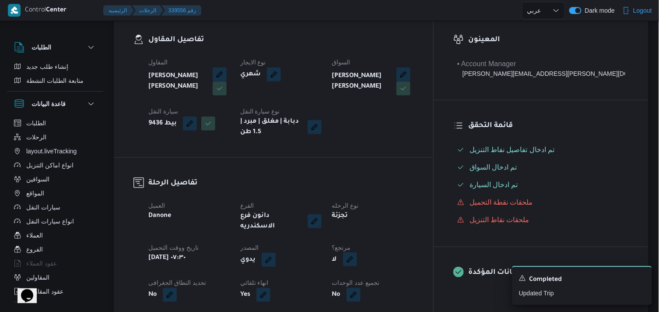
click at [357, 252] on button "button" at bounding box center [350, 259] width 14 height 14
click at [381, 277] on label "هل هناك مرتجع؟" at bounding box center [370, 278] width 53 height 11
checkbox input "true"
click at [402, 277] on span "تاكيد" at bounding box center [422, 279] width 49 height 18
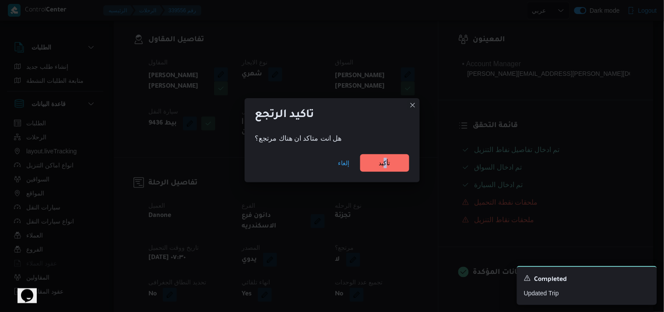
click at [386, 176] on div "إلغاء تأكيد" at bounding box center [332, 164] width 175 height 35
click at [386, 164] on span "تأكيد" at bounding box center [384, 162] width 11 height 11
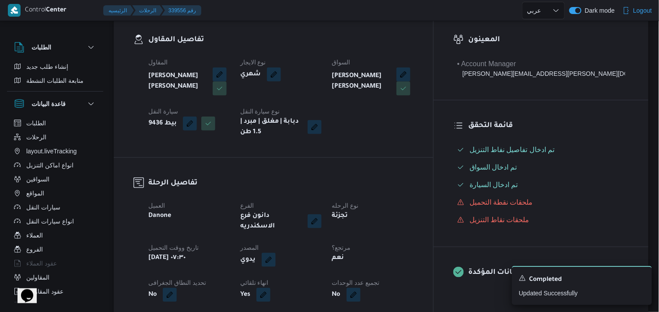
select select "ar"
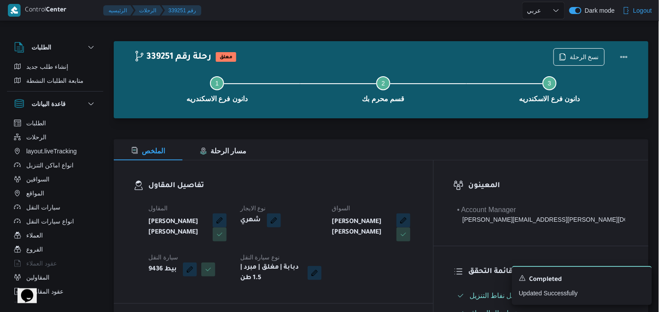
select select "ar"
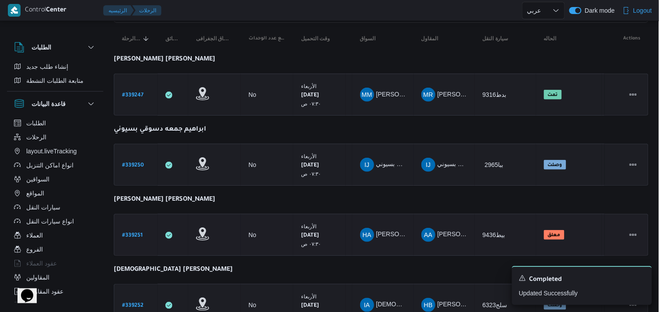
scroll to position [146, 0]
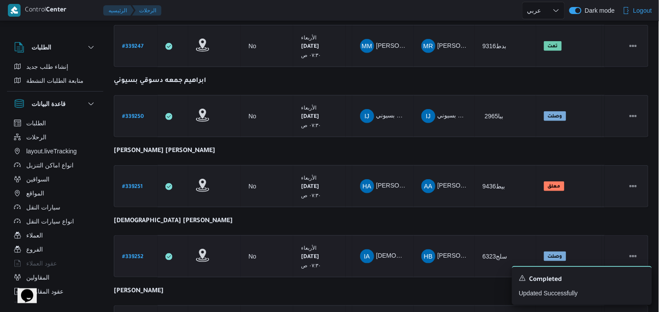
click at [132, 255] on b "# 339252" at bounding box center [132, 257] width 21 height 6
select select "ar"
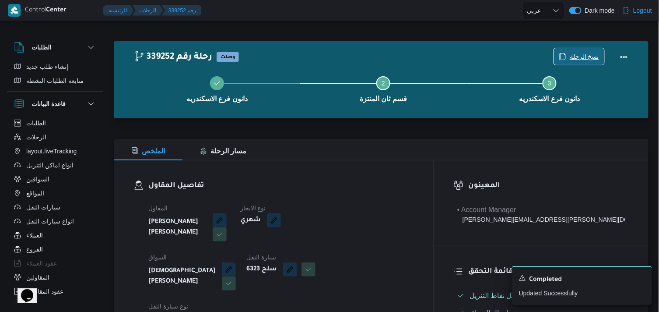
click at [570, 49] on span "نسخ الرحلة" at bounding box center [579, 56] width 50 height 17
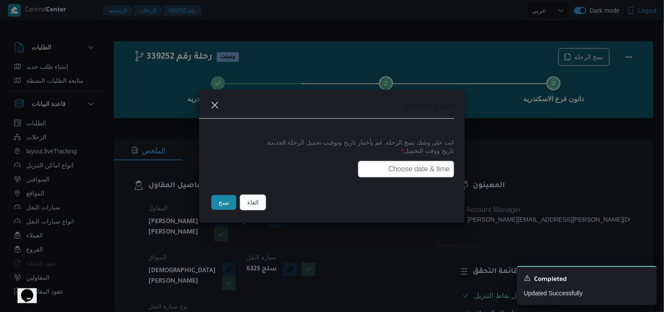
click at [424, 174] on input "text" at bounding box center [406, 169] width 96 height 17
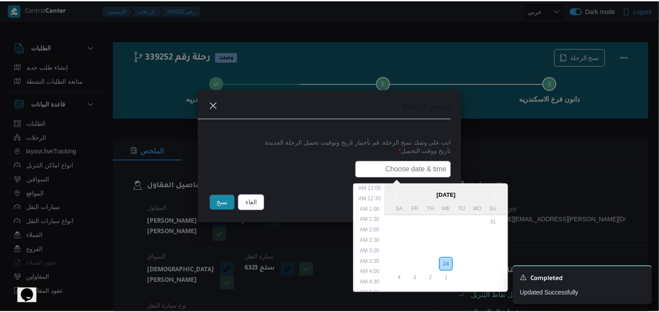
scroll to position [193, 0]
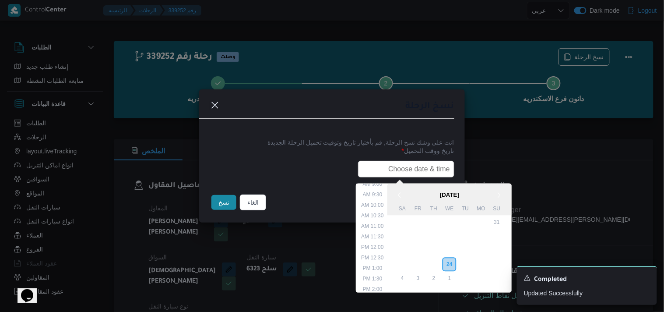
type input "27/09/2025 7:30AM"
click at [211, 208] on button "نسخ" at bounding box center [223, 202] width 25 height 15
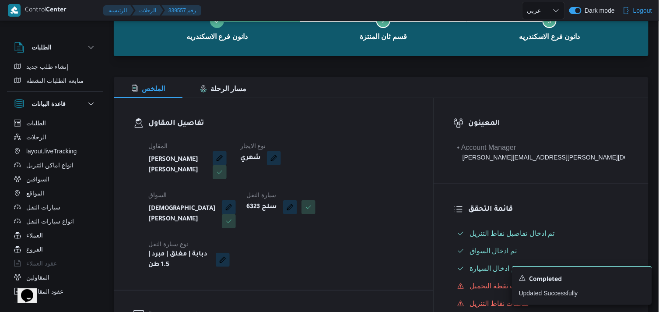
scroll to position [146, 0]
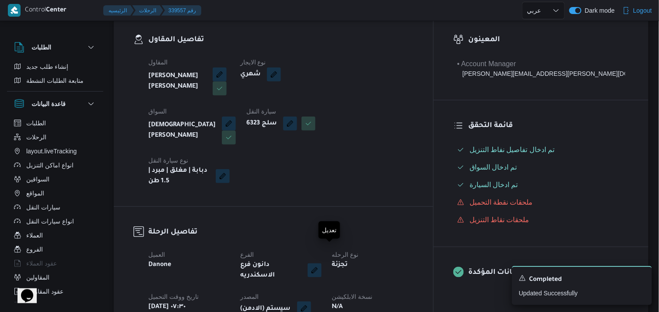
click at [311, 301] on button "button" at bounding box center [304, 308] width 14 height 14
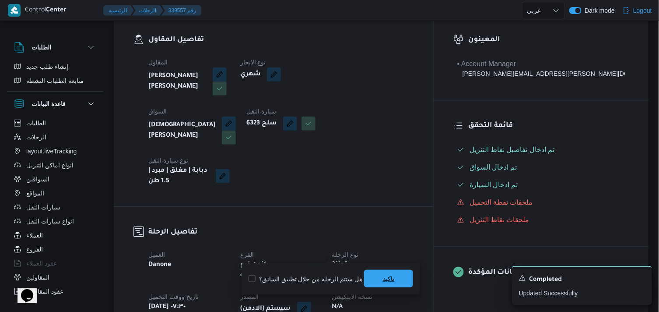
click at [369, 273] on span "تاكيد" at bounding box center [388, 279] width 49 height 18
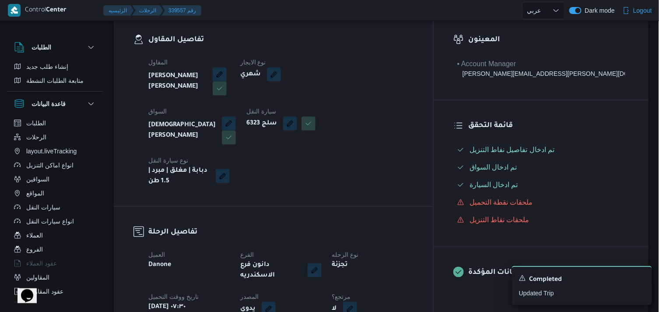
drag, startPoint x: 404, startPoint y: 242, endPoint x: 399, endPoint y: 247, distance: 7.5
click at [403, 291] on dt "مرتجع؟" at bounding box center [372, 296] width 81 height 11
click at [357, 301] on button "button" at bounding box center [350, 308] width 14 height 14
drag, startPoint x: 379, startPoint y: 269, endPoint x: 373, endPoint y: 274, distance: 8.1
click at [375, 273] on div "هل هناك مرتجع؟ تاكيد" at bounding box center [395, 278] width 105 height 19
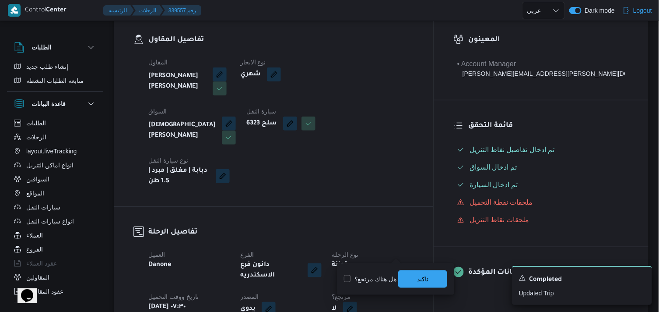
click at [372, 275] on label "هل هناك مرتجع؟" at bounding box center [370, 278] width 53 height 11
checkbox input "true"
click at [435, 271] on span "تاكيد" at bounding box center [422, 279] width 49 height 18
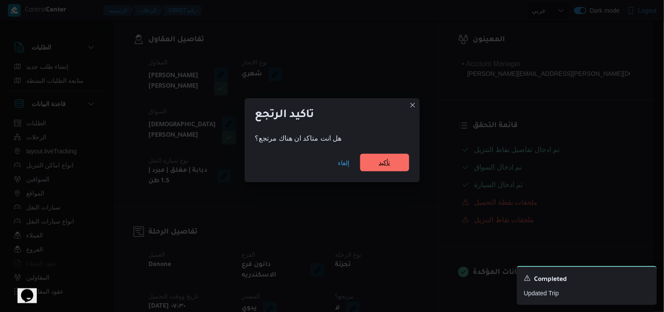
click at [394, 163] on span "تأكيد" at bounding box center [384, 163] width 49 height 18
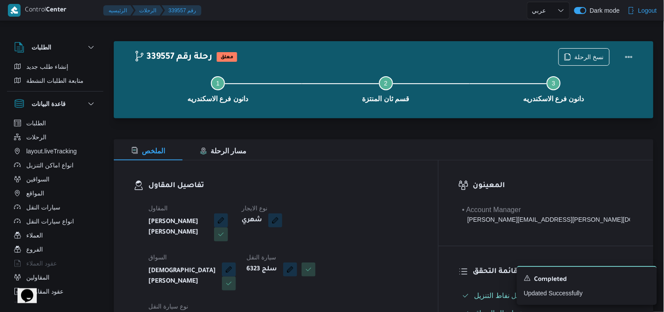
select select "ar"
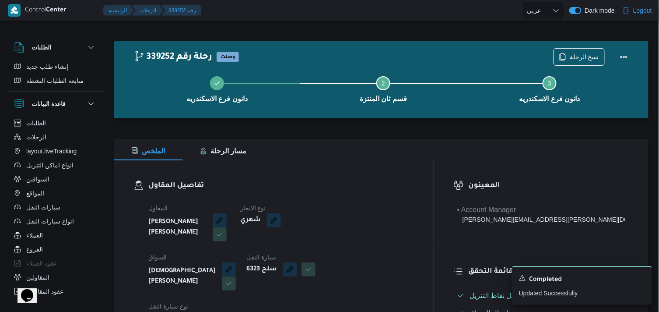
select select "ar"
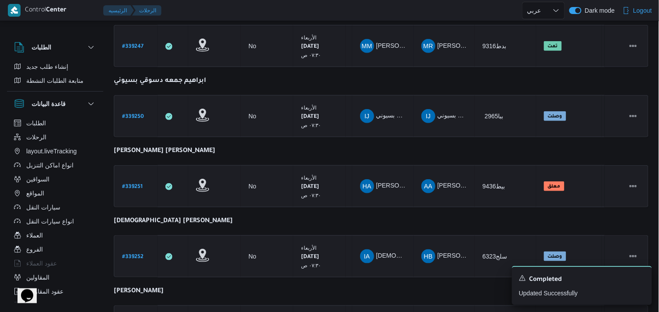
scroll to position [165, 0]
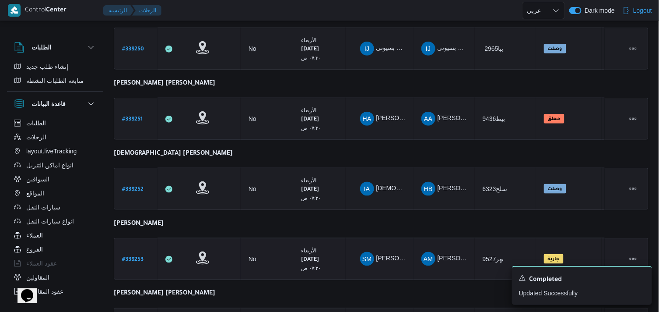
click at [125, 257] on b "# 339253" at bounding box center [132, 259] width 21 height 6
select select "ar"
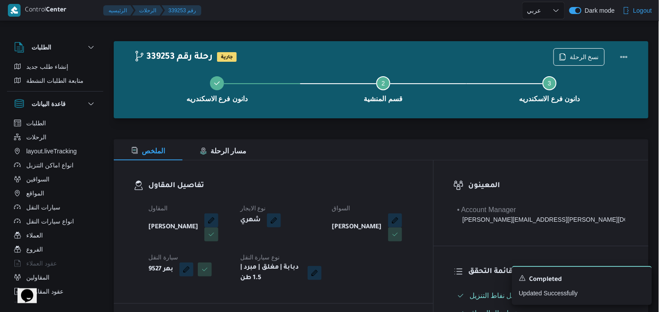
click at [569, 63] on div "دانون فرع الاسكندريه Step 2 is incomplete 2 قسم المنشية Step 3 is incomplete 3 …" at bounding box center [383, 88] width 509 height 56
click at [566, 59] on icon "button" at bounding box center [563, 56] width 5 height 6
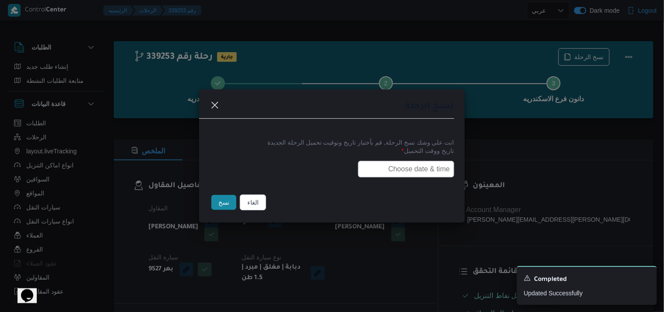
click at [381, 161] on input "text" at bounding box center [406, 169] width 96 height 17
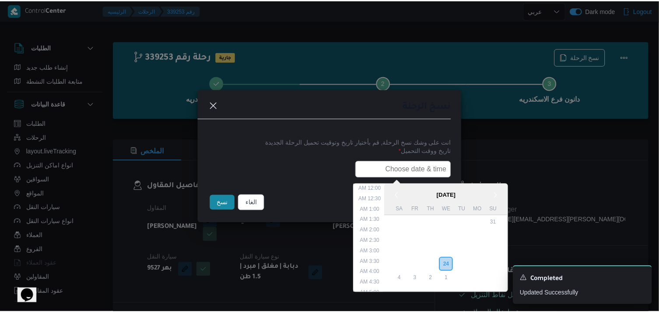
scroll to position [193, 0]
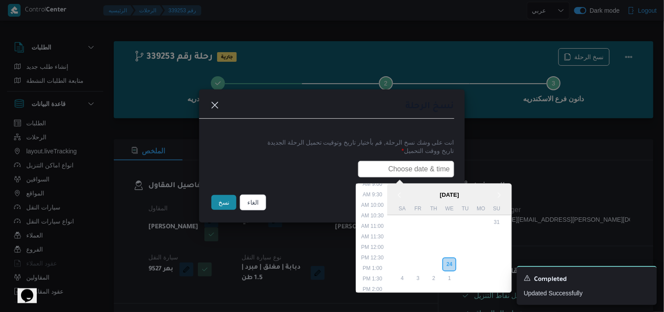
type input "27/09/2025 7:30AM"
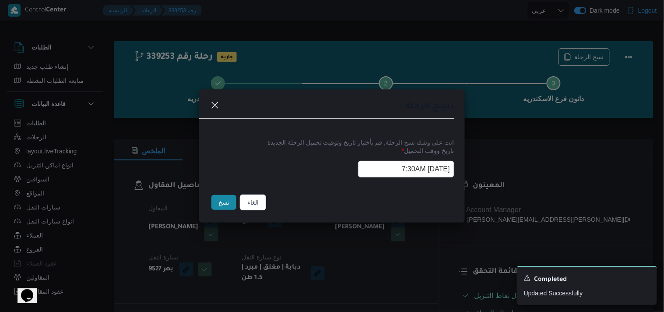
click at [231, 206] on button "نسخ" at bounding box center [223, 202] width 25 height 15
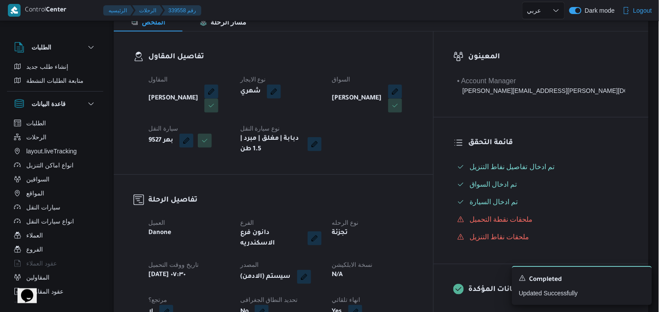
scroll to position [146, 0]
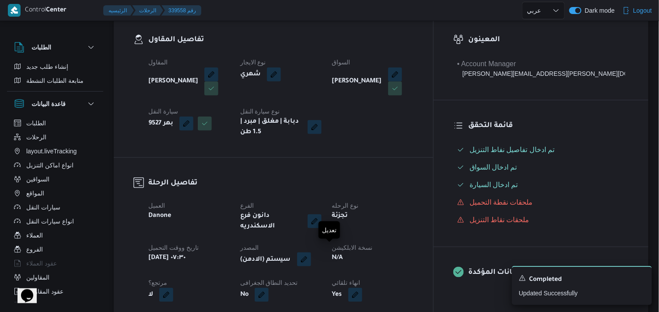
click at [311, 256] on button "button" at bounding box center [304, 259] width 14 height 14
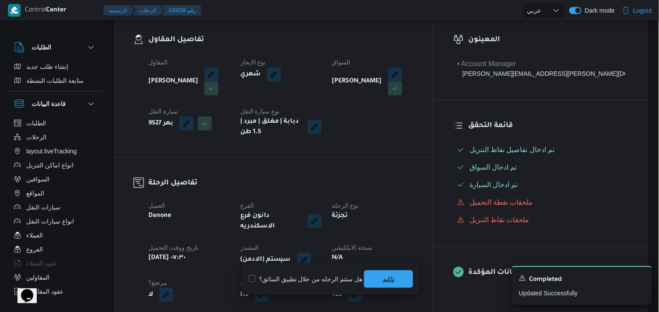
click at [380, 270] on span "تاكيد" at bounding box center [388, 279] width 49 height 18
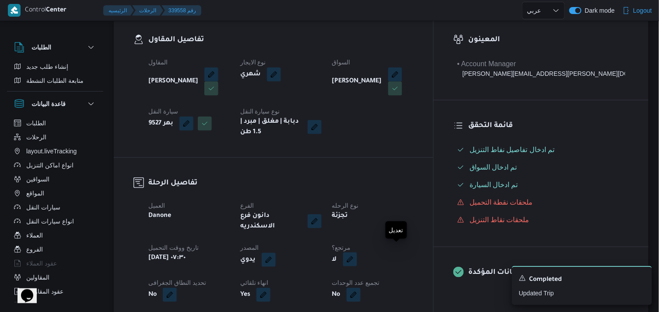
click at [357, 256] on button "button" at bounding box center [350, 259] width 14 height 14
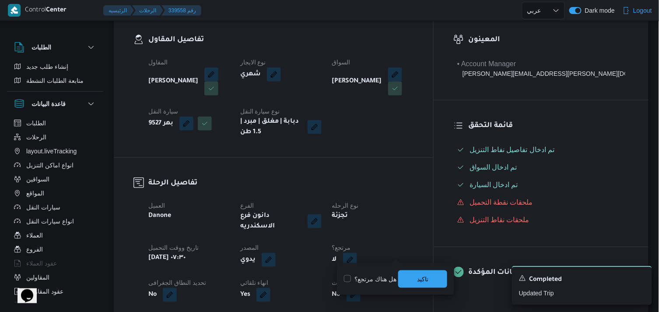
drag, startPoint x: 375, startPoint y: 279, endPoint x: 374, endPoint y: 274, distance: 5.3
click at [375, 280] on label "هل هناك مرتجع؟" at bounding box center [370, 278] width 53 height 11
checkbox input "true"
click at [400, 277] on span "تاكيد" at bounding box center [422, 279] width 49 height 18
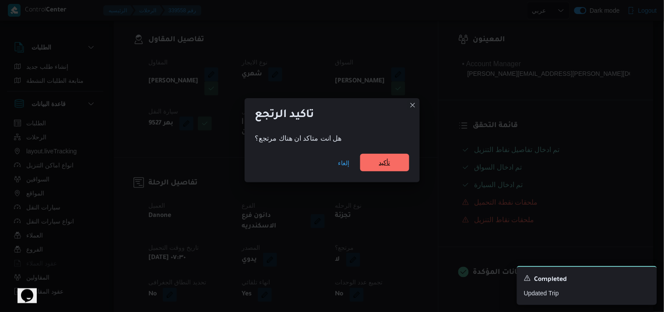
click at [387, 165] on span "تأكيد" at bounding box center [384, 162] width 11 height 11
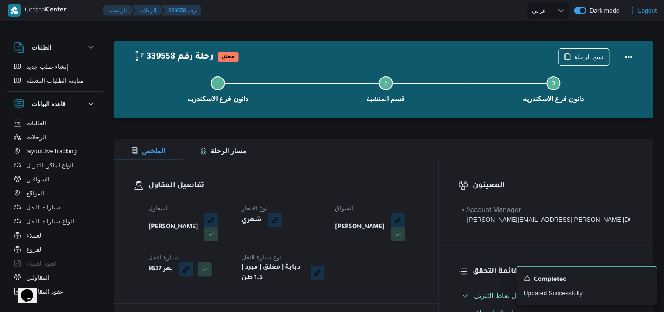
select select "ar"
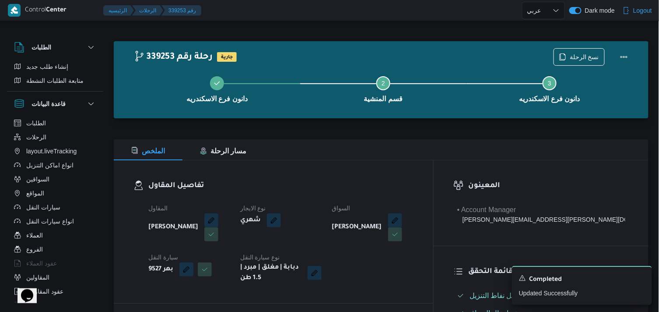
select select "ar"
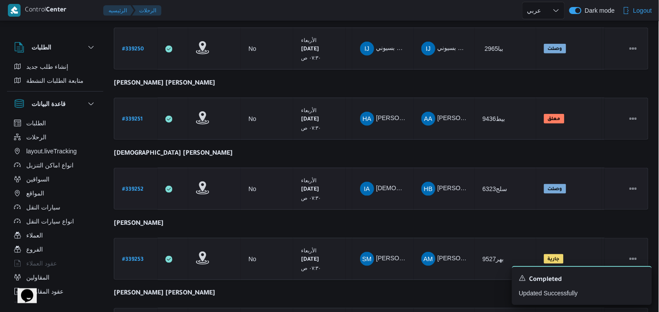
scroll to position [252, 0]
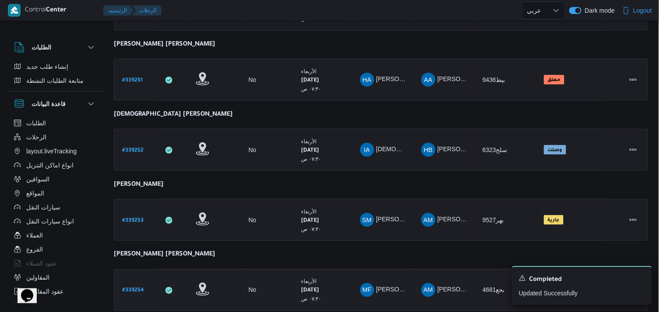
click at [136, 284] on link "# 339254" at bounding box center [133, 290] width 22 height 12
select select "ar"
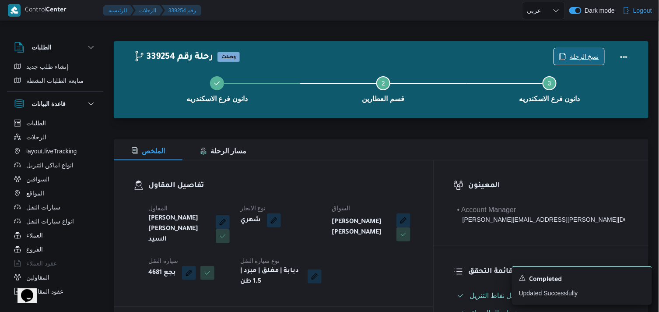
click at [579, 54] on span "نسخ الرحلة" at bounding box center [584, 56] width 29 height 11
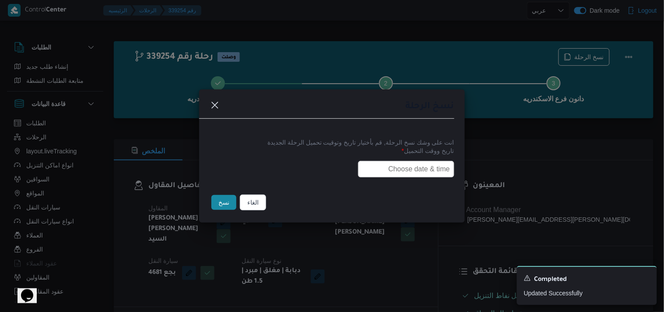
click at [373, 176] on input "text" at bounding box center [406, 169] width 96 height 17
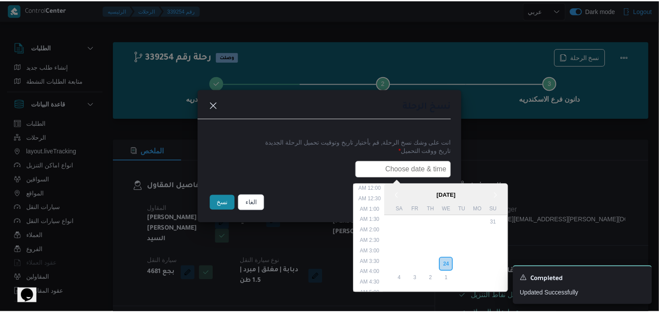
scroll to position [193, 0]
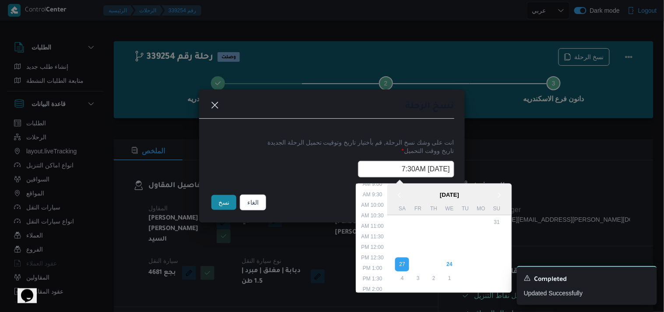
click at [221, 204] on button "نسخ" at bounding box center [223, 202] width 25 height 15
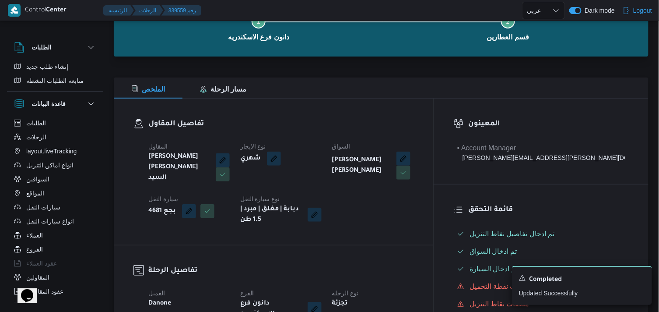
scroll to position [146, 0]
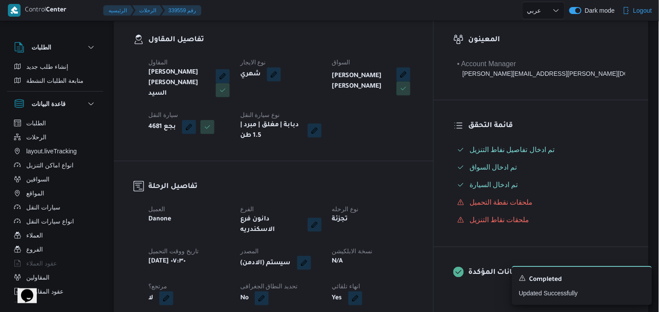
click at [311, 256] on button "button" at bounding box center [304, 263] width 14 height 14
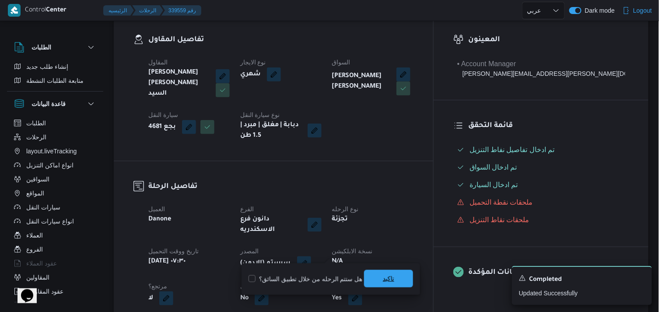
click at [374, 282] on span "تاكيد" at bounding box center [388, 279] width 49 height 18
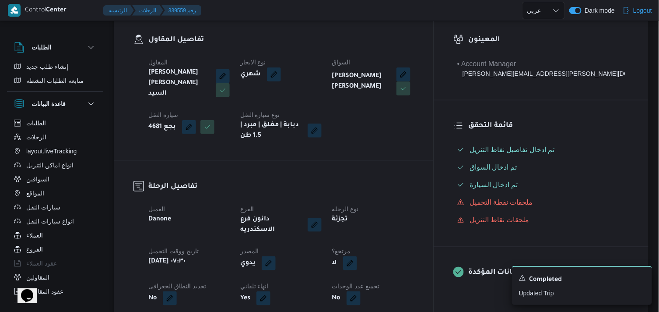
click at [357, 257] on button "button" at bounding box center [350, 263] width 14 height 14
click at [368, 278] on label "هل هناك مرتجع؟" at bounding box center [370, 278] width 53 height 11
click at [421, 276] on span "تاكيد" at bounding box center [422, 278] width 11 height 11
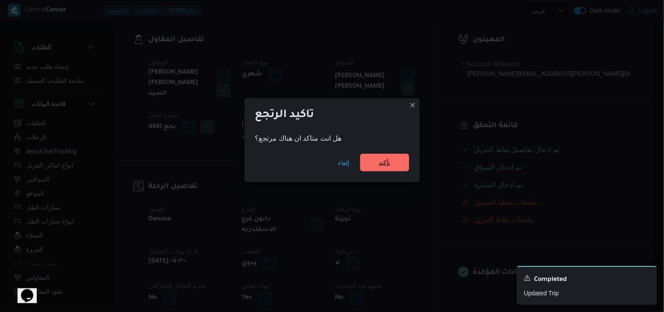
click at [365, 166] on span "تأكيد" at bounding box center [384, 163] width 49 height 18
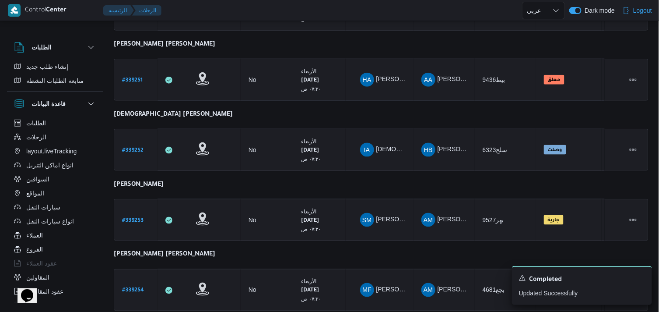
scroll to position [311, 0]
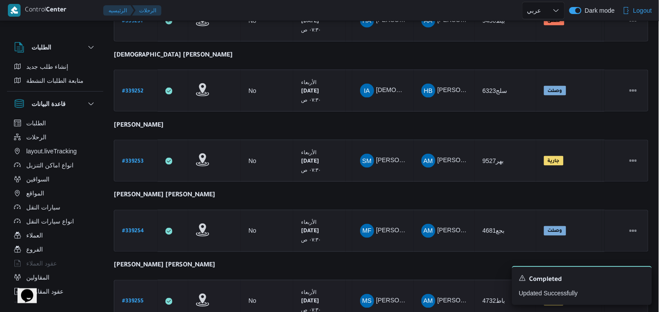
click at [130, 298] on b "# 339255" at bounding box center [132, 301] width 21 height 6
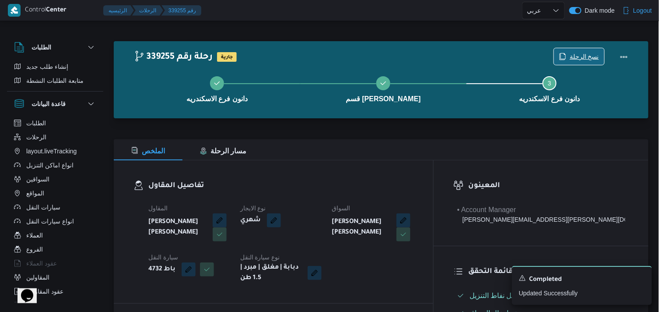
click at [565, 57] on icon "button" at bounding box center [562, 56] width 7 height 7
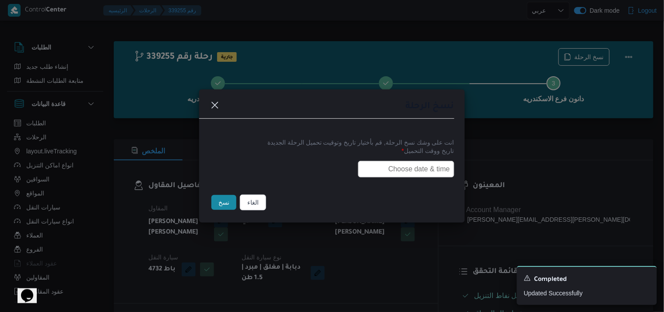
click at [430, 161] on input "text" at bounding box center [406, 169] width 96 height 17
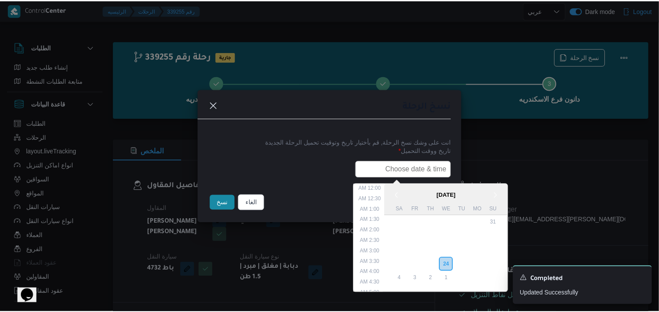
scroll to position [193, 0]
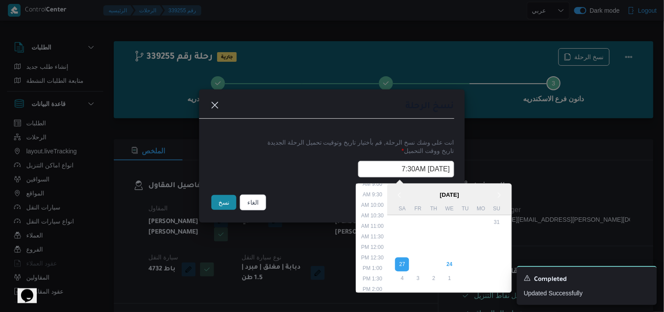
click at [226, 208] on button "نسخ" at bounding box center [223, 202] width 25 height 15
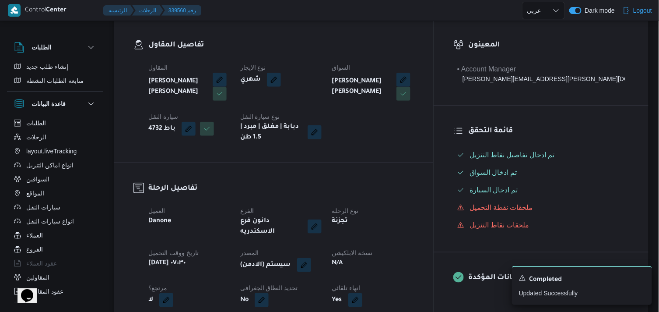
scroll to position [194, 0]
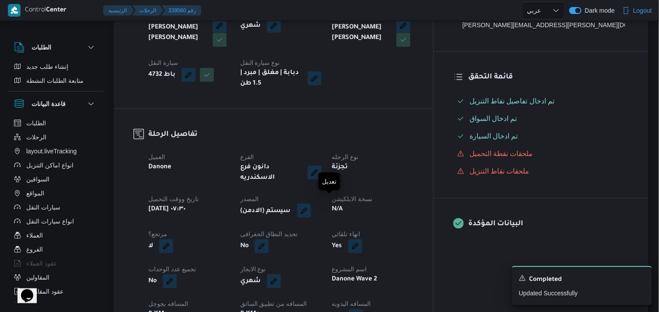
click at [311, 207] on button "button" at bounding box center [304, 210] width 14 height 14
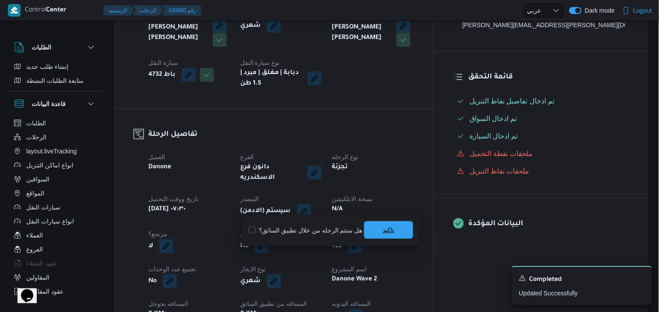
click at [369, 228] on span "تاكيد" at bounding box center [388, 230] width 49 height 18
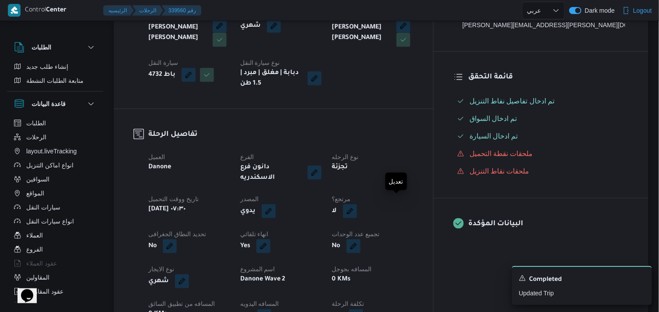
click at [357, 204] on button "button" at bounding box center [350, 211] width 14 height 14
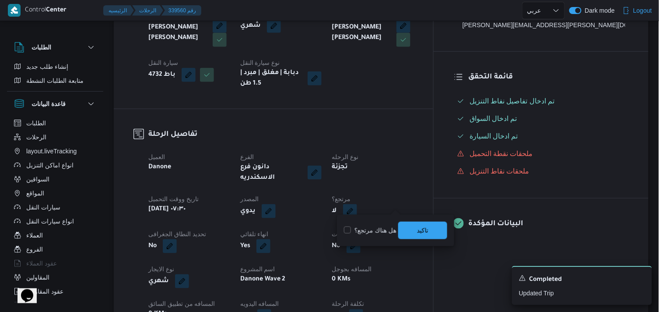
click at [381, 228] on label "هل هناك مرتجع؟" at bounding box center [370, 230] width 53 height 11
click at [414, 226] on span "تاكيد" at bounding box center [422, 230] width 49 height 18
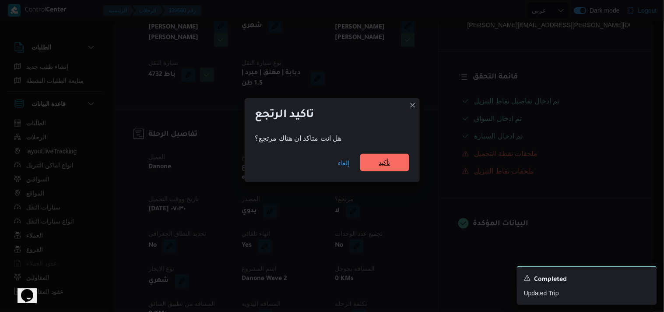
click at [397, 165] on span "تأكيد" at bounding box center [384, 163] width 49 height 18
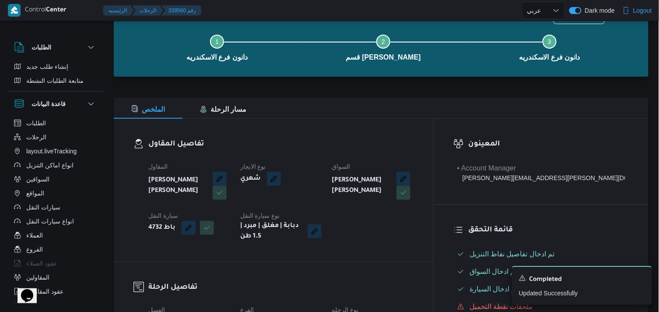
scroll to position [146, 0]
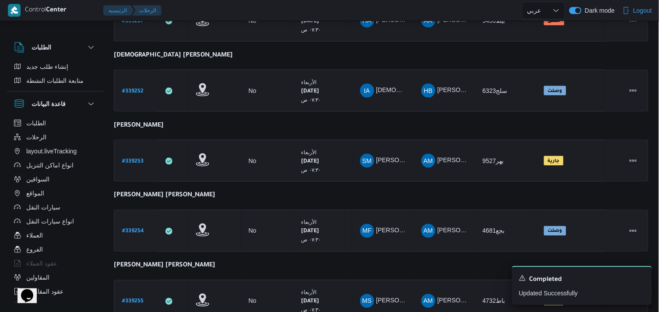
scroll to position [391, 0]
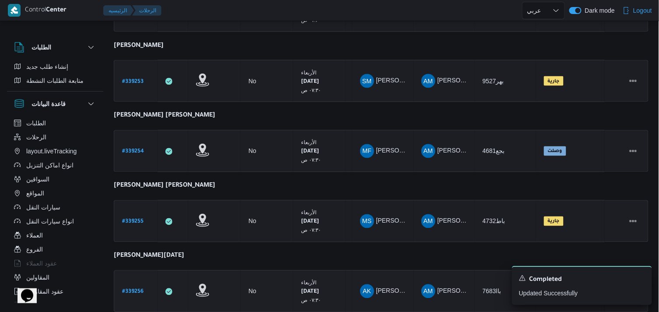
click at [138, 289] on b "# 339256" at bounding box center [132, 292] width 21 height 6
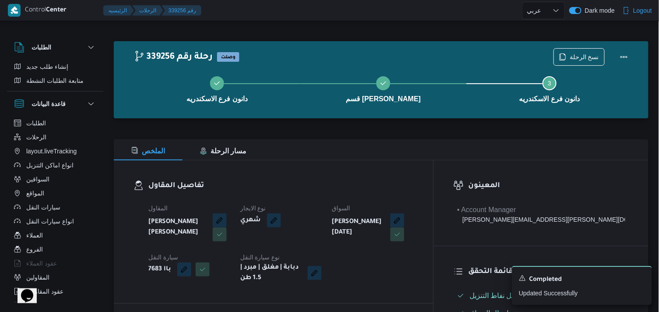
click at [570, 60] on div "دانون فرع الاسكندريه قسم سيدى جابر Step 3 is incomplete 3 دانون فرع الاسكندريه" at bounding box center [383, 88] width 509 height 56
click at [571, 59] on span "نسخ الرحلة" at bounding box center [579, 56] width 50 height 17
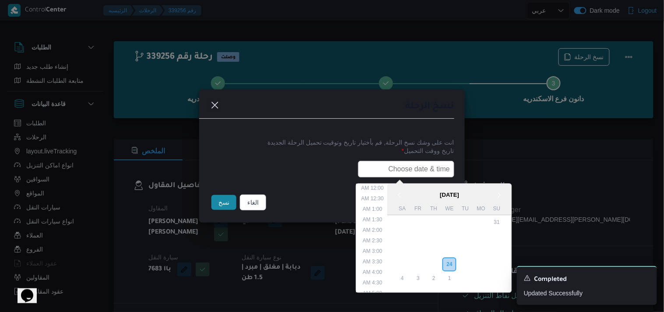
click at [395, 163] on input "text" at bounding box center [406, 169] width 96 height 17
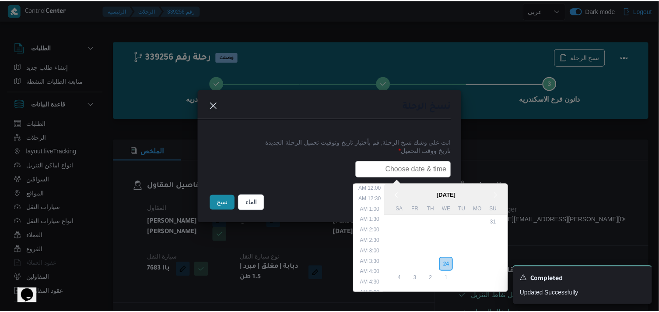
scroll to position [193, 0]
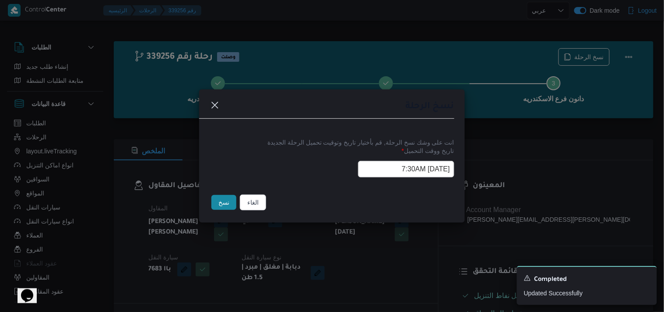
click at [231, 204] on button "نسخ" at bounding box center [223, 202] width 25 height 15
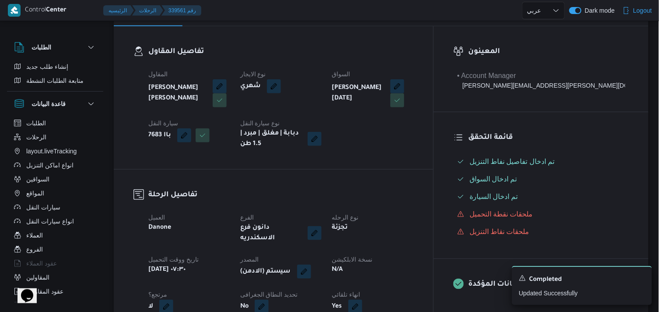
scroll to position [194, 0]
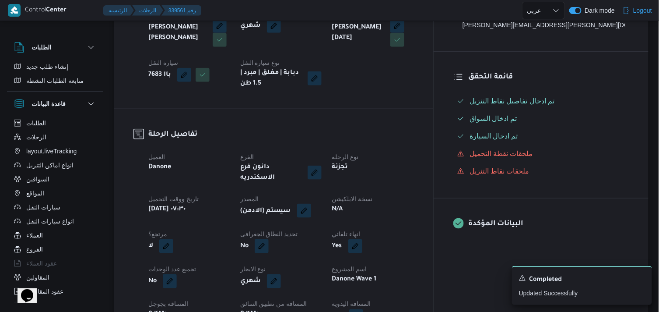
click at [311, 204] on span at bounding box center [302, 211] width 18 height 14
click at [311, 203] on button "button" at bounding box center [304, 210] width 14 height 14
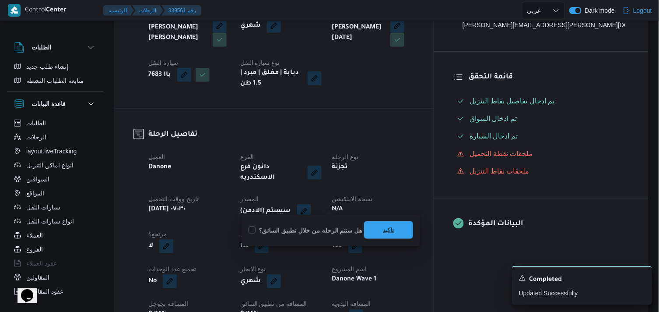
drag, startPoint x: 379, startPoint y: 232, endPoint x: 391, endPoint y: 228, distance: 13.3
click at [379, 232] on span "تاكيد" at bounding box center [388, 230] width 49 height 18
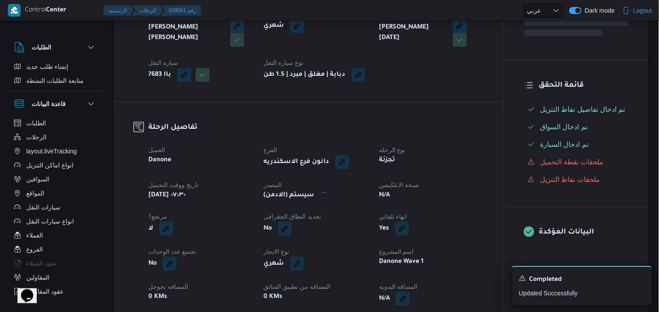
click at [391, 228] on div "Yes" at bounding box center [431, 229] width 106 height 16
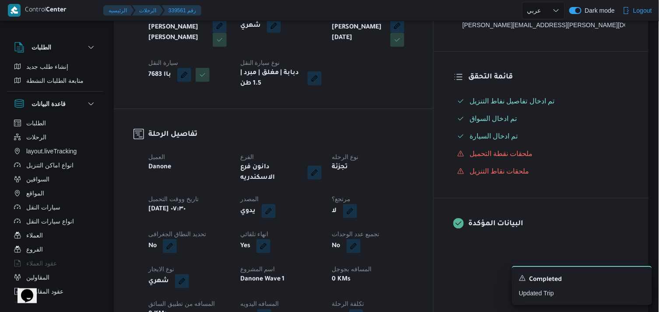
click at [357, 204] on button "button" at bounding box center [350, 211] width 14 height 14
click at [379, 227] on label "هل هناك مرتجع؟" at bounding box center [370, 230] width 53 height 11
click at [404, 235] on span "تاكيد" at bounding box center [422, 230] width 49 height 18
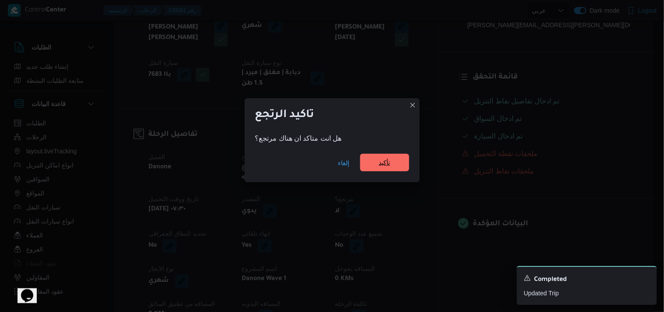
click at [387, 163] on span "تأكيد" at bounding box center [384, 162] width 11 height 11
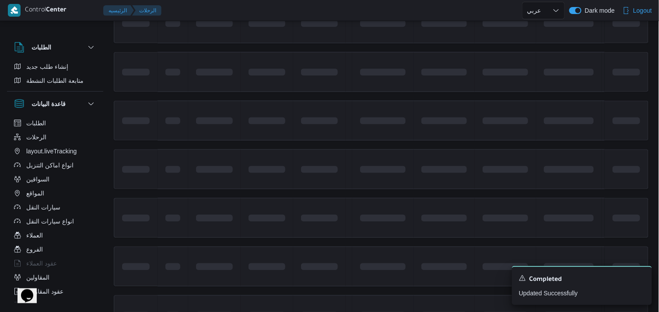
scroll to position [514, 0]
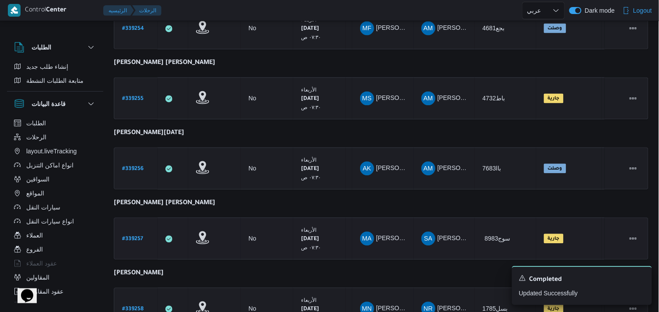
click at [137, 236] on b "# 339257" at bounding box center [132, 239] width 21 height 6
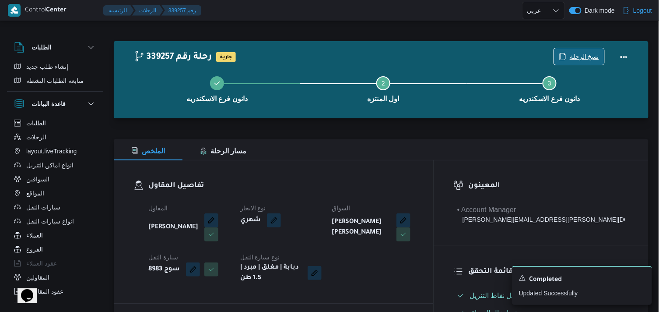
click at [566, 57] on icon "button" at bounding box center [562, 56] width 7 height 7
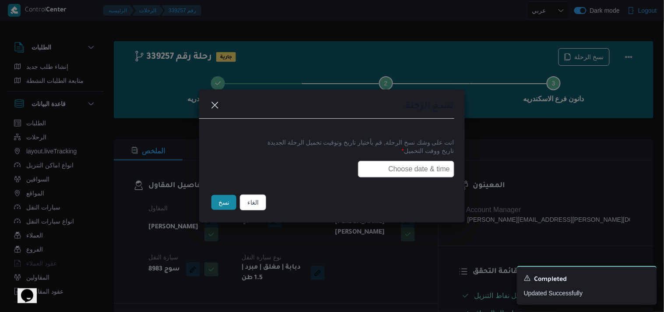
click at [409, 172] on input "text" at bounding box center [406, 169] width 96 height 17
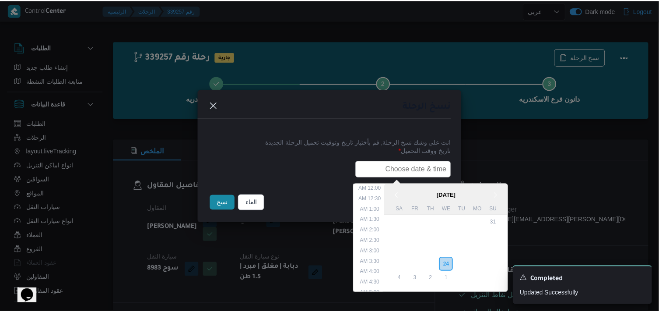
scroll to position [193, 0]
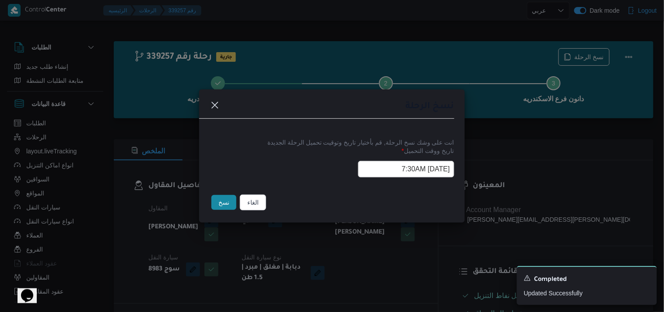
click at [227, 203] on button "نسخ" at bounding box center [223, 202] width 25 height 15
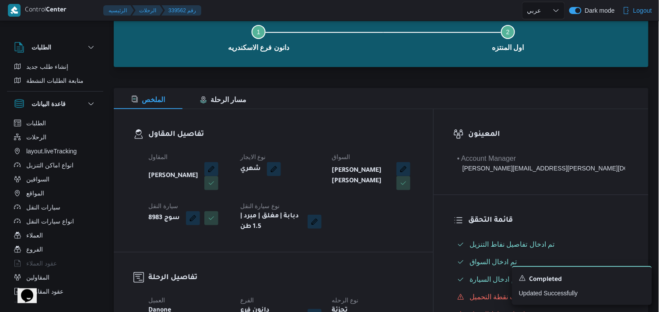
scroll to position [146, 0]
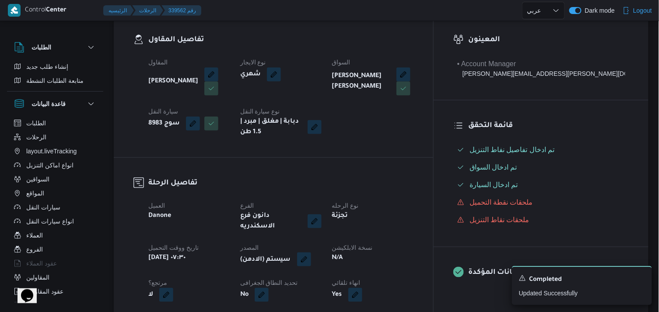
click at [311, 252] on button "button" at bounding box center [304, 259] width 14 height 14
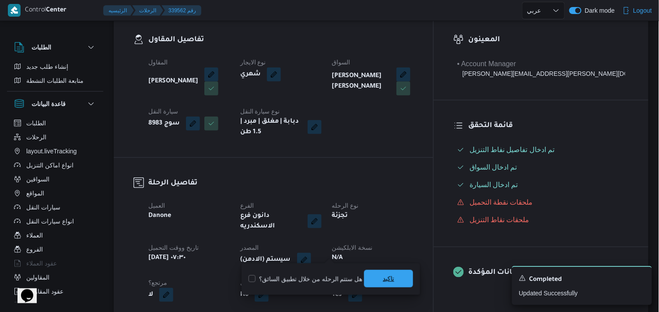
click at [383, 282] on span "تاكيد" at bounding box center [388, 278] width 11 height 11
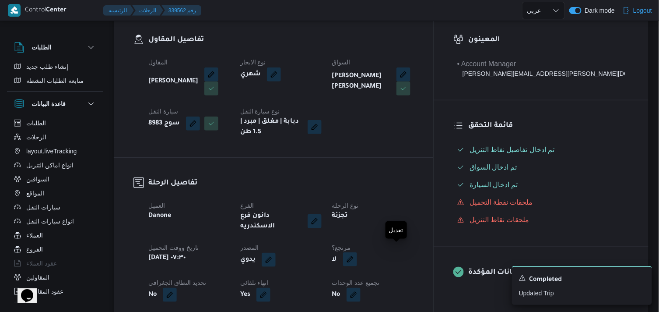
click at [357, 254] on button "button" at bounding box center [350, 259] width 14 height 14
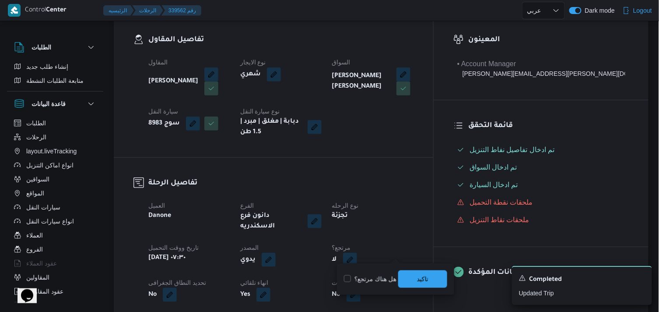
click at [383, 274] on label "هل هناك مرتجع؟" at bounding box center [370, 278] width 53 height 11
click at [427, 277] on span "تاكيد" at bounding box center [422, 278] width 11 height 11
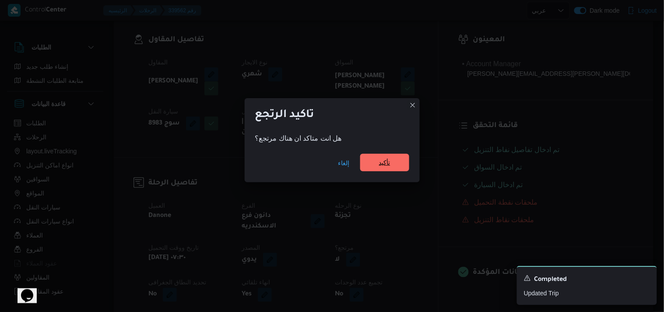
click at [382, 168] on span "تأكيد" at bounding box center [384, 163] width 49 height 18
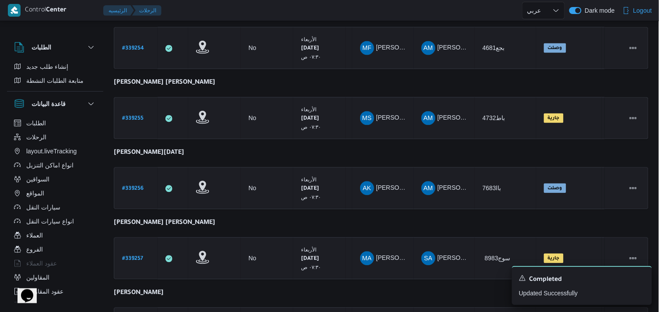
scroll to position [657, 0]
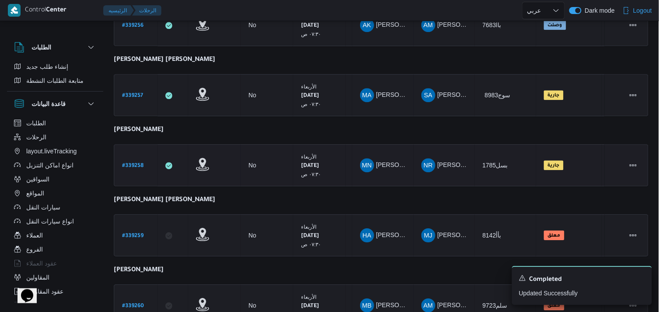
click at [140, 163] on b "# 339258" at bounding box center [132, 166] width 21 height 6
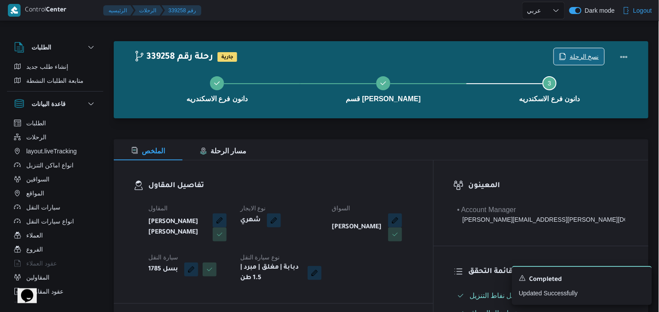
click at [565, 55] on icon "button" at bounding box center [562, 56] width 7 height 7
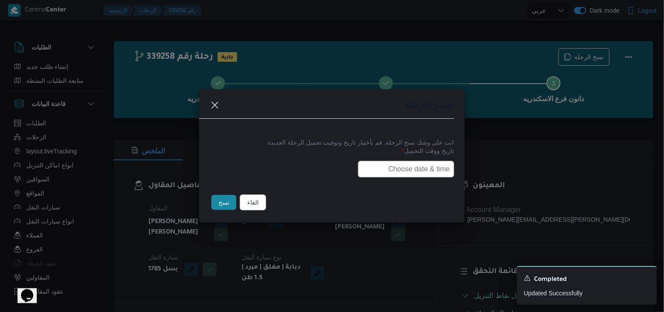
click at [440, 168] on input "text" at bounding box center [406, 169] width 96 height 17
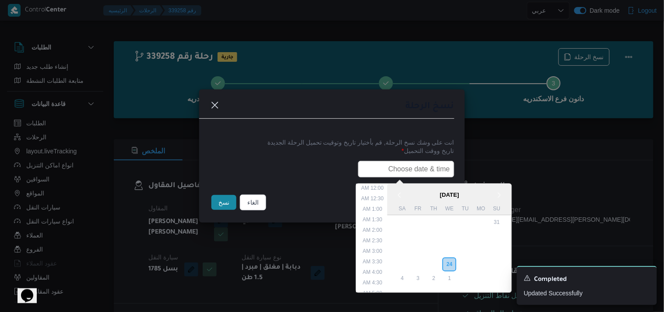
scroll to position [193, 0]
click at [224, 198] on button "نسخ" at bounding box center [223, 202] width 25 height 15
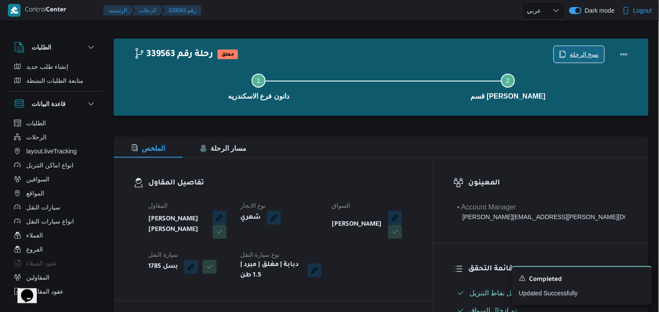
scroll to position [146, 0]
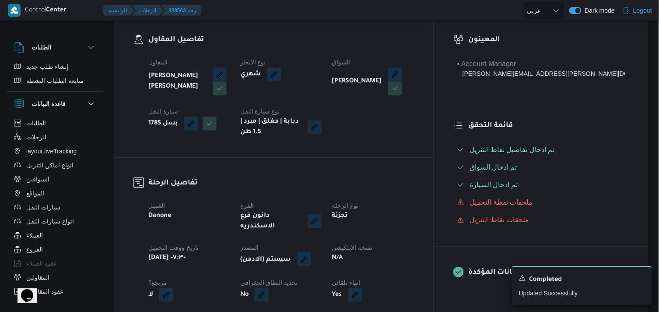
click at [311, 252] on button "button" at bounding box center [304, 259] width 14 height 14
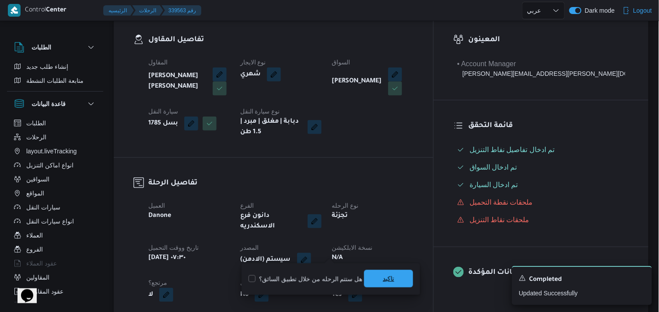
click at [384, 278] on span "تاكيد" at bounding box center [388, 278] width 11 height 11
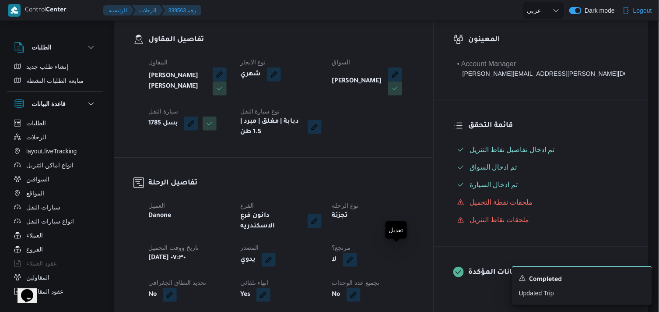
click at [357, 256] on button "button" at bounding box center [350, 259] width 14 height 14
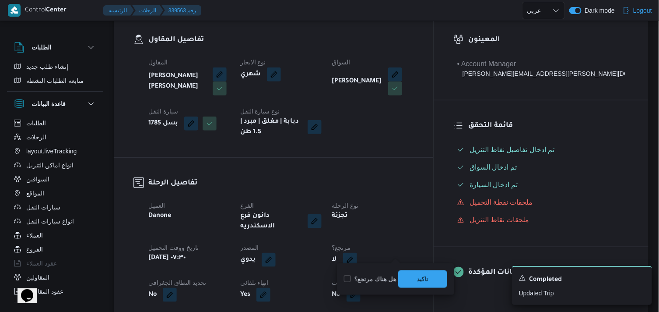
click at [378, 277] on label "هل هناك مرتجع؟" at bounding box center [370, 278] width 53 height 11
click at [409, 279] on span "تاكيد" at bounding box center [422, 279] width 49 height 18
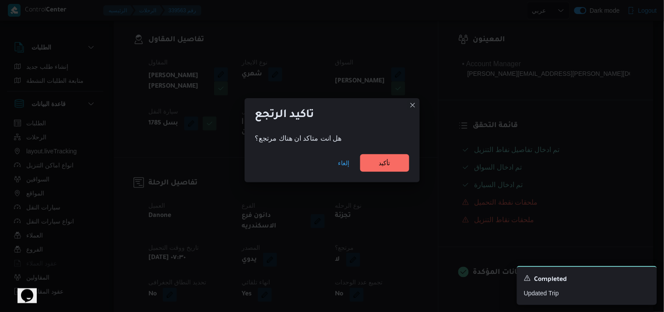
click at [383, 177] on div "إلغاء تأكيد" at bounding box center [332, 164] width 175 height 35
click at [382, 172] on div "إلغاء تأكيد" at bounding box center [332, 164] width 175 height 35
click at [377, 167] on span "تأكيد" at bounding box center [384, 163] width 49 height 18
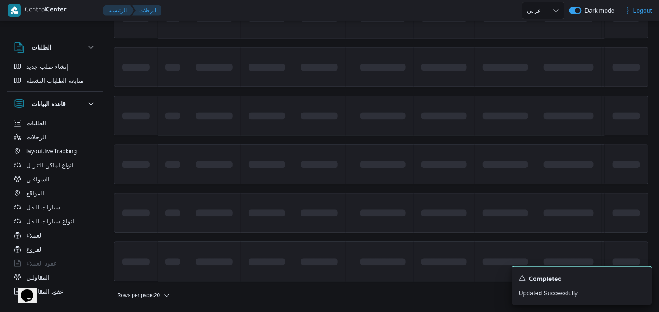
scroll to position [657, 0]
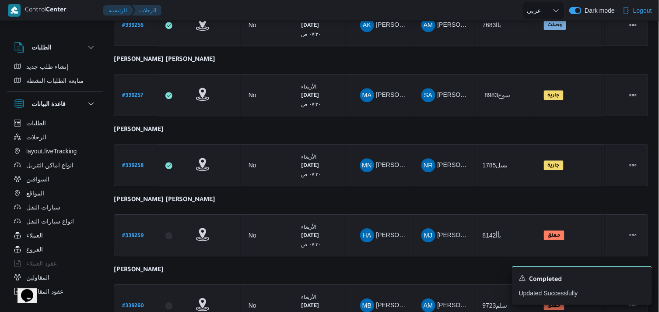
click at [135, 234] on link "# 339259" at bounding box center [132, 235] width 21 height 12
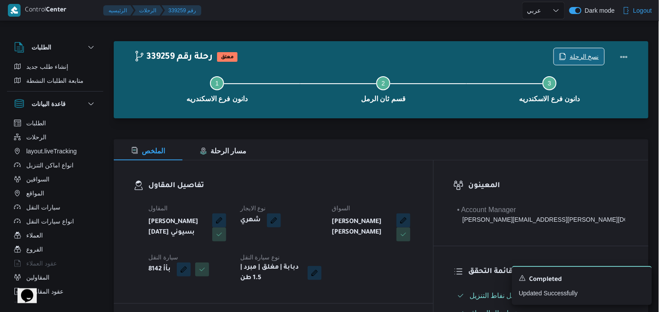
click at [574, 56] on span "نسخ الرحلة" at bounding box center [584, 56] width 29 height 11
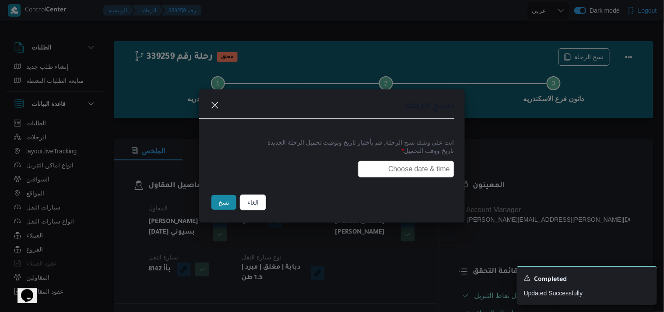
drag, startPoint x: 439, startPoint y: 169, endPoint x: 433, endPoint y: 171, distance: 5.8
click at [439, 169] on input "text" at bounding box center [406, 169] width 96 height 17
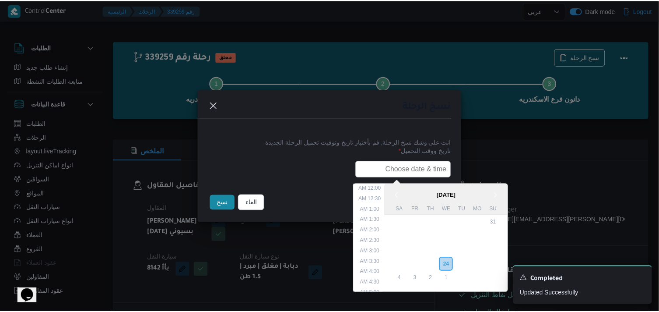
scroll to position [193, 0]
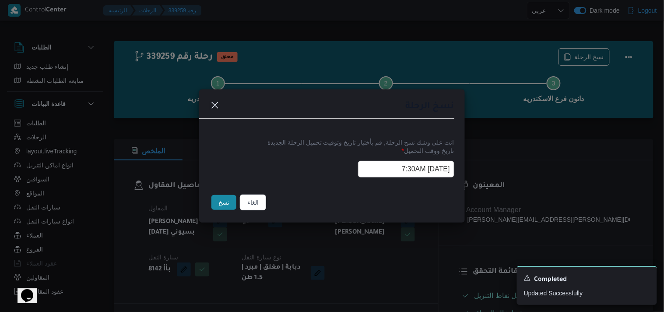
click at [221, 201] on button "نسخ" at bounding box center [223, 202] width 25 height 15
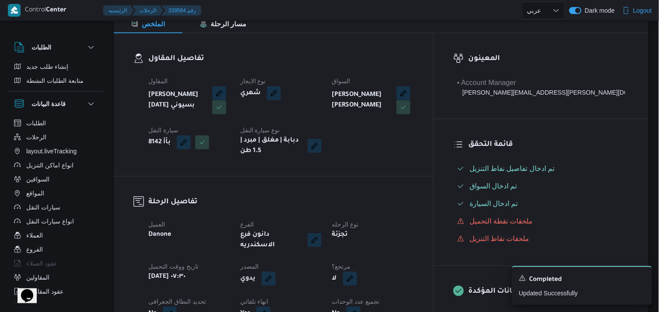
scroll to position [146, 0]
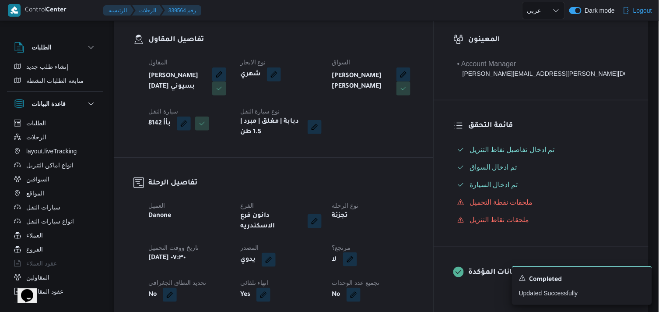
click at [357, 257] on button "button" at bounding box center [350, 259] width 14 height 14
click at [386, 278] on label "هل هناك مرتجع؟" at bounding box center [370, 278] width 53 height 11
click at [411, 278] on span "تاكيد" at bounding box center [422, 279] width 49 height 18
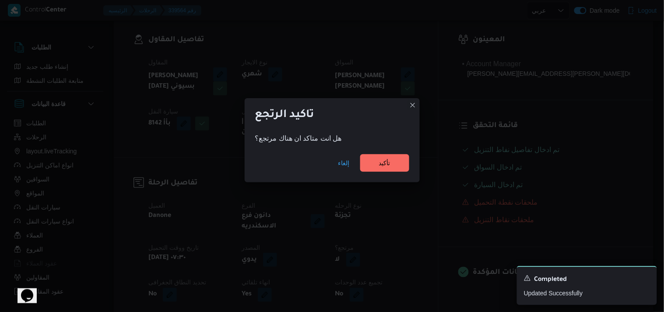
click at [383, 178] on div "إلغاء تأكيد" at bounding box center [332, 164] width 175 height 35
click at [385, 170] on span "تأكيد" at bounding box center [384, 163] width 49 height 18
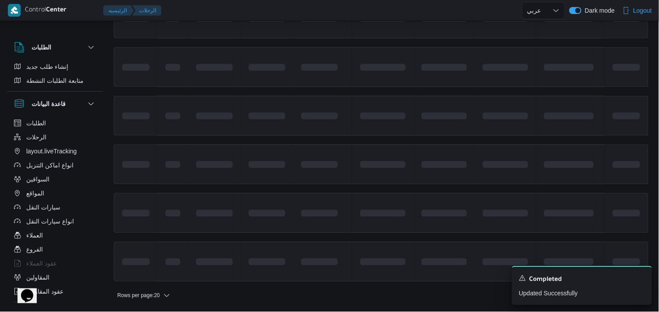
scroll to position [657, 0]
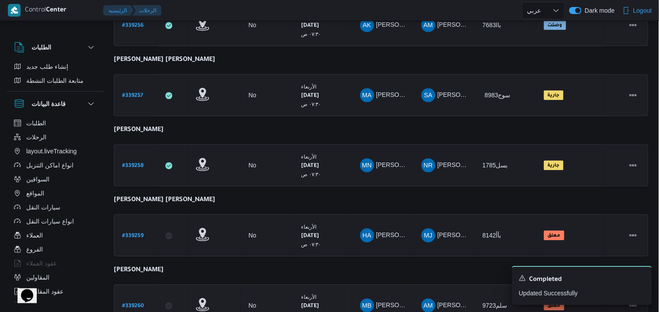
click at [136, 303] on link "# 339260" at bounding box center [133, 305] width 22 height 12
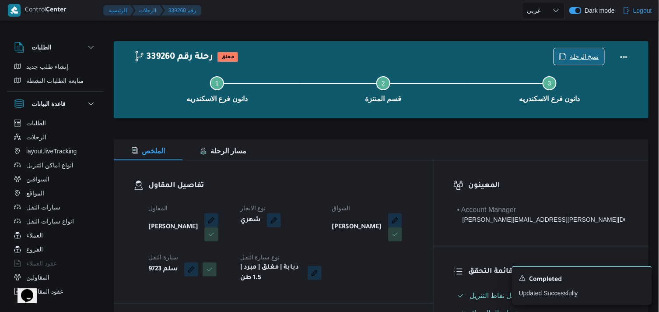
click at [577, 55] on span "نسخ الرحلة" at bounding box center [584, 56] width 29 height 11
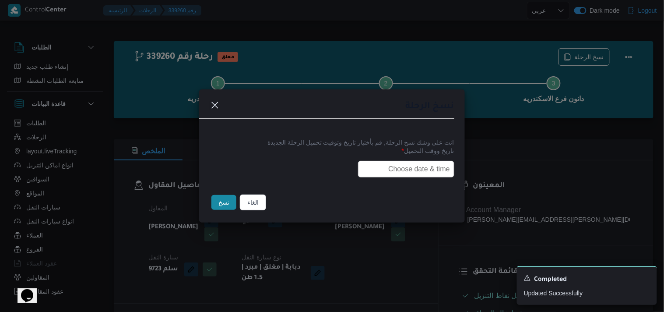
click at [408, 168] on input "text" at bounding box center [406, 169] width 96 height 17
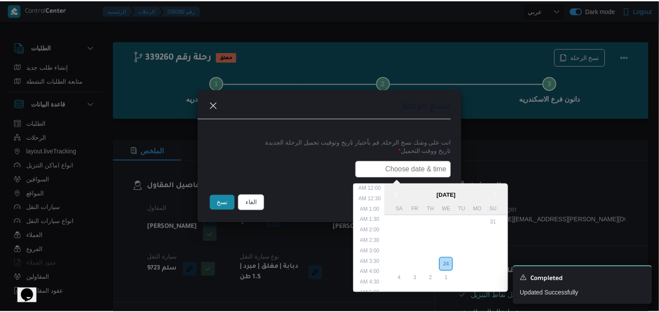
scroll to position [193, 0]
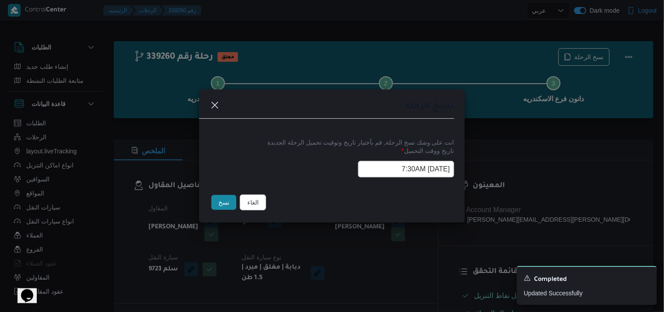
click at [229, 197] on button "نسخ" at bounding box center [223, 202] width 25 height 15
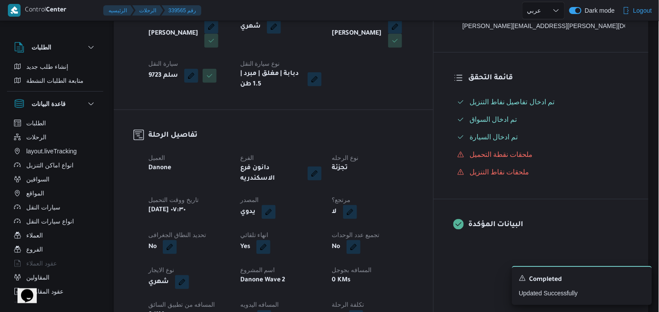
scroll to position [194, 0]
click at [357, 203] on button "button" at bounding box center [350, 210] width 14 height 14
click at [385, 228] on label "هل هناك مرتجع؟" at bounding box center [370, 230] width 53 height 11
click at [408, 230] on span "تاكيد" at bounding box center [422, 230] width 49 height 18
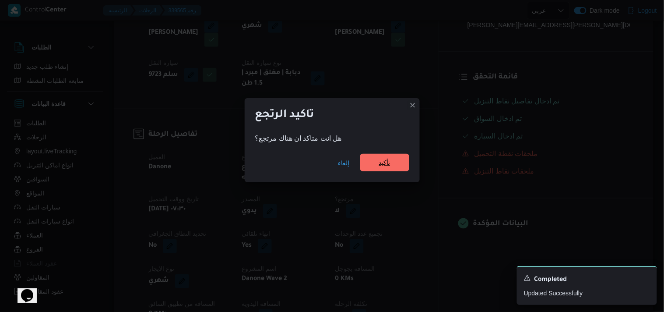
click at [396, 167] on span "تأكيد" at bounding box center [384, 163] width 49 height 18
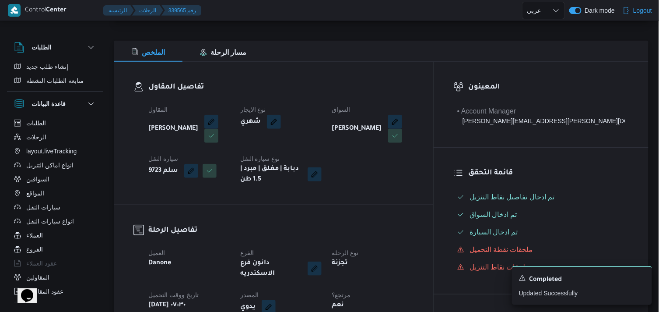
scroll to position [97, 0]
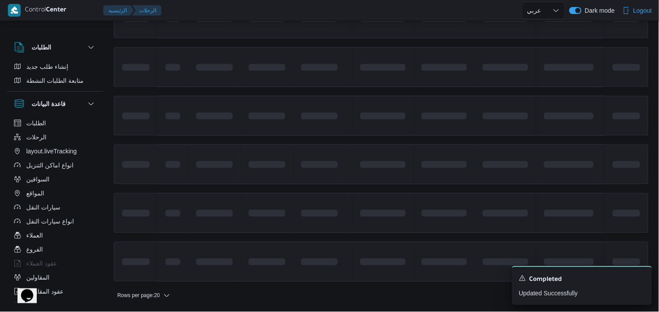
scroll to position [657, 0]
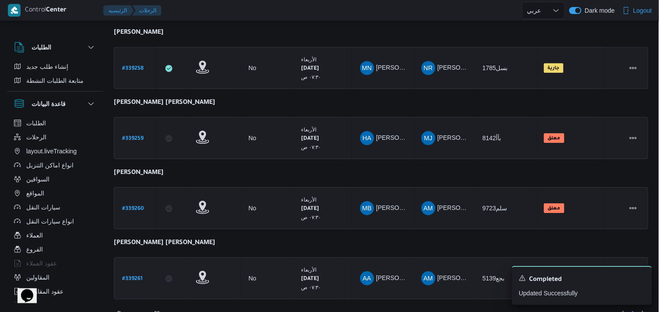
click at [136, 272] on link "# 339261" at bounding box center [132, 278] width 21 height 12
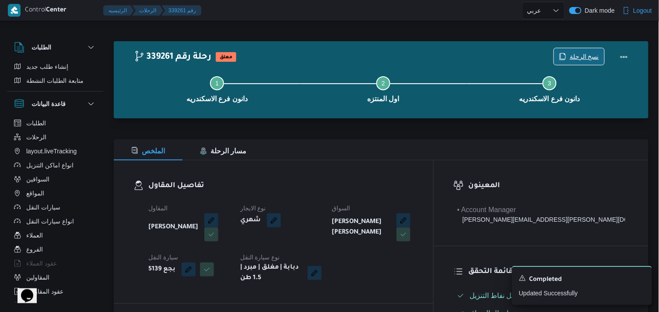
click at [566, 53] on icon "button" at bounding box center [562, 56] width 7 height 7
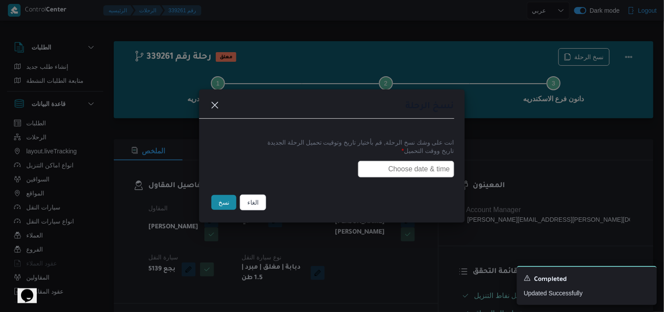
click at [424, 170] on input "text" at bounding box center [406, 169] width 96 height 17
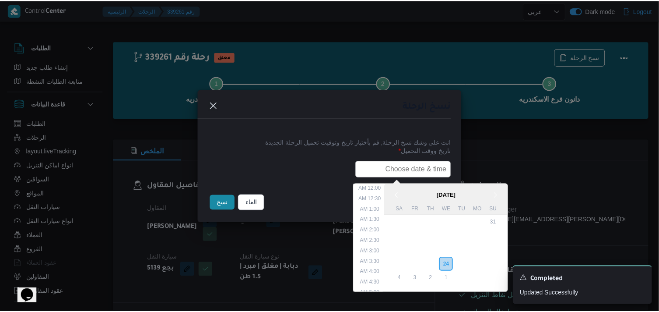
scroll to position [193, 0]
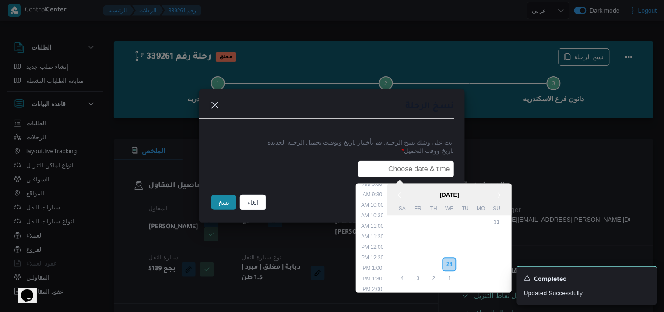
drag, startPoint x: 373, startPoint y: 168, endPoint x: 367, endPoint y: 177, distance: 10.9
click at [374, 168] on input "text" at bounding box center [406, 169] width 96 height 17
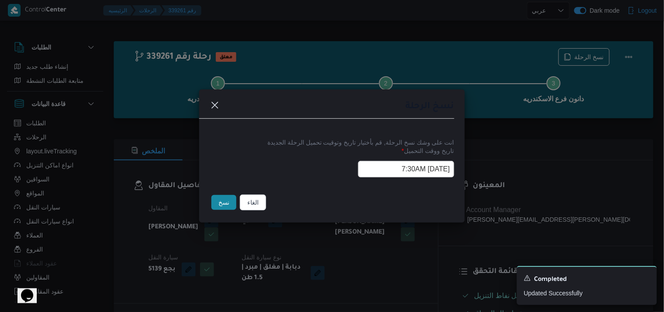
click at [226, 196] on button "نسخ" at bounding box center [223, 202] width 25 height 15
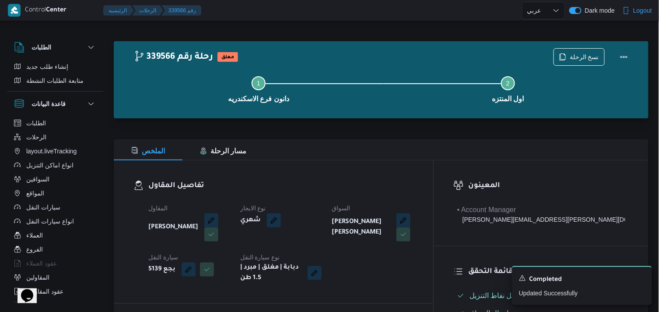
drag, startPoint x: 346, startPoint y: 81, endPoint x: 459, endPoint y: 54, distance: 116.1
click at [459, 54] on div "339566 رحلة رقم معلق نسخ الرحلة" at bounding box center [383, 57] width 499 height 18
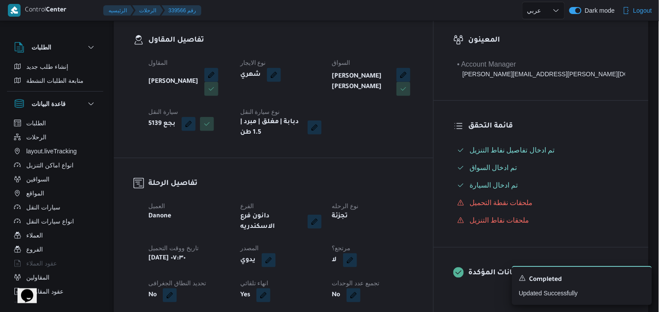
scroll to position [146, 0]
click at [357, 252] on button "button" at bounding box center [350, 259] width 14 height 14
click at [391, 278] on label "هل هناك مرتجع؟" at bounding box center [370, 278] width 53 height 11
click at [417, 273] on span "تاكيد" at bounding box center [422, 279] width 49 height 18
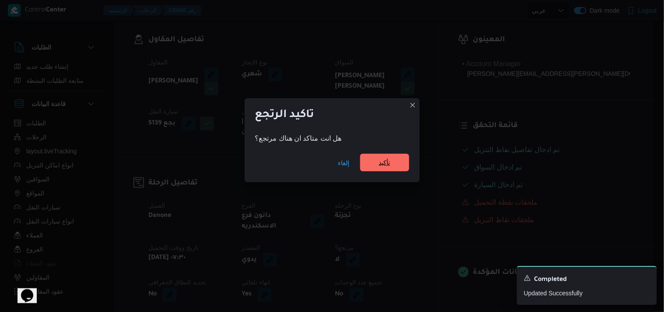
click at [388, 161] on span "تأكيد" at bounding box center [384, 162] width 11 height 11
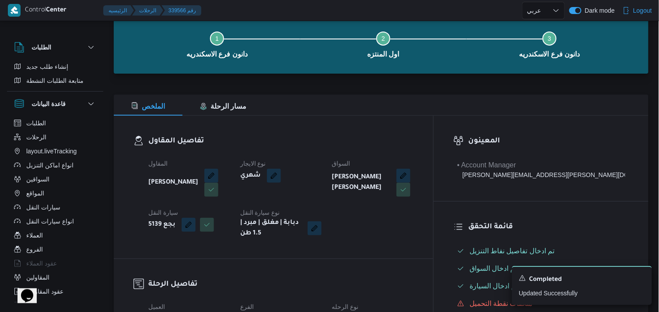
scroll to position [0, 0]
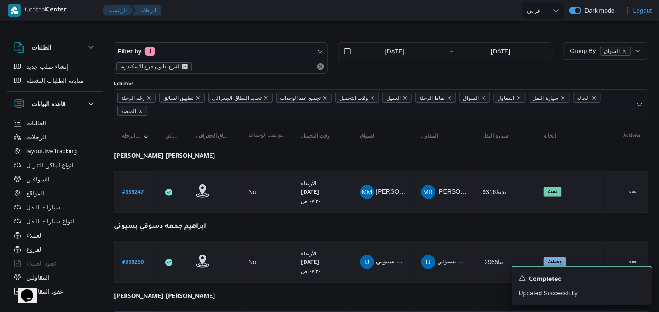
click at [185, 67] on icon "remove selected entity" at bounding box center [184, 66] width 5 height 5
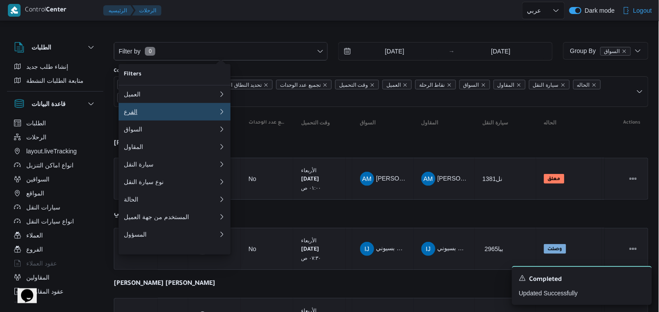
click at [171, 118] on button "الفرع 0" at bounding box center [175, 112] width 112 height 18
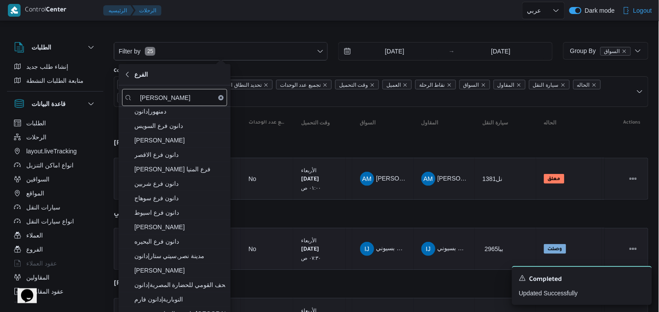
scroll to position [133, 0]
click at [204, 243] on span "دانون فرع البحيره" at bounding box center [179, 240] width 91 height 11
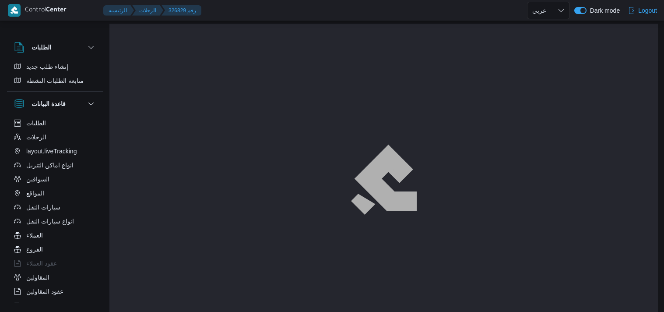
select select "ar"
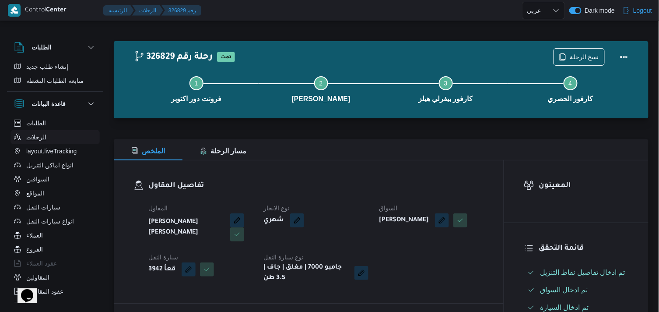
click at [26, 140] on span "الرحلات" at bounding box center [36, 137] width 20 height 11
select select "ar"
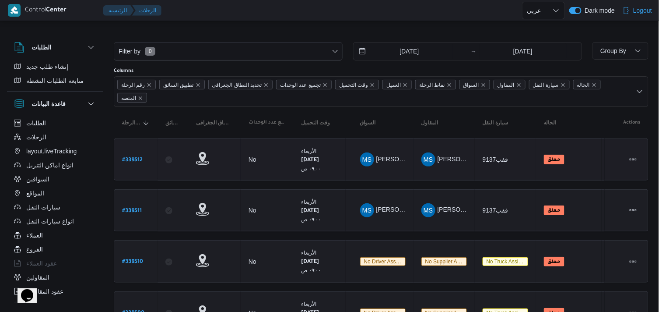
click at [561, 155] on span "معلق" at bounding box center [554, 159] width 21 height 10
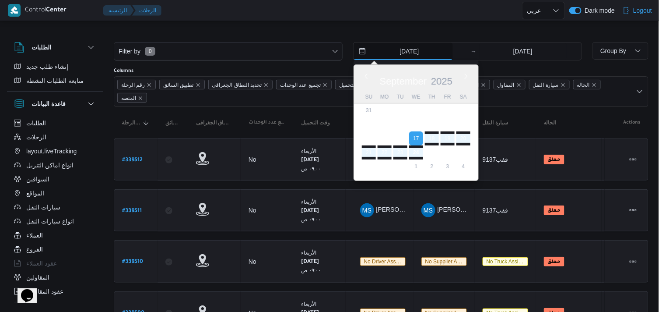
click at [396, 46] on input "17/9/2025" at bounding box center [403, 51] width 99 height 18
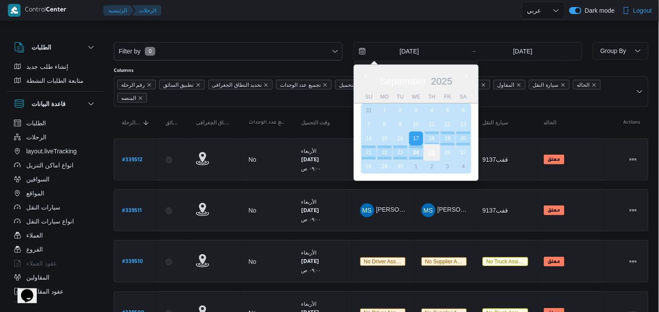
click at [430, 151] on div "25" at bounding box center [432, 152] width 17 height 17
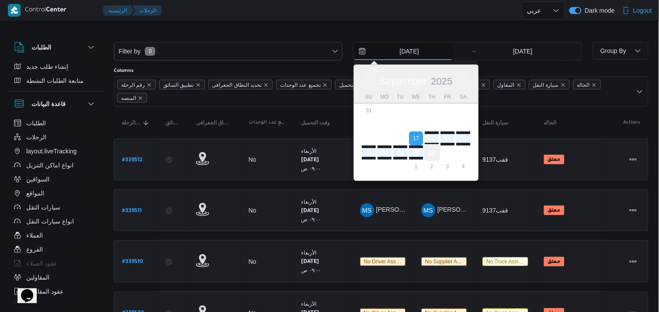
type input "[DATE]"
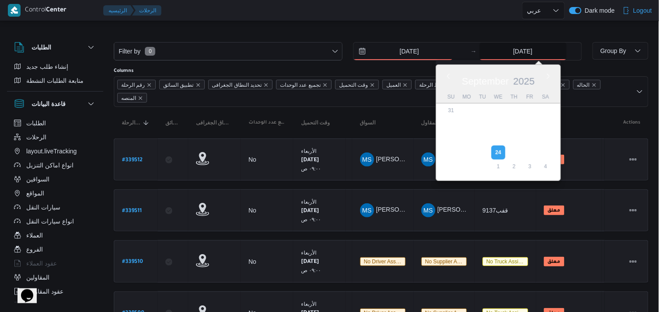
click at [515, 53] on input "[DATE]" at bounding box center [523, 51] width 87 height 18
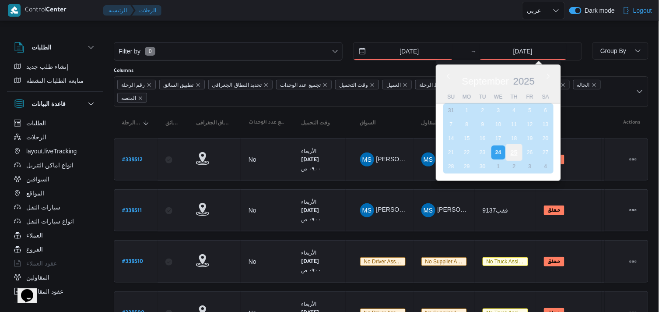
click at [514, 152] on div "25" at bounding box center [513, 152] width 17 height 17
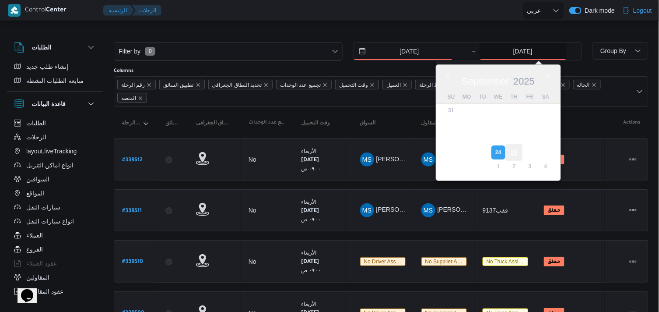
type input "[DATE]"
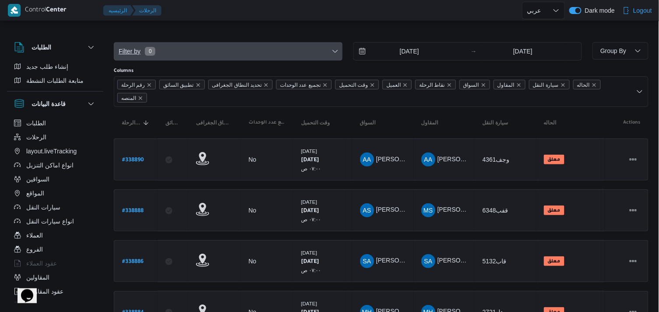
click at [208, 53] on span "Filter by 0" at bounding box center [228, 51] width 228 height 18
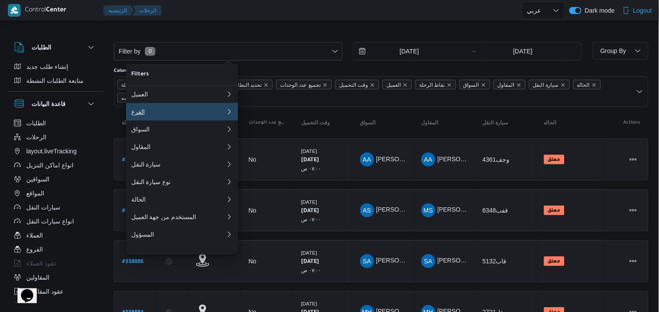
click at [217, 109] on div "الفرع" at bounding box center [178, 111] width 95 height 7
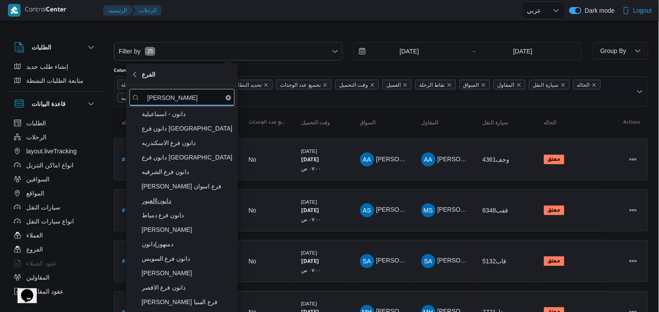
type input "[PERSON_NAME]"
click at [187, 199] on span "دانون|العبور" at bounding box center [187, 200] width 91 height 11
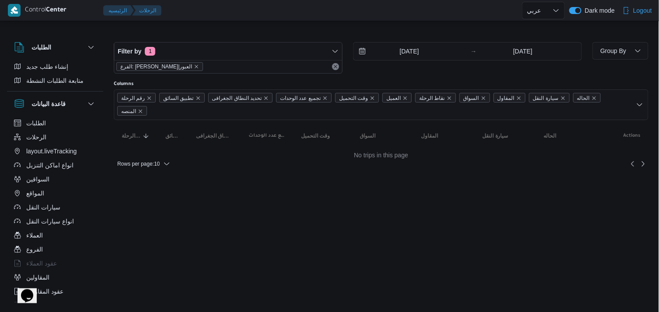
click at [321, 18] on div at bounding box center [343, 10] width 357 height 21
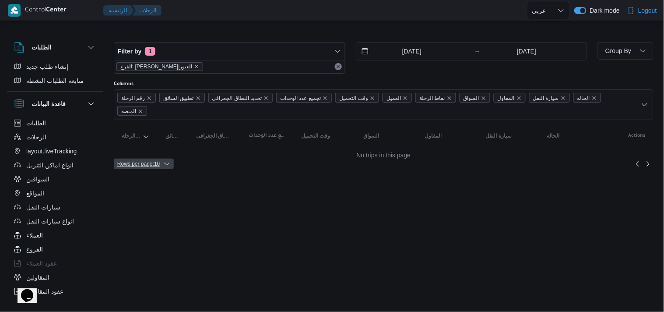
click at [151, 158] on span "Rows per page : 10" at bounding box center [138, 163] width 42 height 11
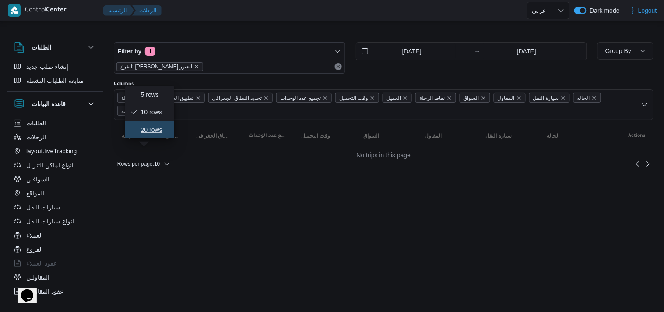
click at [151, 138] on button "20 rows" at bounding box center [149, 130] width 49 height 18
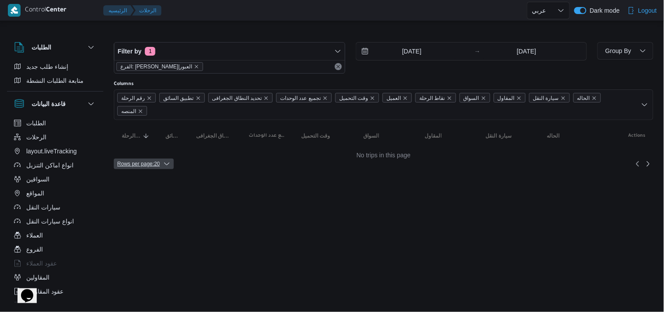
click at [151, 158] on span "Rows per page : 20" at bounding box center [138, 163] width 42 height 11
click at [219, 34] on div at bounding box center [384, 35] width 540 height 14
click at [130, 158] on span "Rows per page : 20" at bounding box center [138, 163] width 42 height 11
drag, startPoint x: 233, startPoint y: 160, endPoint x: 233, endPoint y: 148, distance: 12.3
click at [233, 153] on div "Rows per page : 20" at bounding box center [384, 163] width 550 height 21
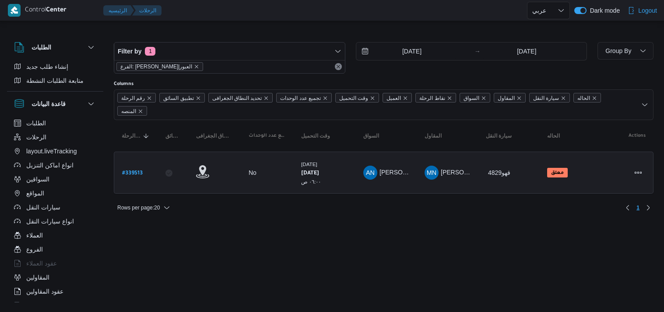
select select "ar"
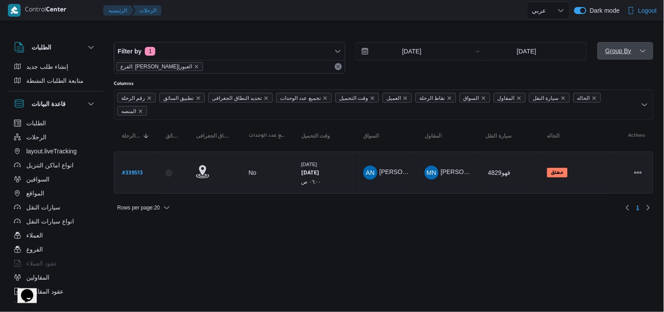
click at [634, 56] on span "Group By" at bounding box center [625, 51] width 49 height 18
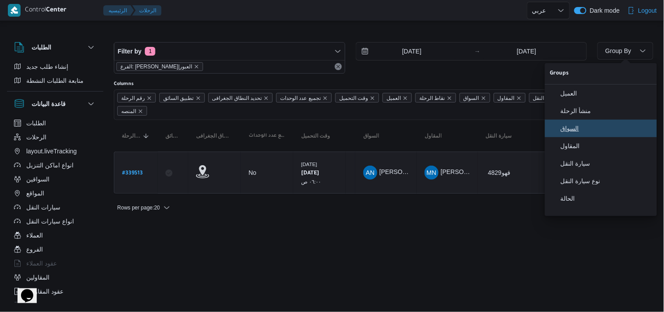
click at [578, 130] on span "السواق" at bounding box center [606, 128] width 91 height 7
click at [578, 130] on table "رقم الرحلة Click to sort in ascending order تطبيق السائق Click to sort in ascen…" at bounding box center [384, 161] width 540 height 82
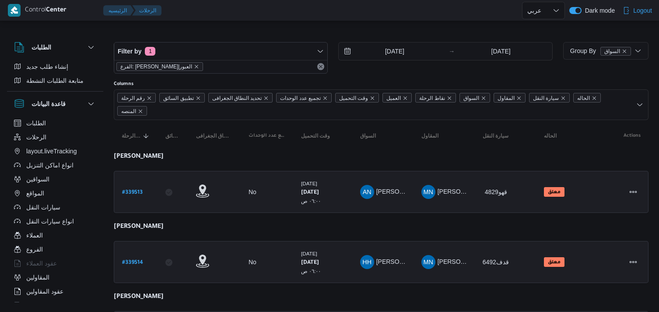
select select "ar"
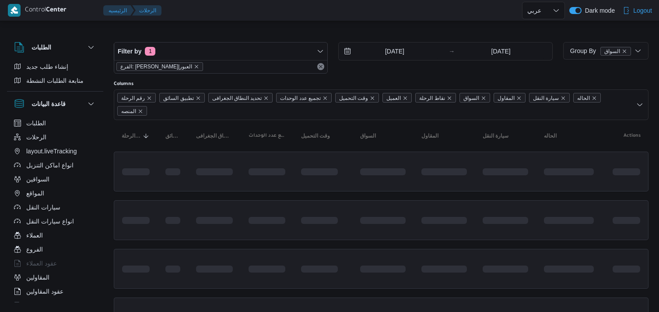
select select "ar"
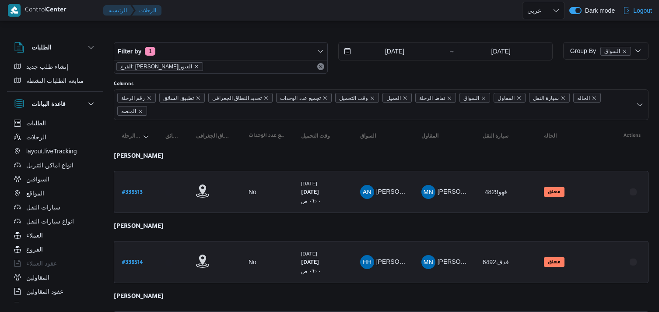
select select "ar"
click at [318, 67] on div "الفرع: [PERSON_NAME]|العبور" at bounding box center [220, 66] width 213 height 13
click at [321, 66] on button "Remove" at bounding box center [321, 66] width 11 height 11
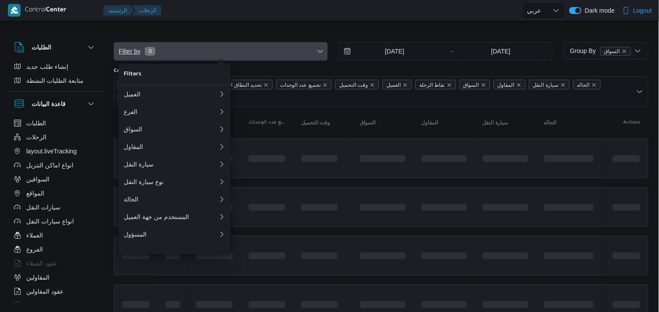
click at [320, 48] on icon "button" at bounding box center [320, 51] width 7 height 7
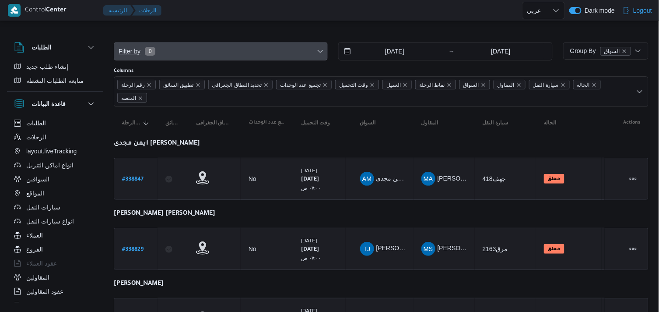
click at [278, 54] on span "Filter by 0" at bounding box center [220, 51] width 213 height 18
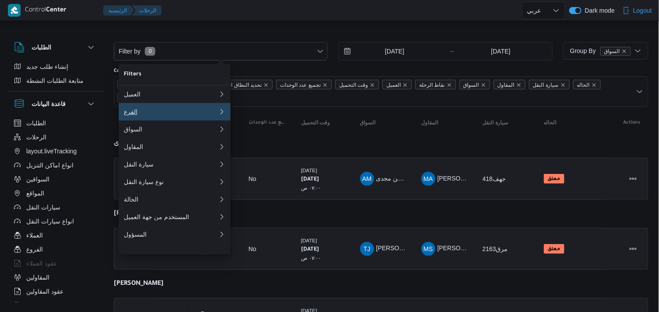
click at [200, 113] on div "الفرع" at bounding box center [169, 111] width 91 height 7
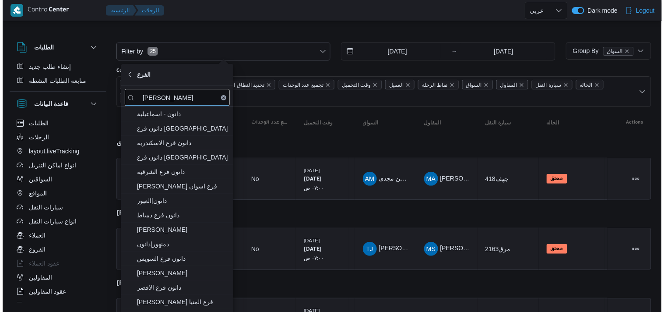
scroll to position [146, 0]
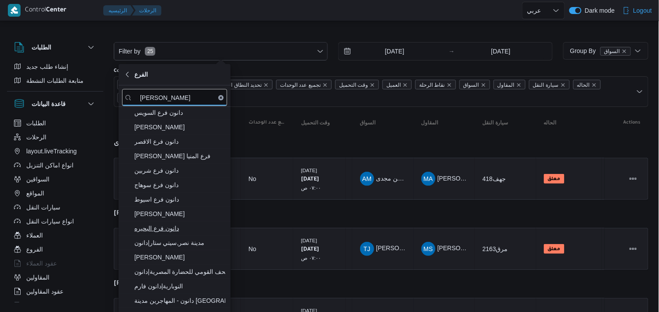
type input "دانون"
click at [185, 233] on span "دانون فرع البحيره" at bounding box center [179, 228] width 91 height 11
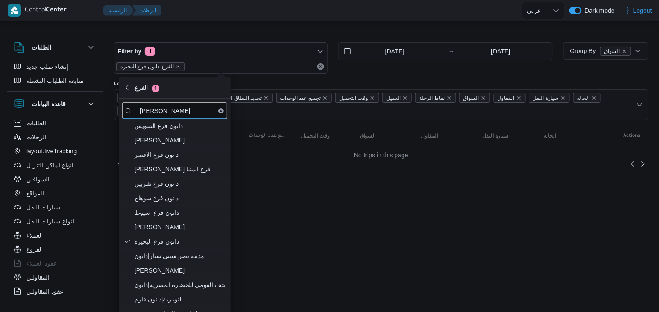
click at [239, 166] on div "Rows per page : 20" at bounding box center [381, 163] width 545 height 21
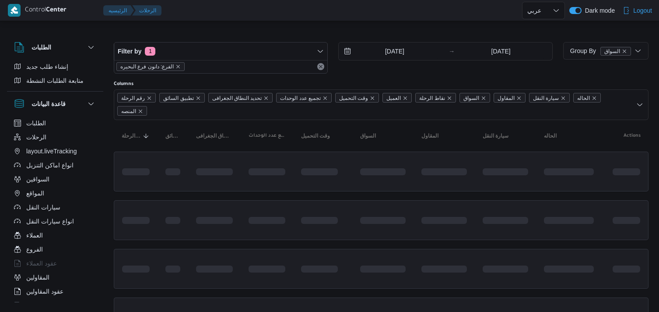
select select "ar"
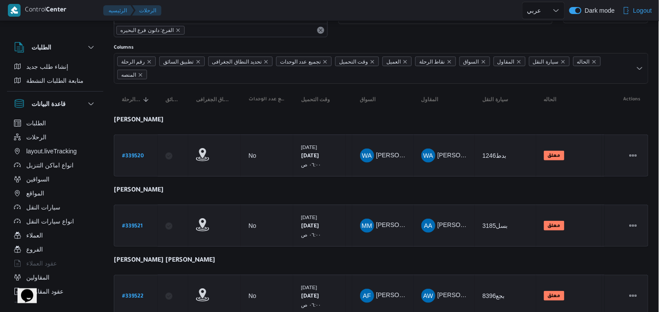
scroll to position [69, 0]
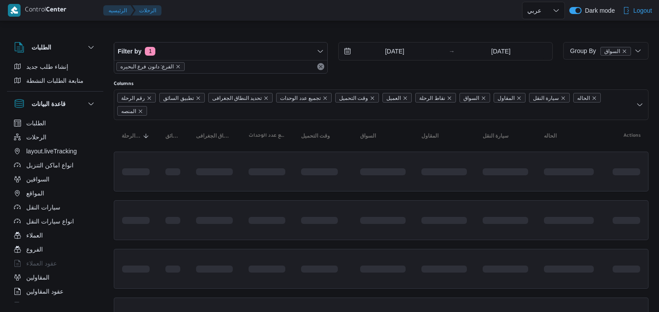
select select "ar"
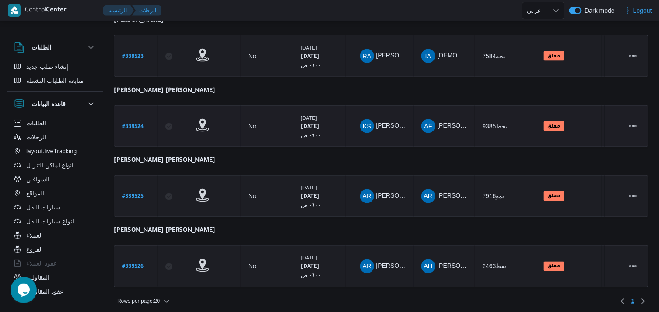
scroll to position [347, 0]
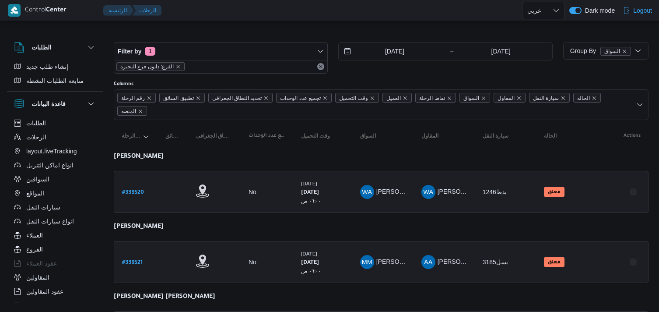
select select "ar"
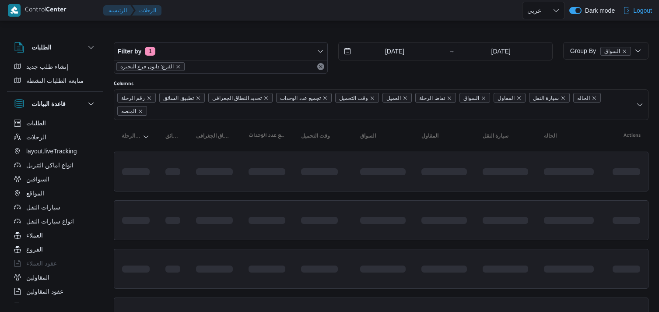
select select "ar"
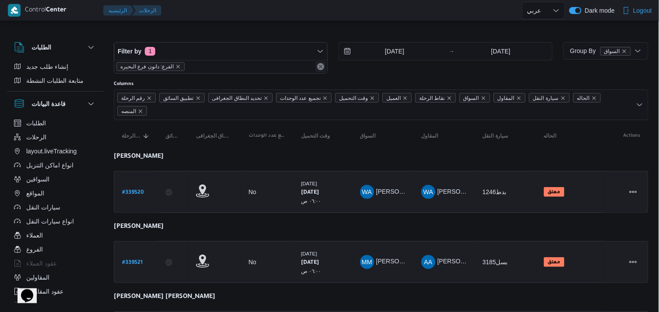
click at [324, 62] on div "الفرع: دانون فرع البحيره" at bounding box center [220, 66] width 213 height 13
click at [321, 69] on button "Remove" at bounding box center [321, 66] width 11 height 11
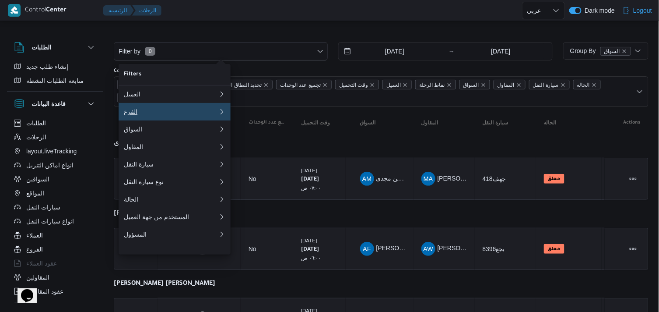
click at [203, 120] on button "الفرع 0" at bounding box center [175, 112] width 112 height 18
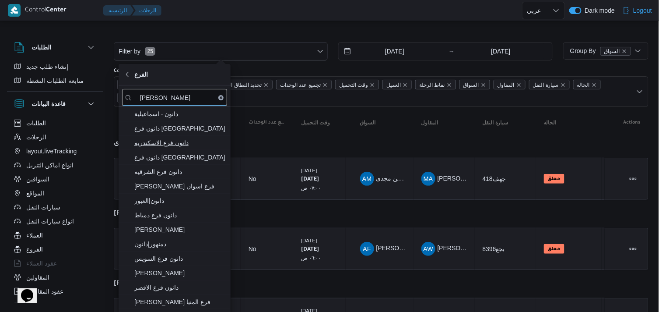
type input "دانون"
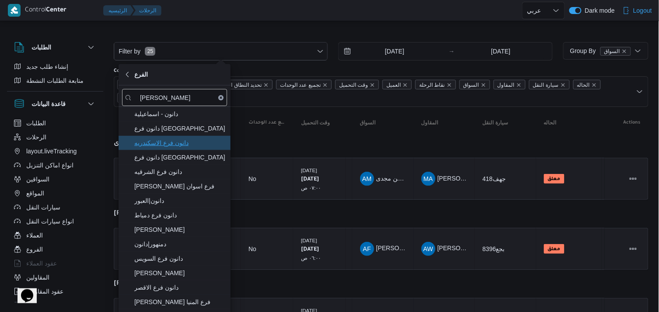
click at [181, 140] on span "دانون فرع الاسكندريه" at bounding box center [179, 142] width 91 height 11
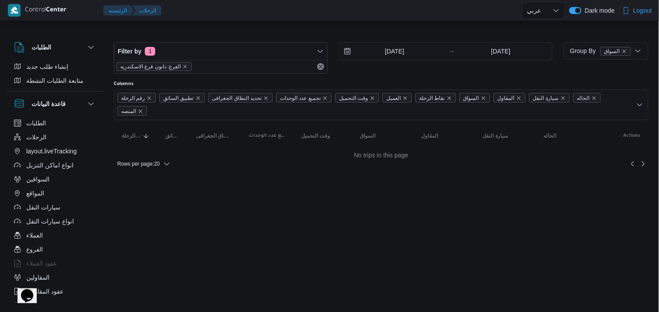
click at [252, 37] on div "Filter by 1 الفرع: دانون فرع الاسكندريه 25/9/2025 → 25/9/2025" at bounding box center [333, 58] width 449 height 42
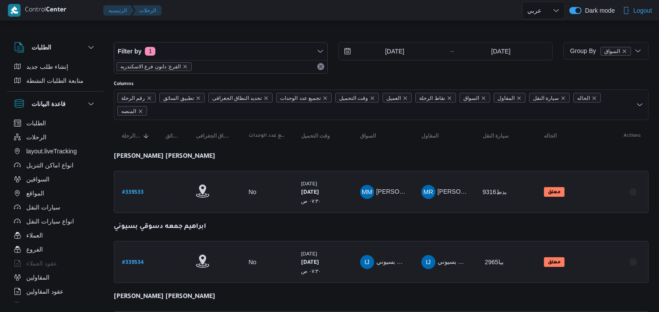
select select "ar"
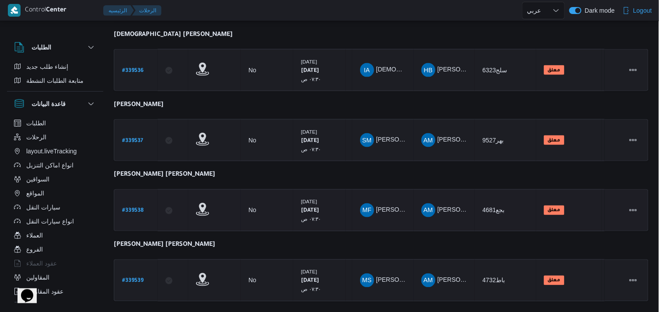
scroll to position [347, 0]
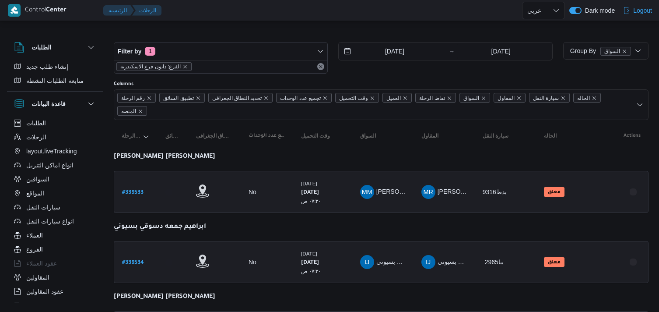
select select "ar"
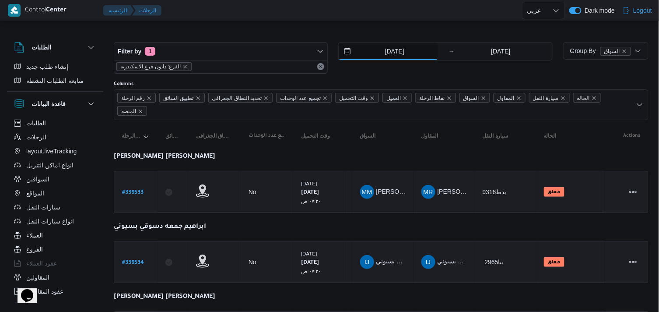
click at [386, 54] on input "[DATE]" at bounding box center [388, 51] width 99 height 18
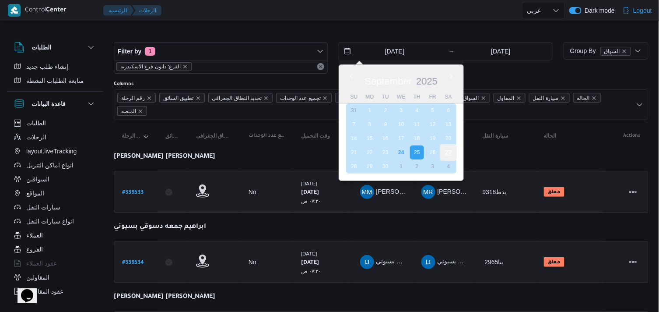
click at [453, 146] on div "27" at bounding box center [448, 152] width 17 height 17
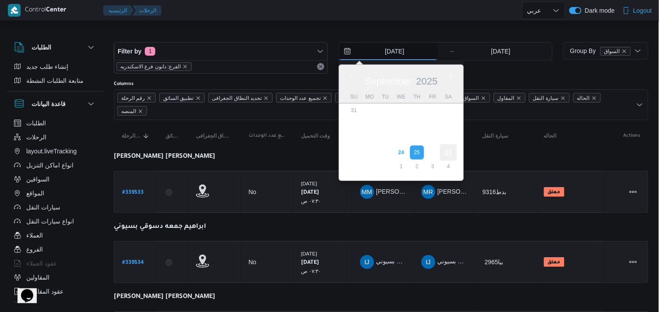
type input "[DATE]"
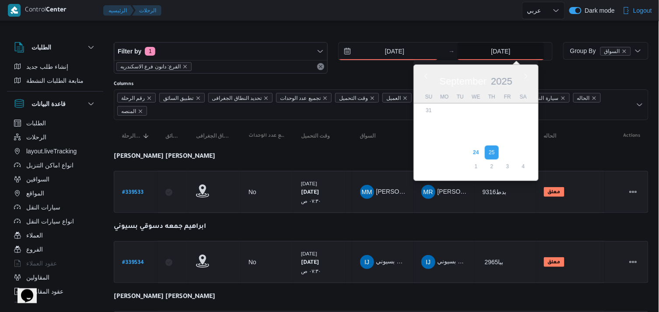
click at [484, 50] on input "[DATE]" at bounding box center [500, 51] width 87 height 18
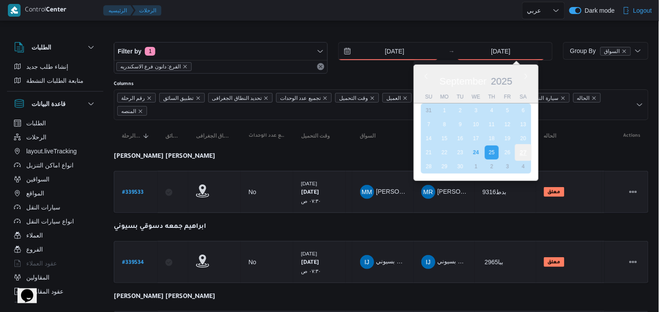
click at [526, 145] on div "27" at bounding box center [523, 152] width 17 height 17
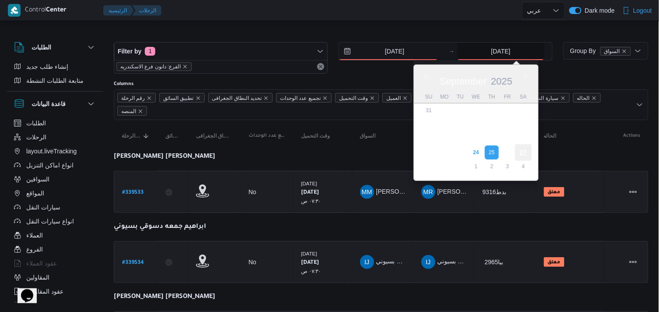
type input "[DATE]"
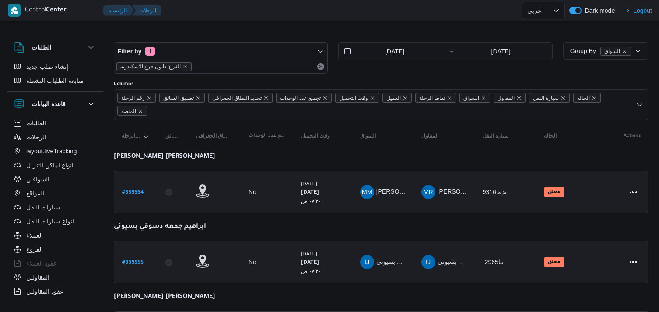
select select "ar"
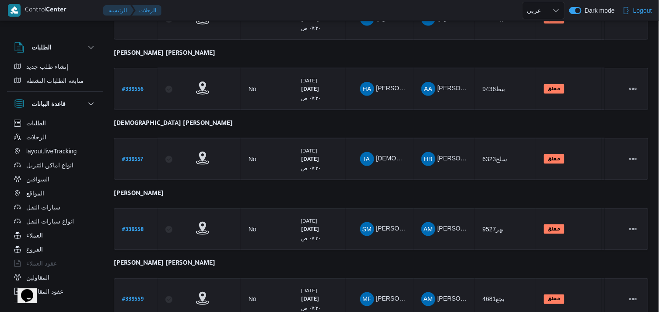
scroll to position [277, 0]
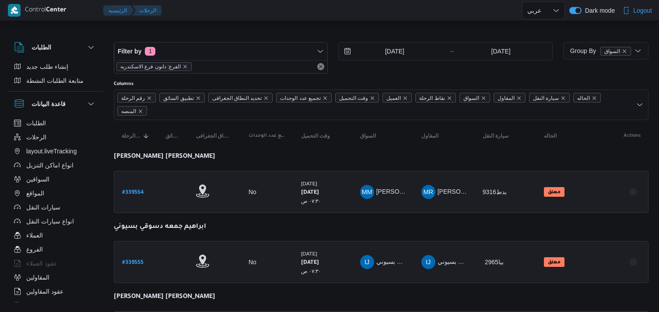
select select "ar"
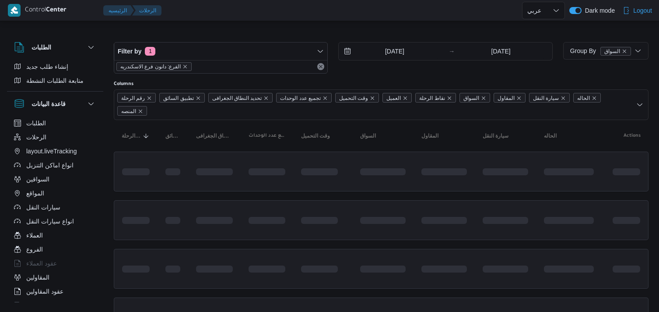
select select "ar"
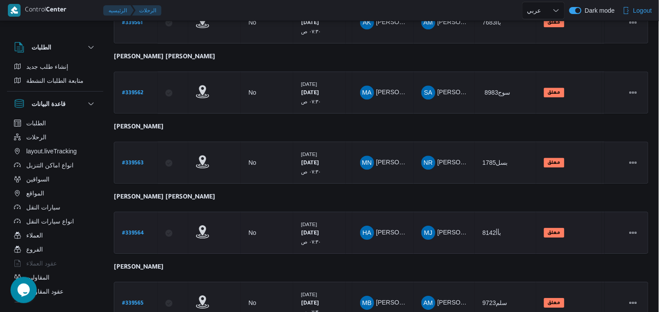
scroll to position [764, 0]
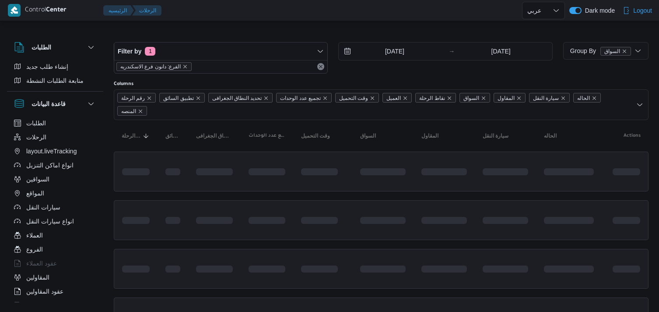
select select "ar"
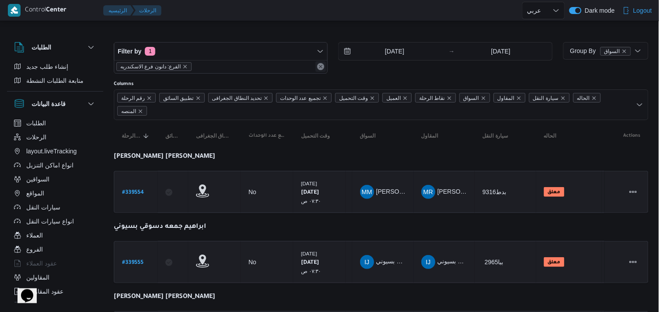
click at [321, 69] on button "Remove" at bounding box center [321, 66] width 11 height 11
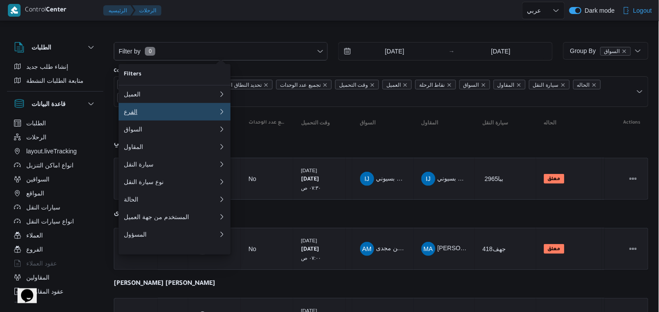
click at [194, 114] on div "الفرع" at bounding box center [169, 111] width 91 height 7
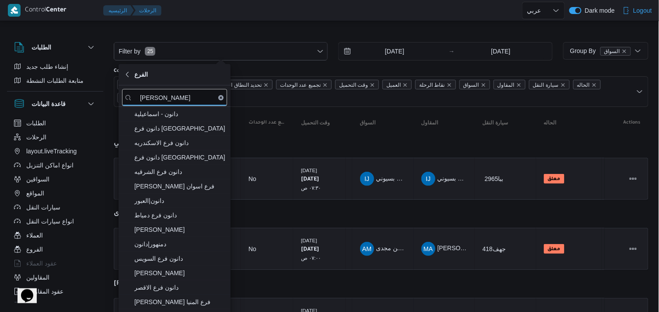
type input "دانون"
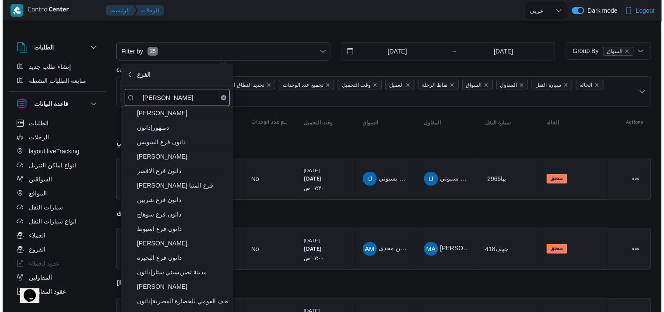
scroll to position [152, 0]
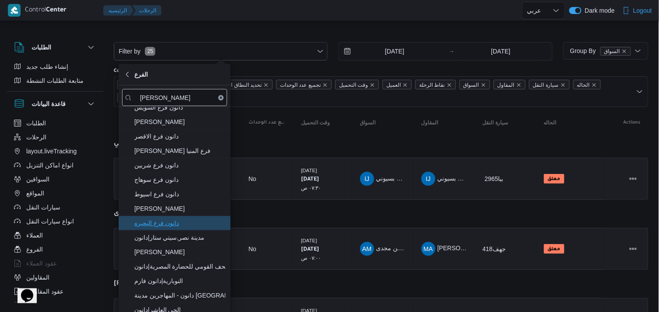
click at [203, 224] on span "دانون فرع البحيره" at bounding box center [179, 222] width 91 height 11
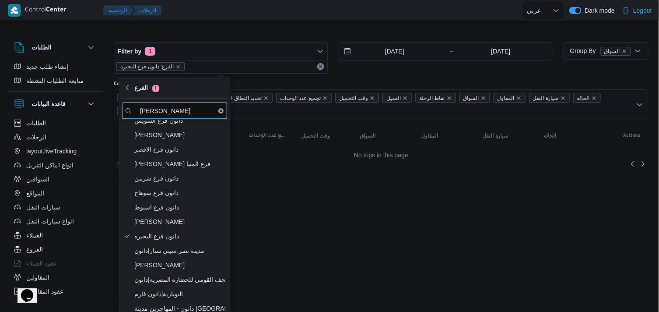
click at [247, 25] on div "Filter by 1 الفرع: دانون فرع البحيره 27/9/2025 → 27/9/2025 Group By السواق Colu…" at bounding box center [324, 101] width 659 height 157
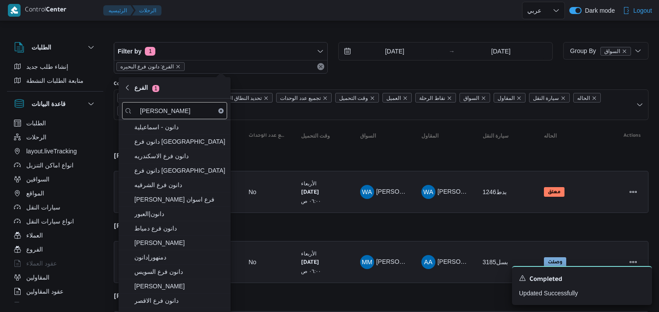
select select "ar"
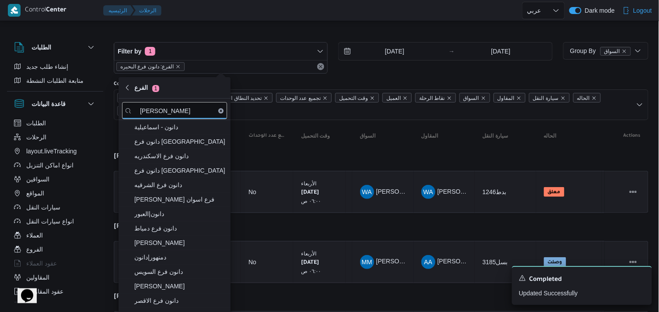
scroll to position [133, 0]
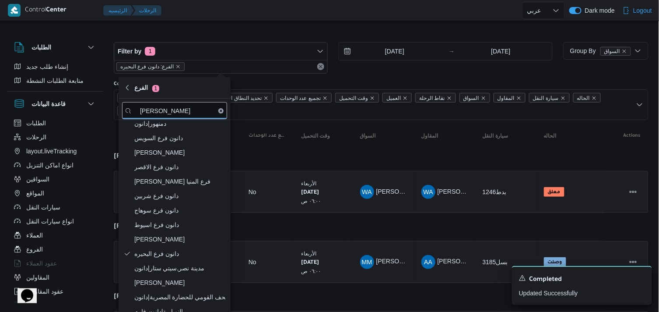
click at [230, 38] on div "Filter by 1 الفرع: دانون فرع البحيره 24/9/2025 → 24/9/2025" at bounding box center [333, 58] width 449 height 42
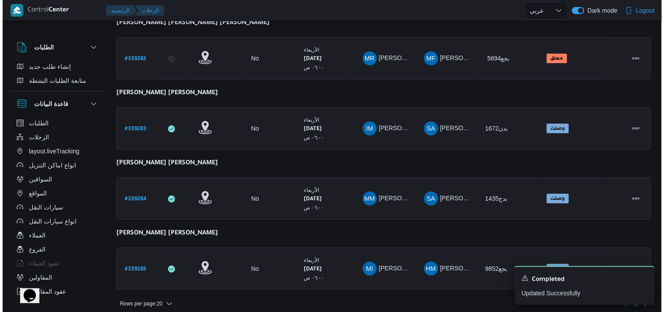
scroll to position [0, 0]
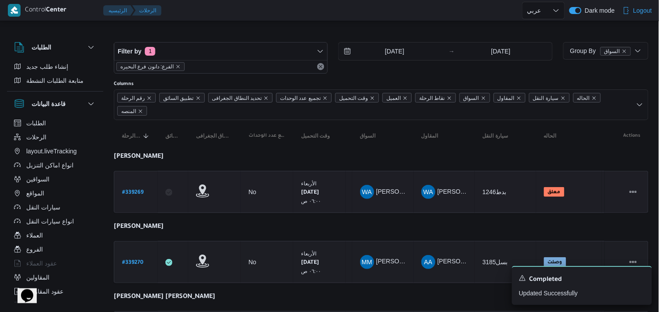
click at [131, 191] on b "# 339269" at bounding box center [132, 192] width 21 height 6
select select "ar"
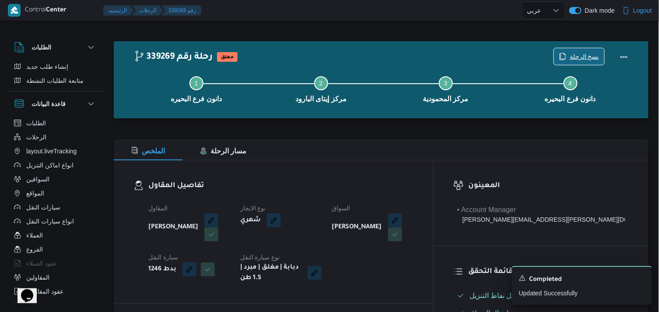
click at [576, 55] on span "نسخ الرحلة" at bounding box center [584, 56] width 29 height 11
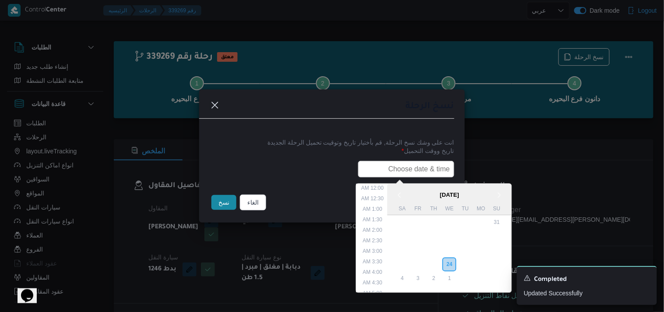
scroll to position [193, 0]
click at [400, 165] on input "text" at bounding box center [406, 169] width 96 height 17
click at [371, 213] on li "6:00 AM" at bounding box center [372, 213] width 27 height 9
type input "27/09/2025 6:00AM"
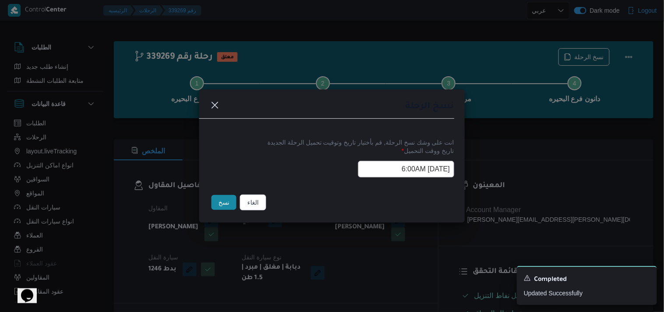
click at [377, 172] on input "27/09/2025 6:00AM" at bounding box center [406, 169] width 96 height 17
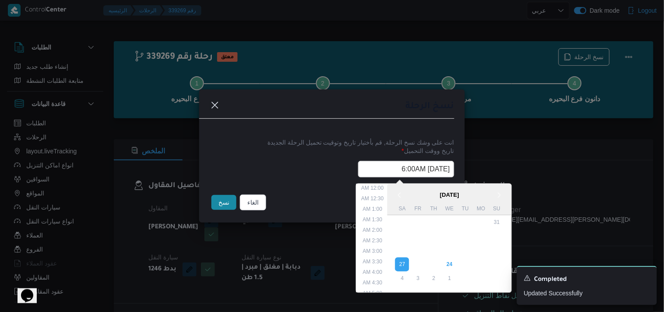
click at [377, 172] on input "27/09/2025 6:00AM" at bounding box center [406, 169] width 96 height 17
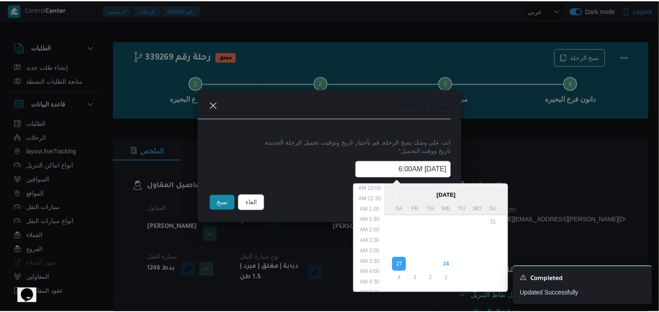
scroll to position [77, 0]
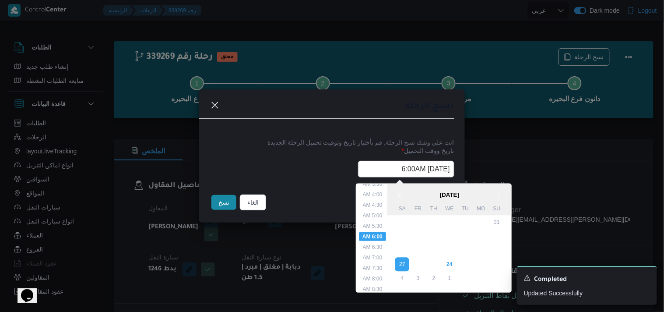
click at [377, 172] on input "27/09/2025 6:00AM" at bounding box center [406, 169] width 96 height 17
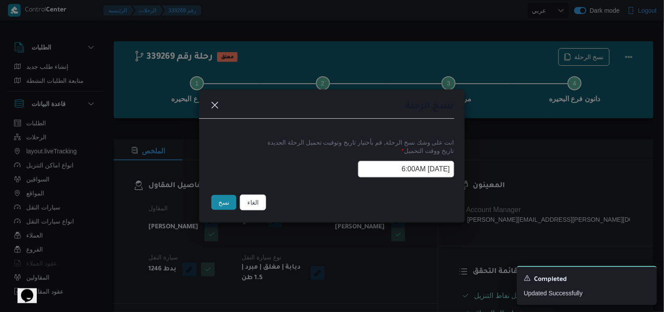
drag, startPoint x: 221, startPoint y: 196, endPoint x: 224, endPoint y: 206, distance: 10.1
click at [224, 206] on button "نسخ" at bounding box center [223, 202] width 25 height 15
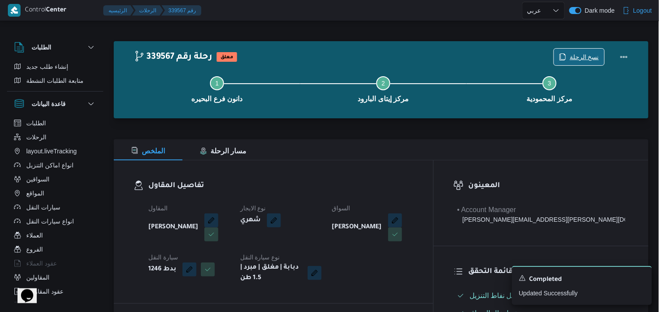
scroll to position [272, 0]
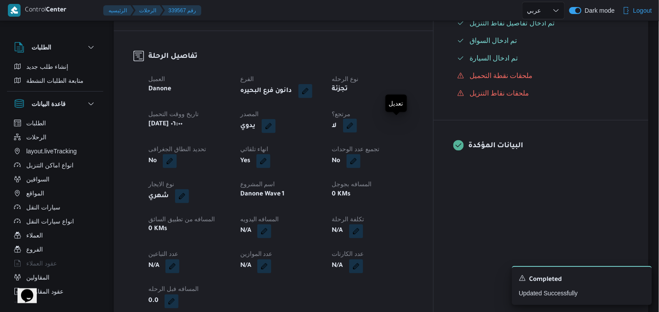
click at [357, 126] on button "button" at bounding box center [350, 126] width 14 height 14
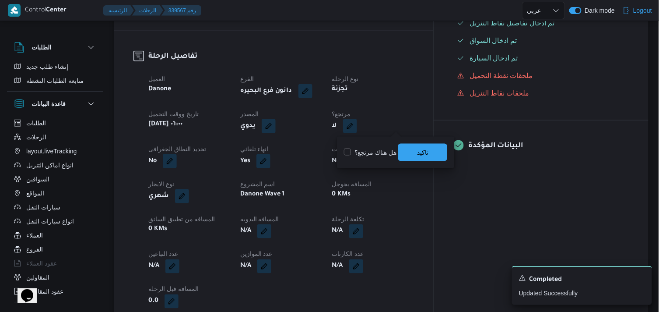
click at [386, 151] on label "هل هناك مرتجع؟" at bounding box center [370, 152] width 53 height 11
checkbox input "true"
click at [411, 149] on span "تاكيد" at bounding box center [422, 152] width 49 height 18
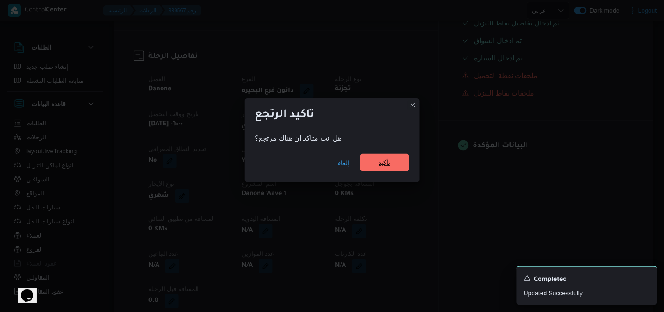
click at [387, 158] on span "تأكيد" at bounding box center [384, 162] width 11 height 11
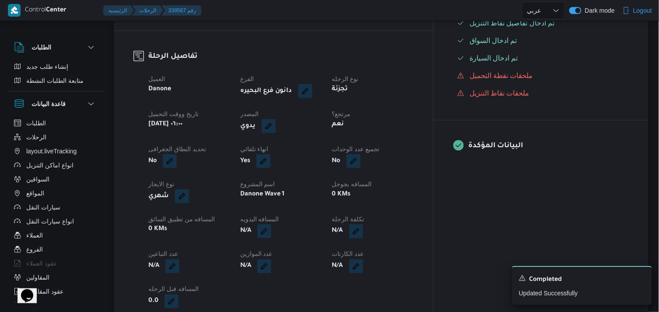
select select "ar"
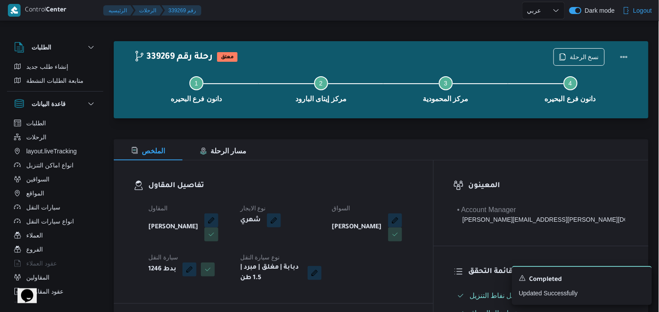
select select "ar"
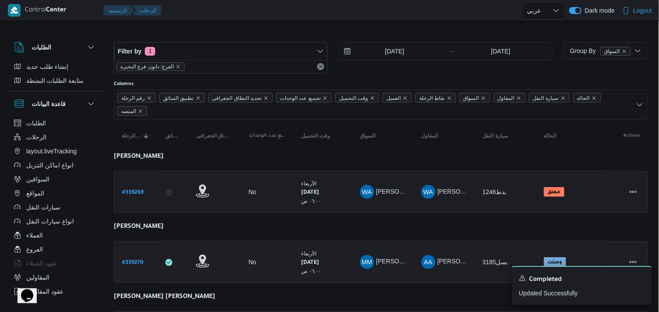
click at [139, 263] on b "# 339270" at bounding box center [132, 262] width 21 height 6
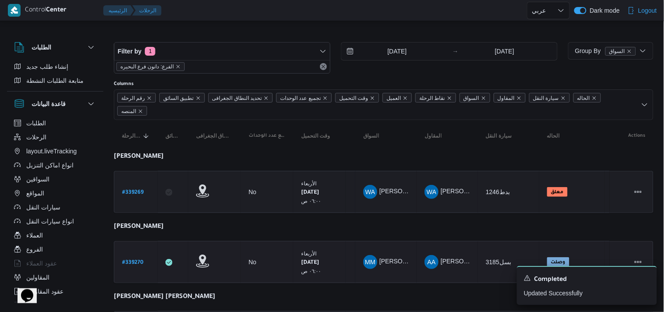
select select "ar"
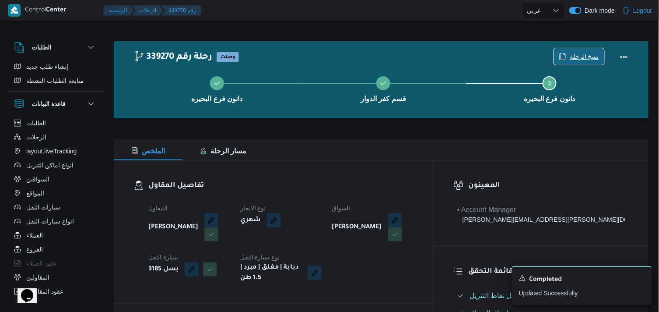
click at [598, 59] on span "نسخ الرحلة" at bounding box center [584, 56] width 29 height 11
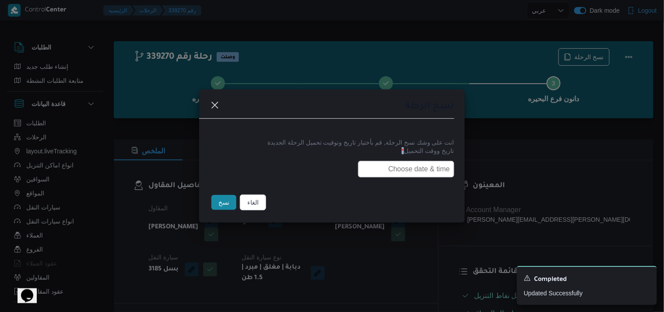
drag, startPoint x: 398, startPoint y: 158, endPoint x: 397, endPoint y: 167, distance: 9.7
click at [397, 167] on div "تاريخ ووقت التحميل *" at bounding box center [332, 162] width 245 height 30
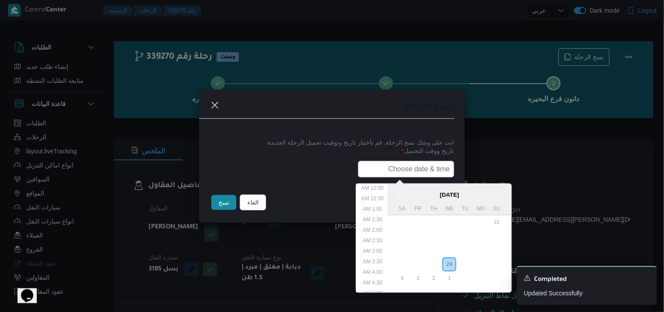
click at [397, 167] on input "text" at bounding box center [406, 169] width 96 height 17
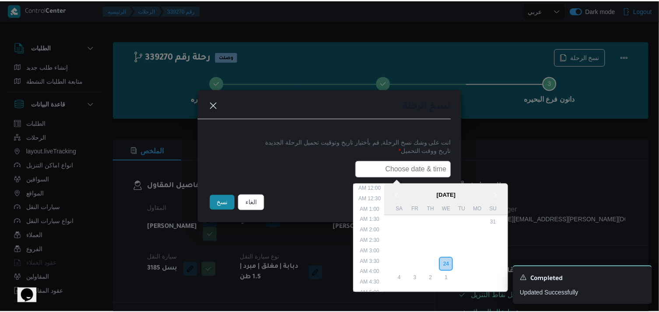
scroll to position [193, 0]
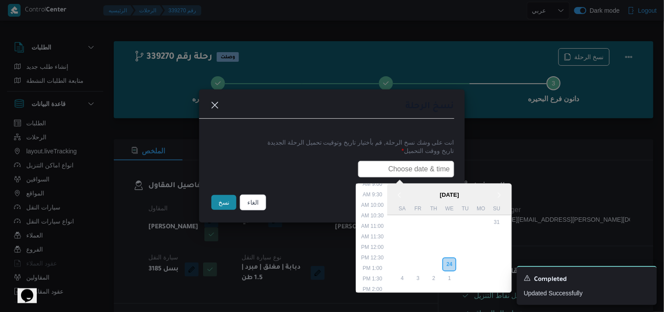
paste input "27/09/2025 6:00AM"
type input "27/09/2025 6:00AM"
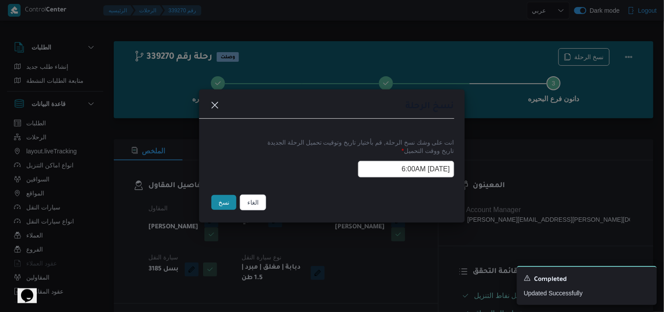
click at [229, 206] on button "نسخ" at bounding box center [223, 202] width 25 height 15
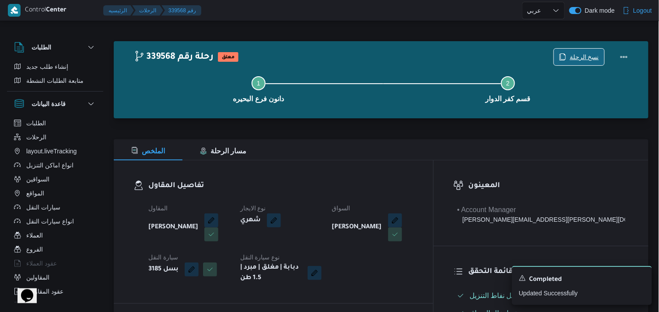
scroll to position [272, 0]
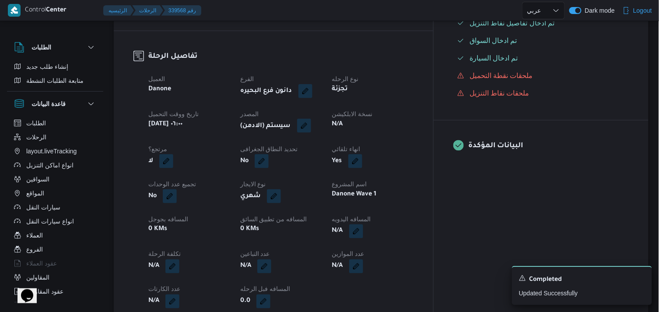
click at [311, 130] on button "button" at bounding box center [304, 126] width 14 height 14
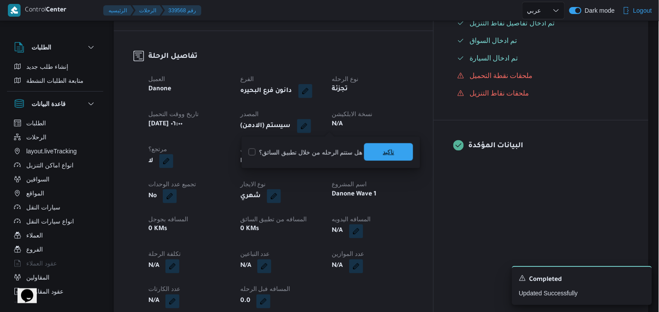
click at [371, 151] on span "تاكيد" at bounding box center [388, 152] width 49 height 18
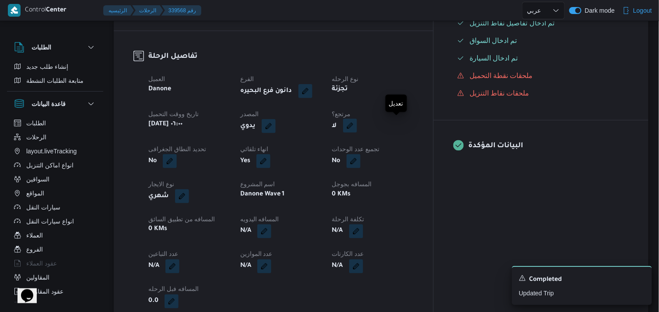
click at [357, 130] on button "button" at bounding box center [350, 126] width 14 height 14
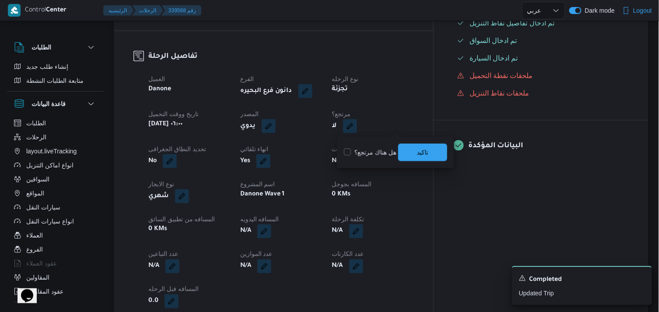
click at [377, 151] on label "هل هناك مرتجع؟" at bounding box center [370, 152] width 53 height 11
checkbox input "true"
click at [417, 151] on span "تاكيد" at bounding box center [422, 152] width 49 height 18
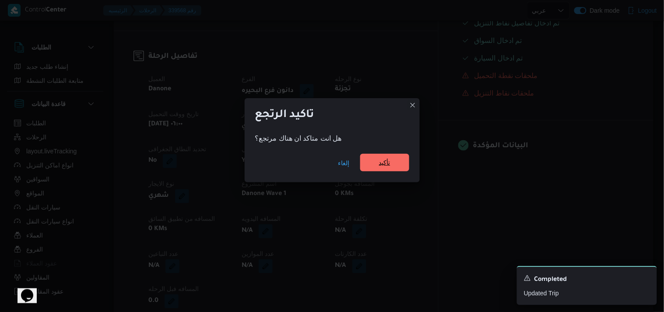
drag, startPoint x: 410, startPoint y: 154, endPoint x: 401, endPoint y: 155, distance: 8.9
click at [404, 155] on div "إلغاء تأكيد" at bounding box center [332, 164] width 175 height 35
click at [401, 155] on span "تأكيد" at bounding box center [384, 163] width 49 height 18
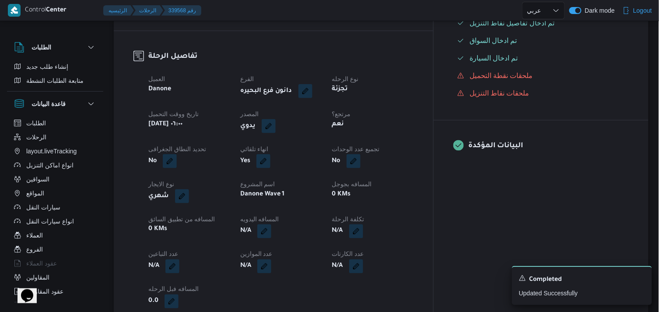
scroll to position [0, 0]
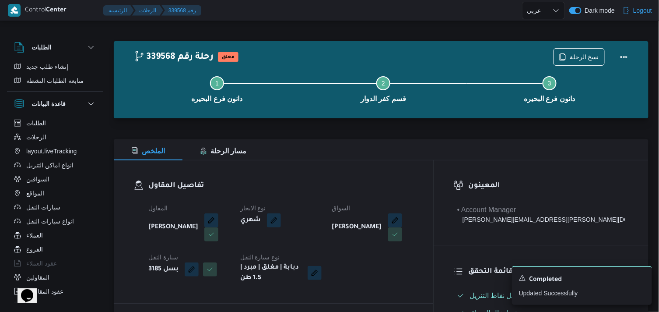
select select "ar"
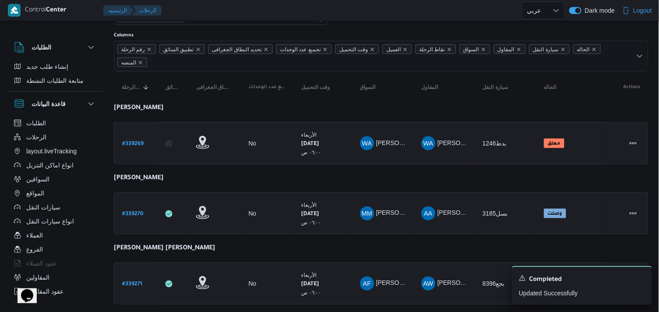
scroll to position [44, 0]
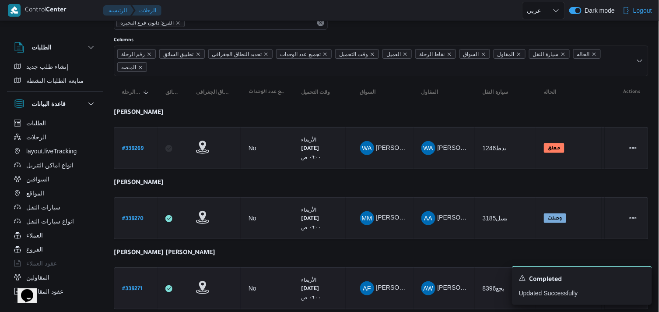
click at [132, 286] on b "# 339271" at bounding box center [132, 289] width 20 height 6
select select "ar"
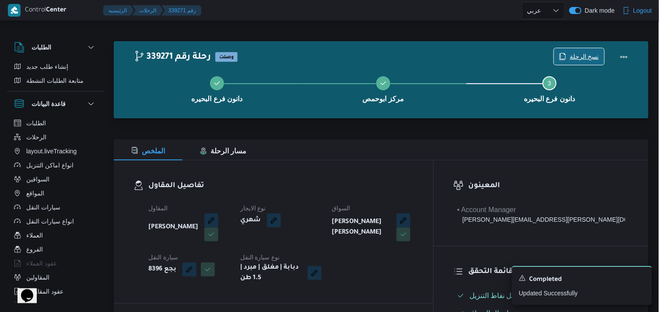
click at [570, 55] on span "نسخ الرحلة" at bounding box center [579, 56] width 50 height 17
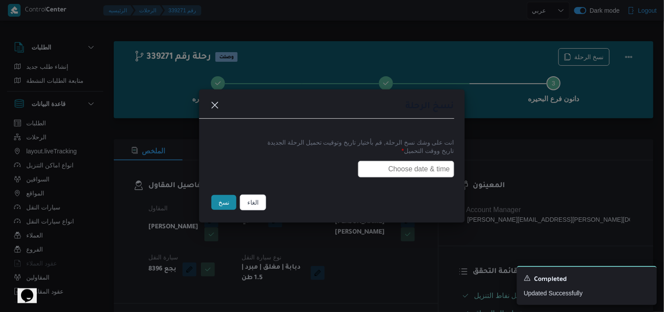
click at [359, 163] on input "text" at bounding box center [406, 169] width 96 height 17
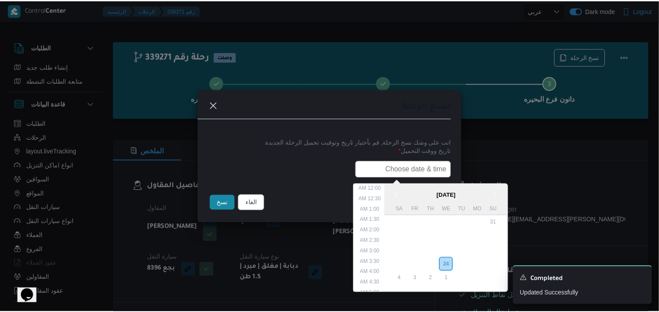
scroll to position [193, 0]
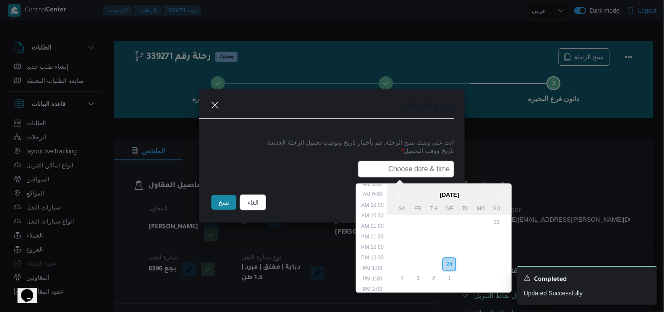
type input "27/09/2025 7:30AM"
click at [396, 161] on input "27/09/2025 7:30AM" at bounding box center [406, 169] width 96 height 17
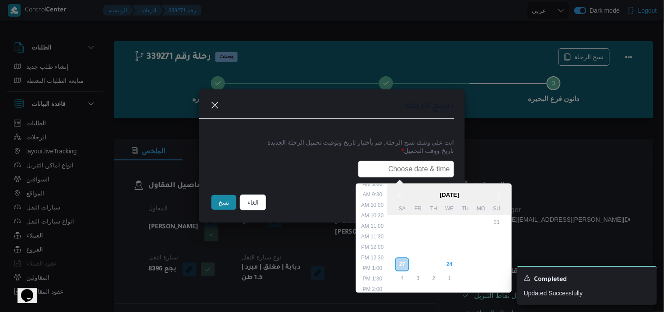
paste input "27/09/2025 6:00AM"
type input "27/09/2025 6:00AM"
click at [217, 208] on button "نسخ" at bounding box center [223, 202] width 25 height 15
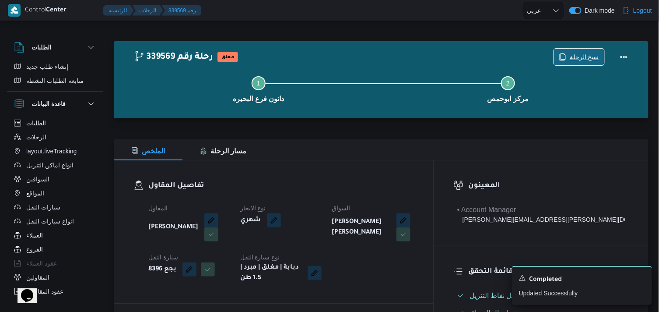
scroll to position [272, 0]
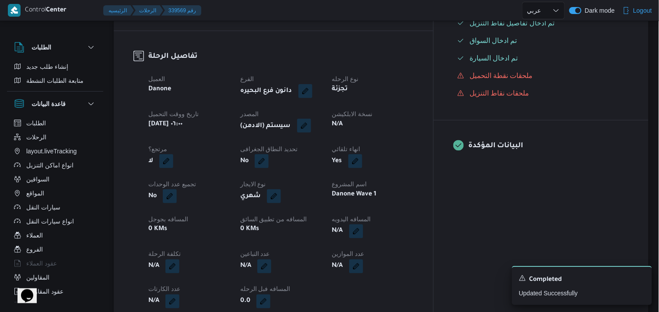
click at [323, 127] on div "(سيستم (الادمن" at bounding box center [280, 126] width 83 height 16
click at [311, 127] on button "button" at bounding box center [304, 126] width 14 height 14
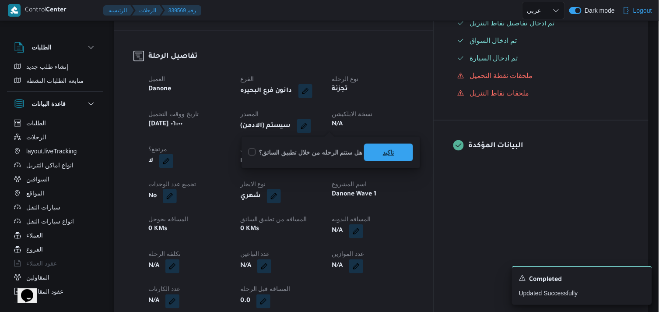
click at [374, 146] on span "تاكيد" at bounding box center [388, 153] width 49 height 18
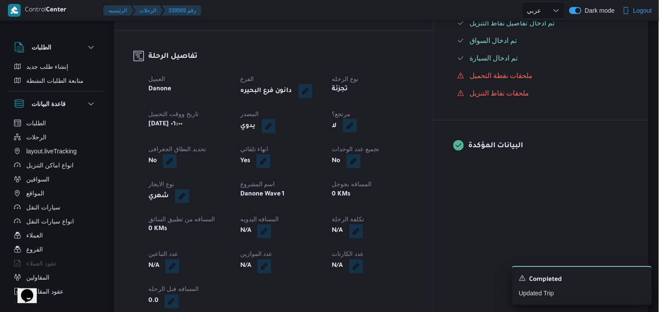
click at [357, 132] on button "button" at bounding box center [350, 126] width 14 height 14
click at [375, 147] on label "هل هناك مرتجع؟" at bounding box center [370, 152] width 53 height 11
checkbox input "true"
click at [410, 147] on span "تاكيد" at bounding box center [422, 152] width 49 height 18
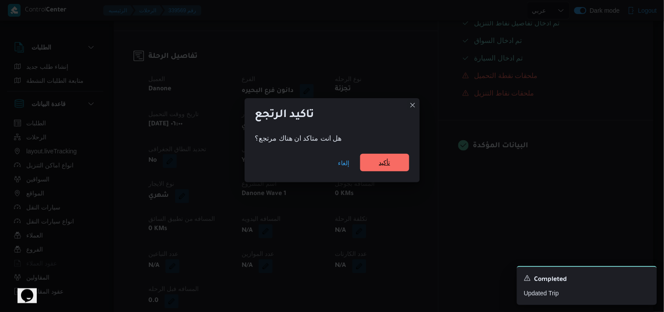
click at [386, 157] on span "تأكيد" at bounding box center [384, 163] width 49 height 18
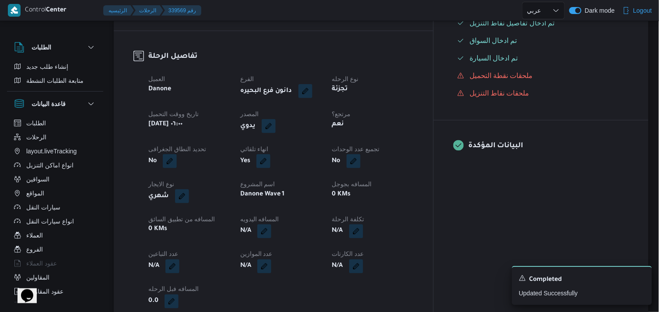
select select "ar"
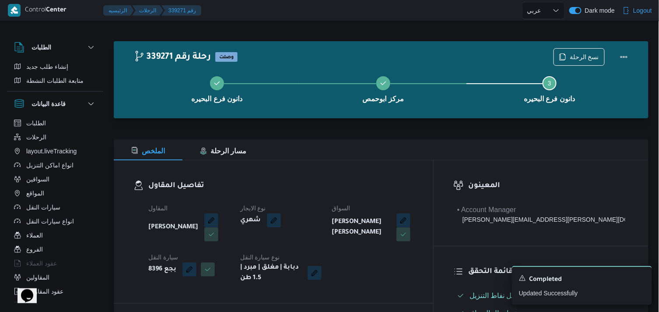
select select "ar"
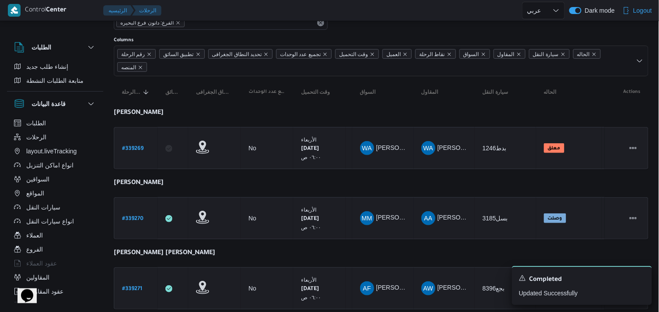
scroll to position [115, 0]
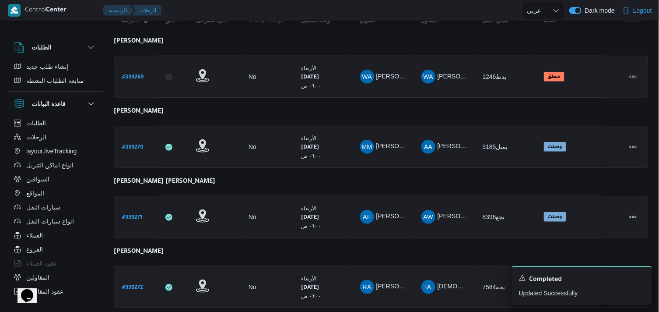
click at [133, 285] on b "# 339272" at bounding box center [132, 287] width 21 height 6
select select "ar"
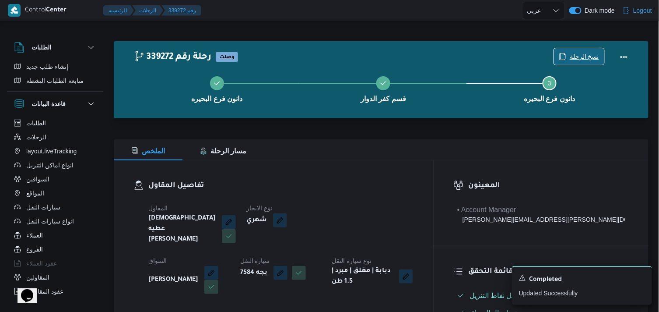
click at [580, 53] on span "نسخ الرحلة" at bounding box center [584, 56] width 29 height 11
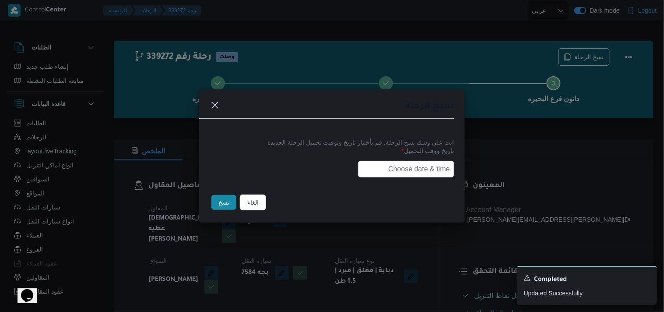
click at [421, 156] on label "تاريخ ووقت التحميل *" at bounding box center [332, 154] width 245 height 14
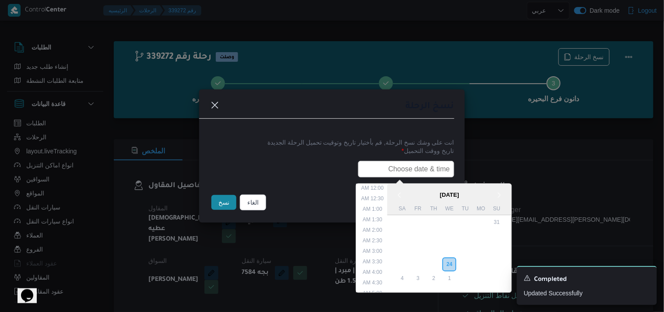
click at [410, 163] on input "text" at bounding box center [406, 169] width 96 height 17
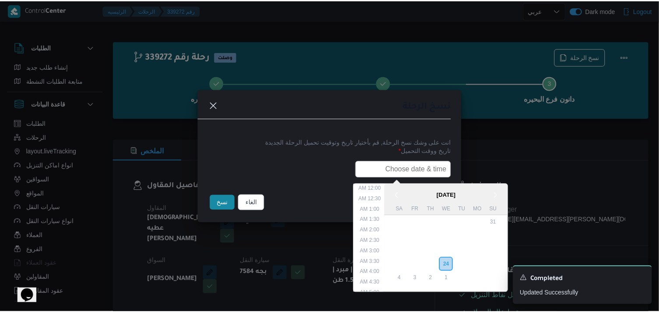
scroll to position [193, 0]
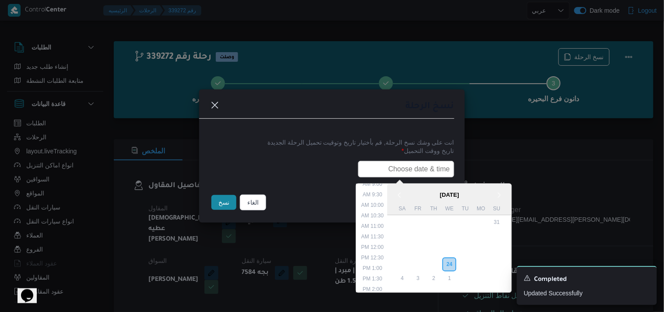
type input "27/09/2025 6:00AM"
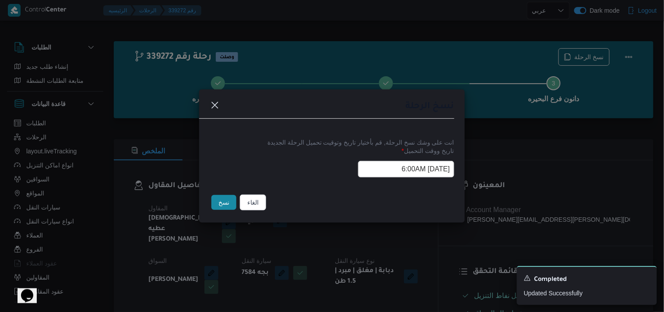
click at [224, 196] on button "نسخ" at bounding box center [223, 202] width 25 height 15
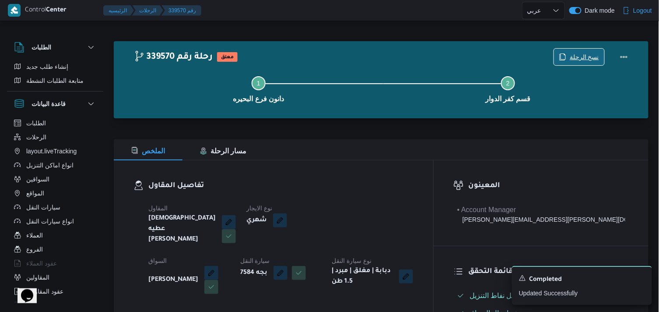
scroll to position [272, 0]
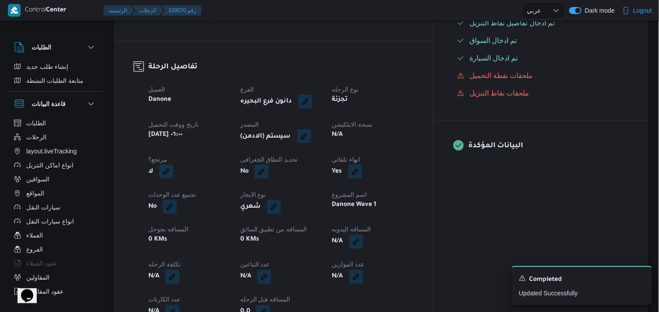
click at [311, 132] on button "button" at bounding box center [304, 136] width 14 height 14
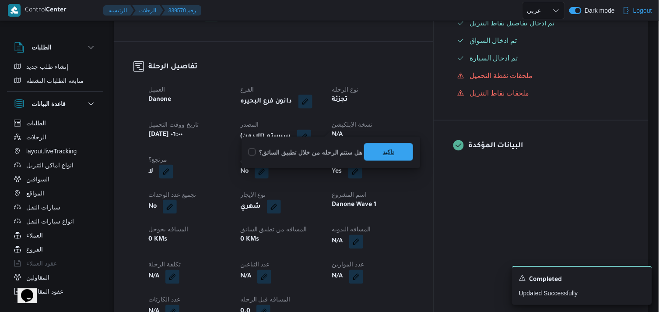
click at [379, 149] on span "تاكيد" at bounding box center [388, 152] width 49 height 18
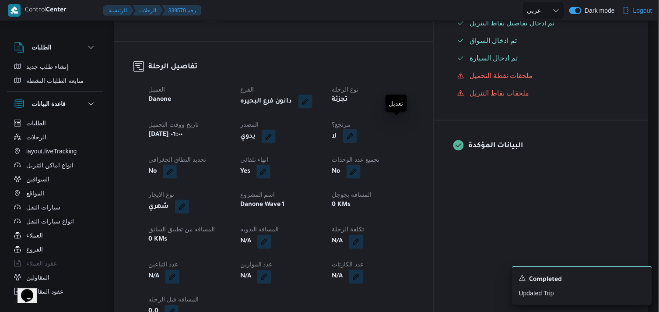
click at [357, 129] on button "button" at bounding box center [350, 136] width 14 height 14
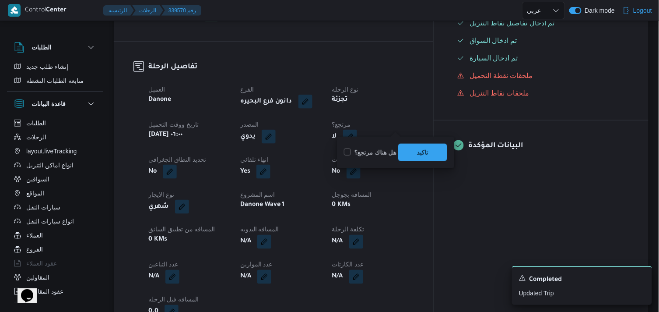
click at [369, 151] on label "هل هناك مرتجع؟" at bounding box center [370, 152] width 53 height 11
checkbox input "true"
click at [413, 147] on span "تاكيد" at bounding box center [422, 152] width 49 height 18
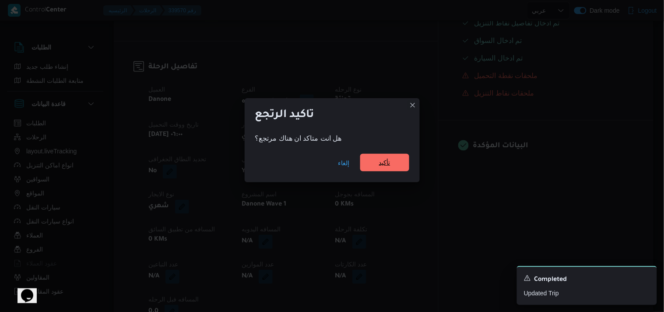
click at [384, 159] on span "تأكيد" at bounding box center [384, 162] width 11 height 11
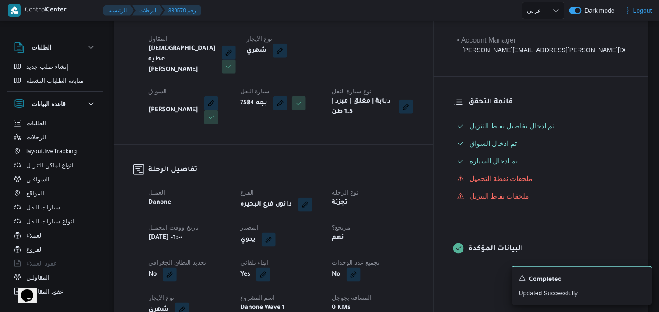
scroll to position [172, 0]
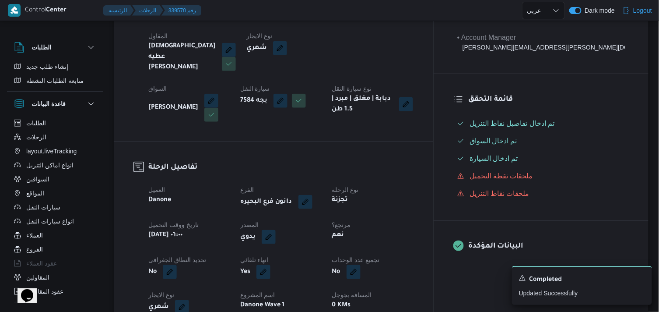
select select "ar"
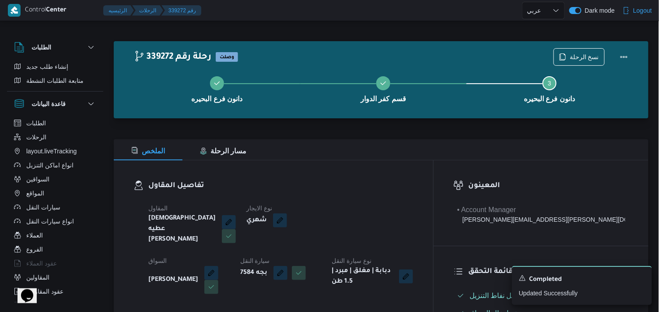
select select "ar"
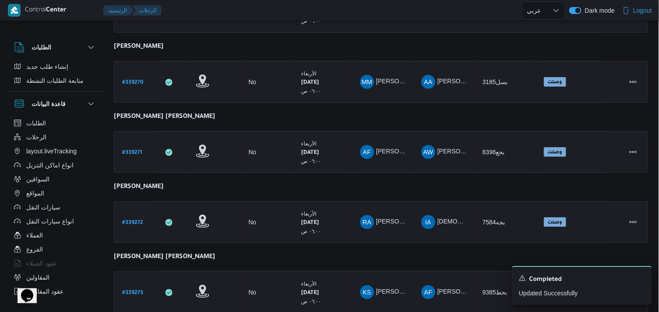
scroll to position [204, 0]
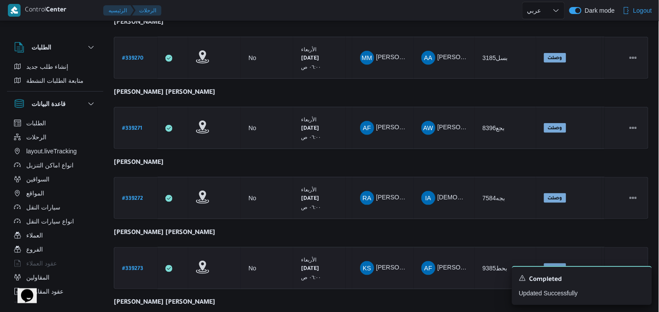
click at [127, 269] on b "# 339273" at bounding box center [132, 269] width 21 height 6
select select "ar"
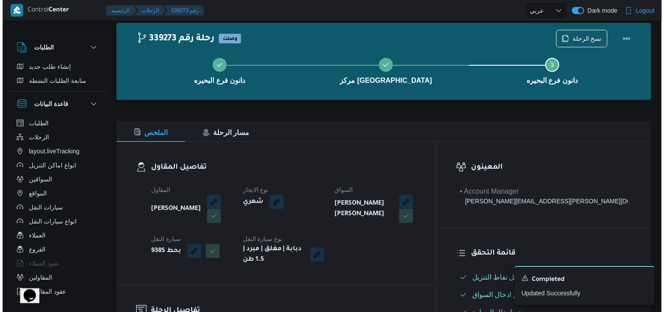
scroll to position [8, 0]
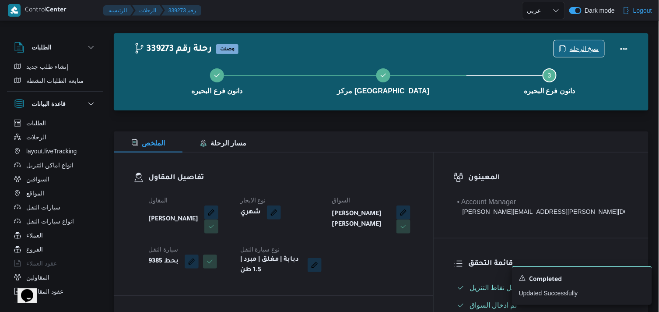
click at [571, 41] on span "نسخ الرحلة" at bounding box center [579, 48] width 50 height 17
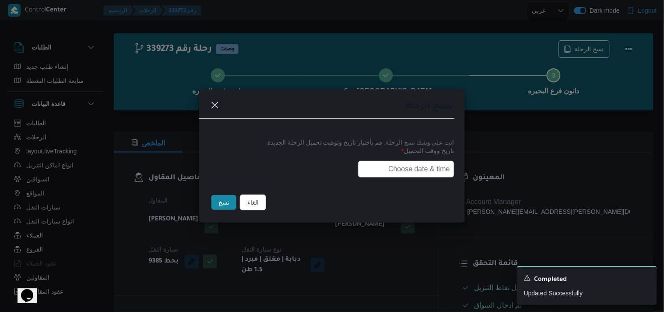
click at [381, 161] on input "text" at bounding box center [406, 169] width 96 height 17
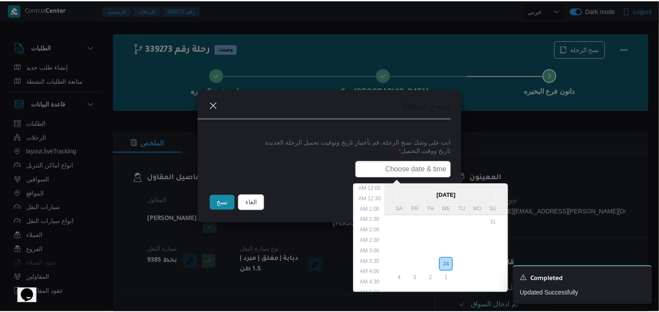
scroll to position [193, 0]
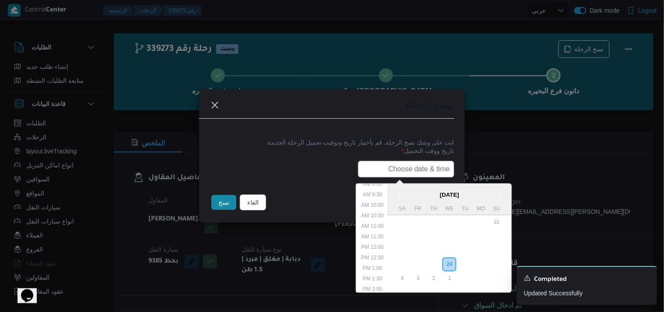
type input "27/09/2025 6:00AM"
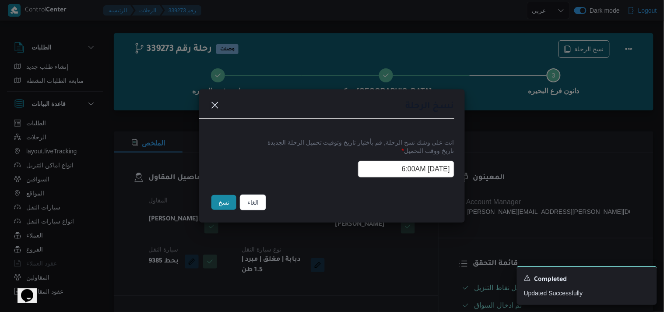
drag, startPoint x: 234, startPoint y: 204, endPoint x: 232, endPoint y: 199, distance: 5.0
click at [233, 204] on button "نسخ" at bounding box center [223, 202] width 25 height 15
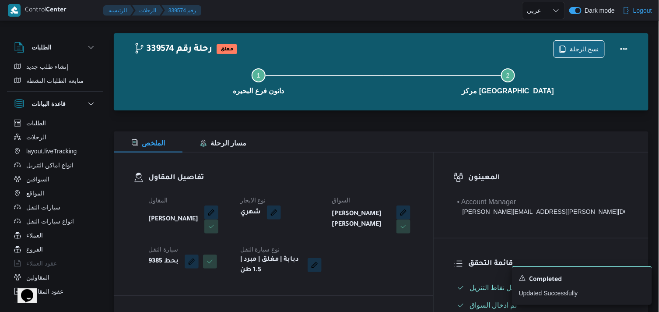
scroll to position [280, 0]
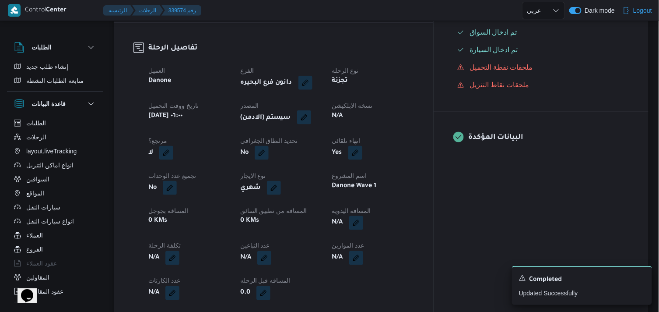
click at [311, 119] on button "button" at bounding box center [304, 117] width 14 height 14
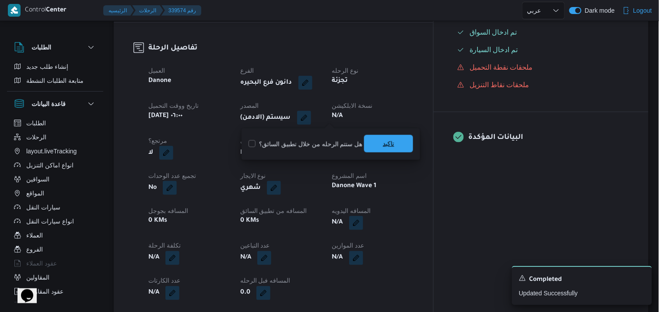
click at [386, 137] on span "تاكيد" at bounding box center [388, 144] width 49 height 18
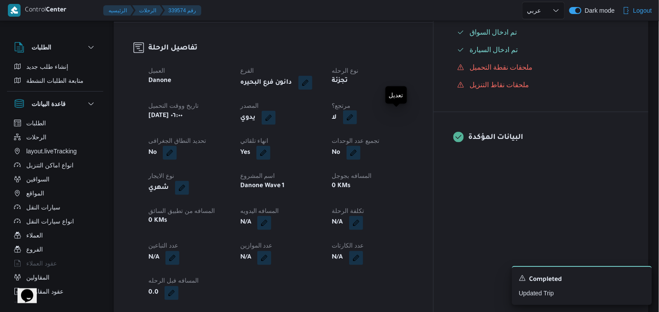
click at [357, 122] on button "button" at bounding box center [350, 117] width 14 height 14
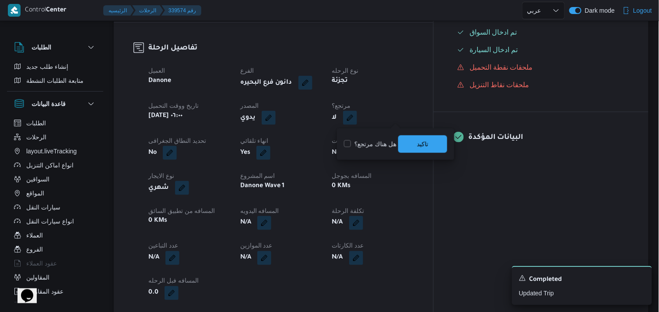
click at [372, 154] on div "You are in a dialog. To close this dialog, hit escape. هل هناك مرتجع؟ تاكيد" at bounding box center [395, 144] width 117 height 32
click at [376, 146] on label "هل هناك مرتجع؟" at bounding box center [370, 144] width 53 height 11
checkbox input "true"
click at [407, 144] on span "تاكيد" at bounding box center [422, 144] width 49 height 18
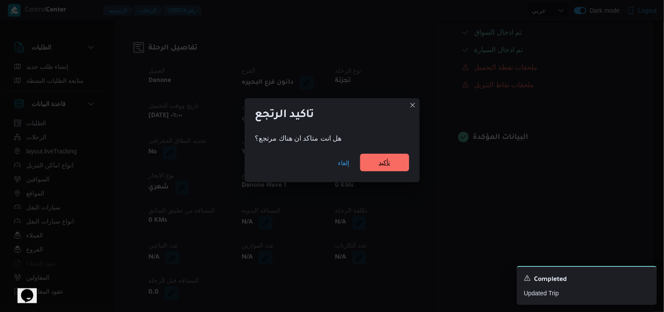
click at [386, 164] on span "تأكيد" at bounding box center [384, 162] width 11 height 11
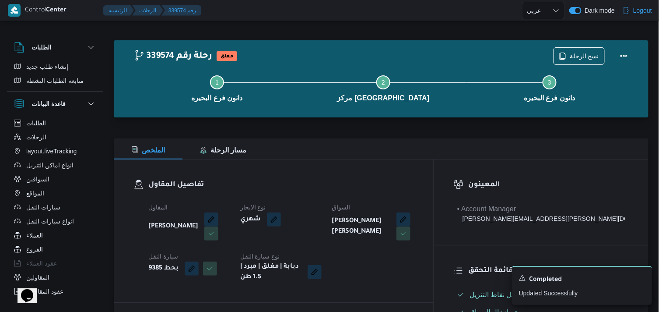
scroll to position [0, 0]
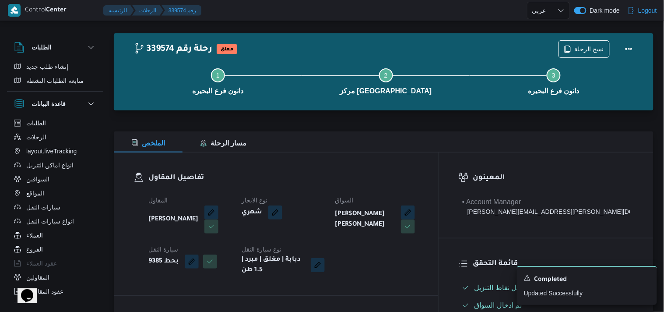
select select "ar"
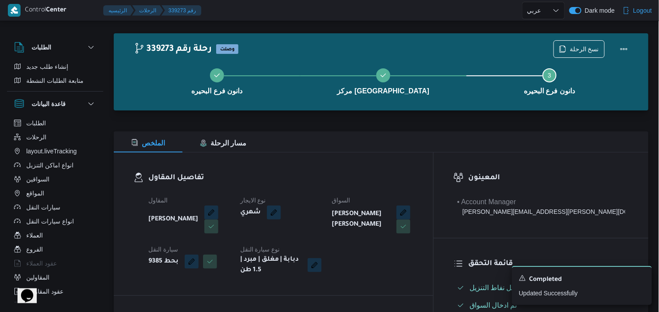
select select "ar"
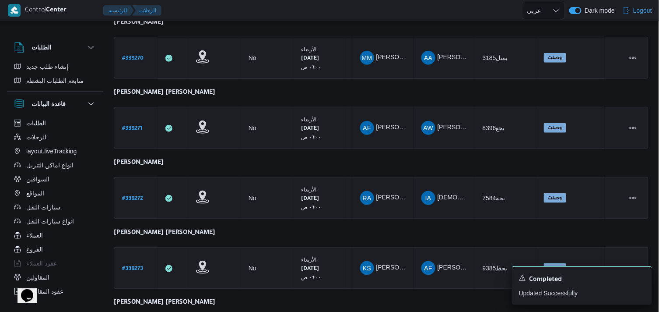
scroll to position [243, 0]
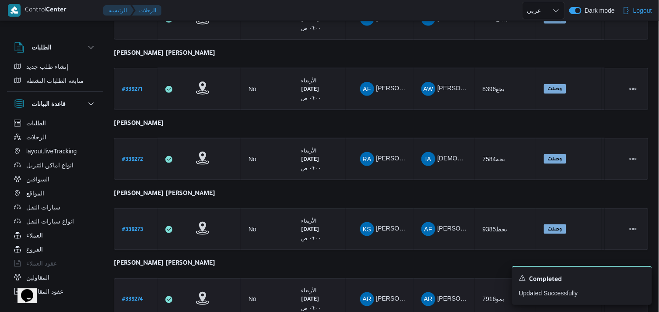
click at [130, 297] on b "# 339274" at bounding box center [132, 300] width 21 height 6
select select "ar"
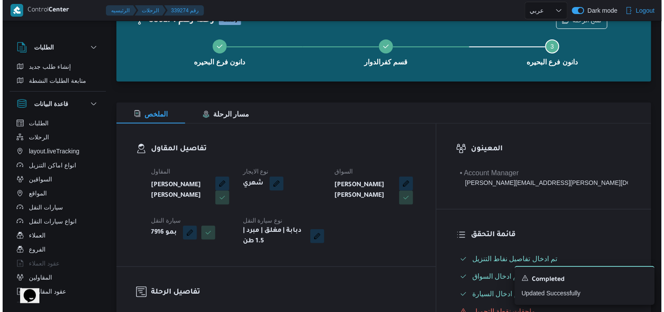
scroll to position [17, 0]
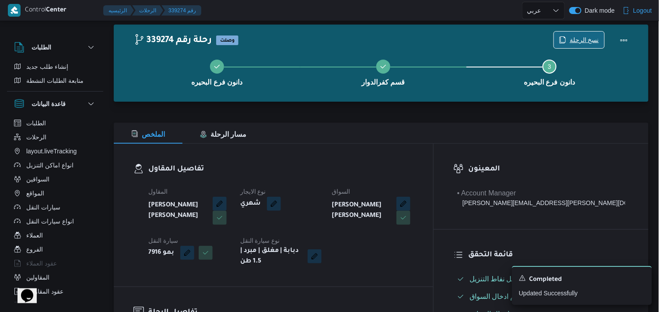
click at [566, 41] on icon "button" at bounding box center [562, 39] width 7 height 7
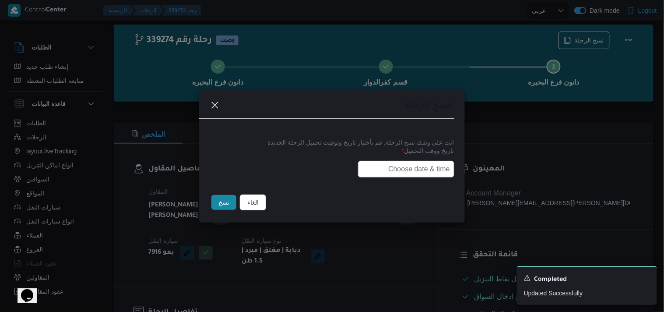
click at [406, 162] on input "text" at bounding box center [406, 169] width 96 height 17
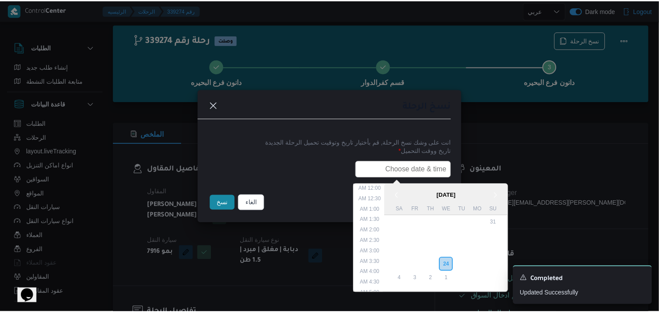
scroll to position [193, 0]
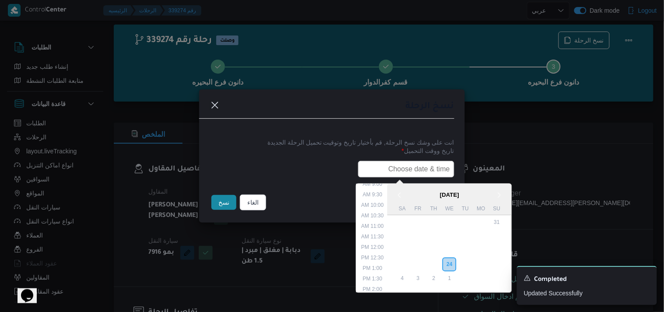
type input "27/09/2025 6:00AM"
click at [224, 202] on button "نسخ" at bounding box center [223, 202] width 25 height 15
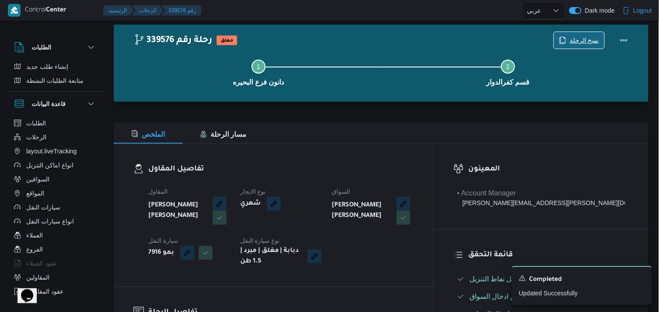
scroll to position [289, 0]
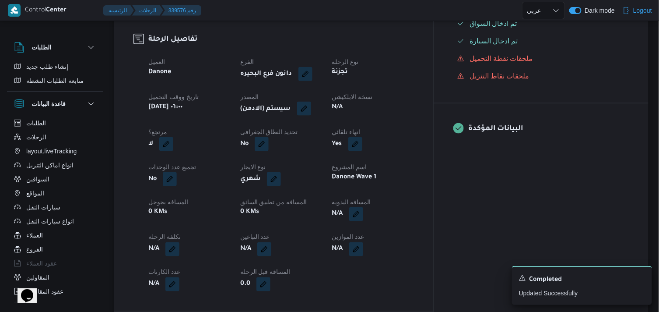
click at [311, 108] on button "button" at bounding box center [304, 109] width 14 height 14
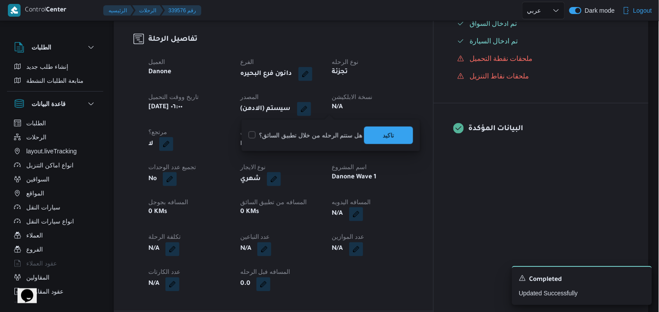
click at [375, 122] on div "You are in a dialog. To close this dialog, hit escape. هل ستتم الرحله من خلال ت…" at bounding box center [331, 135] width 179 height 32
click at [378, 138] on span "تاكيد" at bounding box center [388, 135] width 49 height 18
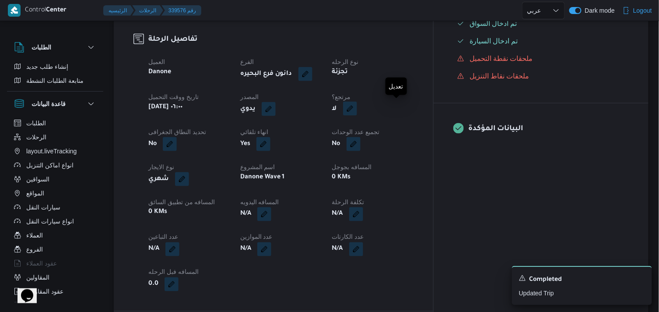
click at [357, 110] on button "button" at bounding box center [350, 109] width 14 height 14
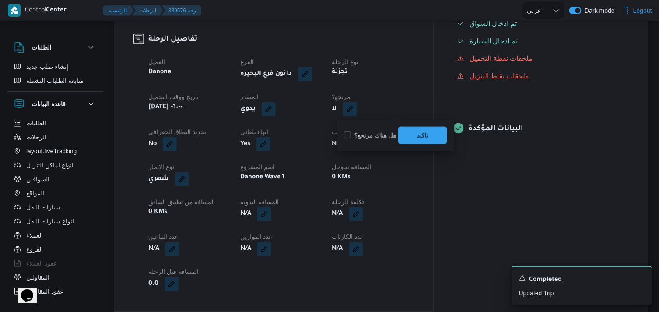
click at [378, 130] on label "هل هناك مرتجع؟" at bounding box center [370, 135] width 53 height 11
checkbox input "true"
click at [405, 133] on span "تاكيد" at bounding box center [422, 135] width 49 height 18
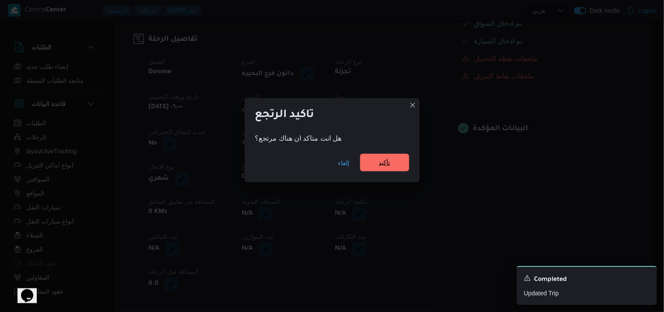
click at [384, 156] on span "تأكيد" at bounding box center [384, 163] width 49 height 18
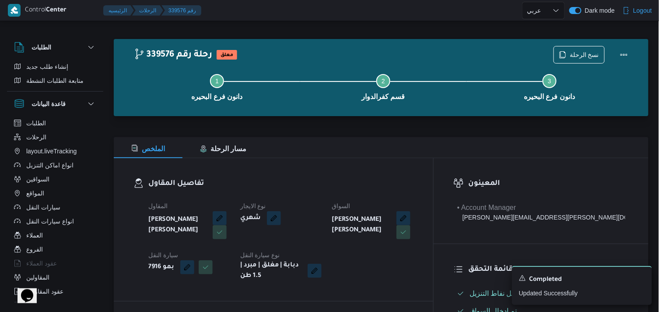
scroll to position [0, 0]
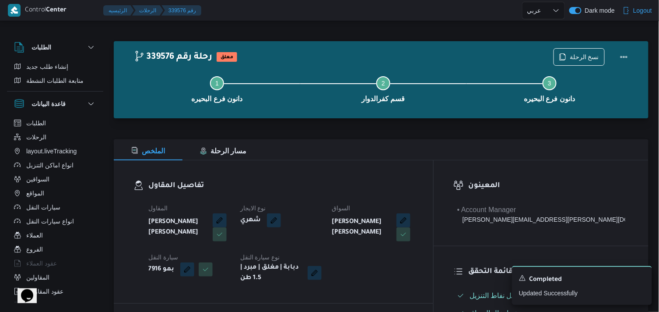
select select "ar"
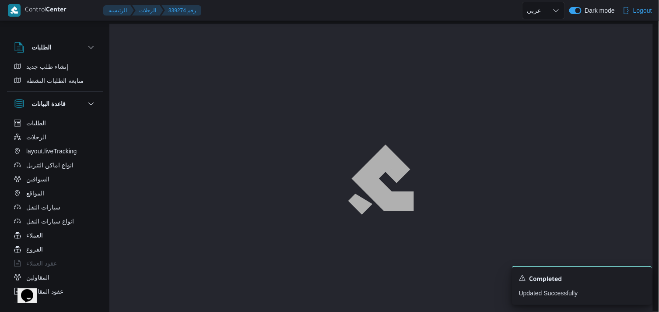
scroll to position [17, 0]
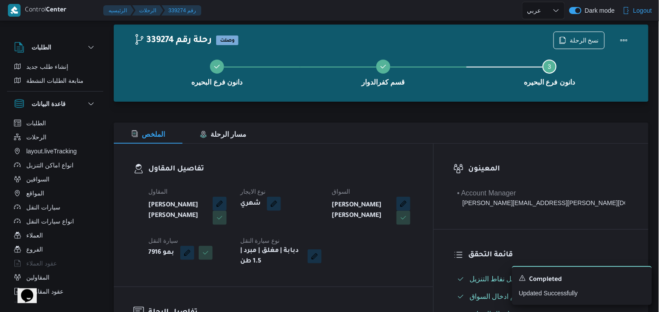
select select "ar"
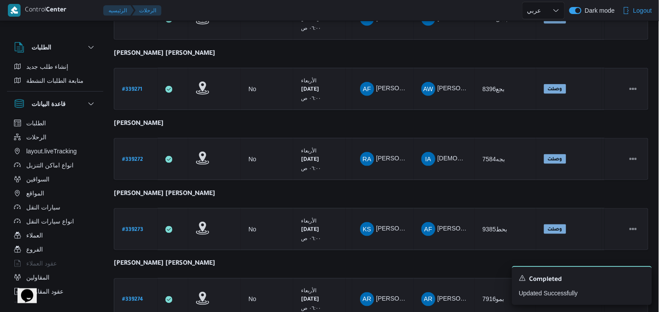
scroll to position [304, 0]
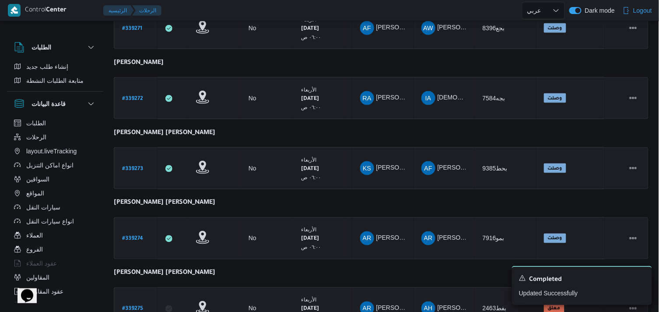
click at [137, 306] on b "# 339275" at bounding box center [132, 309] width 21 height 6
select select "ar"
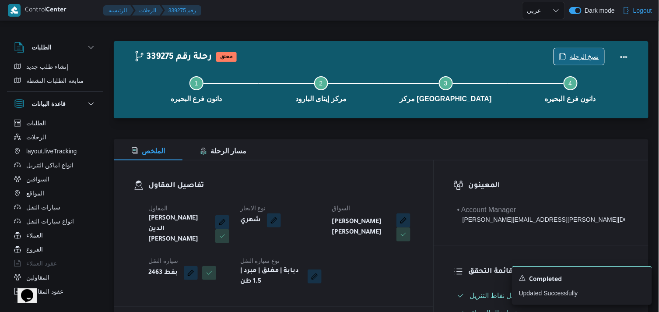
click at [580, 51] on span "نسخ الرحلة" at bounding box center [579, 56] width 50 height 17
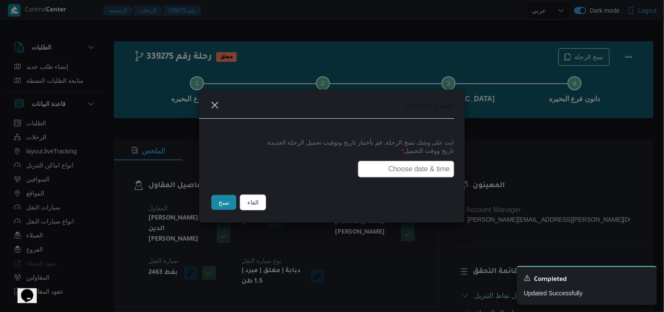
click at [423, 161] on input "text" at bounding box center [406, 169] width 96 height 17
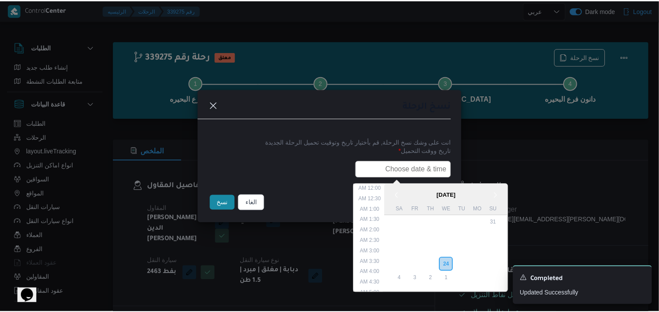
scroll to position [193, 0]
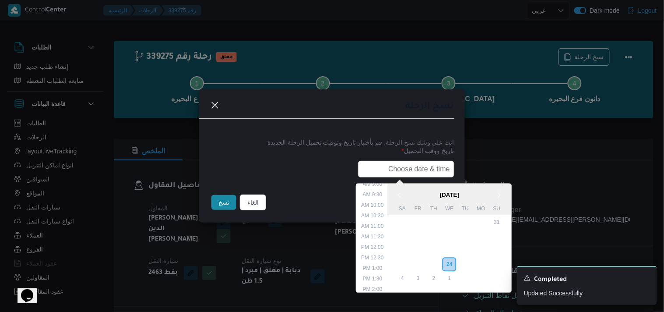
type input "27/09/2025 6:00AM"
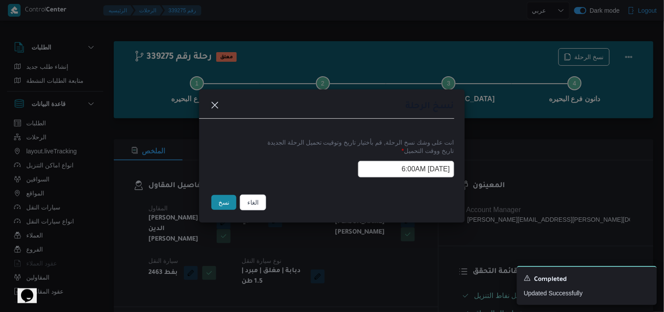
click at [228, 203] on button "نسخ" at bounding box center [223, 202] width 25 height 15
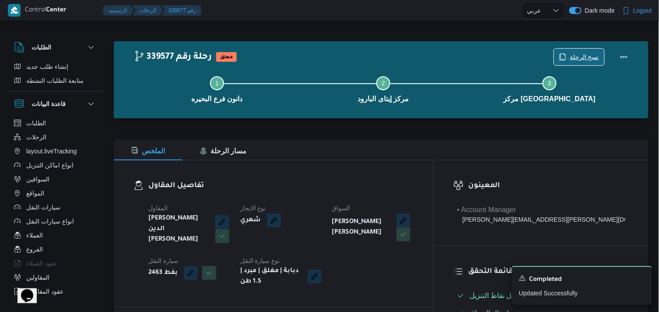
scroll to position [272, 0]
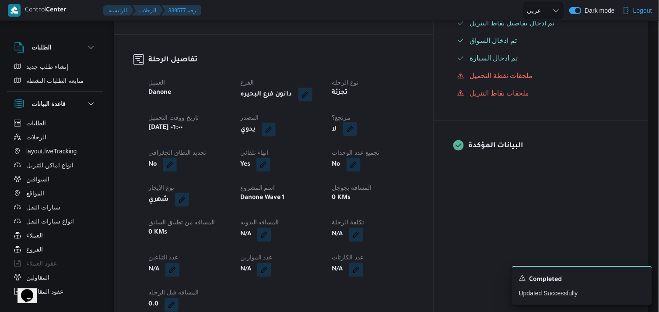
click at [357, 130] on button "button" at bounding box center [350, 129] width 14 height 14
click at [388, 152] on label "هل هناك مرتجع؟" at bounding box center [370, 152] width 53 height 11
checkbox input "true"
click at [412, 149] on span "تاكيد" at bounding box center [422, 152] width 49 height 18
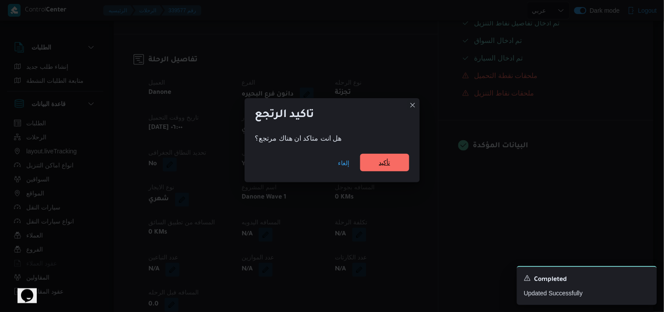
click at [374, 160] on span "تأكيد" at bounding box center [384, 163] width 49 height 18
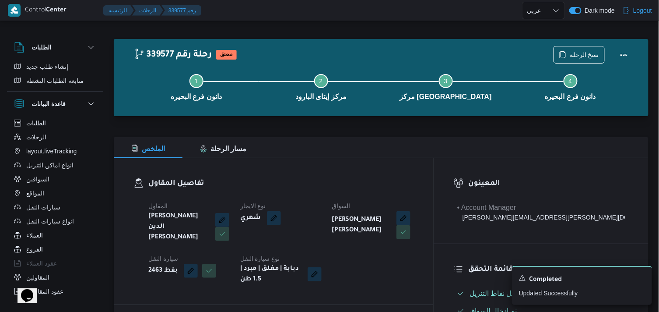
scroll to position [0, 0]
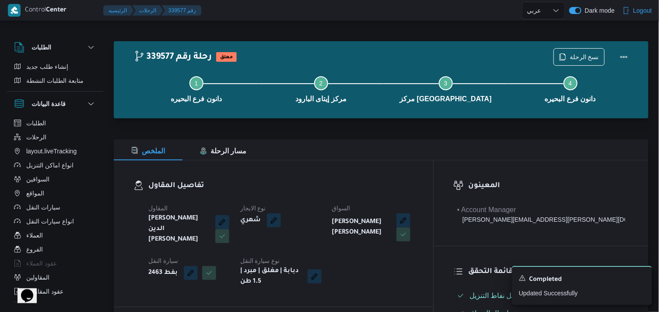
select select "ar"
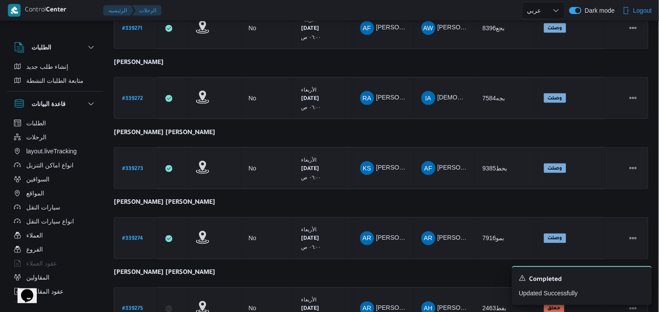
scroll to position [383, 0]
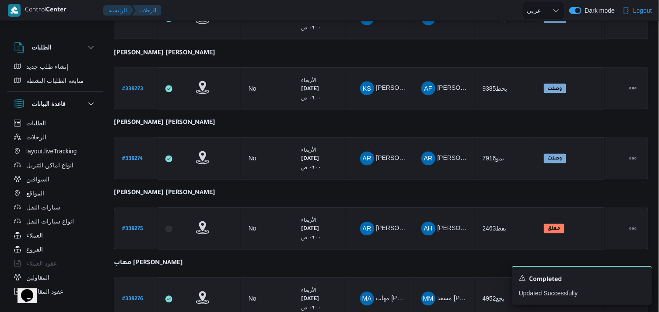
click at [130, 298] on b "# 339276" at bounding box center [132, 299] width 21 height 6
select select "ar"
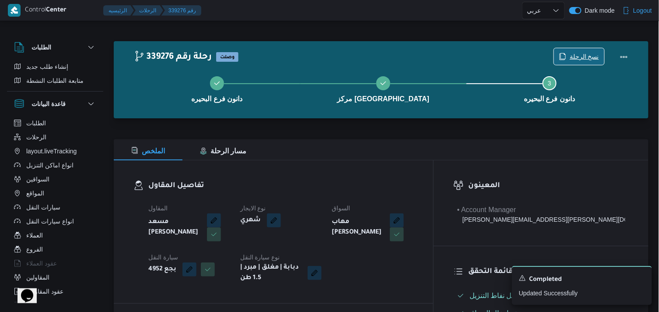
click at [573, 55] on span "نسخ الرحلة" at bounding box center [584, 56] width 29 height 11
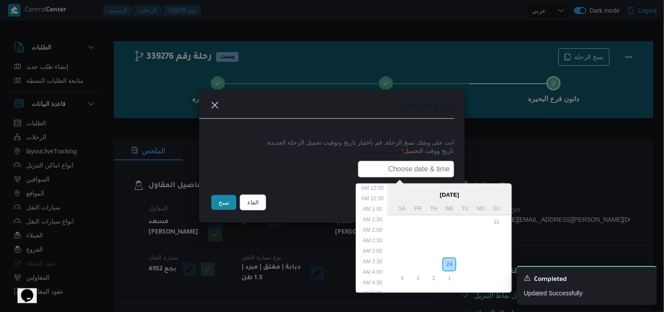
click at [407, 162] on input "text" at bounding box center [406, 169] width 96 height 17
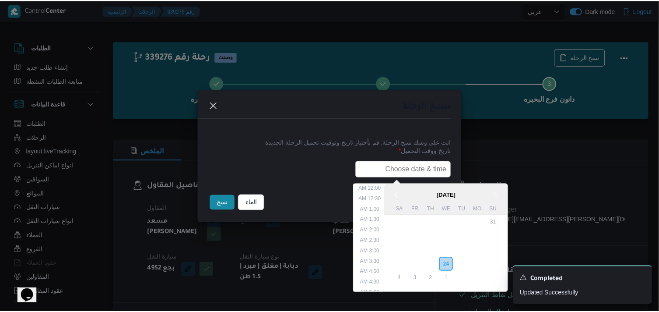
scroll to position [193, 0]
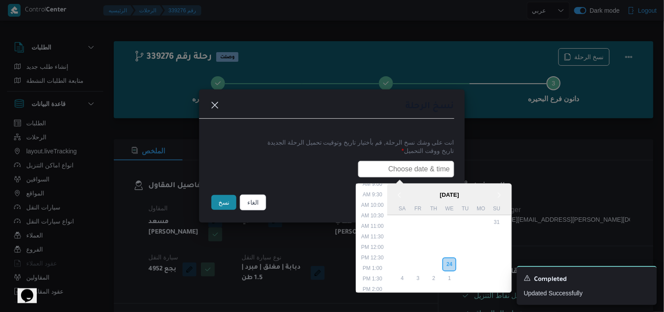
type input "27/09/2025 6:00AM"
click at [227, 207] on button "نسخ" at bounding box center [223, 202] width 25 height 15
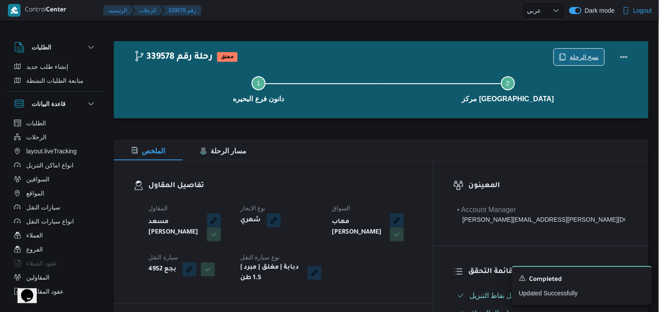
scroll to position [272, 0]
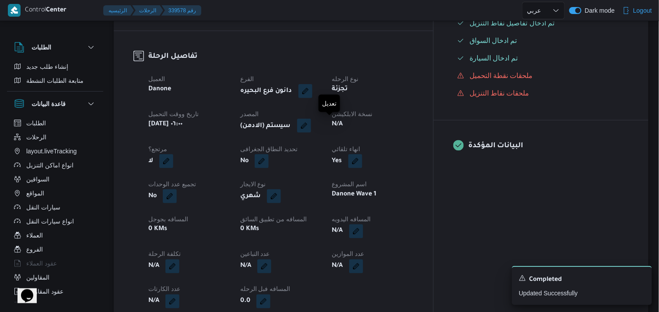
click at [311, 129] on button "button" at bounding box center [304, 126] width 14 height 14
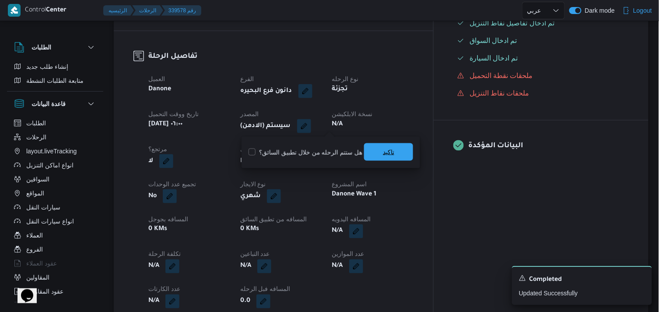
click at [390, 155] on span "تاكيد" at bounding box center [388, 152] width 11 height 11
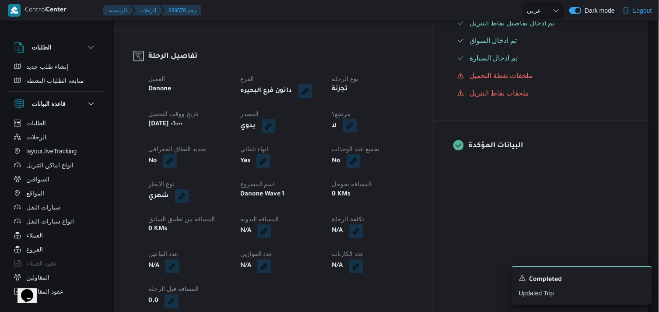
click at [357, 127] on button "button" at bounding box center [350, 126] width 14 height 14
click at [378, 149] on label "هل هناك مرتجع؟" at bounding box center [370, 152] width 53 height 11
checkbox input "true"
click at [418, 149] on span "تاكيد" at bounding box center [422, 152] width 11 height 11
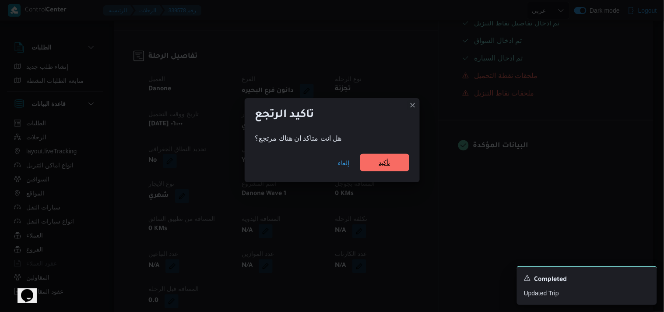
click at [388, 160] on span "تأكيد" at bounding box center [384, 162] width 11 height 11
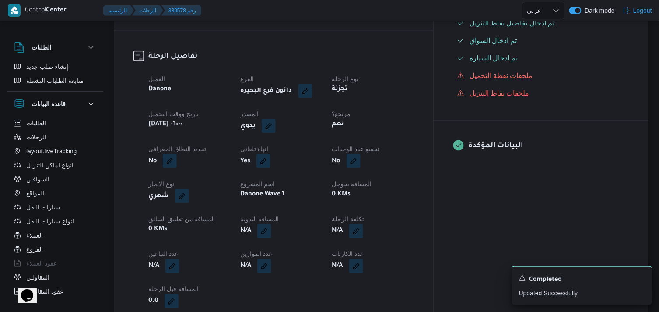
scroll to position [0, 0]
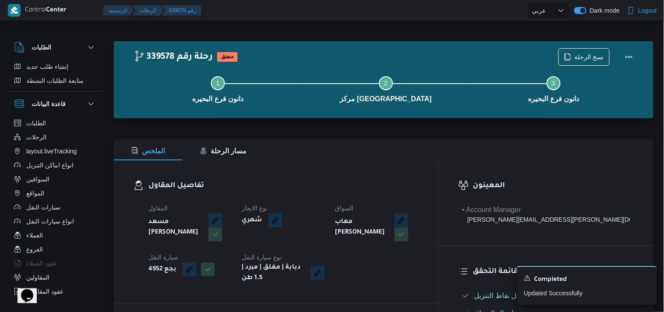
select select "ar"
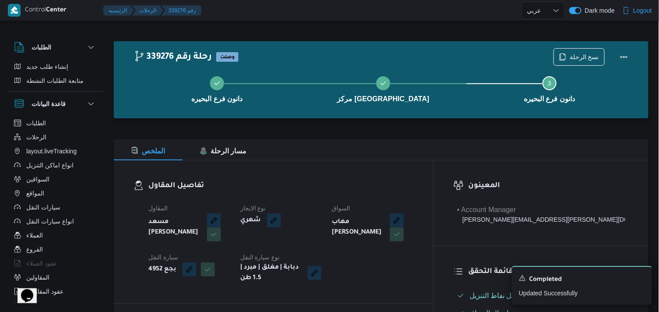
select select "ar"
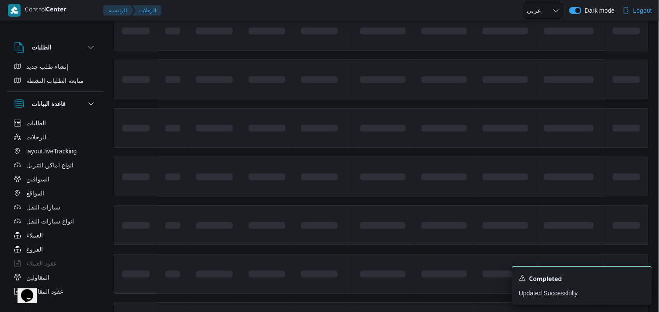
scroll to position [486, 0]
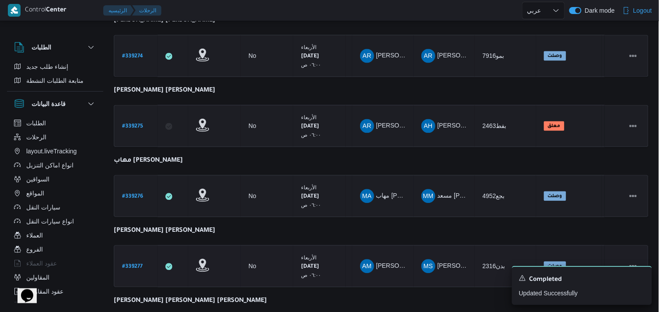
click at [136, 264] on b "# 339277" at bounding box center [132, 267] width 21 height 6
select select "ar"
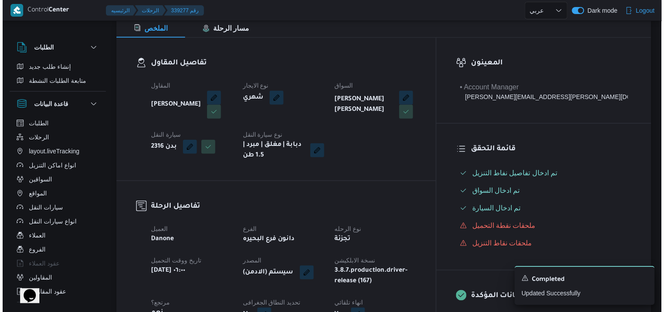
scroll to position [32, 0]
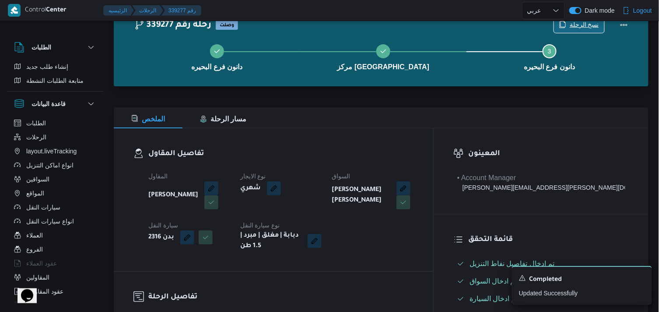
click at [579, 23] on span "نسخ الرحلة" at bounding box center [584, 24] width 29 height 11
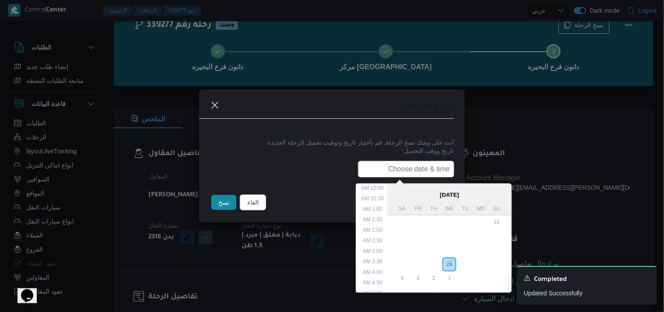
click at [371, 173] on input "text" at bounding box center [406, 169] width 96 height 17
type input "27/09/2025 6:00AM"
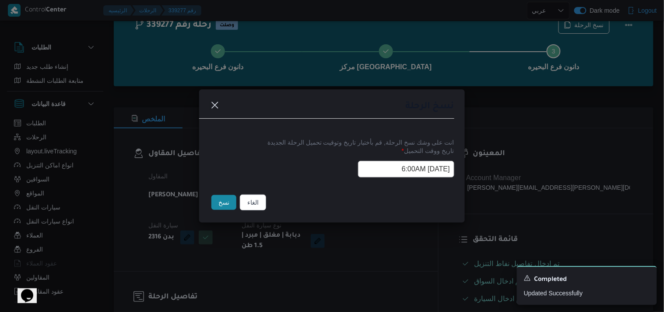
click at [230, 204] on button "نسخ" at bounding box center [223, 202] width 25 height 15
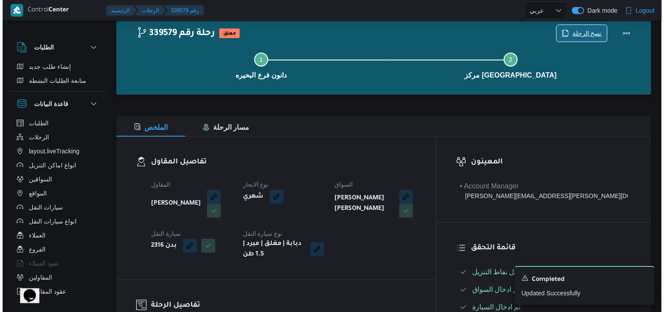
scroll to position [296, 0]
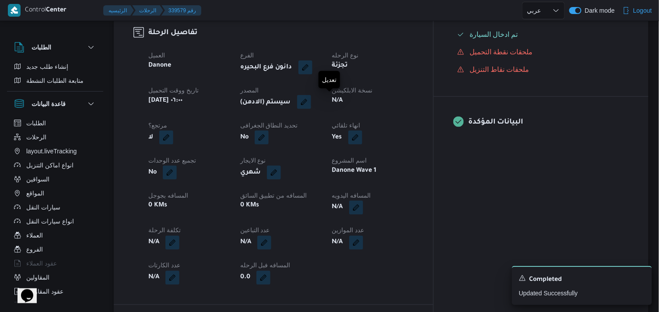
click at [311, 101] on button "button" at bounding box center [304, 102] width 14 height 14
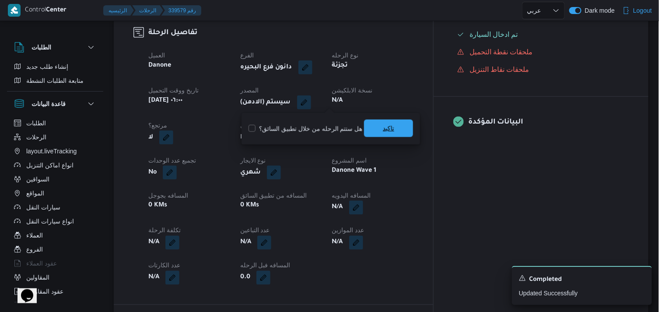
click at [375, 123] on span "تاكيد" at bounding box center [388, 128] width 49 height 18
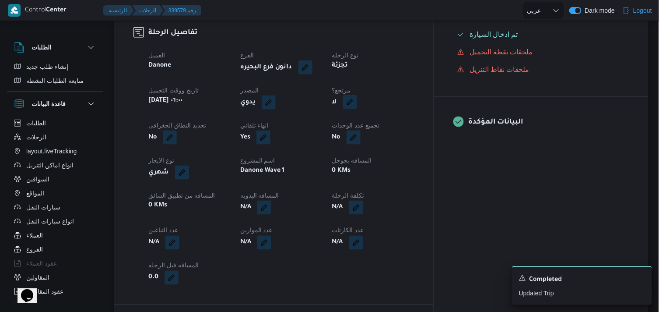
click at [357, 101] on button "button" at bounding box center [350, 102] width 14 height 14
click at [385, 130] on label "هل هناك مرتجع؟" at bounding box center [370, 128] width 53 height 11
checkbox input "true"
click at [407, 125] on span "تاكيد" at bounding box center [422, 128] width 49 height 18
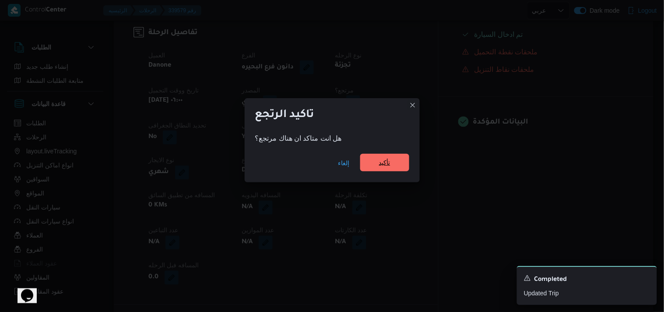
click at [377, 162] on span "تأكيد" at bounding box center [384, 163] width 49 height 18
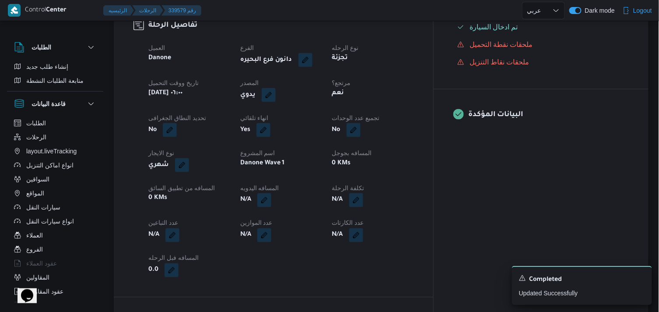
scroll to position [31, 0]
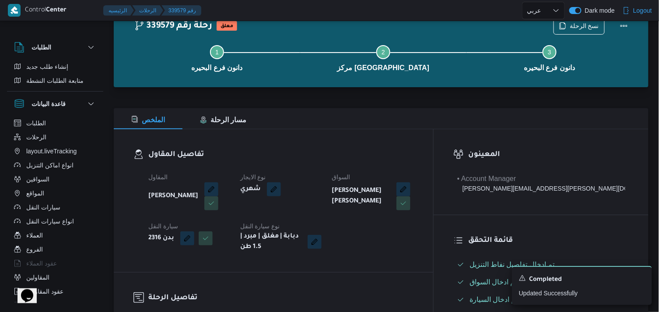
select select "ar"
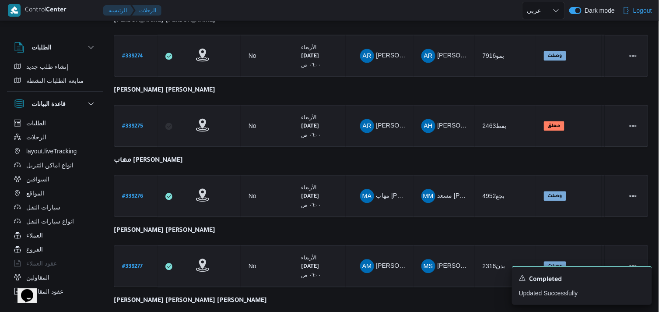
scroll to position [650, 0]
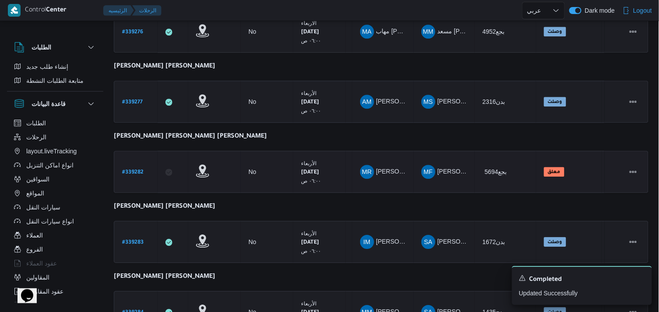
click at [133, 169] on b "# 339282" at bounding box center [132, 172] width 21 height 6
select select "ar"
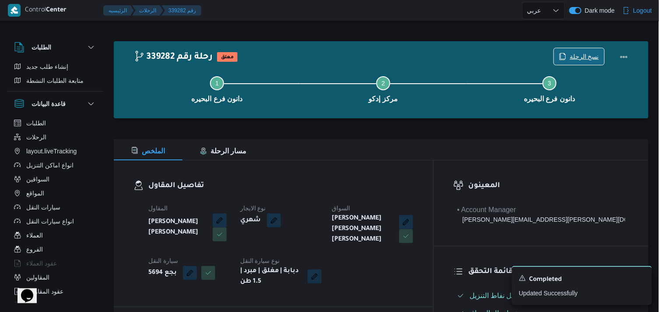
click at [581, 51] on span "نسخ الرحلة" at bounding box center [579, 56] width 50 height 17
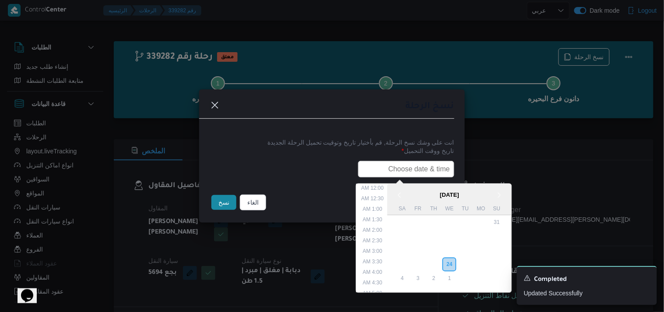
click at [417, 163] on input "text" at bounding box center [406, 169] width 96 height 17
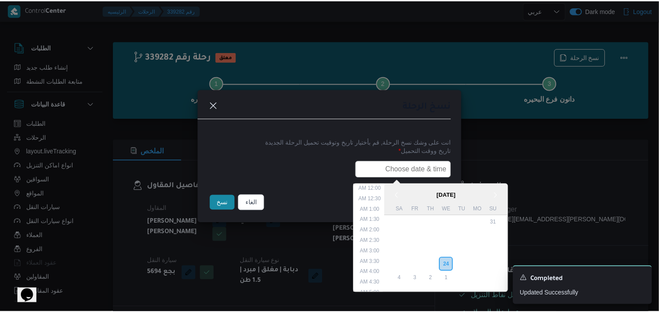
scroll to position [193, 0]
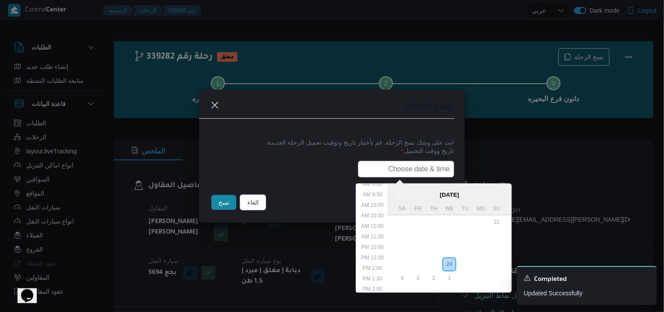
type input "27/09/2025 6:00AM"
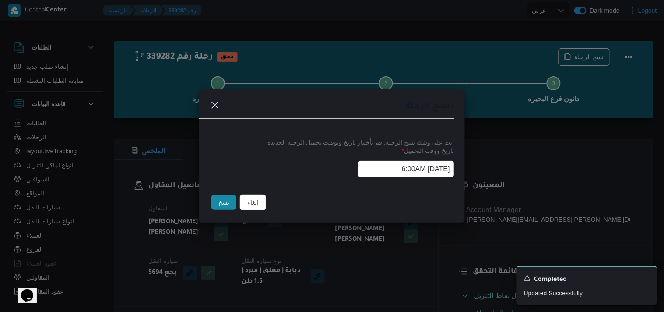
click at [223, 200] on button "نسخ" at bounding box center [223, 202] width 25 height 15
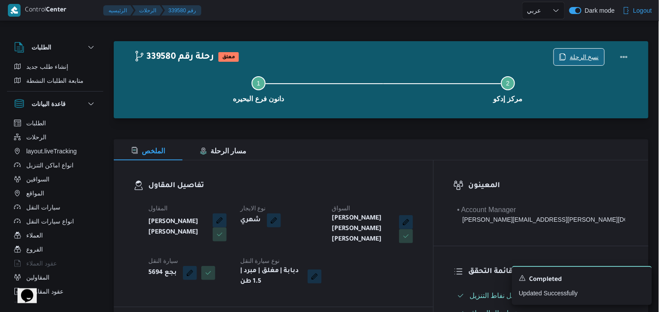
scroll to position [272, 0]
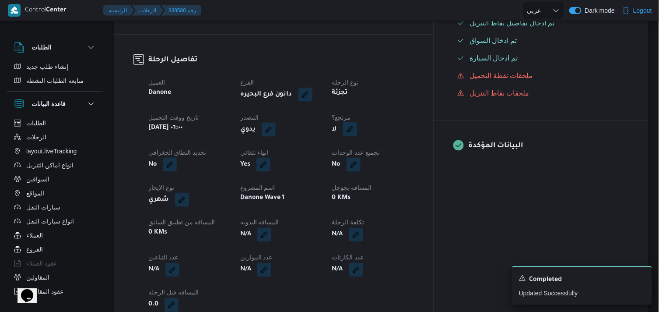
click at [357, 129] on button "button" at bounding box center [350, 129] width 14 height 14
click at [384, 151] on label "هل هناك مرتجع؟" at bounding box center [370, 152] width 53 height 11
checkbox input "true"
click at [405, 152] on span "تاكيد" at bounding box center [422, 152] width 49 height 18
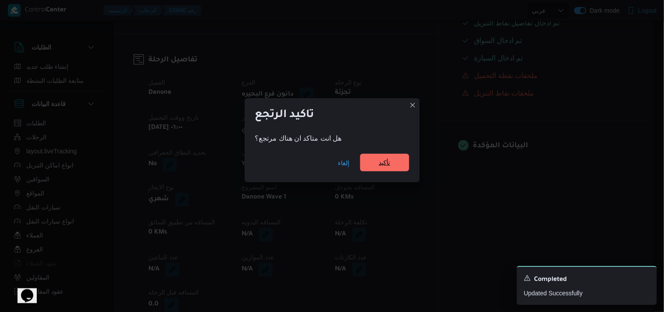
click at [399, 157] on span "تأكيد" at bounding box center [384, 163] width 49 height 18
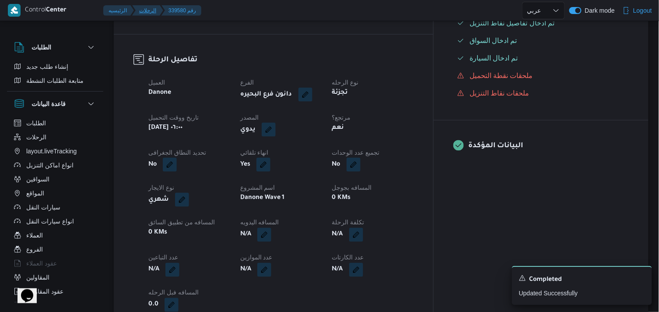
select select "ar"
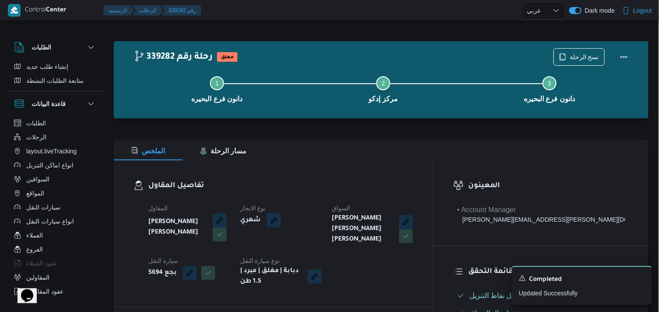
select select "ar"
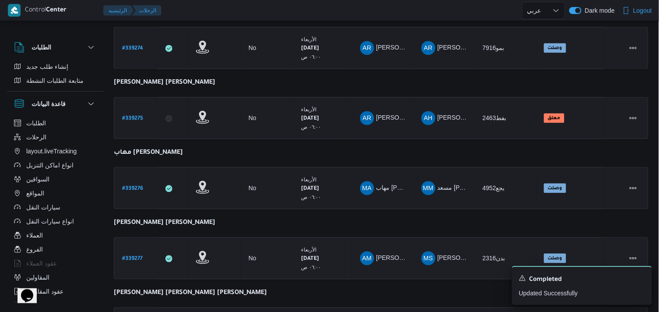
scroll to position [657, 0]
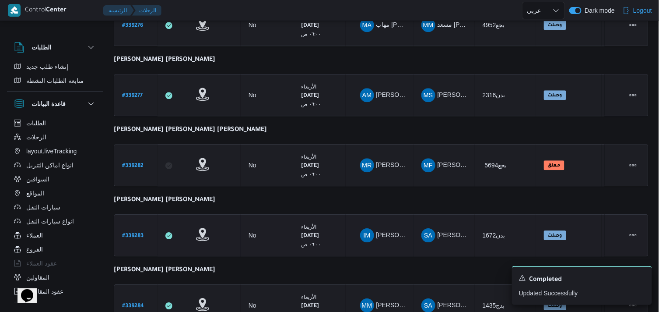
click at [132, 233] on b "# 339283" at bounding box center [132, 236] width 21 height 6
select select "ar"
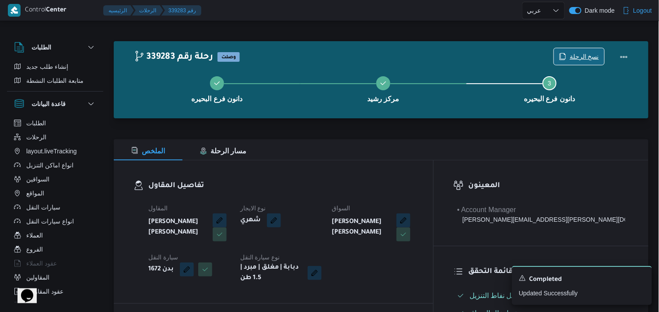
click at [561, 54] on icon "button" at bounding box center [562, 56] width 7 height 7
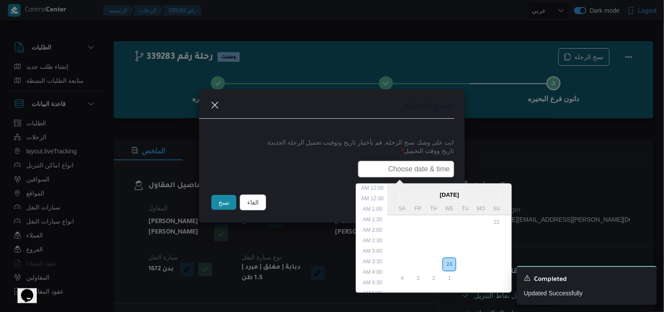
click at [380, 174] on input "text" at bounding box center [406, 169] width 96 height 17
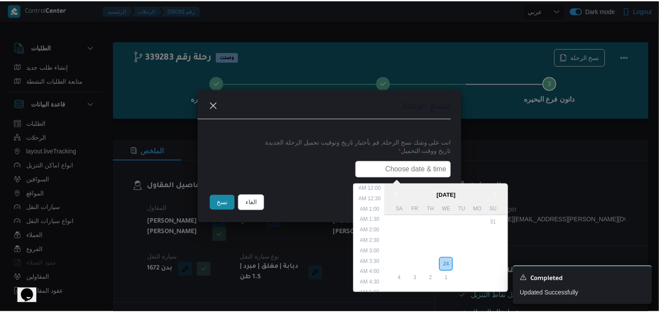
scroll to position [193, 0]
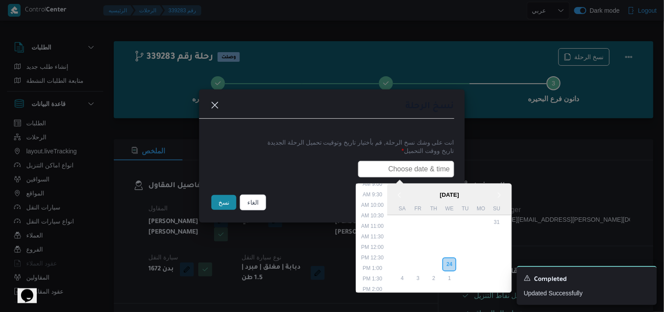
type input "27/09/2025 6:00AM"
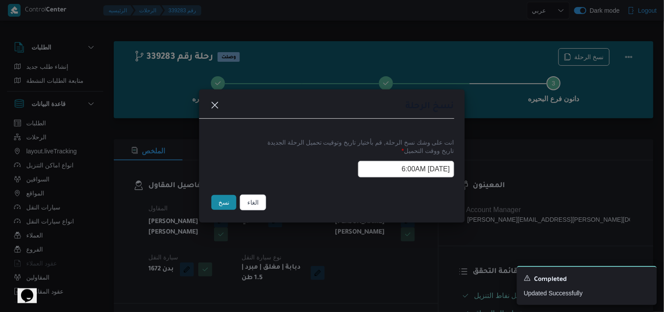
click at [214, 203] on button "نسخ" at bounding box center [223, 202] width 25 height 15
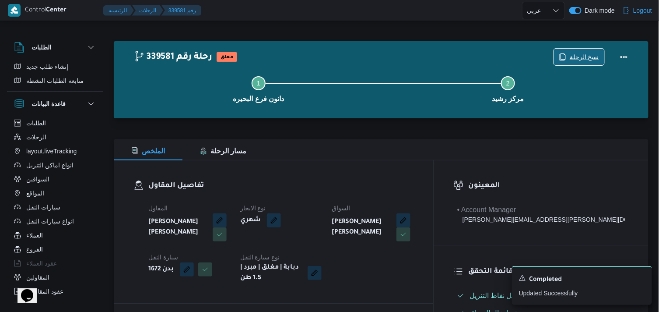
scroll to position [272, 0]
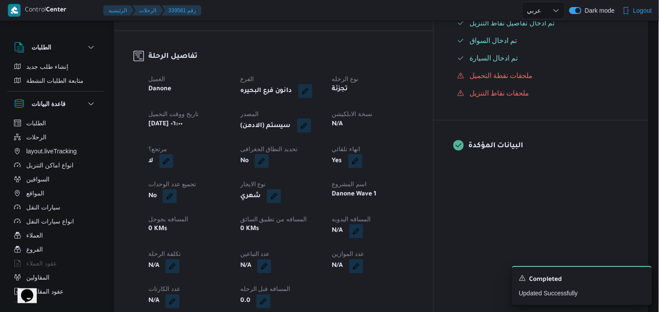
click at [311, 126] on button "button" at bounding box center [304, 126] width 14 height 14
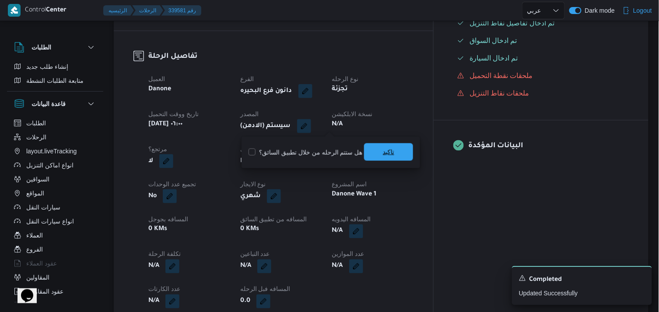
click at [372, 145] on span "تاكيد" at bounding box center [388, 152] width 49 height 18
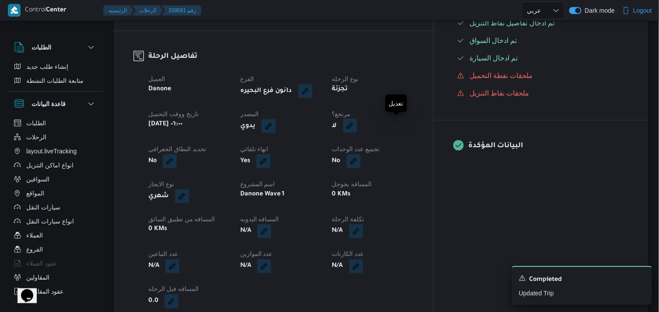
click at [357, 130] on button "button" at bounding box center [350, 126] width 14 height 14
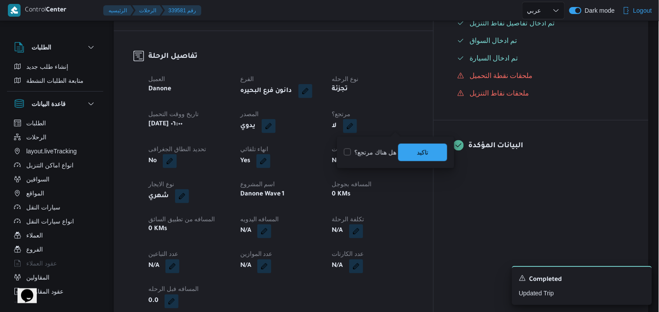
click at [376, 148] on label "هل هناك مرتجع؟" at bounding box center [370, 152] width 53 height 11
checkbox input "true"
click at [413, 149] on span "تاكيد" at bounding box center [422, 152] width 49 height 18
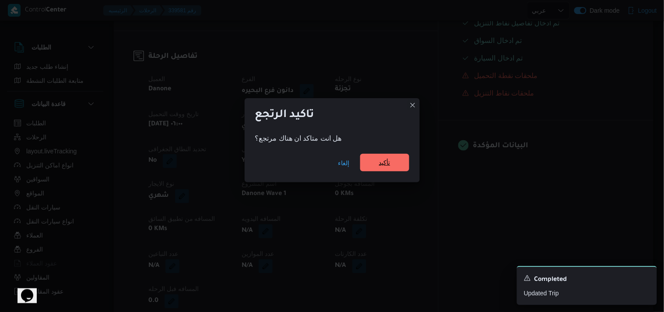
click at [388, 158] on span "تأكيد" at bounding box center [384, 162] width 11 height 11
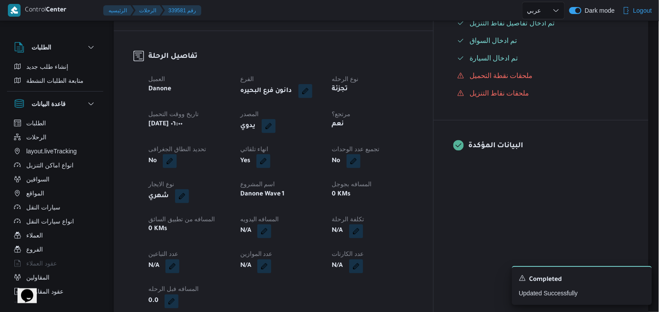
select select "ar"
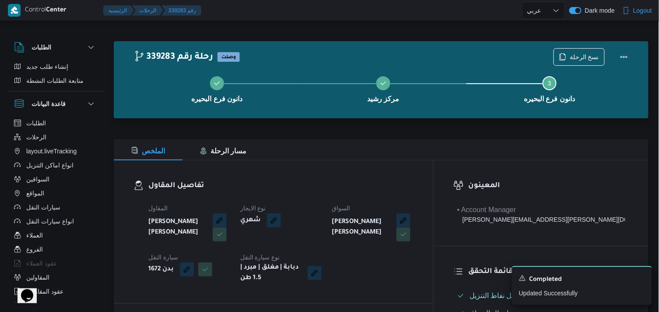
select select "ar"
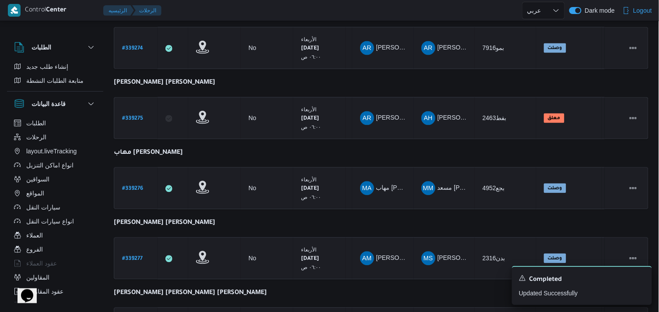
scroll to position [657, 0]
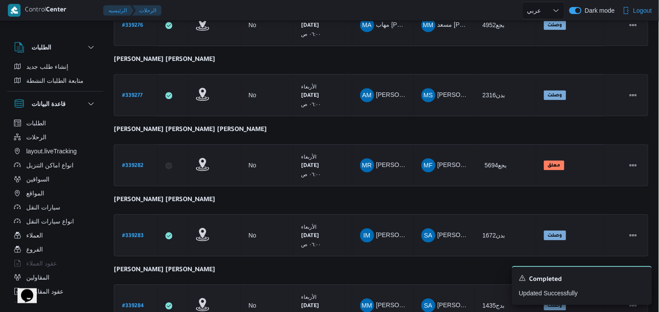
click at [137, 303] on b "# 339284" at bounding box center [133, 306] width 22 height 6
select select "ar"
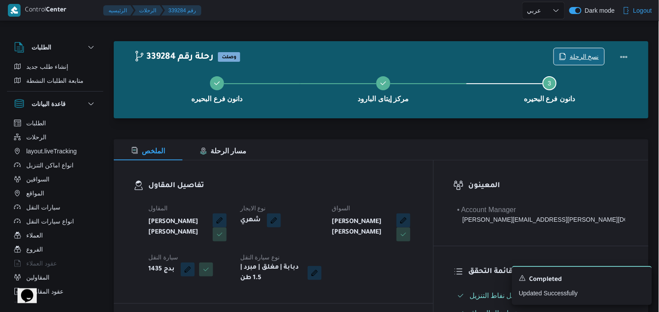
click at [581, 49] on span "نسخ الرحلة" at bounding box center [579, 56] width 50 height 17
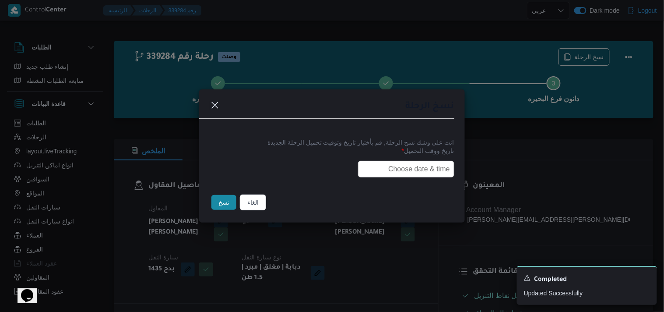
click at [407, 161] on input "text" at bounding box center [406, 169] width 96 height 17
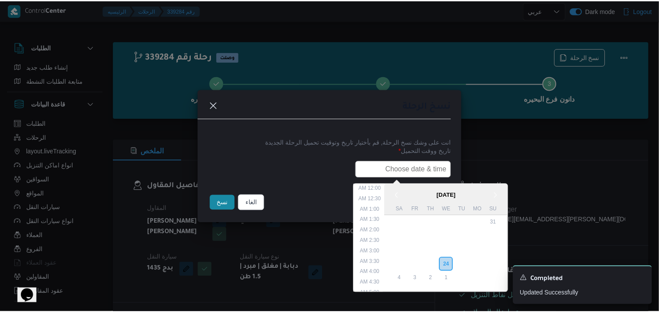
scroll to position [193, 0]
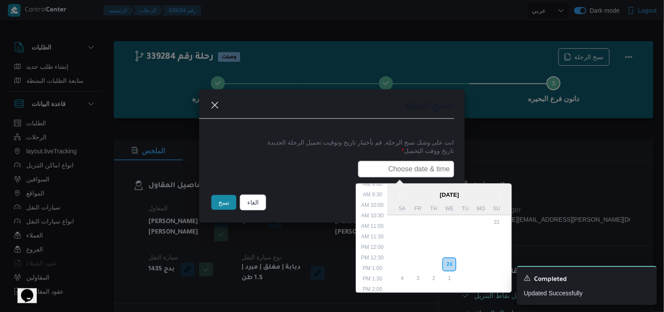
type input "27/09/2025 6:00AM"
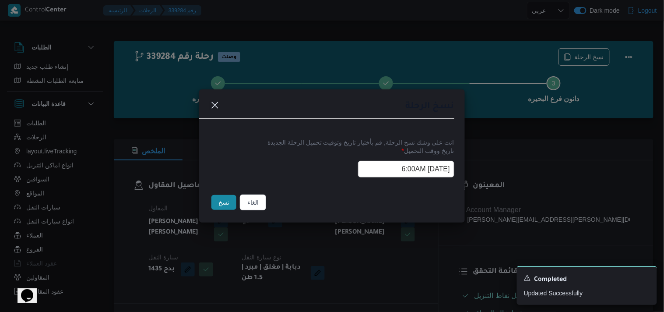
click at [220, 203] on button "نسخ" at bounding box center [223, 202] width 25 height 15
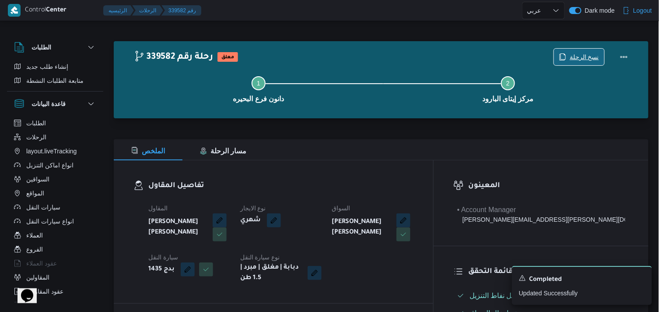
scroll to position [272, 0]
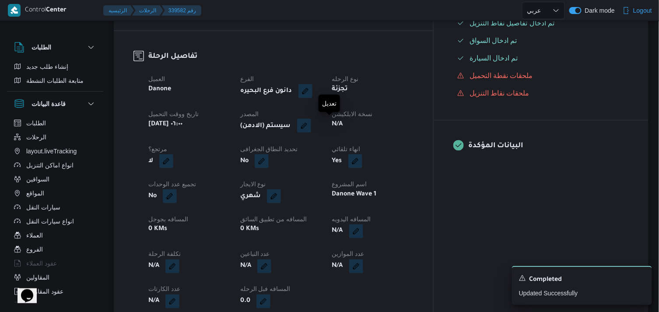
click at [311, 124] on button "button" at bounding box center [304, 126] width 14 height 14
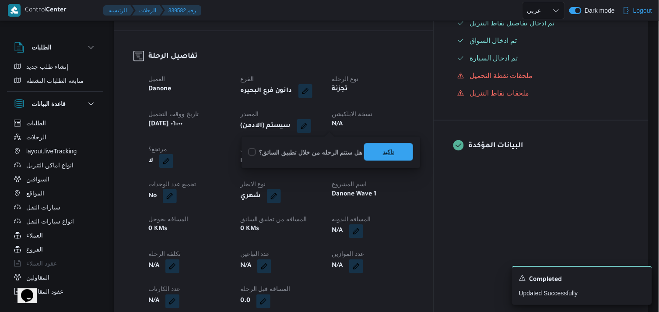
click at [371, 148] on span "تاكيد" at bounding box center [388, 152] width 49 height 18
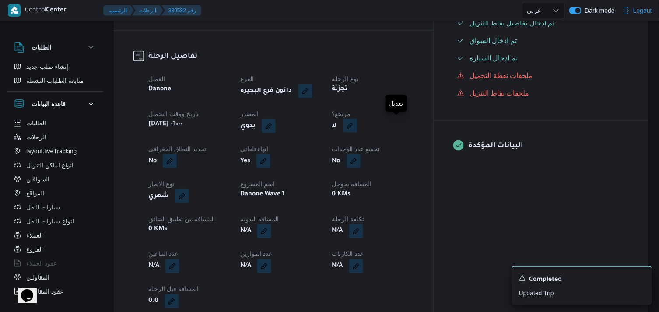
click at [357, 132] on button "button" at bounding box center [350, 126] width 14 height 14
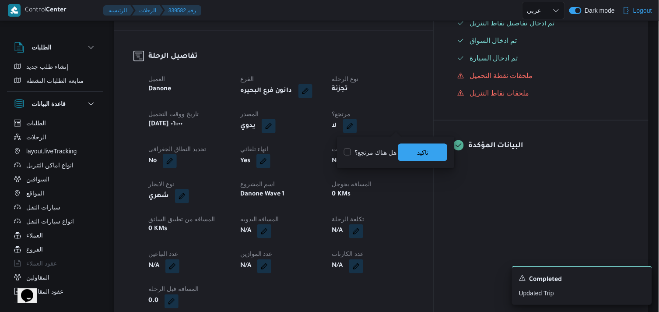
click at [378, 147] on label "هل هناك مرتجع؟" at bounding box center [370, 152] width 53 height 11
checkbox input "true"
click at [413, 149] on span "تاكيد" at bounding box center [422, 152] width 49 height 18
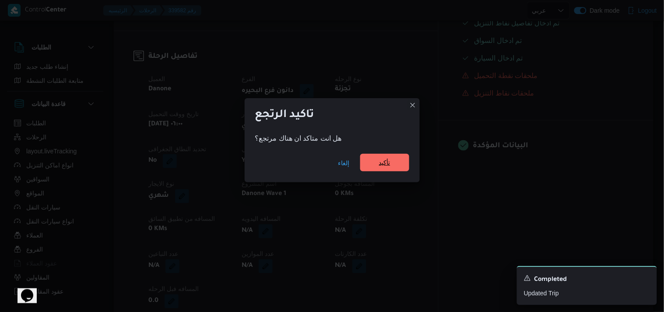
click at [393, 162] on span "تأكيد" at bounding box center [384, 163] width 49 height 18
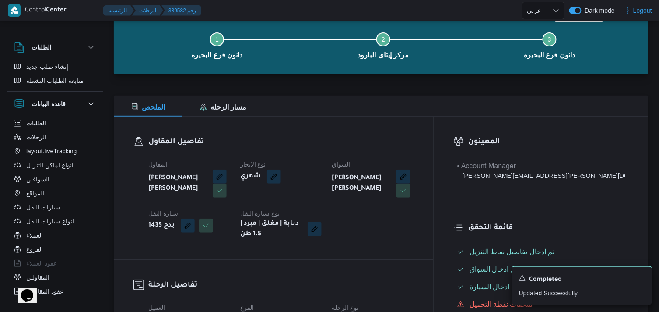
scroll to position [21, 0]
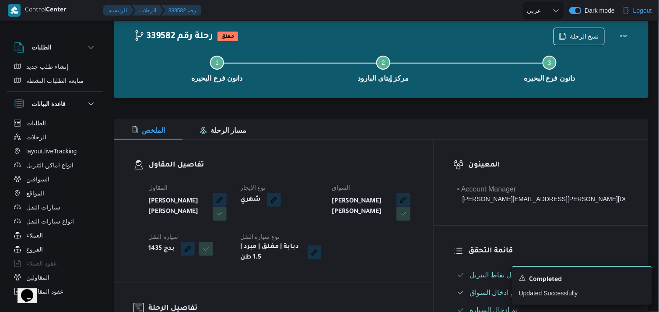
select select "ar"
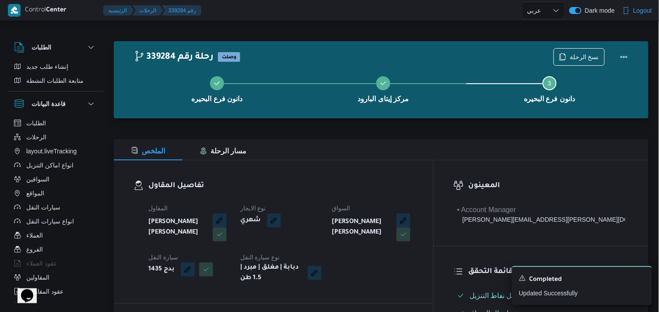
select select "ar"
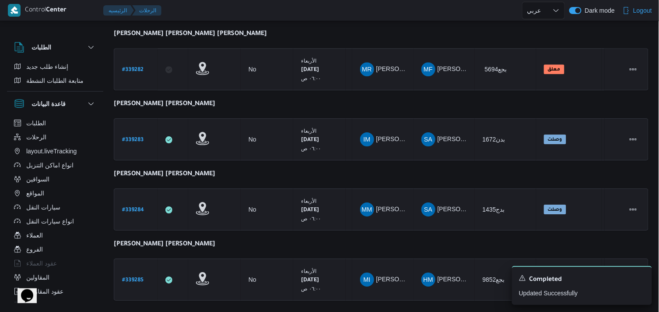
scroll to position [764, 0]
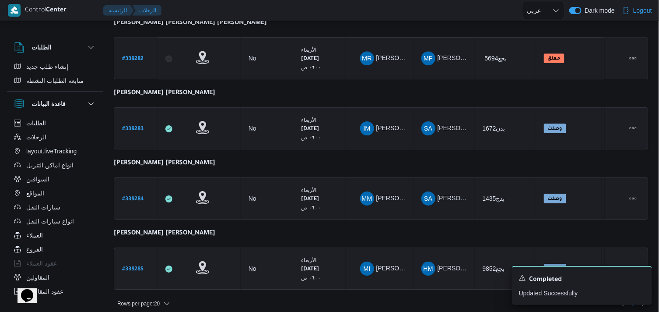
click at [129, 266] on b "# 339285" at bounding box center [132, 269] width 21 height 6
select select "ar"
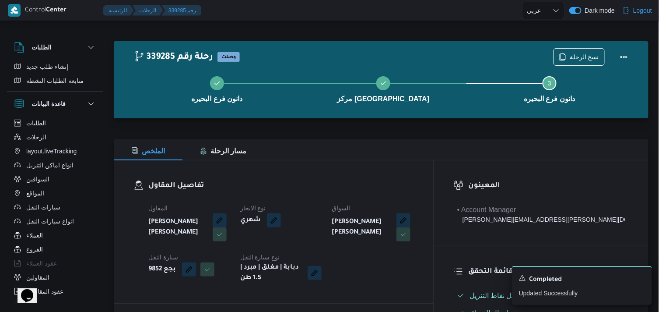
click at [581, 46] on div "نسخ الرحلة" at bounding box center [593, 57] width 90 height 28
click at [578, 55] on span "نسخ الرحلة" at bounding box center [584, 56] width 29 height 11
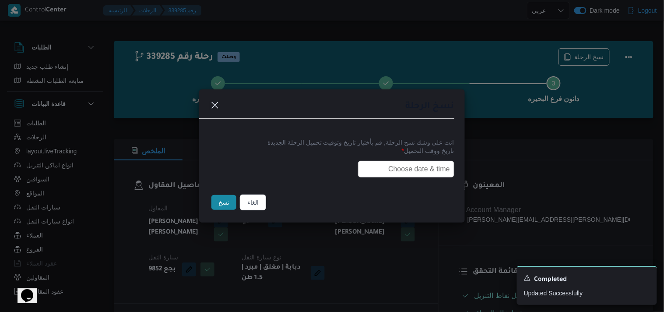
click at [395, 166] on input "text" at bounding box center [406, 169] width 96 height 17
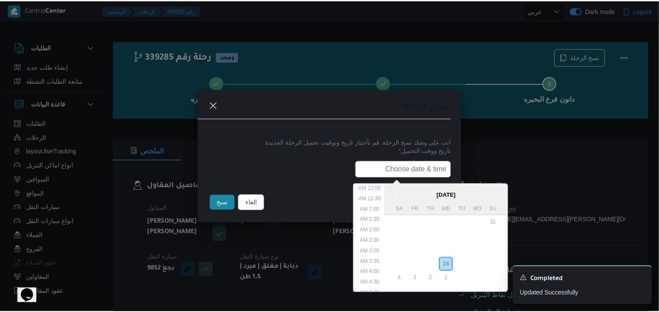
scroll to position [193, 0]
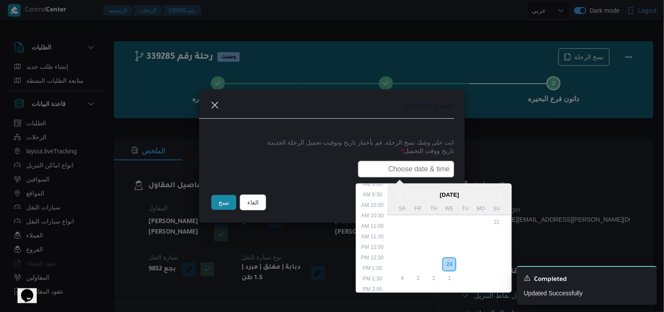
type input "27/09/2025 6:00AM"
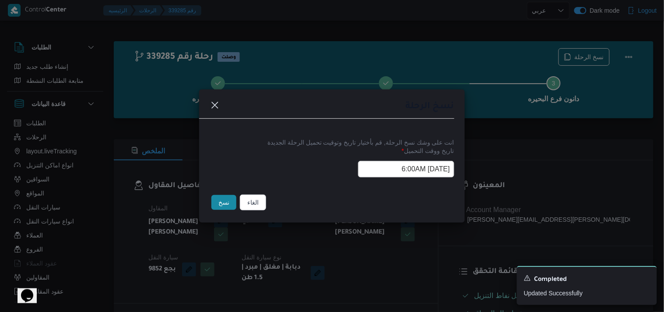
click at [222, 206] on button "نسخ" at bounding box center [223, 202] width 25 height 15
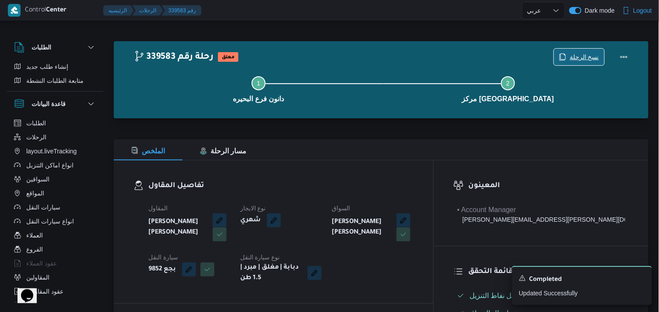
scroll to position [272, 0]
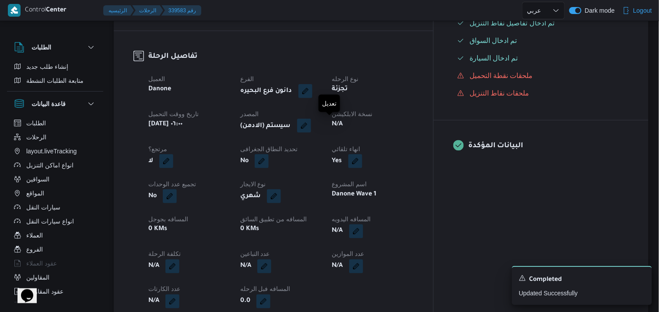
click at [311, 124] on button "button" at bounding box center [304, 126] width 14 height 14
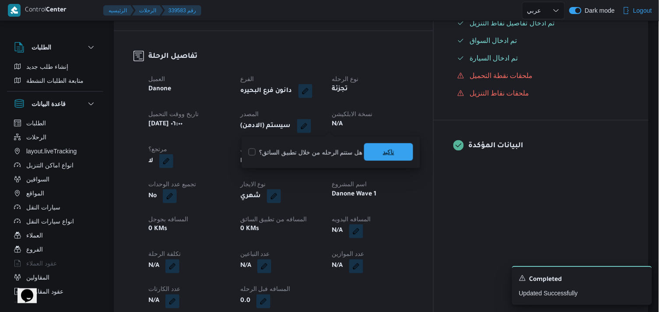
click at [375, 151] on span "تاكيد" at bounding box center [388, 152] width 49 height 18
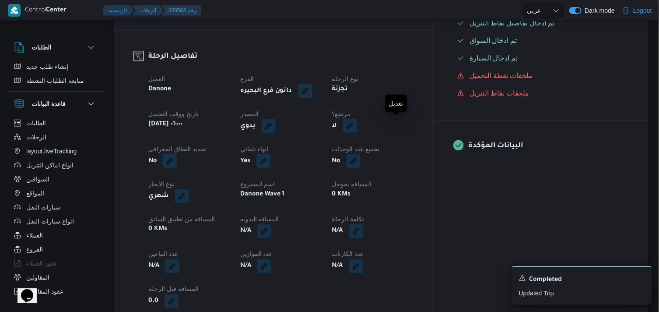
click at [357, 126] on button "button" at bounding box center [350, 126] width 14 height 14
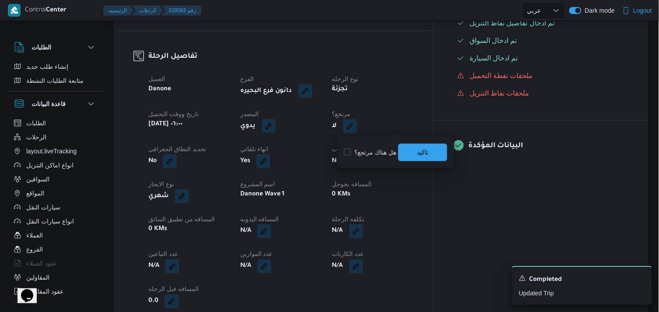
click at [366, 150] on label "هل هناك مرتجع؟" at bounding box center [370, 152] width 53 height 11
checkbox input "true"
click at [406, 150] on span "تاكيد" at bounding box center [422, 152] width 49 height 18
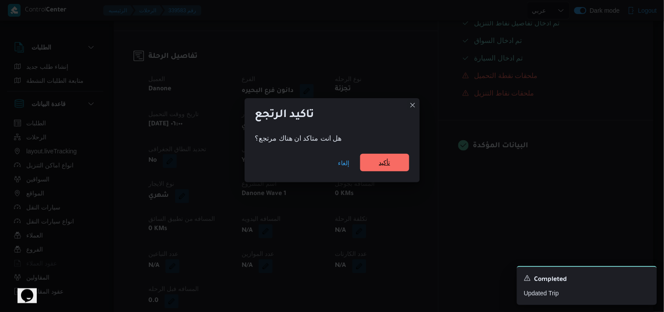
click at [386, 161] on span "تأكيد" at bounding box center [384, 162] width 11 height 11
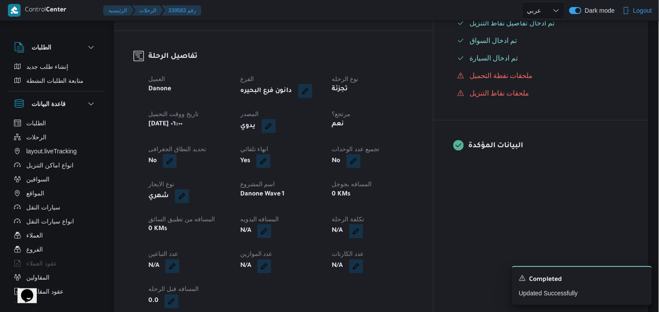
scroll to position [0, 0]
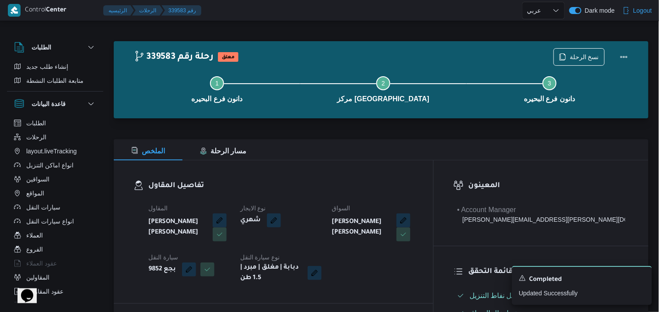
select select "ar"
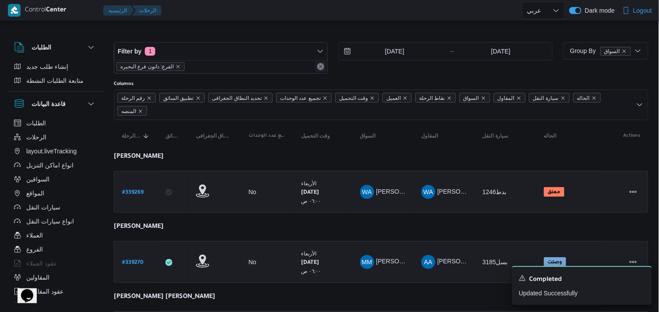
click at [318, 67] on button "Remove" at bounding box center [321, 66] width 11 height 11
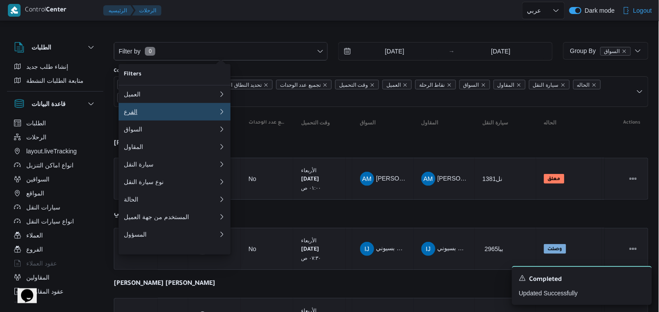
click at [158, 115] on div "الفرع" at bounding box center [169, 111] width 91 height 7
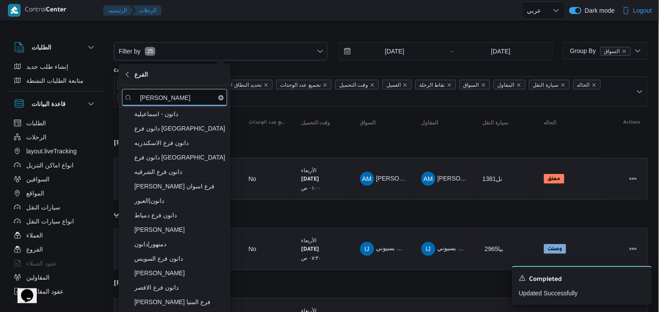
type input "[PERSON_NAME]"
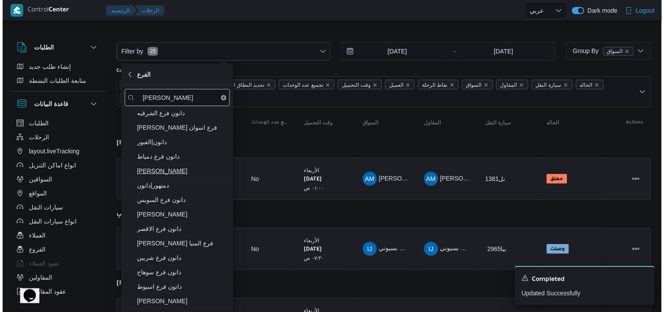
scroll to position [53, 0]
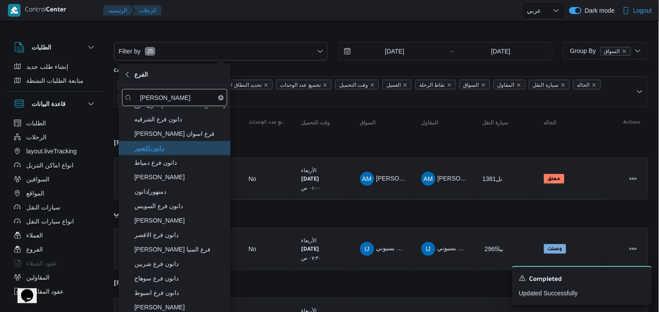
click at [197, 151] on span "دانون|العبور" at bounding box center [179, 148] width 91 height 11
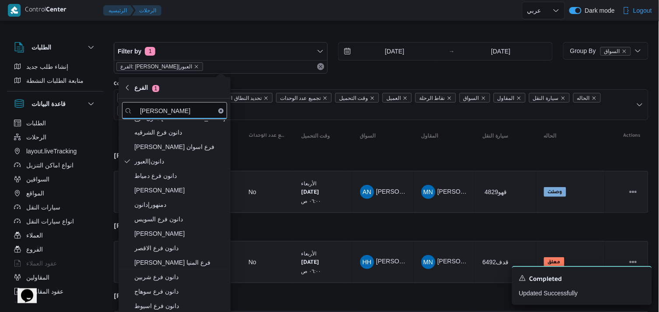
click at [253, 15] on div at bounding box center [343, 10] width 357 height 21
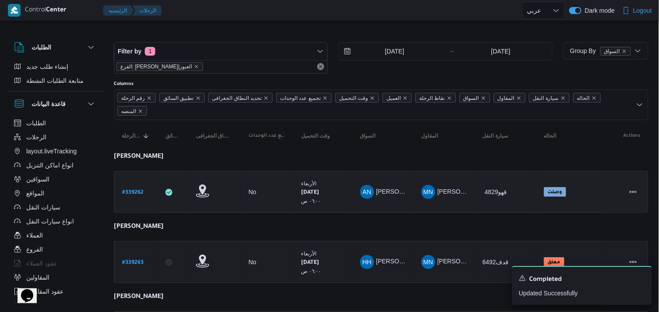
click at [134, 189] on b "# 339262" at bounding box center [132, 192] width 21 height 6
select select "ar"
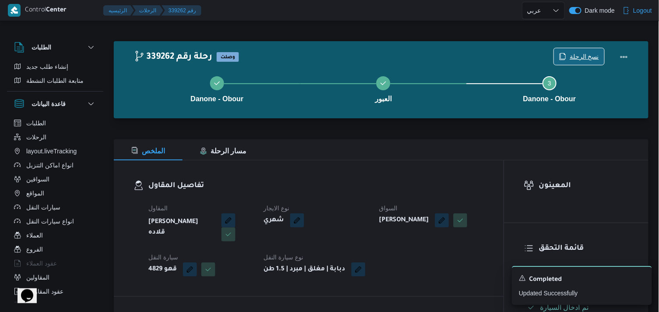
click at [590, 55] on span "نسخ الرحلة" at bounding box center [584, 56] width 29 height 11
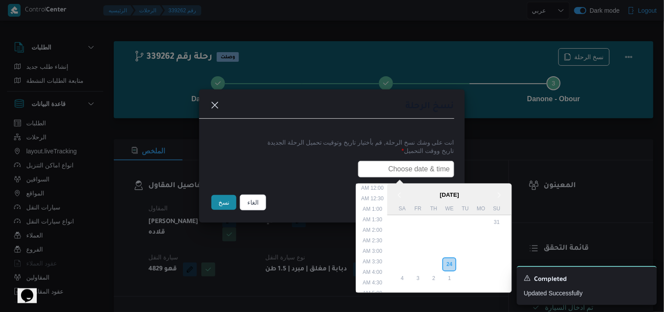
click at [419, 172] on input "text" at bounding box center [406, 169] width 96 height 17
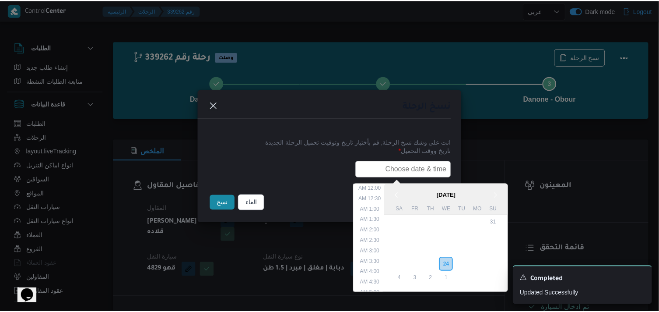
scroll to position [193, 0]
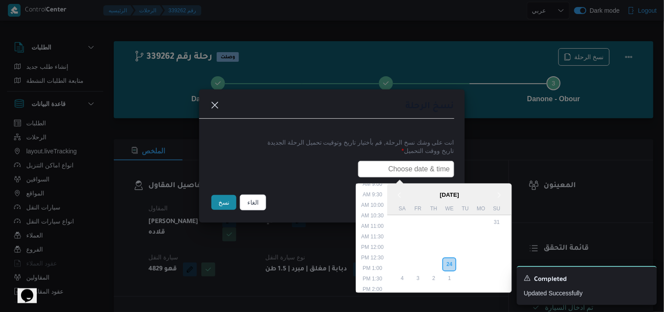
type input "27/09/2025 6:00AM"
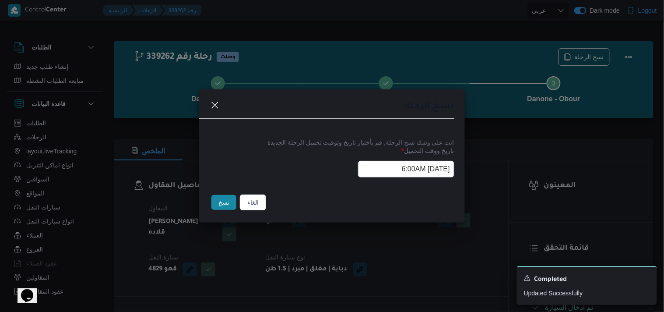
click at [215, 203] on button "نسخ" at bounding box center [223, 202] width 25 height 15
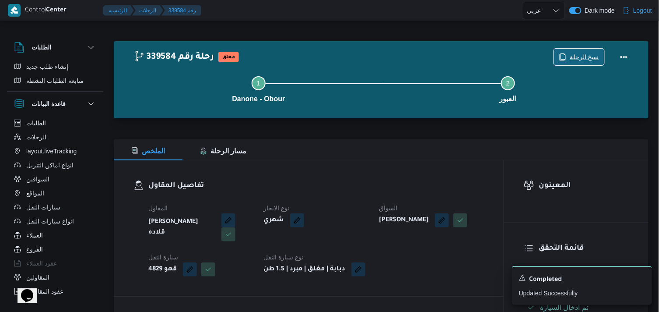
scroll to position [272, 0]
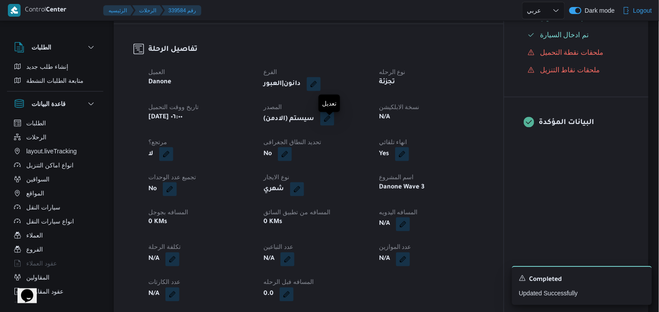
click at [324, 122] on button "button" at bounding box center [327, 119] width 14 height 14
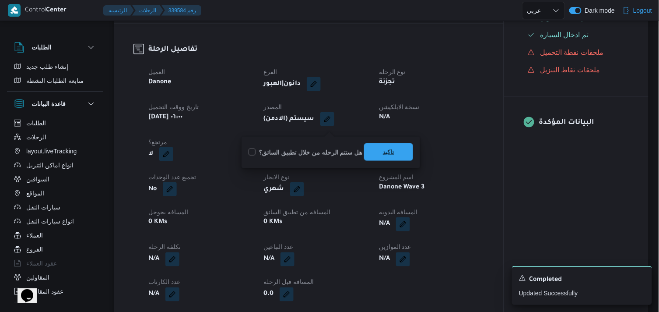
click at [384, 156] on span "تاكيد" at bounding box center [388, 152] width 11 height 11
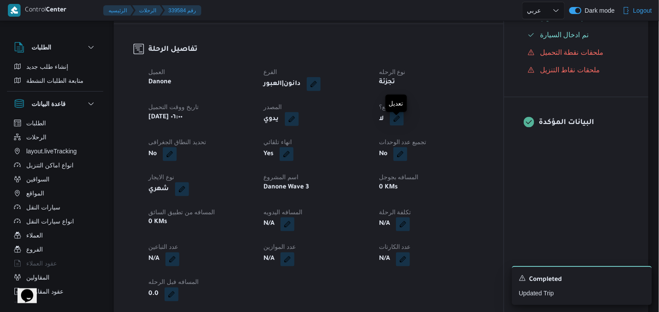
click at [396, 126] on button "button" at bounding box center [397, 119] width 14 height 14
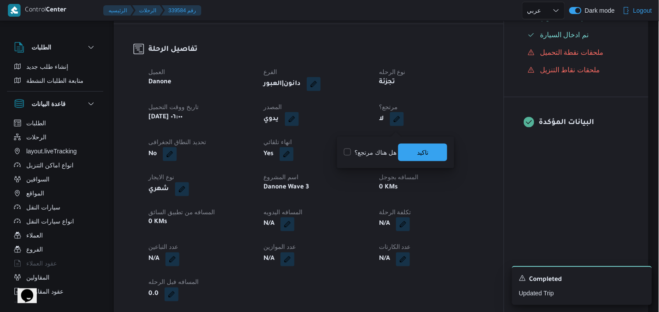
click at [377, 151] on label "هل هناك مرتجع؟" at bounding box center [370, 152] width 53 height 11
checkbox input "true"
click at [424, 155] on span "تاكيد" at bounding box center [422, 152] width 11 height 11
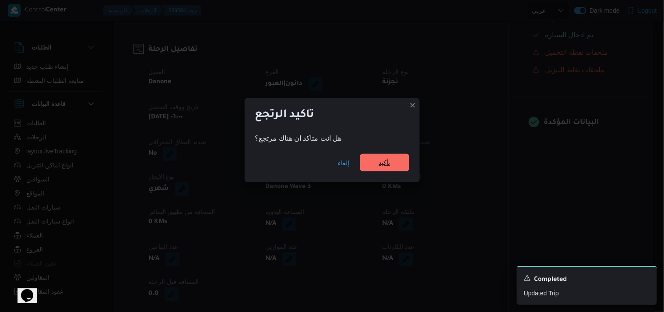
click at [391, 158] on span "تأكيد" at bounding box center [384, 163] width 49 height 18
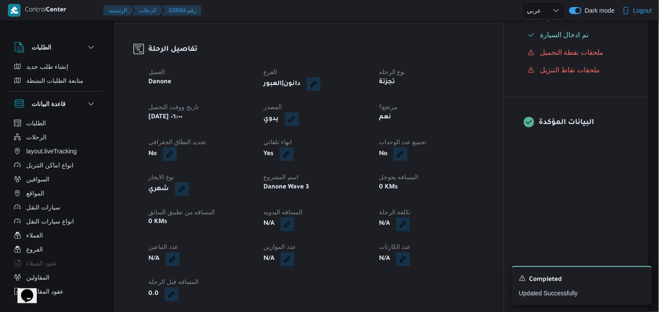
select select "ar"
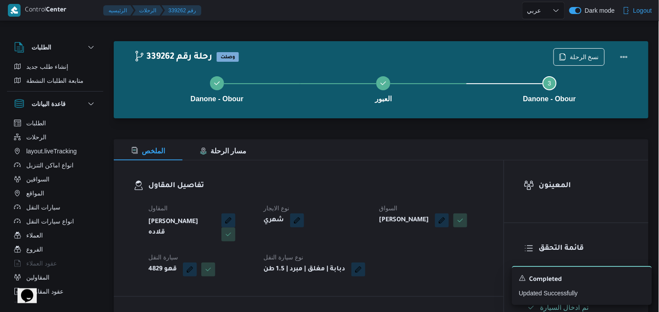
select select "ar"
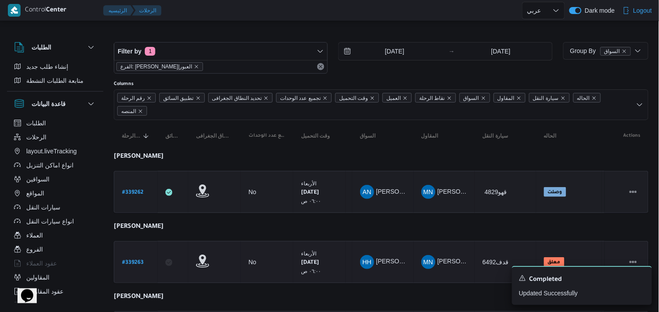
click at [130, 260] on b "# 339263" at bounding box center [132, 262] width 21 height 6
select select "ar"
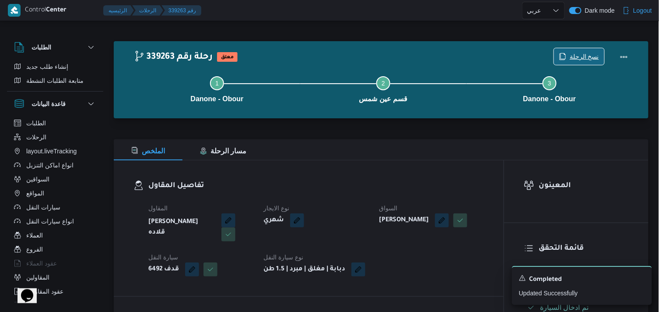
click at [578, 58] on span "نسخ الرحلة" at bounding box center [584, 56] width 29 height 11
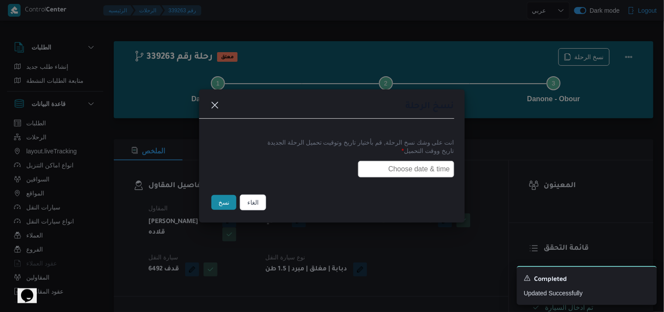
click at [423, 168] on input "text" at bounding box center [406, 169] width 96 height 17
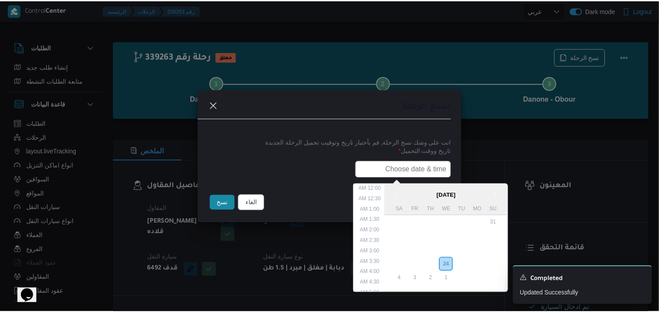
scroll to position [193, 0]
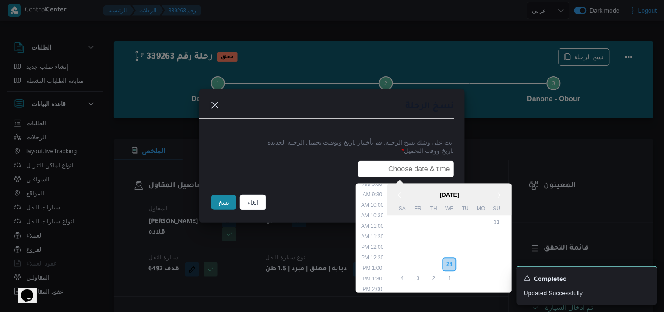
type input "27/09/2025 6:00AM"
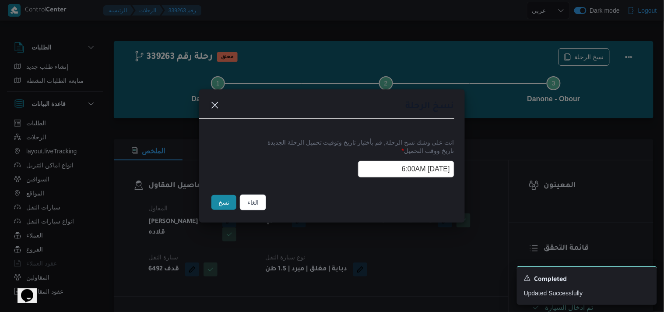
click at [217, 203] on button "نسخ" at bounding box center [223, 202] width 25 height 15
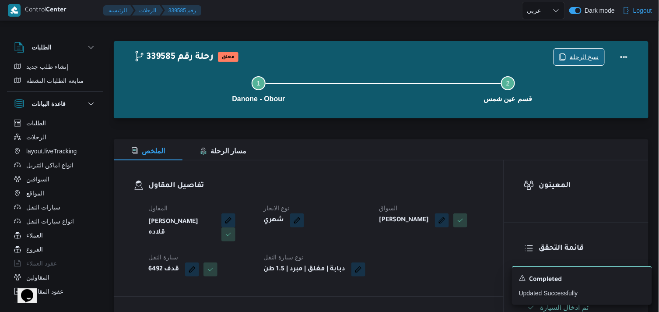
scroll to position [272, 0]
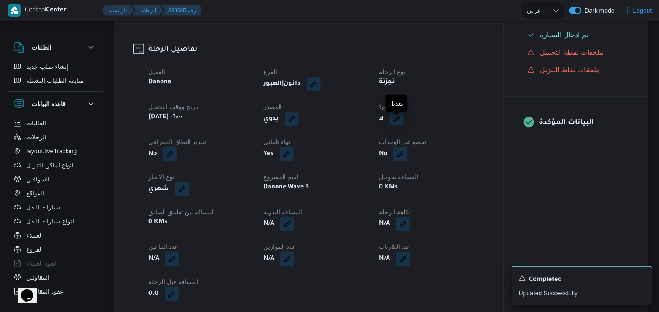
click at [396, 124] on button "button" at bounding box center [397, 119] width 14 height 14
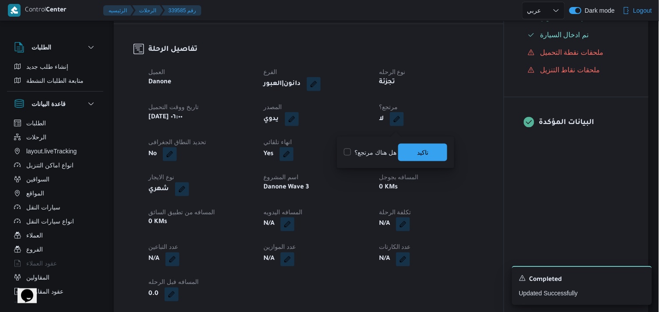
click at [378, 151] on label "هل هناك مرتجع؟" at bounding box center [370, 152] width 53 height 11
checkbox input "true"
click at [407, 150] on span "تاكيد" at bounding box center [422, 152] width 49 height 18
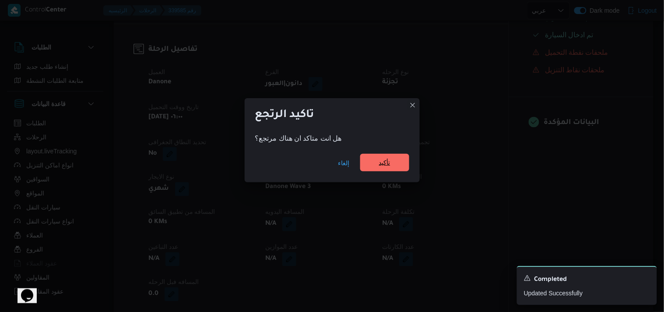
click at [383, 157] on span "تأكيد" at bounding box center [384, 163] width 49 height 18
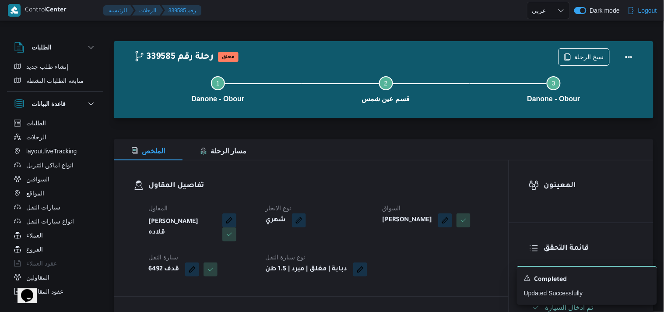
select select "ar"
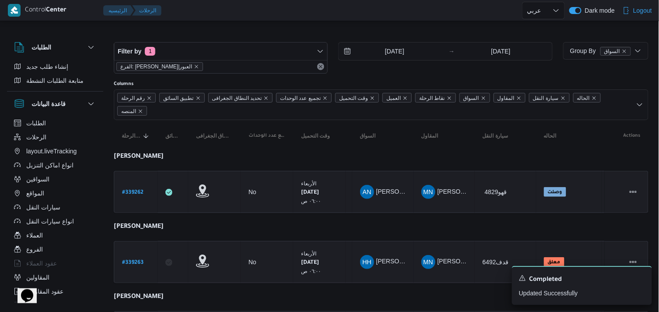
scroll to position [37, 0]
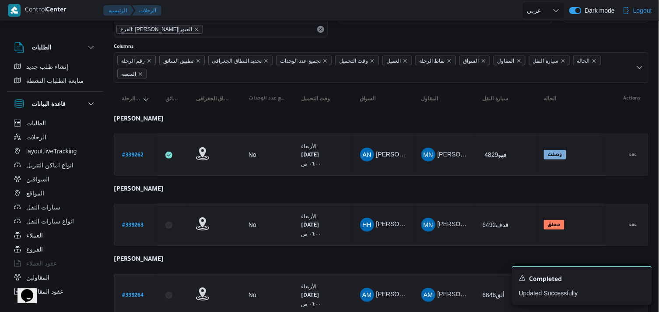
click at [137, 295] on b "# 339264" at bounding box center [133, 295] width 22 height 6
select select "ar"
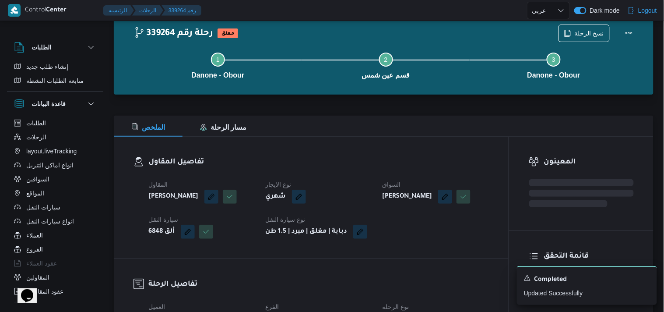
scroll to position [37, 0]
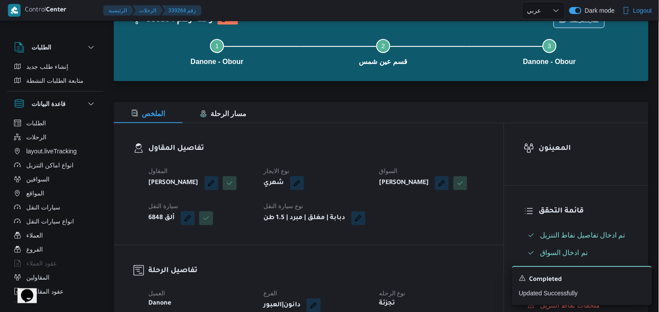
click at [582, 22] on span "نسخ الرحلة" at bounding box center [584, 19] width 29 height 11
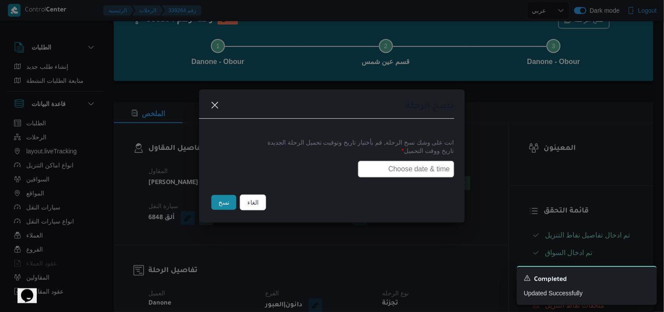
click at [390, 170] on input "text" at bounding box center [406, 169] width 96 height 17
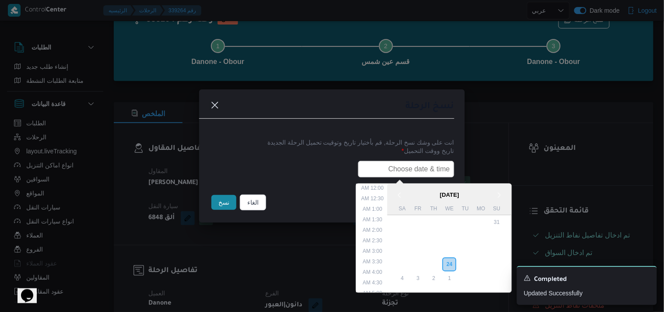
scroll to position [193, 0]
type input "27/09/2025 6:00AM"
click at [220, 204] on button "نسخ" at bounding box center [223, 202] width 25 height 15
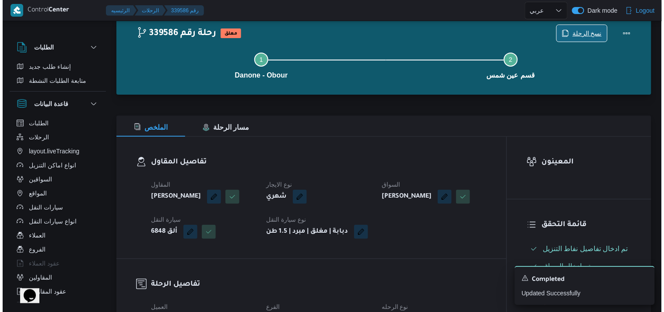
scroll to position [296, 0]
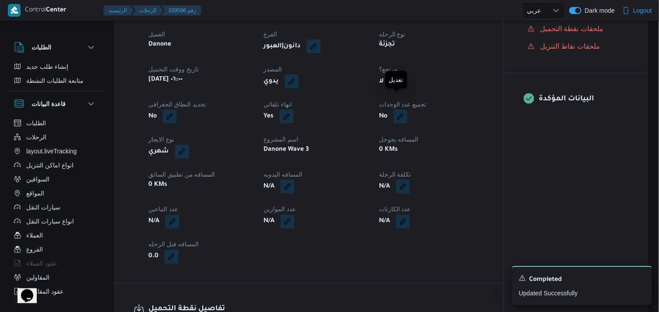
click at [395, 88] on button "button" at bounding box center [397, 81] width 14 height 14
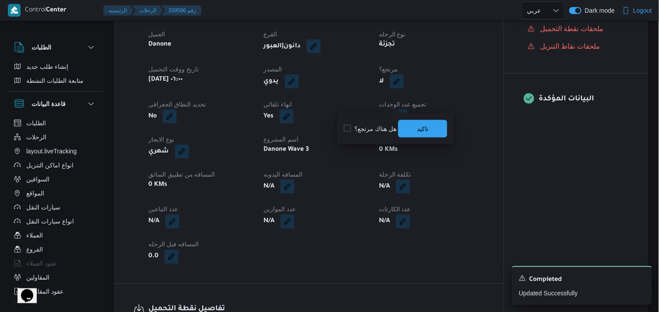
click at [367, 136] on div "هل هناك مرتجع؟ تاكيد" at bounding box center [395, 128] width 105 height 19
click at [371, 132] on label "هل هناك مرتجع؟" at bounding box center [370, 128] width 53 height 11
checkbox input "true"
click at [419, 129] on span "تاكيد" at bounding box center [422, 128] width 11 height 11
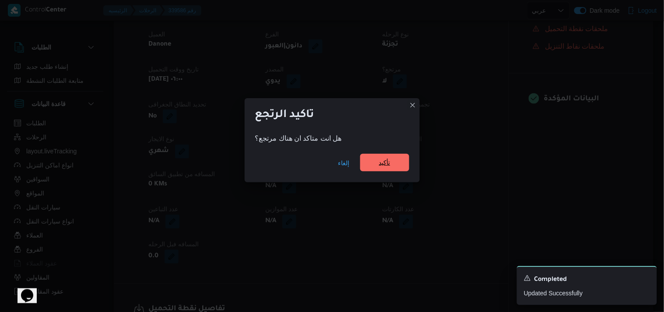
click at [376, 159] on span "تأكيد" at bounding box center [384, 163] width 49 height 18
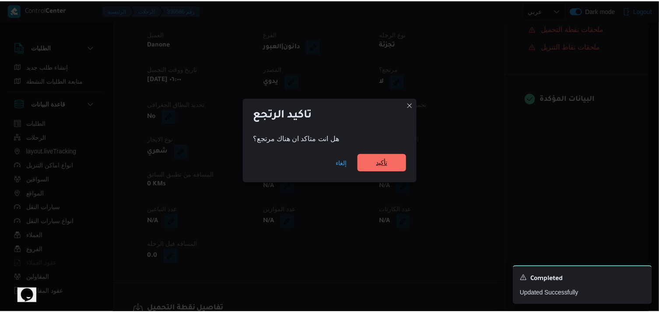
scroll to position [303, 0]
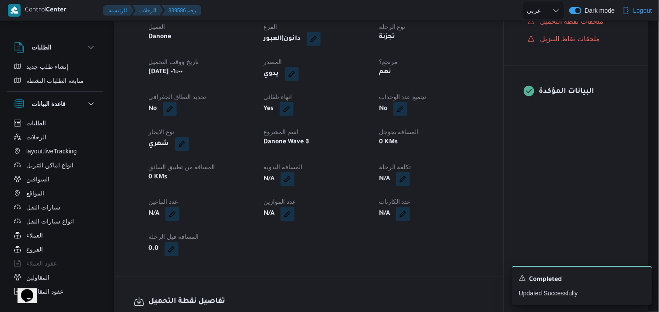
select select "ar"
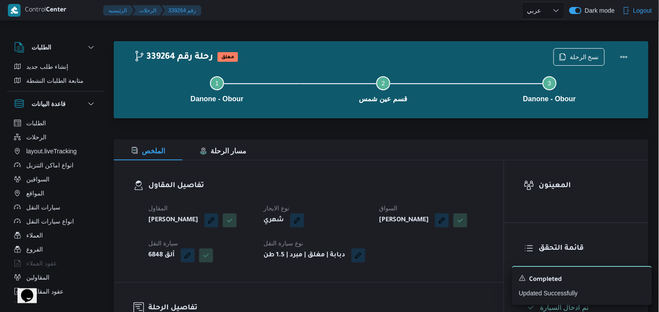
select select "ar"
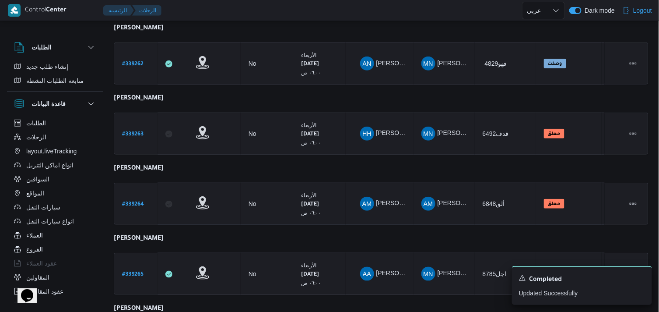
scroll to position [127, 0]
click at [130, 272] on b "# 339265" at bounding box center [132, 275] width 21 height 6
select select "ar"
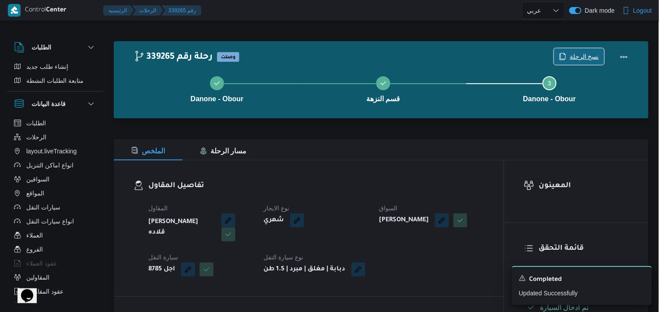
click at [590, 52] on span "نسخ الرحلة" at bounding box center [584, 56] width 29 height 11
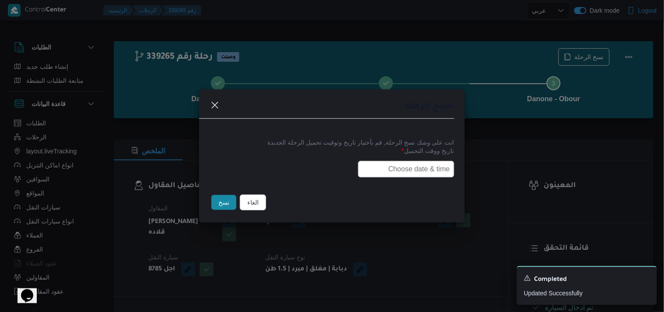
click at [404, 168] on input "text" at bounding box center [406, 169] width 96 height 17
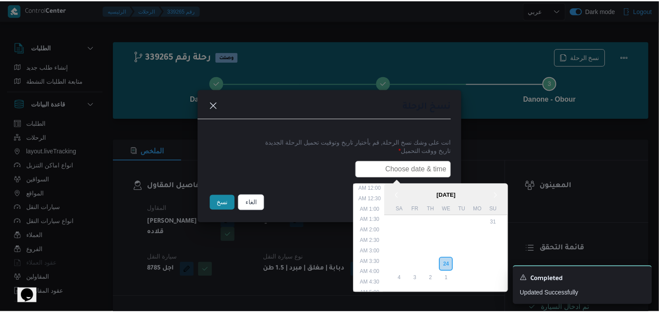
scroll to position [193, 0]
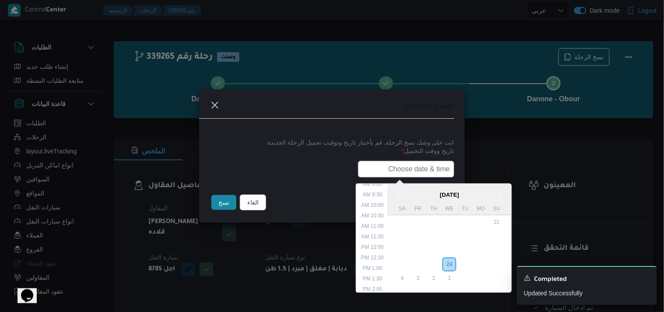
type input "27/09/2025 6:00AM"
click at [213, 204] on button "نسخ" at bounding box center [223, 202] width 25 height 15
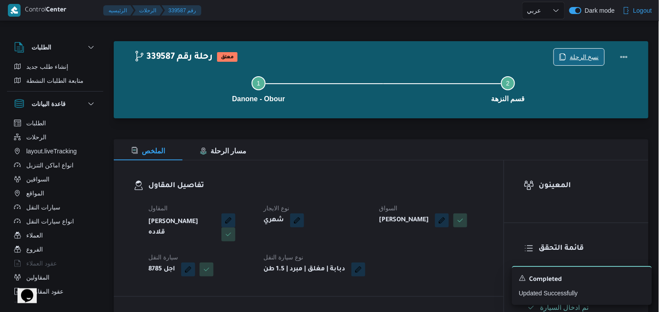
scroll to position [272, 0]
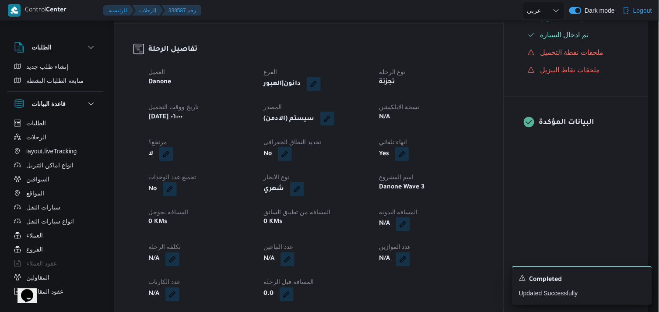
click at [328, 125] on button "button" at bounding box center [327, 119] width 14 height 14
click at [383, 147] on span "تاكيد" at bounding box center [388, 152] width 11 height 11
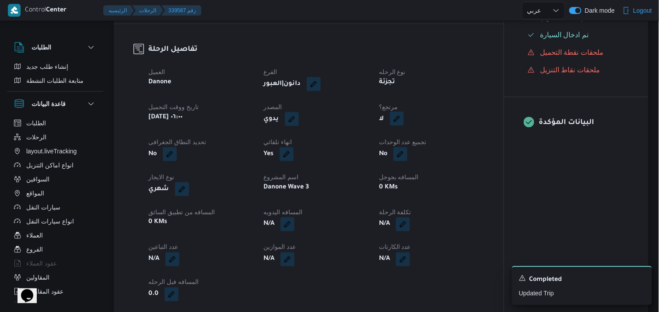
click at [402, 126] on button "button" at bounding box center [397, 119] width 14 height 14
click at [378, 158] on div "هل هناك مرتجع؟ تاكيد" at bounding box center [395, 152] width 105 height 19
click at [382, 154] on label "هل هناك مرتجع؟" at bounding box center [370, 152] width 53 height 11
checkbox input "true"
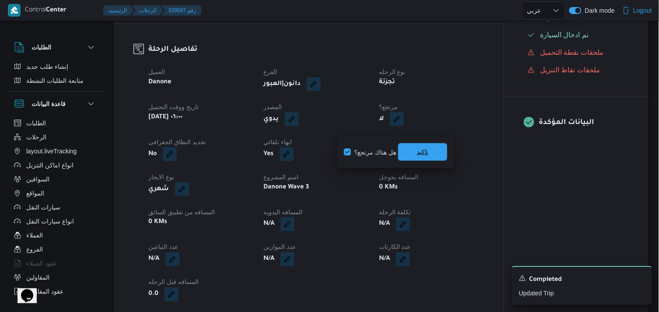
click at [415, 150] on span "تاكيد" at bounding box center [422, 152] width 49 height 18
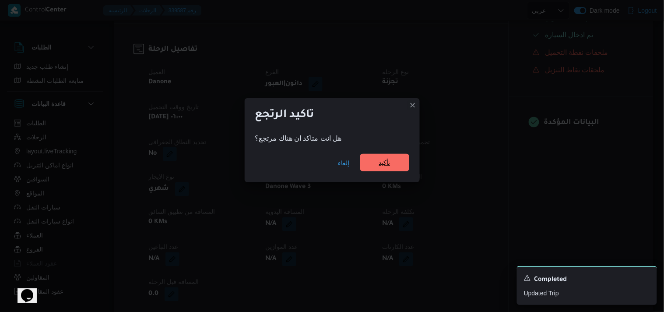
click at [396, 159] on span "تأكيد" at bounding box center [384, 163] width 49 height 18
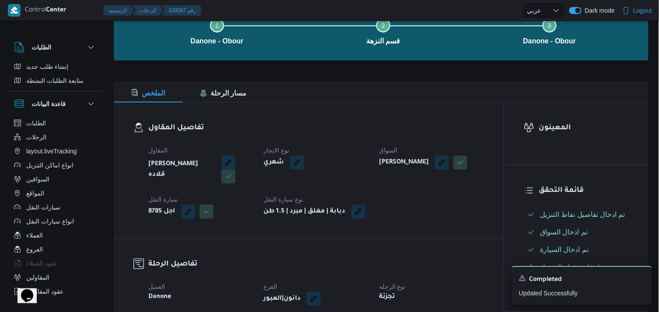
scroll to position [28, 0]
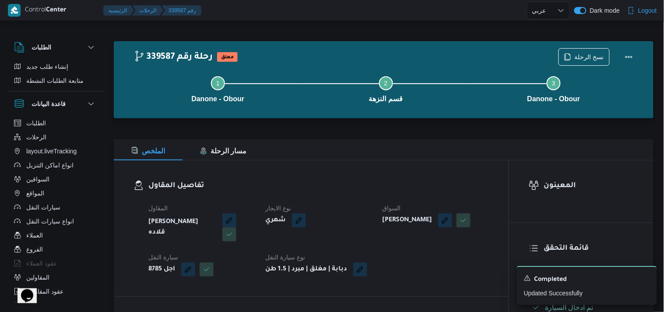
select select "ar"
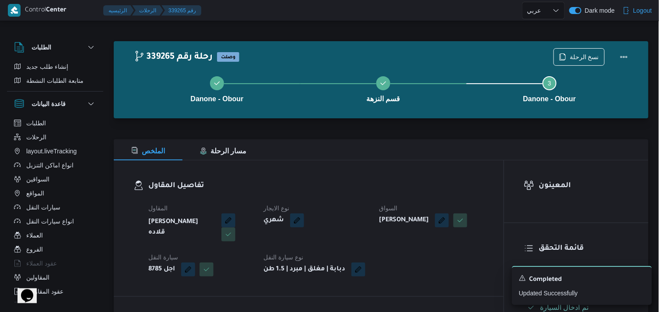
select select "ar"
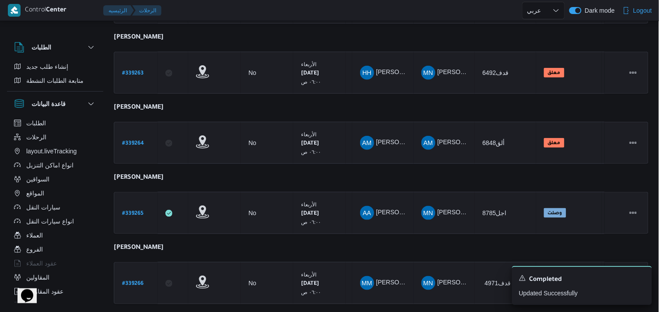
scroll to position [188, 0]
click at [143, 283] on b "# 339266" at bounding box center [132, 284] width 21 height 6
select select "ar"
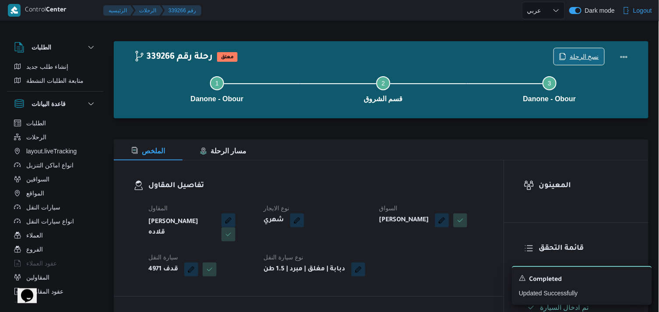
click at [566, 62] on span "نسخ الرحلة" at bounding box center [579, 56] width 50 height 17
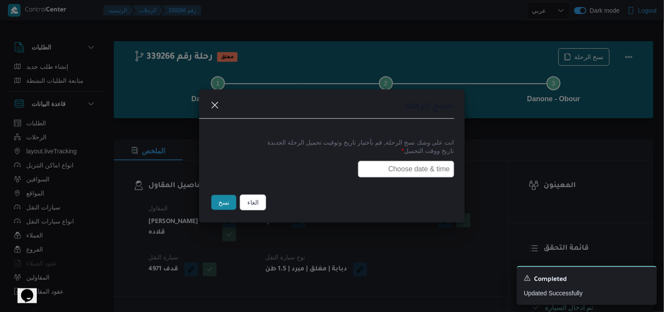
click at [409, 164] on input "text" at bounding box center [406, 169] width 96 height 17
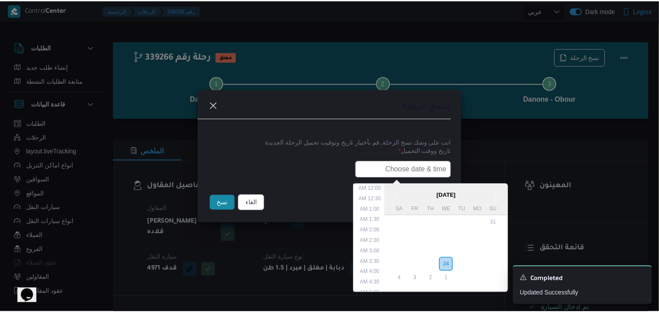
scroll to position [203, 0]
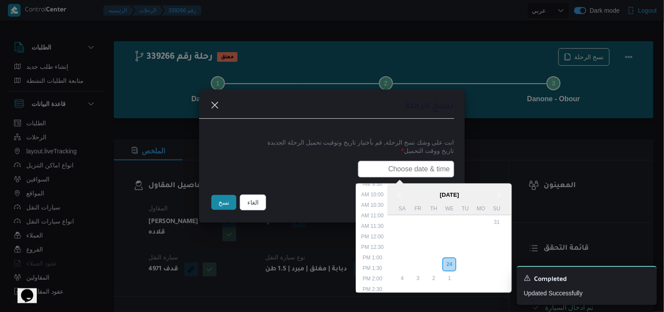
type input "27/09/2025 6:00AM"
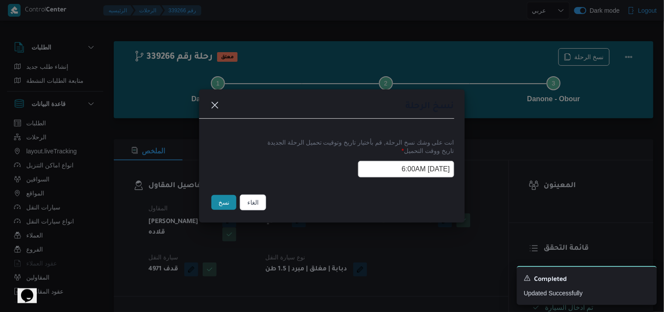
click at [220, 209] on button "نسخ" at bounding box center [223, 202] width 25 height 15
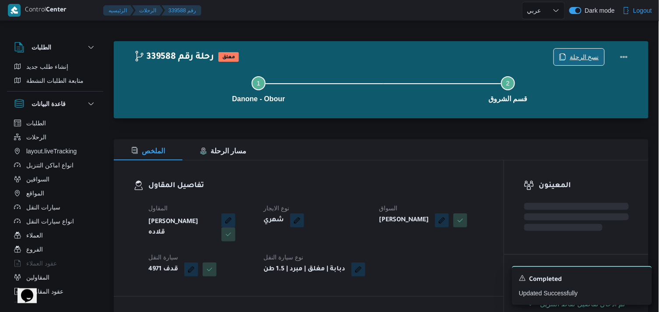
scroll to position [272, 0]
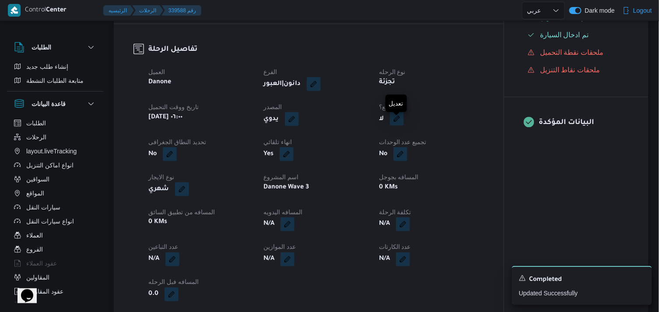
click at [400, 126] on button "button" at bounding box center [397, 119] width 14 height 14
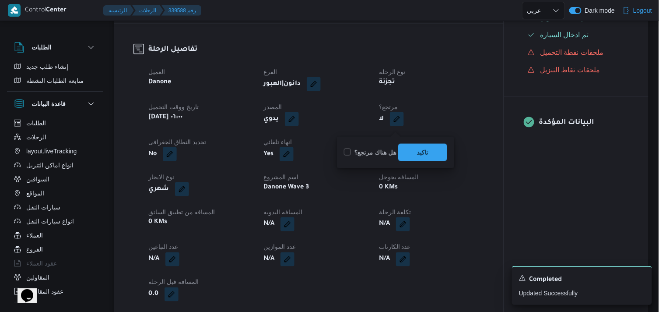
click at [385, 149] on label "هل هناك مرتجع؟" at bounding box center [370, 152] width 53 height 11
checkbox input "true"
click at [405, 151] on span "تاكيد" at bounding box center [422, 152] width 49 height 18
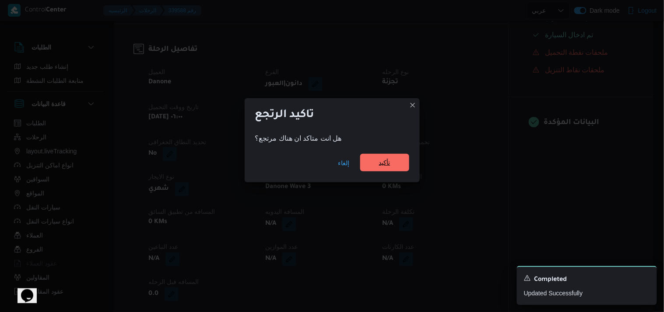
click at [374, 160] on span "تأكيد" at bounding box center [384, 163] width 49 height 18
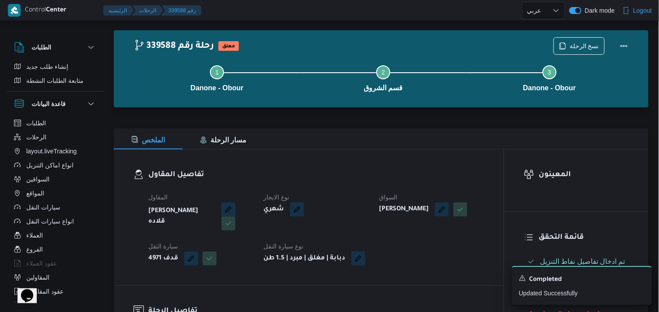
scroll to position [4, 0]
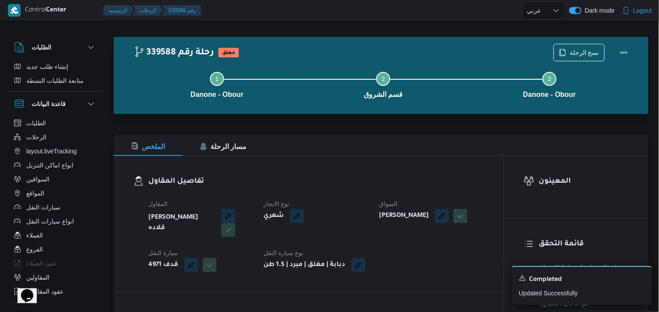
select select "ar"
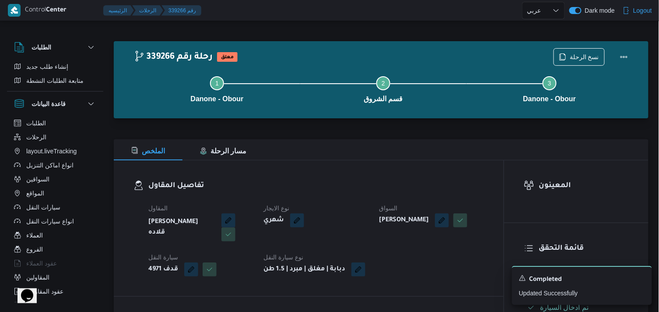
select select "ar"
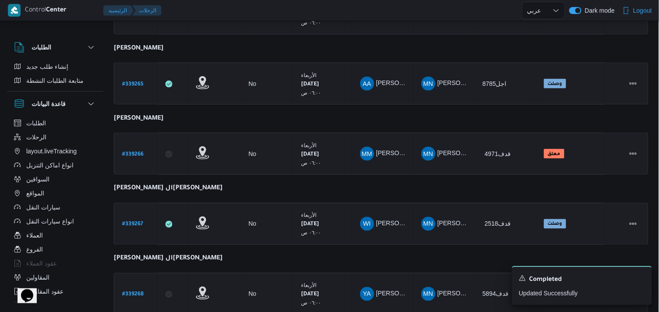
scroll to position [347, 0]
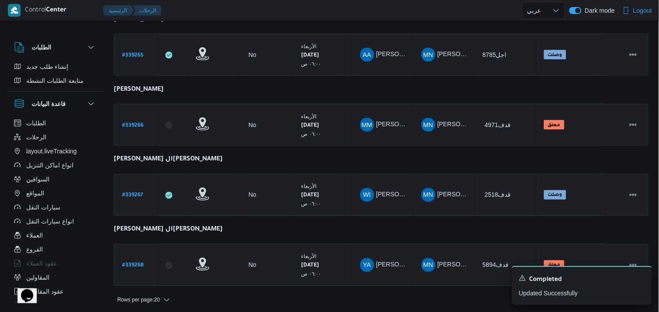
click at [139, 193] on b "# 339267" at bounding box center [132, 196] width 21 height 6
select select "ar"
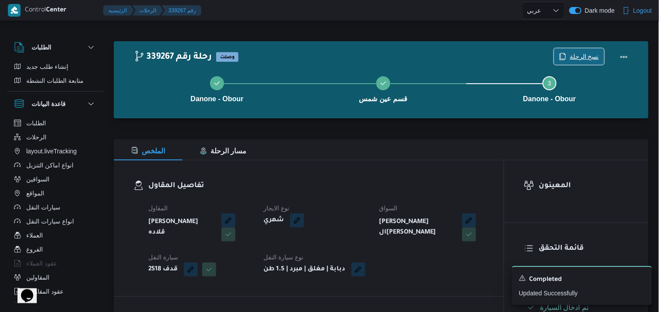
click at [586, 56] on span "نسخ الرحلة" at bounding box center [584, 56] width 29 height 11
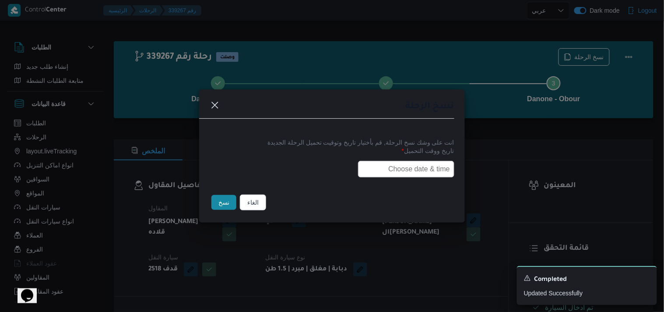
click at [421, 161] on input "text" at bounding box center [406, 169] width 96 height 17
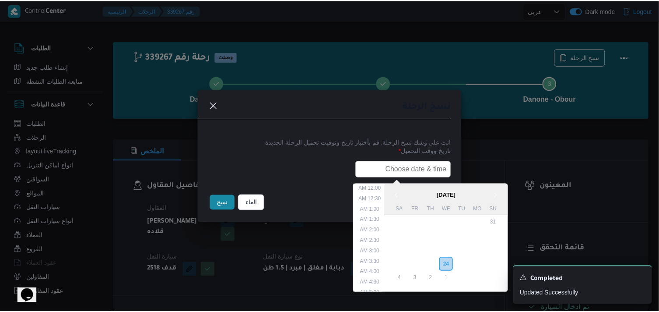
scroll to position [203, 0]
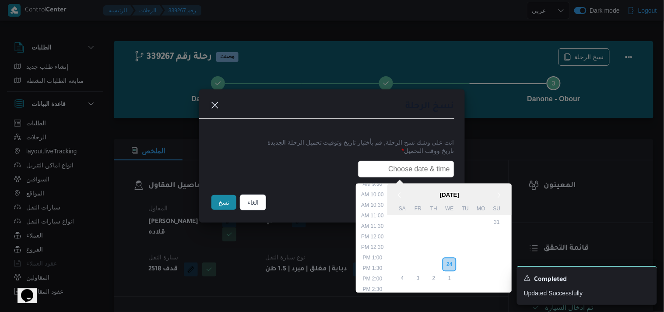
type input "27/09/2025 6:00AM"
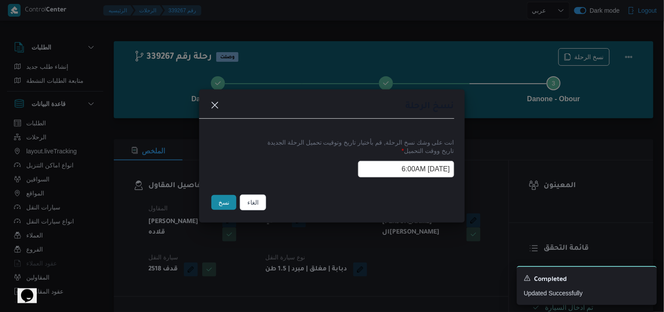
click at [217, 202] on button "نسخ" at bounding box center [223, 202] width 25 height 15
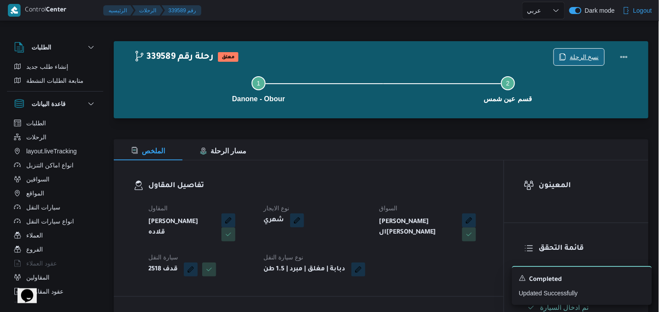
scroll to position [272, 0]
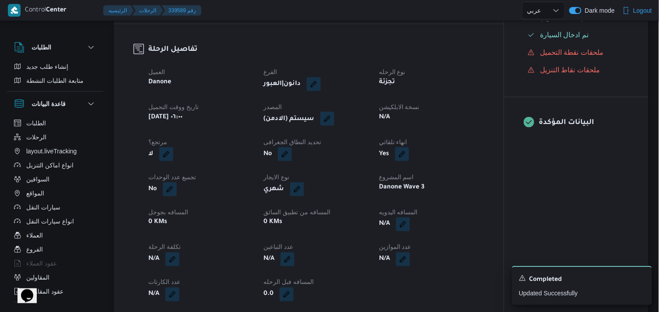
click at [327, 126] on button "button" at bounding box center [327, 119] width 14 height 14
click at [373, 160] on span "تاكيد" at bounding box center [388, 152] width 49 height 18
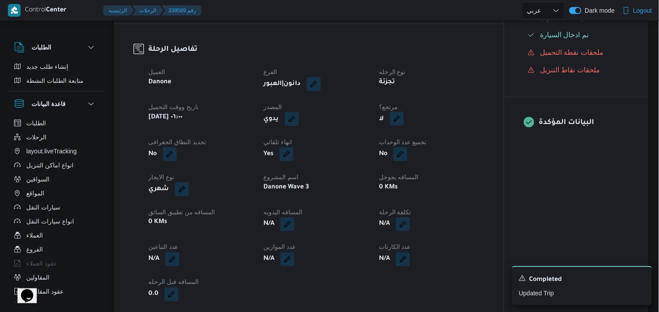
click at [397, 126] on button "button" at bounding box center [397, 119] width 14 height 14
click at [382, 158] on div "هل هناك مرتجع؟ تاكيد" at bounding box center [395, 152] width 105 height 19
click at [383, 148] on label "هل هناك مرتجع؟" at bounding box center [370, 152] width 53 height 11
checkbox input "true"
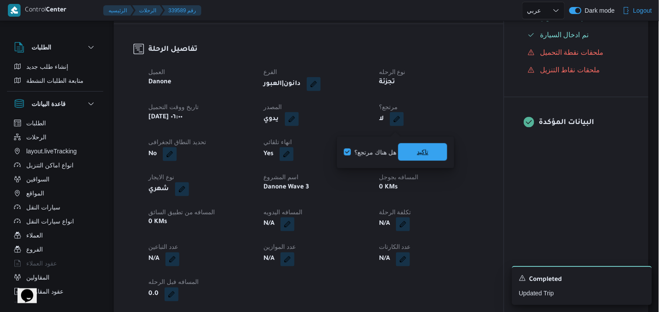
click at [417, 159] on span "تاكيد" at bounding box center [422, 152] width 49 height 18
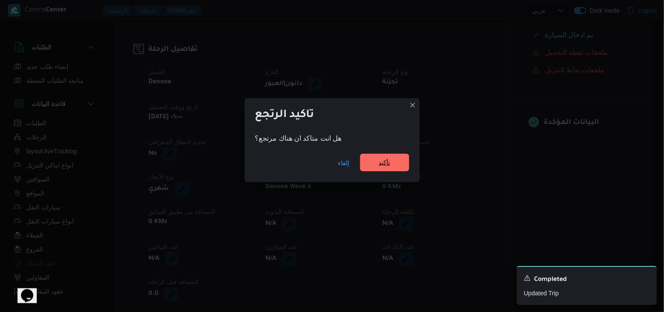
click at [389, 171] on span "تأكيد" at bounding box center [384, 163] width 49 height 18
click at [389, 171] on div "العميل Danone الفرع دانون|العبور نوع الرحله تجزئة تاريخ ووقت التحميل سبت ٢٧ سبت…" at bounding box center [318, 183] width 351 height 245
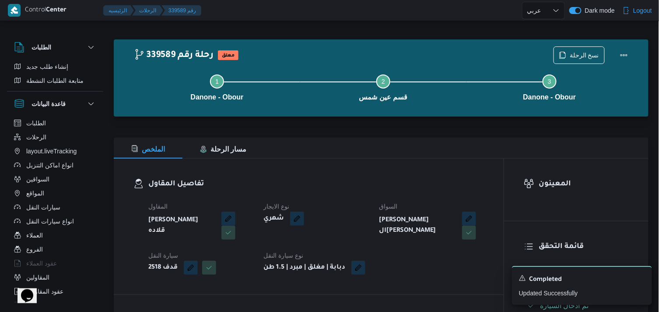
scroll to position [0, 0]
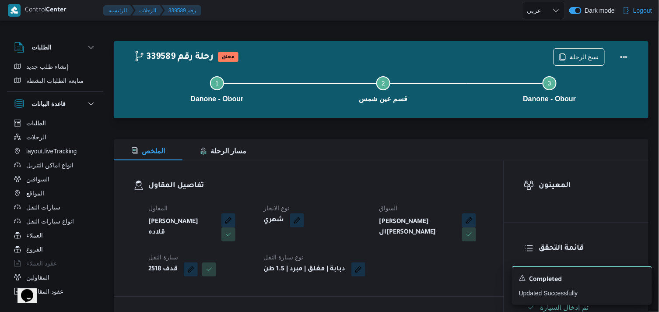
select select "ar"
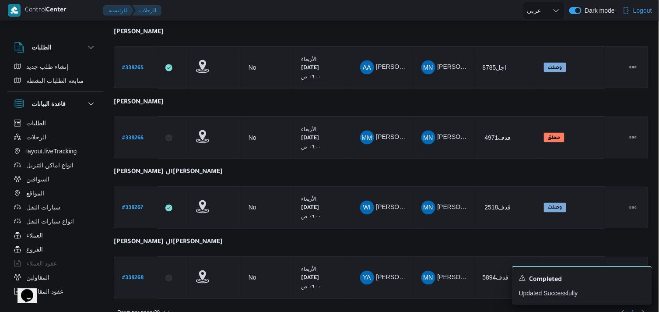
scroll to position [340, 0]
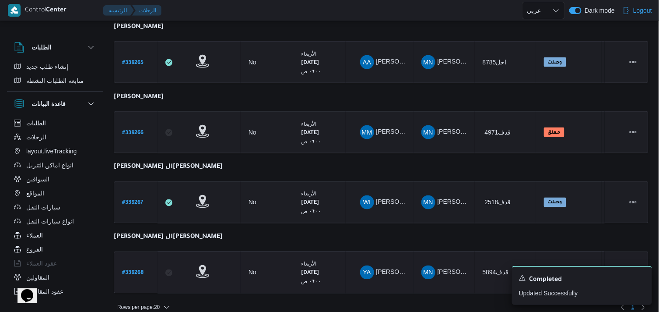
click at [137, 266] on link "# 339268" at bounding box center [132, 272] width 21 height 12
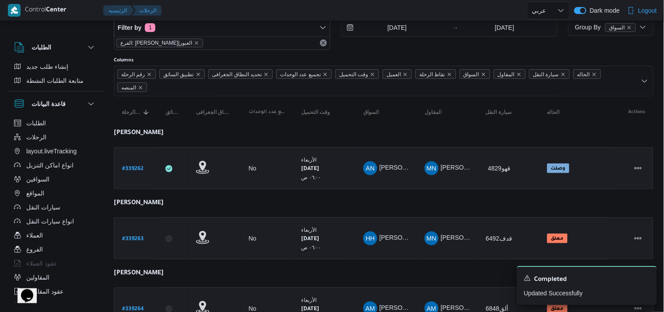
select select "ar"
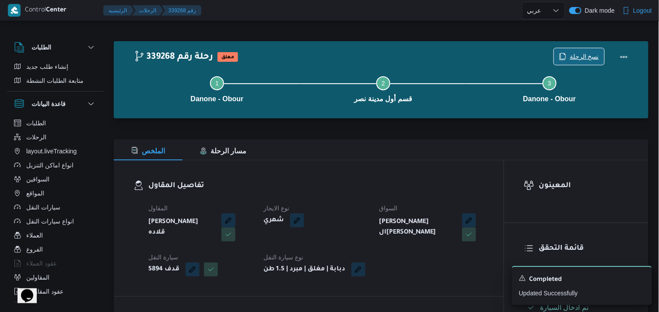
click at [565, 51] on span "نسخ الرحلة" at bounding box center [579, 56] width 50 height 17
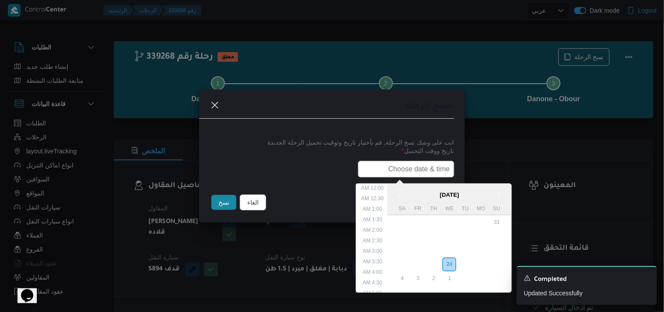
click at [409, 162] on input "text" at bounding box center [406, 169] width 96 height 17
type input "27/09/2025 6:00AM"
click at [231, 197] on button "نسخ" at bounding box center [223, 202] width 25 height 15
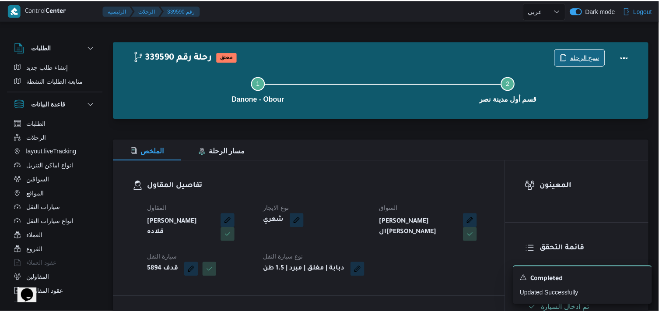
scroll to position [272, 0]
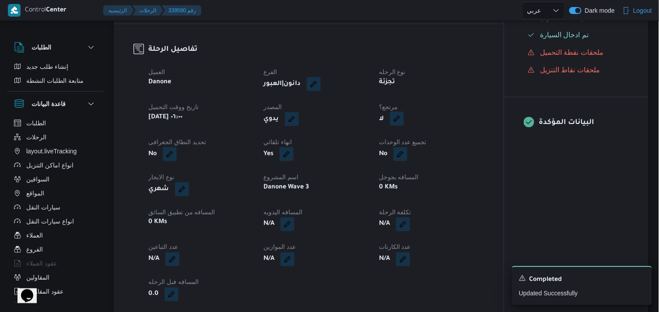
click at [402, 124] on button "button" at bounding box center [397, 119] width 14 height 14
click at [374, 151] on label "هل هناك مرتجع؟" at bounding box center [370, 152] width 53 height 11
checkbox input "true"
click at [399, 148] on span "تاكيد" at bounding box center [422, 152] width 49 height 18
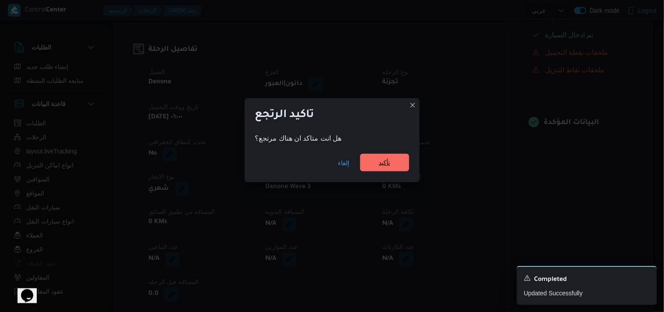
click at [379, 162] on span "تأكيد" at bounding box center [384, 162] width 11 height 11
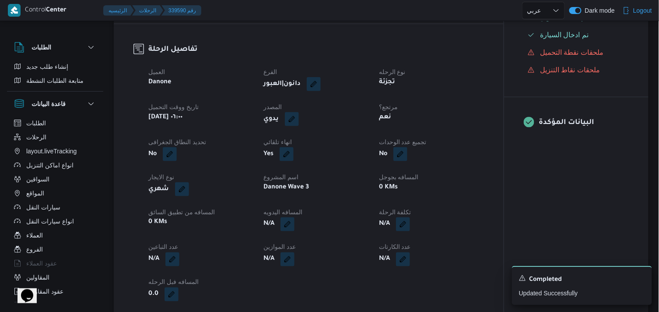
scroll to position [363, 0]
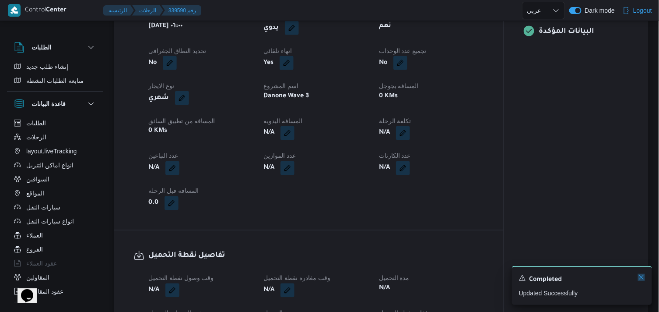
click at [642, 279] on icon "Dismiss toast" at bounding box center [641, 276] width 7 height 7
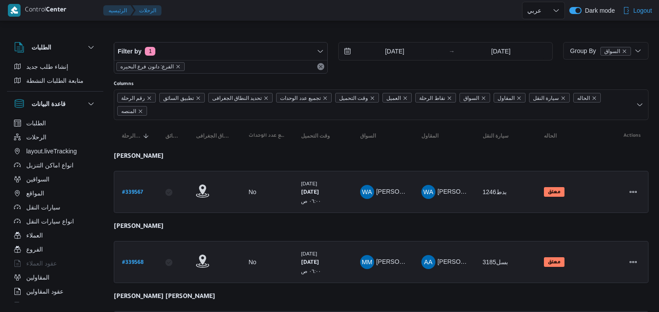
select select "ar"
click at [659, 140] on div "الطلبات إنشاء طلب جديد متابعة الطلبات النشطة قاعدة البيانات الطلبات الرحلات lay…" at bounding box center [329, 203] width 659 height 350
drag, startPoint x: 0, startPoint y: 0, endPoint x: 658, endPoint y: 211, distance: 691.2
click at [658, 211] on div "الطلبات إنشاء طلب جديد متابعة الطلبات النشطة قاعدة البيانات الطلبات الرحلات lay…" at bounding box center [329, 203] width 659 height 350
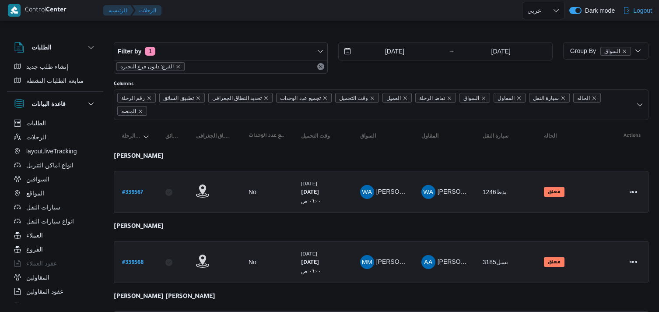
select select "ar"
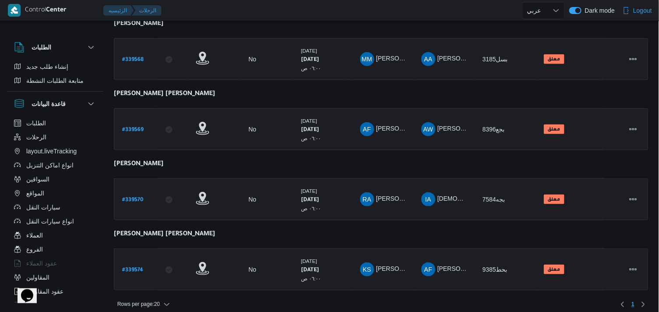
scroll to position [208, 0]
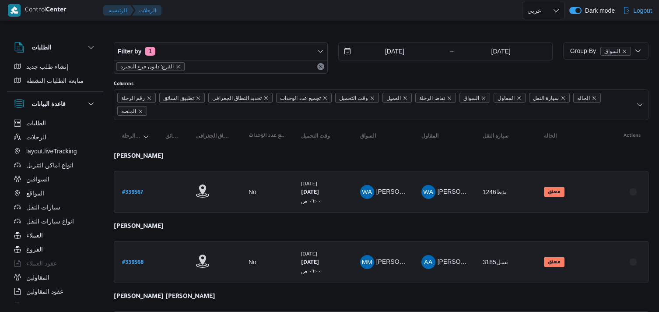
select select "ar"
drag, startPoint x: 656, startPoint y: 212, endPoint x: 663, endPoint y: 214, distance: 8.1
click at [659, 214] on html "Control Center الرئيسيه الرحلات English عربي Dark mode Logout الطلبات إنشاء طلب…" at bounding box center [329, 156] width 659 height 312
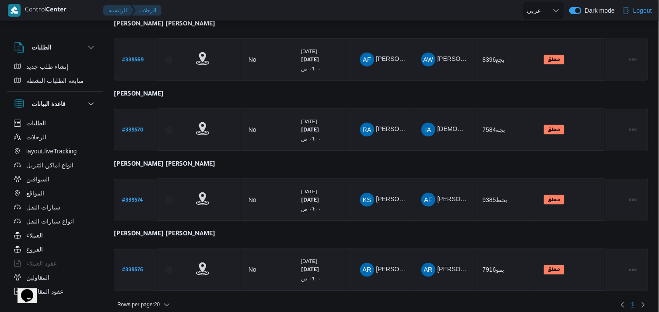
scroll to position [277, 0]
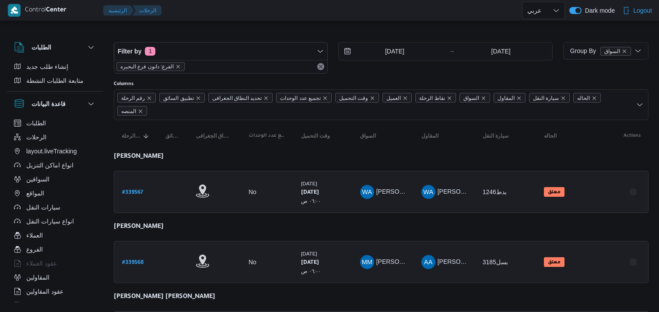
select select "ar"
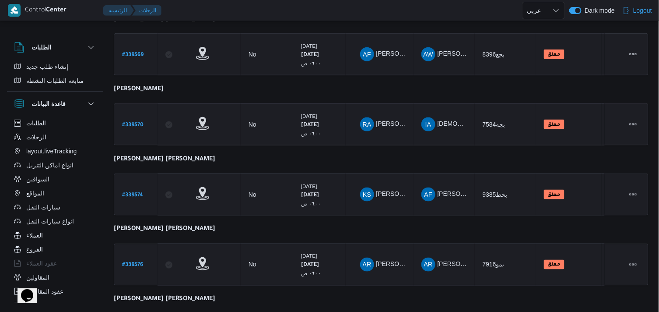
scroll to position [417, 0]
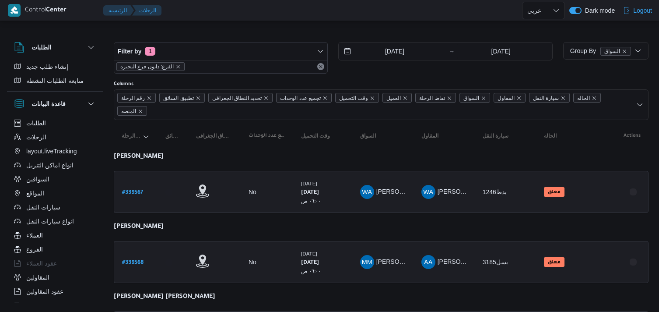
select select "ar"
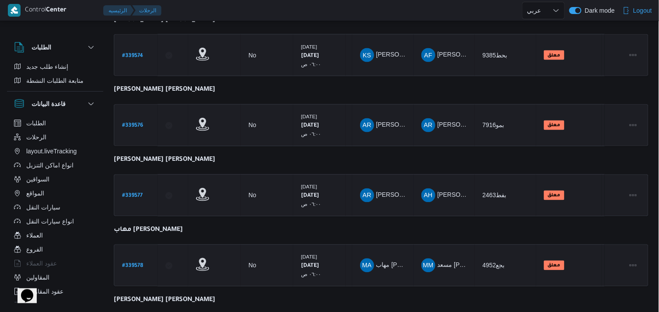
scroll to position [486, 0]
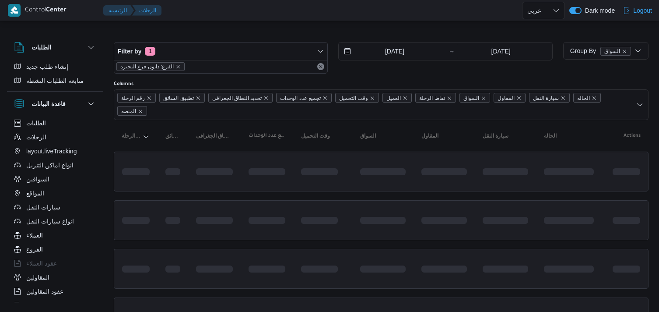
select select "ar"
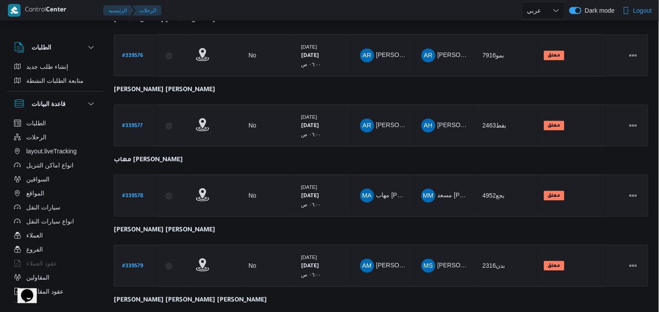
scroll to position [555, 0]
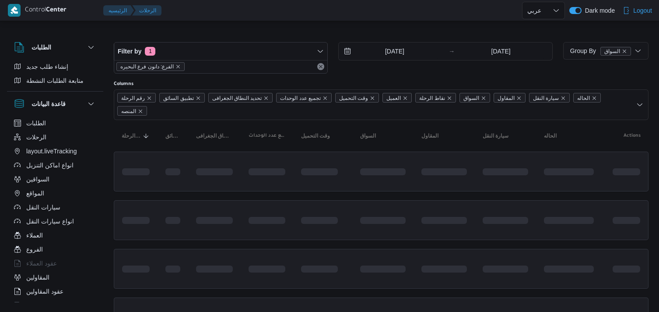
select select "ar"
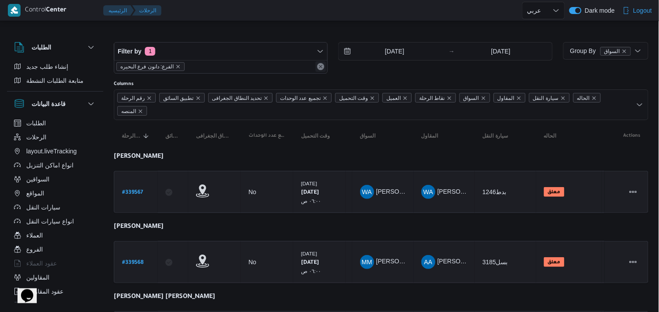
click at [319, 66] on div "الفرع: دانون فرع البحيره" at bounding box center [220, 66] width 213 height 13
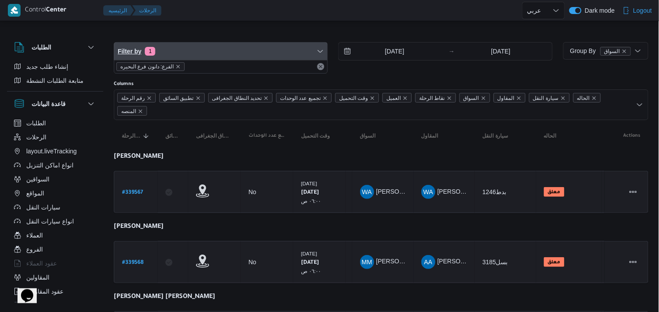
click at [314, 53] on span "Filter by 1" at bounding box center [220, 51] width 213 height 18
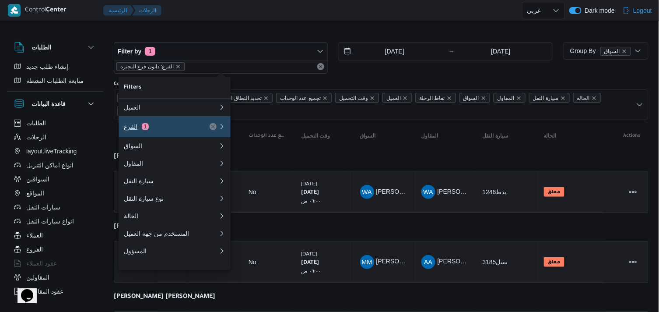
click at [198, 120] on button "الفرع 1" at bounding box center [175, 126] width 112 height 21
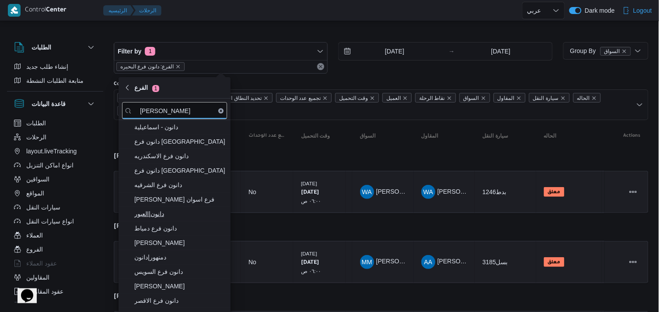
type input "[PERSON_NAME]"
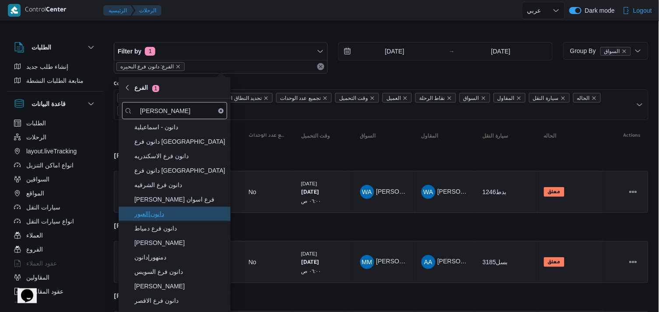
click at [182, 209] on span "دانون|العبور" at bounding box center [179, 213] width 91 height 11
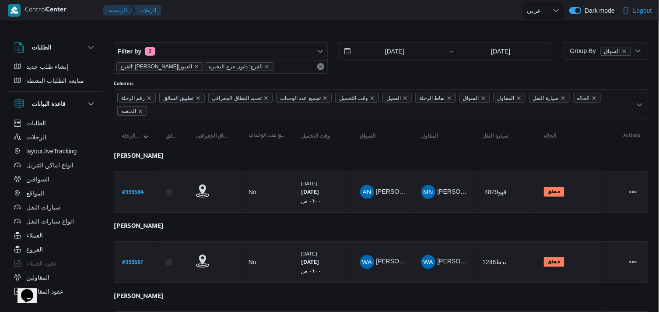
drag, startPoint x: 212, startPoint y: 36, endPoint x: 228, endPoint y: 67, distance: 35.4
click at [264, 67] on icon "remove selected entity" at bounding box center [266, 66] width 5 height 5
click at [269, 20] on div at bounding box center [343, 10] width 357 height 21
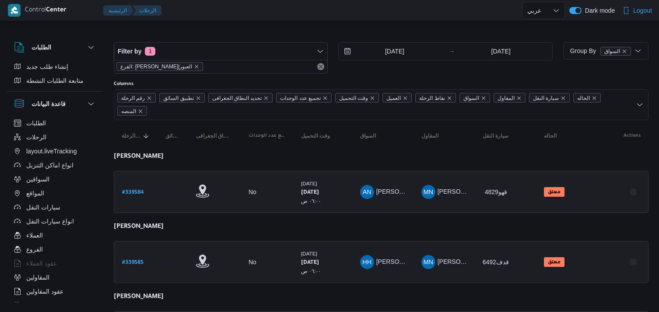
select select "ar"
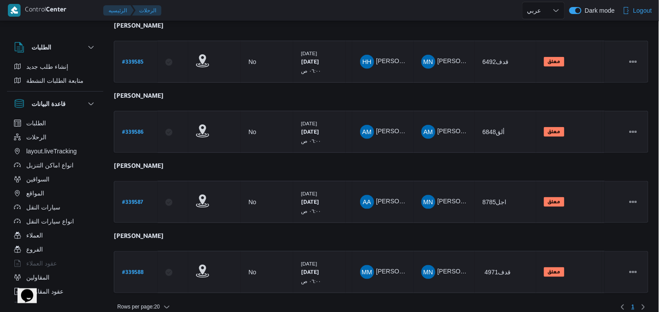
scroll to position [208, 0]
